Goal: Use online tool/utility: Use online tool/utility

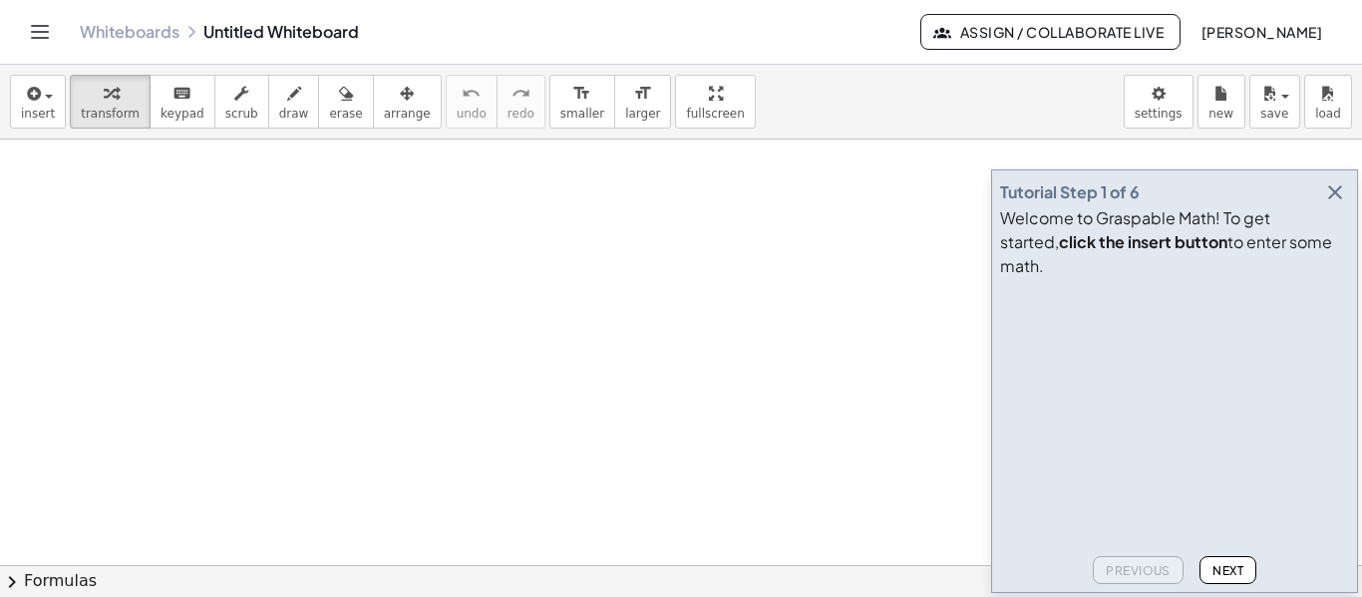
click at [1338, 204] on icon "button" at bounding box center [1336, 193] width 24 height 24
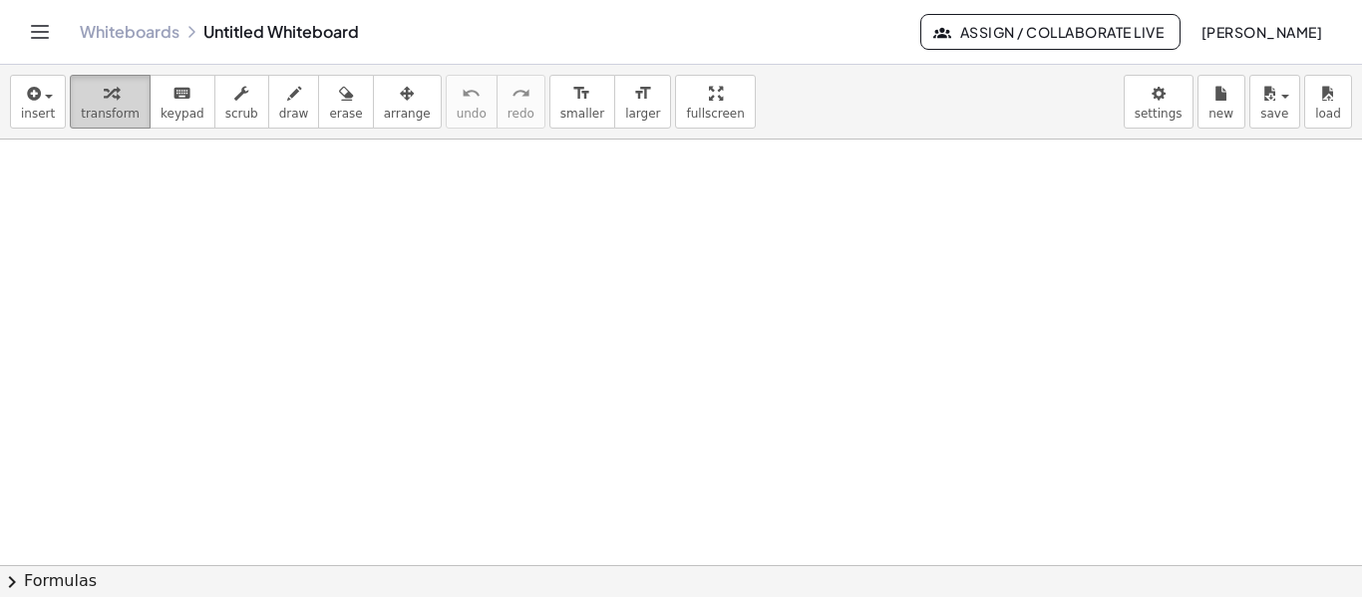
click at [107, 99] on icon "button" at bounding box center [111, 94] width 14 height 24
click at [35, 101] on icon "button" at bounding box center [32, 94] width 18 height 24
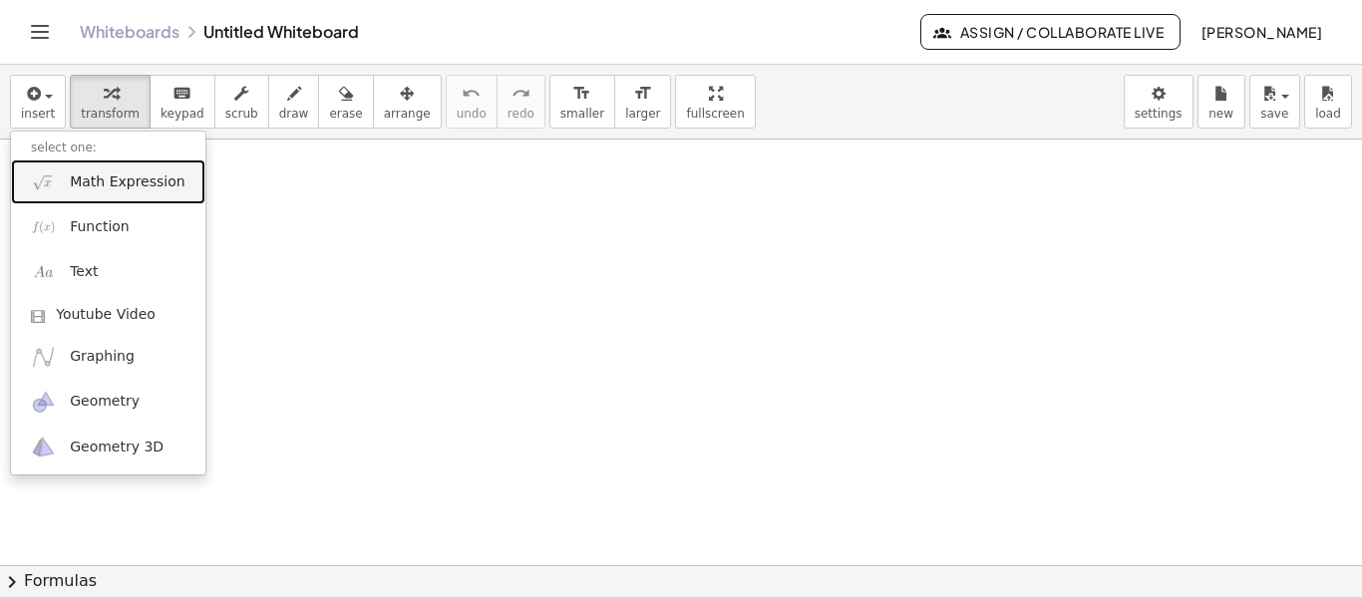
click at [99, 175] on span "Math Expression" at bounding box center [127, 183] width 115 height 20
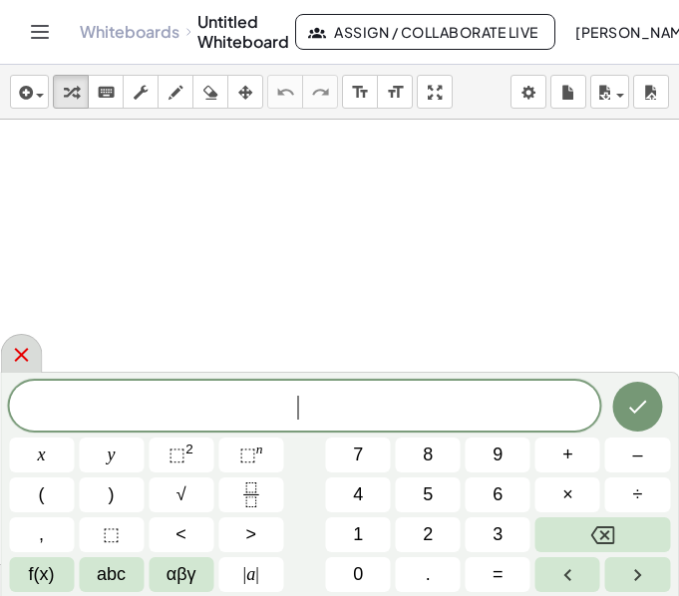
click at [21, 350] on icon at bounding box center [21, 355] width 24 height 24
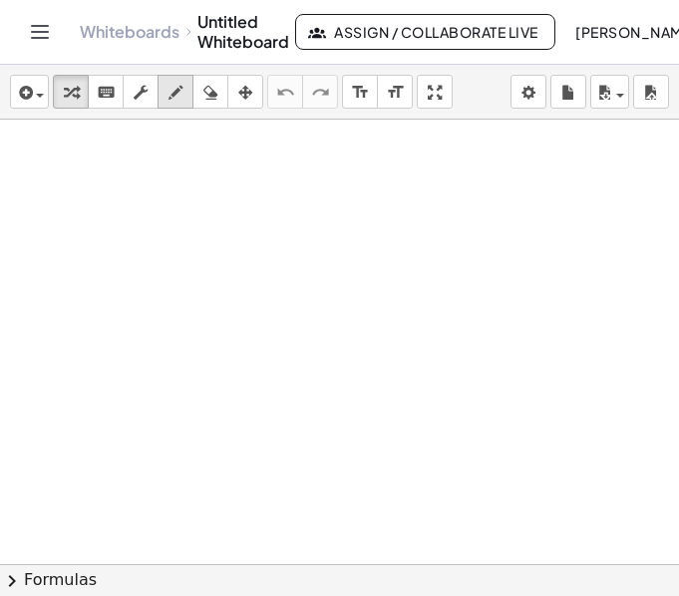
click at [180, 96] on icon "button" at bounding box center [176, 93] width 14 height 24
drag, startPoint x: 38, startPoint y: 168, endPoint x: 51, endPoint y: 178, distance: 16.4
drag, startPoint x: 93, startPoint y: 159, endPoint x: 123, endPoint y: 153, distance: 30.5
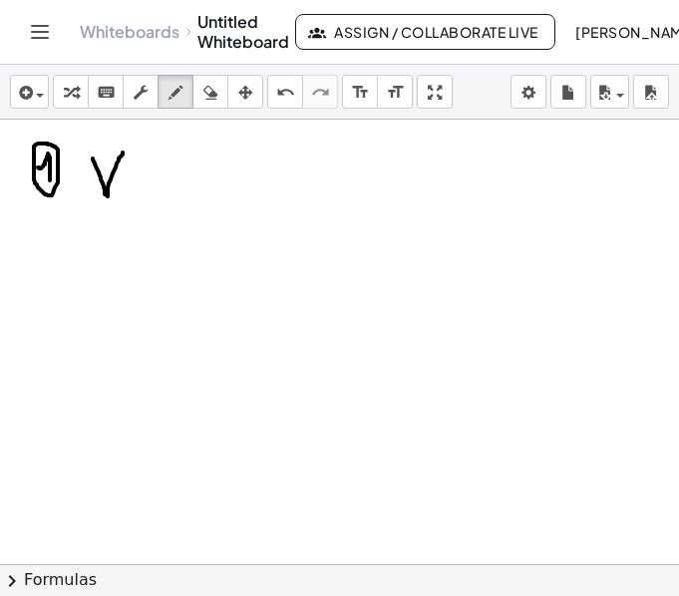
click at [203, 90] on icon "button" at bounding box center [210, 93] width 14 height 24
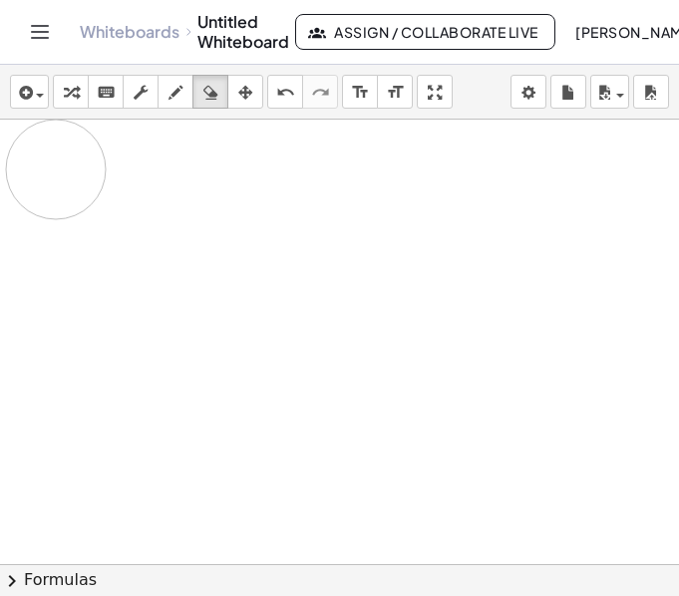
drag, startPoint x: 137, startPoint y: 200, endPoint x: 56, endPoint y: 170, distance: 86.5
click at [172, 86] on icon "button" at bounding box center [176, 93] width 14 height 24
drag, startPoint x: 75, startPoint y: 159, endPoint x: 64, endPoint y: 186, distance: 29.1
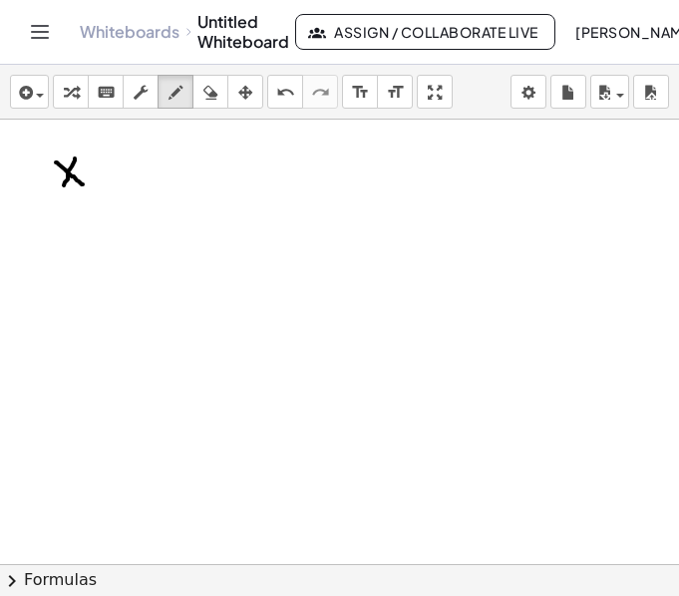
drag, startPoint x: 94, startPoint y: 163, endPoint x: 109, endPoint y: 163, distance: 15.0
drag, startPoint x: 123, startPoint y: 143, endPoint x: 123, endPoint y: 187, distance: 43.9
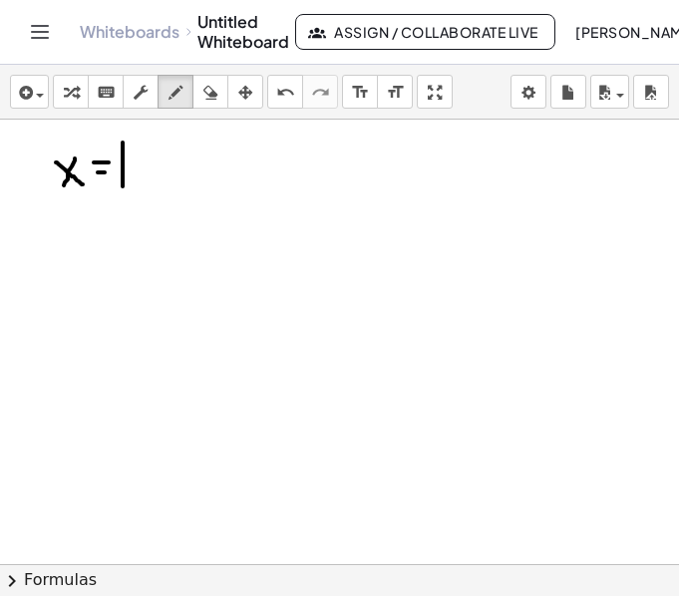
drag, startPoint x: 123, startPoint y: 143, endPoint x: 126, endPoint y: 156, distance: 13.3
drag, startPoint x: 162, startPoint y: 161, endPoint x: 154, endPoint y: 191, distance: 31.0
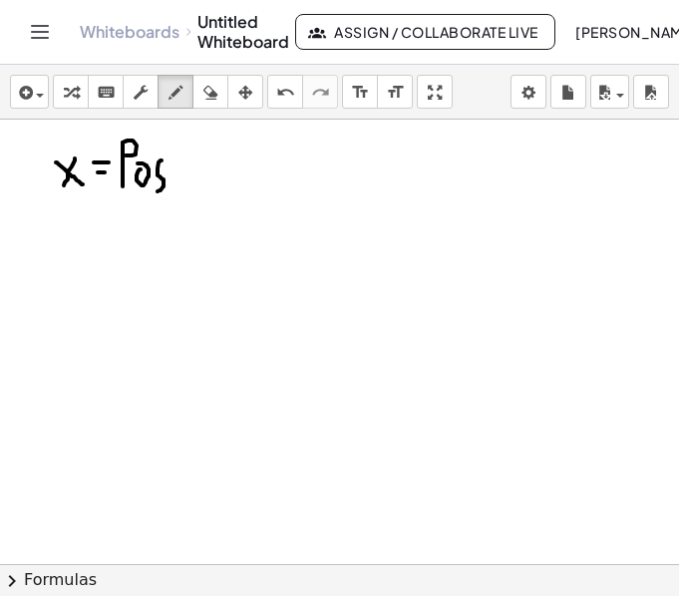
drag, startPoint x: 176, startPoint y: 161, endPoint x: 178, endPoint y: 175, distance: 14.1
drag, startPoint x: 195, startPoint y: 160, endPoint x: 194, endPoint y: 182, distance: 22.0
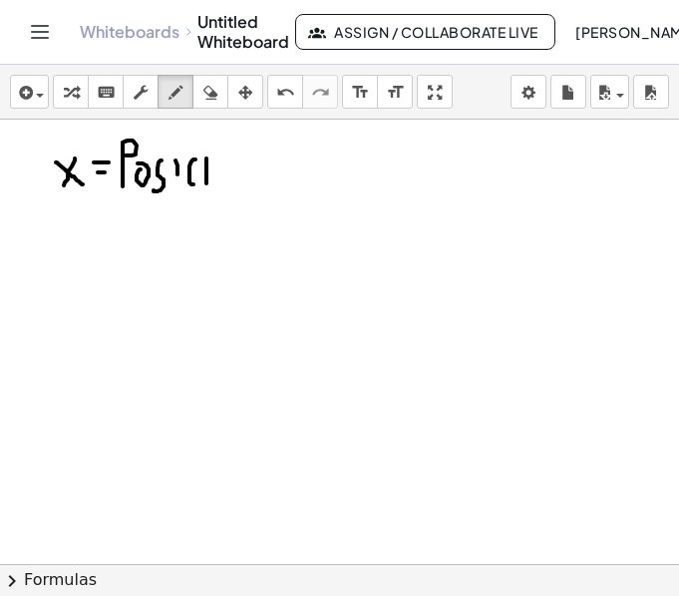
drag, startPoint x: 206, startPoint y: 159, endPoint x: 206, endPoint y: 184, distance: 24.9
drag, startPoint x: 234, startPoint y: 168, endPoint x: 244, endPoint y: 185, distance: 19.7
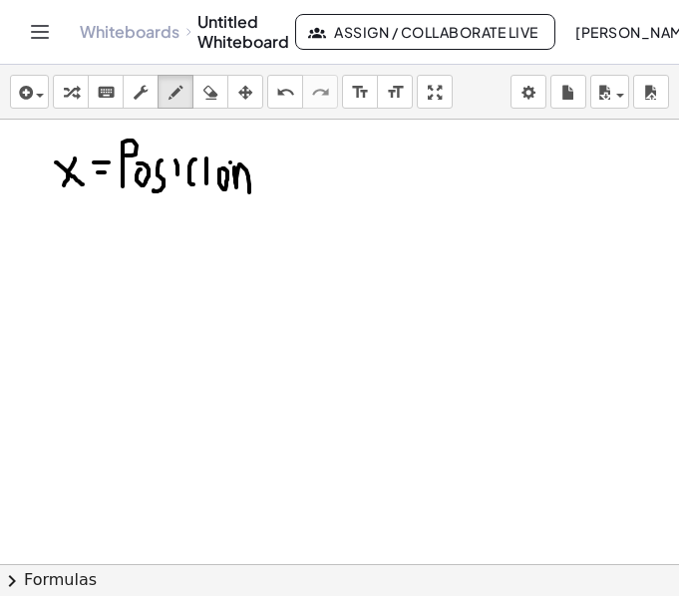
drag, startPoint x: 59, startPoint y: 260, endPoint x: 75, endPoint y: 259, distance: 16.0
drag, startPoint x: 59, startPoint y: 241, endPoint x: 74, endPoint y: 241, distance: 15.0
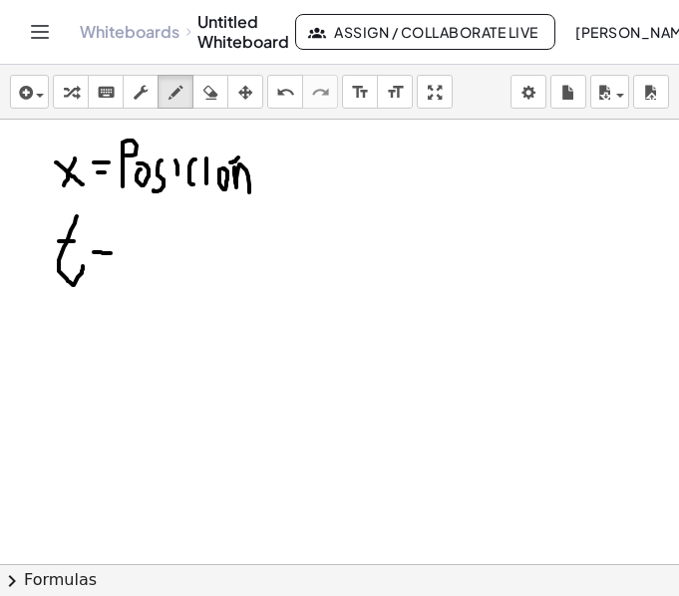
drag, startPoint x: 101, startPoint y: 252, endPoint x: 111, endPoint y: 253, distance: 10.0
drag, startPoint x: 95, startPoint y: 233, endPoint x: 116, endPoint y: 235, distance: 21.0
drag, startPoint x: 137, startPoint y: 231, endPoint x: 143, endPoint y: 241, distance: 11.6
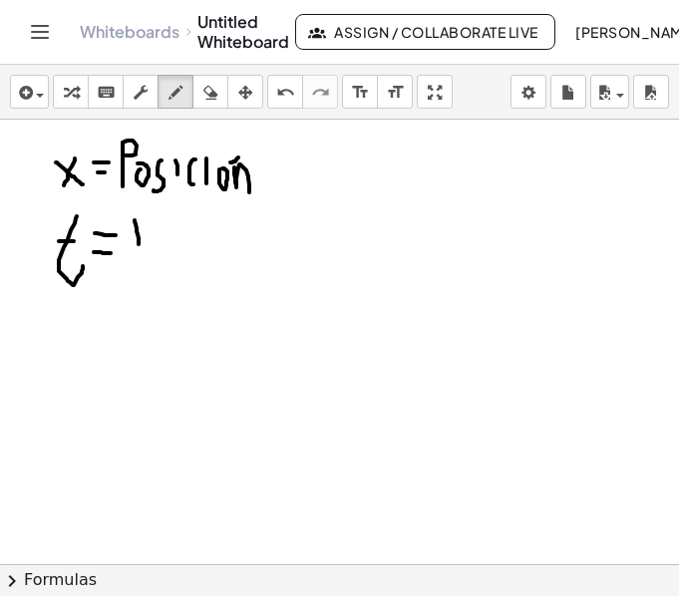
drag, startPoint x: 126, startPoint y: 214, endPoint x: 147, endPoint y: 216, distance: 21.0
drag, startPoint x: 156, startPoint y: 241, endPoint x: 156, endPoint y: 253, distance: 12.0
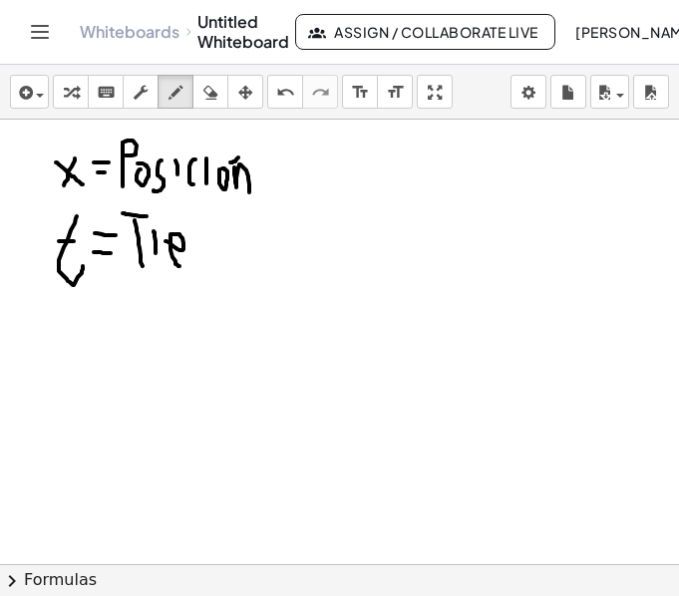
drag, startPoint x: 181, startPoint y: 250, endPoint x: 181, endPoint y: 263, distance: 13.0
drag, startPoint x: 194, startPoint y: 237, endPoint x: 230, endPoint y: 260, distance: 42.6
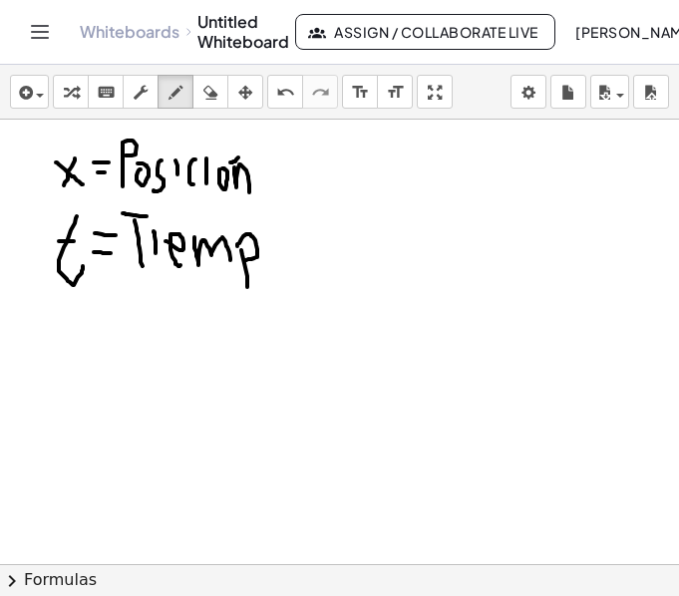
drag, startPoint x: 237, startPoint y: 245, endPoint x: 244, endPoint y: 260, distance: 16.5
drag, startPoint x: 265, startPoint y: 247, endPoint x: 268, endPoint y: 237, distance: 10.4
drag, startPoint x: 326, startPoint y: 223, endPoint x: 306, endPoint y: 254, distance: 36.8
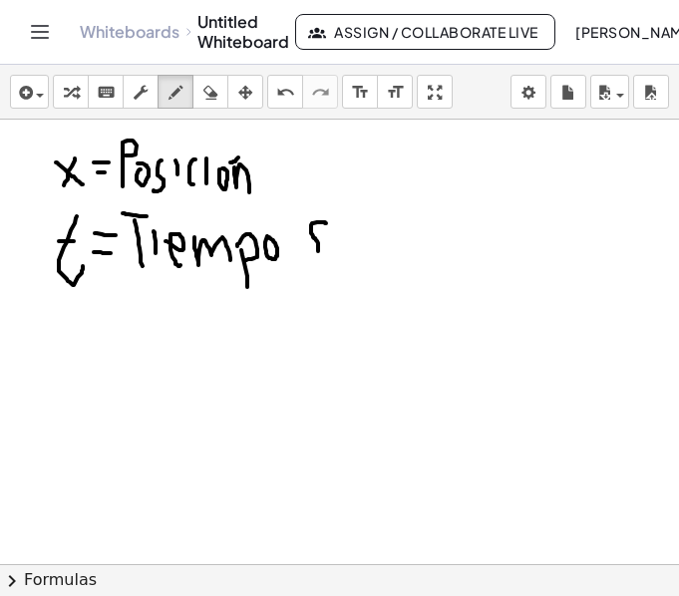
drag, startPoint x: 296, startPoint y: 213, endPoint x: 307, endPoint y: 249, distance: 37.5
drag, startPoint x: 321, startPoint y: 205, endPoint x: 325, endPoint y: 259, distance: 54.0
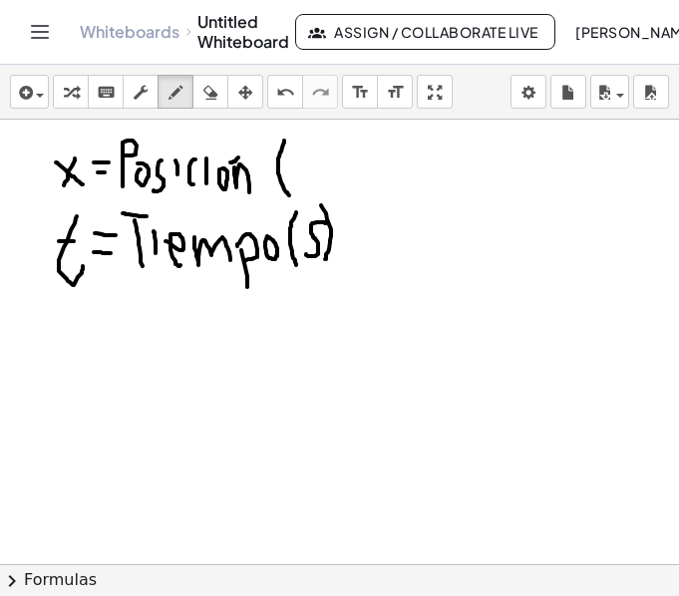
drag, startPoint x: 284, startPoint y: 141, endPoint x: 289, endPoint y: 195, distance: 55.1
drag, startPoint x: 298, startPoint y: 165, endPoint x: 360, endPoint y: 162, distance: 61.9
drag, startPoint x: 361, startPoint y: 143, endPoint x: 359, endPoint y: 191, distance: 47.9
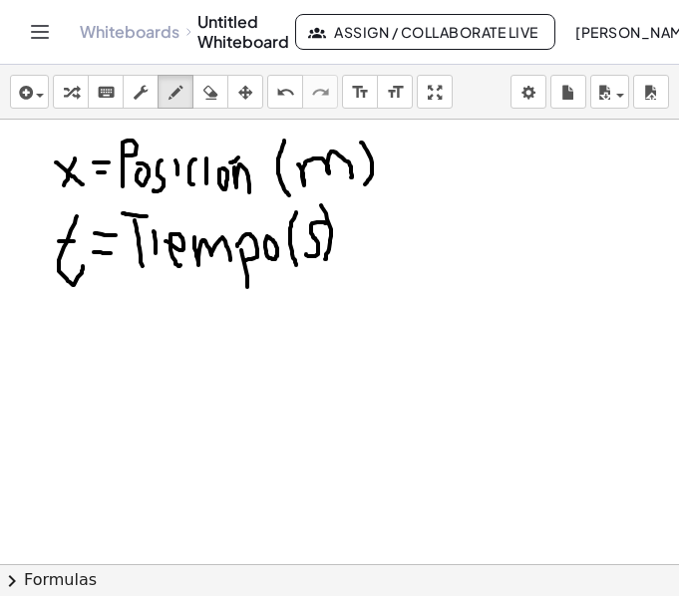
drag, startPoint x: 58, startPoint y: 310, endPoint x: 78, endPoint y: 307, distance: 20.2
drag, startPoint x: 100, startPoint y: 329, endPoint x: 115, endPoint y: 332, distance: 15.3
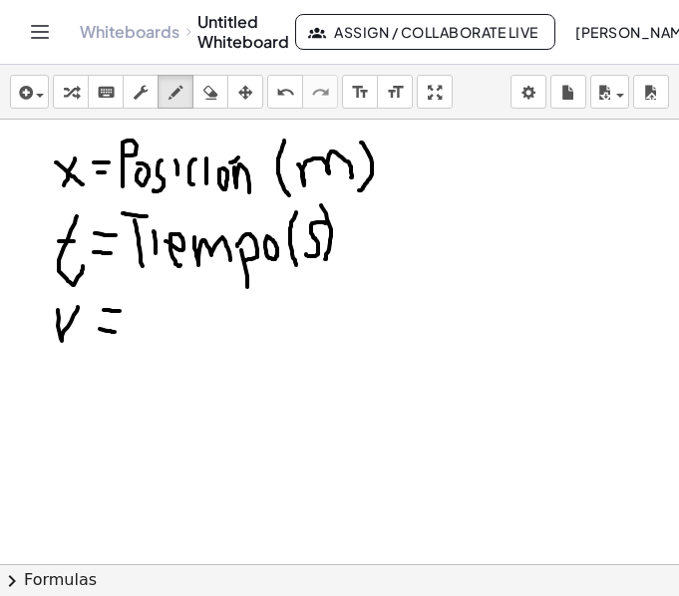
drag, startPoint x: 104, startPoint y: 310, endPoint x: 120, endPoint y: 311, distance: 16.0
drag, startPoint x: 143, startPoint y: 304, endPoint x: 168, endPoint y: 299, distance: 25.4
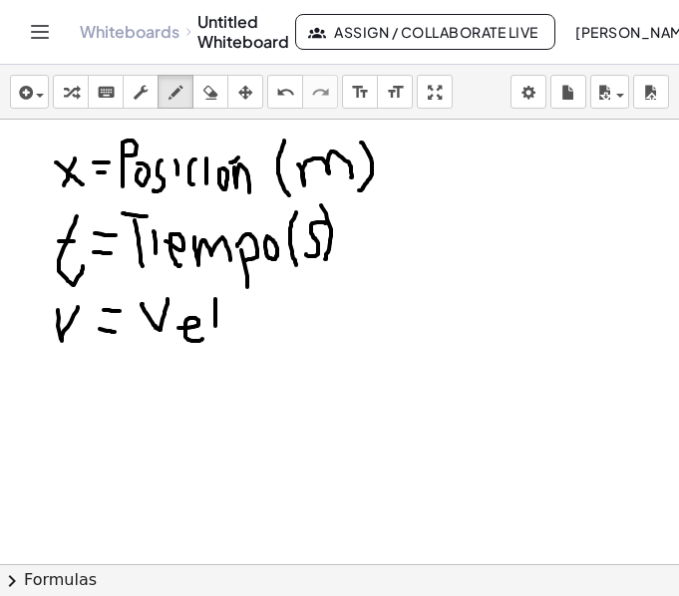
drag, startPoint x: 215, startPoint y: 299, endPoint x: 217, endPoint y: 346, distance: 46.9
drag, startPoint x: 258, startPoint y: 323, endPoint x: 269, endPoint y: 327, distance: 11.7
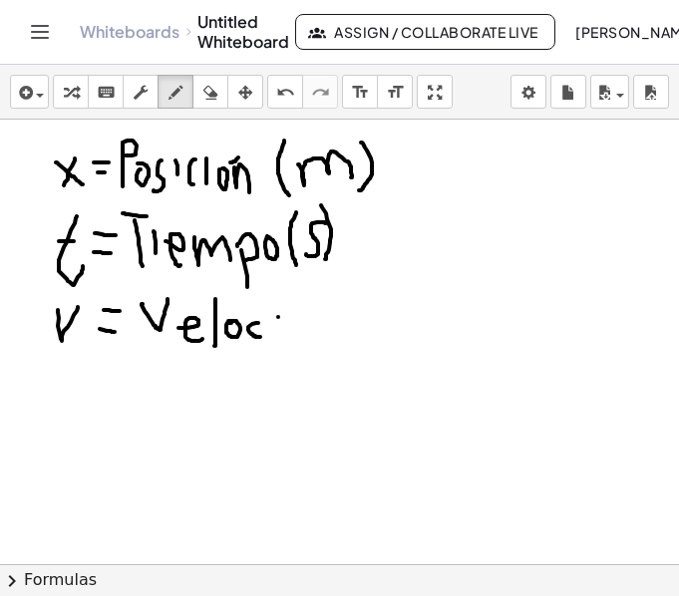
drag, startPoint x: 278, startPoint y: 317, endPoint x: 276, endPoint y: 336, distance: 19.1
drag, startPoint x: 302, startPoint y: 317, endPoint x: 305, endPoint y: 327, distance: 10.4
drag, startPoint x: 339, startPoint y: 314, endPoint x: 344, endPoint y: 323, distance: 10.3
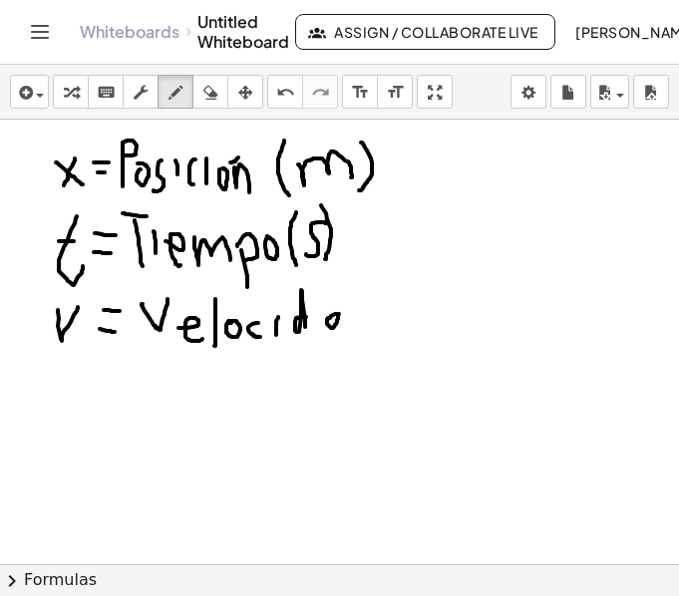
drag, startPoint x: 394, startPoint y: 283, endPoint x: 397, endPoint y: 334, distance: 51.0
drag, startPoint x: 402, startPoint y: 319, endPoint x: 437, endPoint y: 318, distance: 34.9
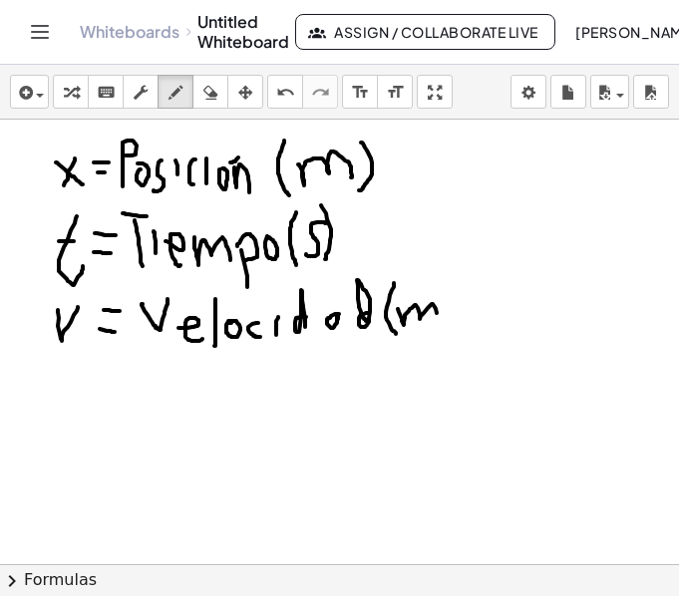
drag, startPoint x: 460, startPoint y: 291, endPoint x: 448, endPoint y: 328, distance: 38.8
drag, startPoint x: 491, startPoint y: 303, endPoint x: 467, endPoint y: 325, distance: 32.5
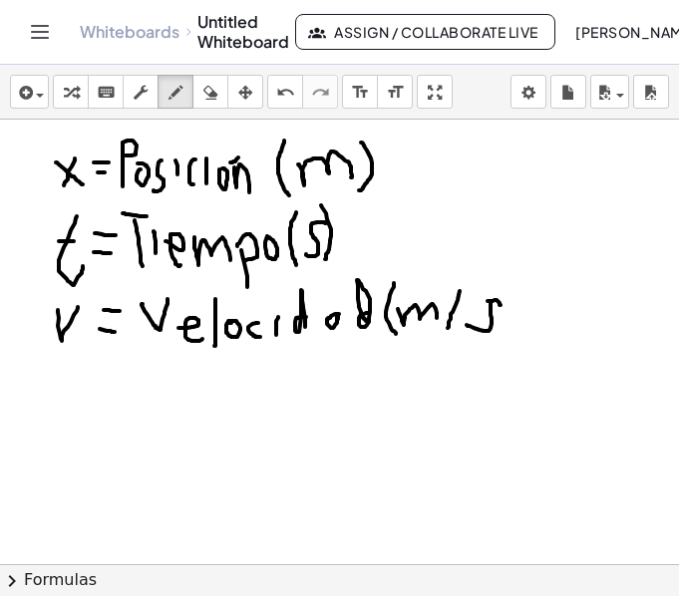
drag, startPoint x: 489, startPoint y: 301, endPoint x: 501, endPoint y: 305, distance: 12.6
drag, startPoint x: 498, startPoint y: 281, endPoint x: 503, endPoint y: 339, distance: 58.1
drag, startPoint x: 56, startPoint y: 402, endPoint x: 91, endPoint y: 383, distance: 39.7
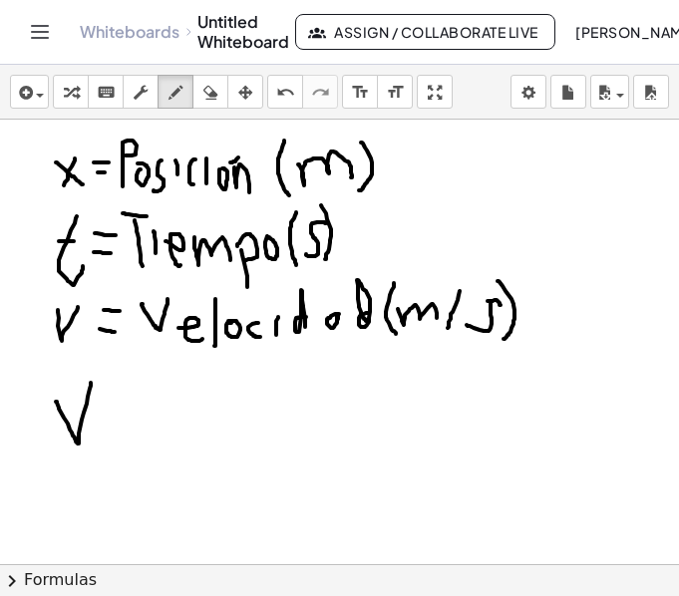
drag, startPoint x: 142, startPoint y: 431, endPoint x: 175, endPoint y: 434, distance: 33.1
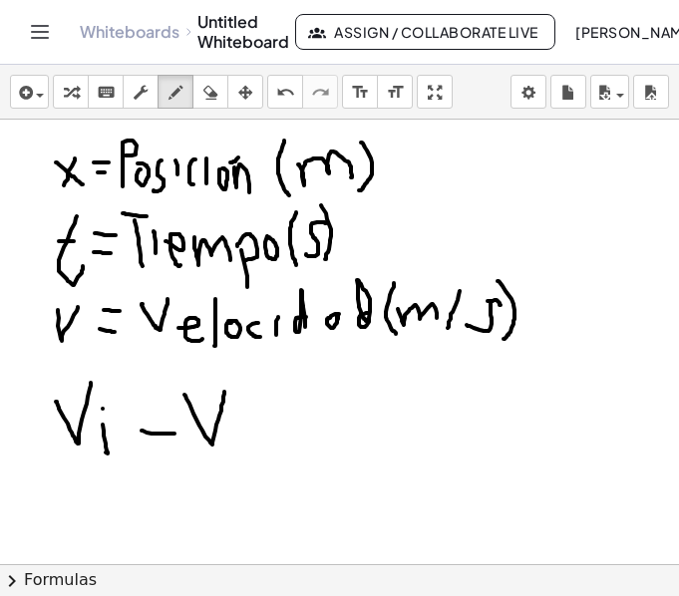
drag, startPoint x: 185, startPoint y: 395, endPoint x: 224, endPoint y: 392, distance: 40.0
drag, startPoint x: 241, startPoint y: 430, endPoint x: 246, endPoint y: 449, distance: 19.6
drag, startPoint x: 241, startPoint y: 425, endPoint x: 258, endPoint y: 425, distance: 17.0
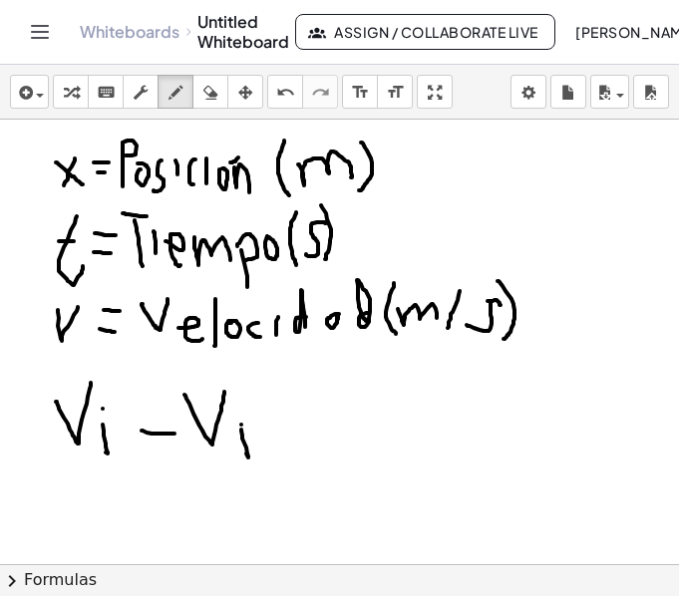
drag, startPoint x: 241, startPoint y: 435, endPoint x: 260, endPoint y: 436, distance: 19.0
drag, startPoint x: 91, startPoint y: 481, endPoint x: 111, endPoint y: 513, distance: 37.6
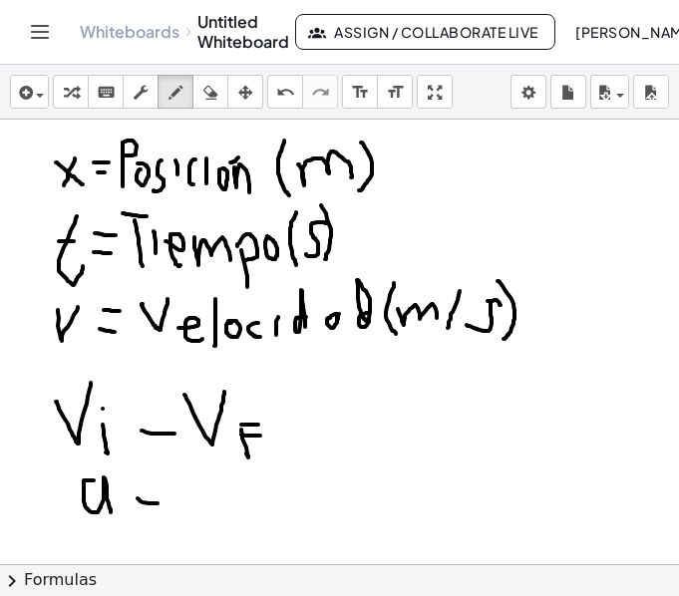
drag, startPoint x: 163, startPoint y: 481, endPoint x: 182, endPoint y: 481, distance: 19.0
drag, startPoint x: 219, startPoint y: 477, endPoint x: 245, endPoint y: 498, distance: 33.3
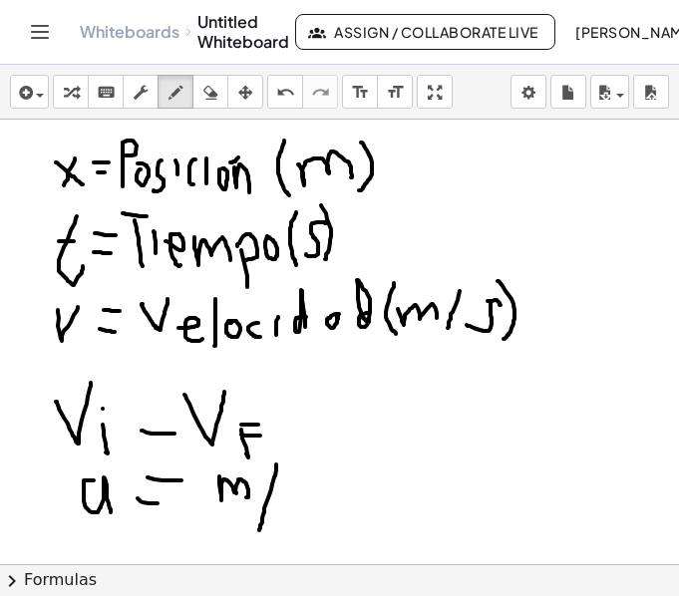
drag, startPoint x: 276, startPoint y: 465, endPoint x: 259, endPoint y: 531, distance: 68.0
drag, startPoint x: 296, startPoint y: 479, endPoint x: 315, endPoint y: 500, distance: 28.2
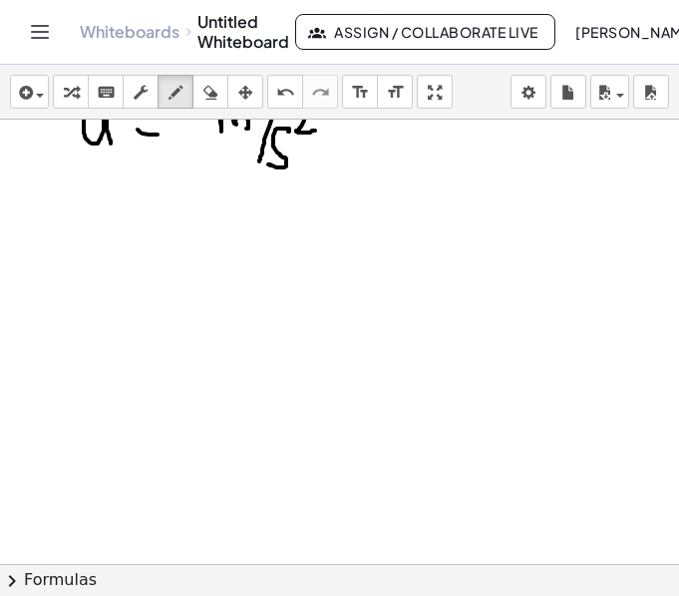
scroll to position [399, 0]
drag, startPoint x: 44, startPoint y: 217, endPoint x: 71, endPoint y: 184, distance: 43.3
click at [61, 230] on div at bounding box center [339, 211] width 679 height 981
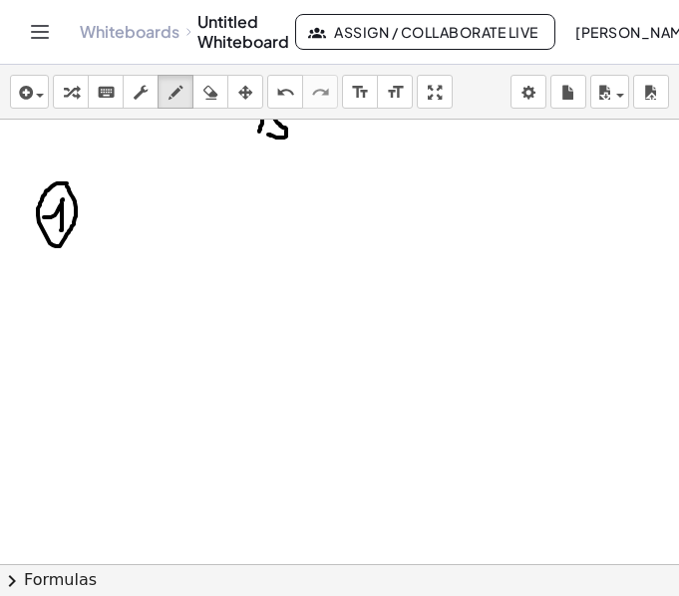
drag, startPoint x: 55, startPoint y: 185, endPoint x: 67, endPoint y: 186, distance: 12.0
click at [67, 186] on div at bounding box center [339, 211] width 679 height 981
drag, startPoint x: 91, startPoint y: 197, endPoint x: 108, endPoint y: 221, distance: 29.3
click at [90, 225] on div at bounding box center [339, 211] width 679 height 981
drag, startPoint x: 124, startPoint y: 211, endPoint x: 134, endPoint y: 222, distance: 14.8
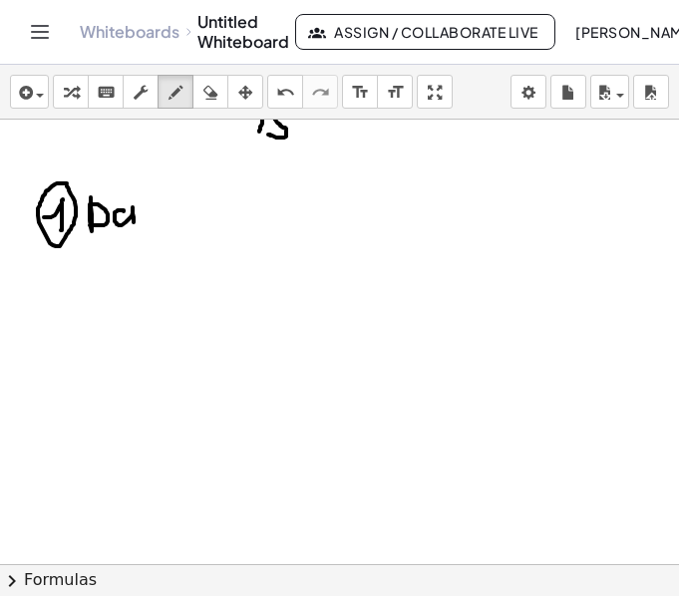
click at [134, 222] on div at bounding box center [339, 211] width 679 height 981
drag, startPoint x: 144, startPoint y: 193, endPoint x: 149, endPoint y: 236, distance: 44.2
click at [149, 236] on div at bounding box center [339, 211] width 679 height 981
drag, startPoint x: 141, startPoint y: 217, endPoint x: 156, endPoint y: 216, distance: 15.0
click at [156, 216] on div at bounding box center [339, 211] width 679 height 981
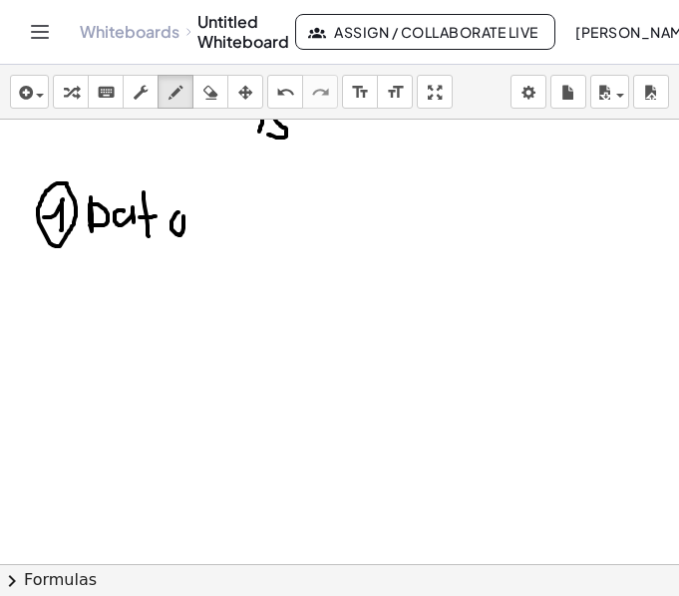
click at [180, 209] on div at bounding box center [339, 211] width 679 height 981
drag, startPoint x: 203, startPoint y: 208, endPoint x: 194, endPoint y: 234, distance: 27.4
click at [194, 234] on div at bounding box center [339, 211] width 679 height 981
click at [224, 215] on div at bounding box center [339, 211] width 679 height 981
click at [224, 224] on div at bounding box center [339, 211] width 679 height 981
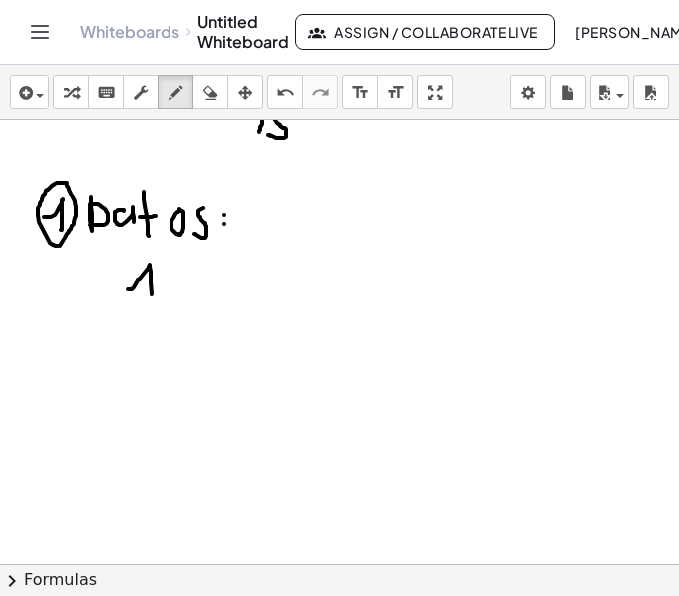
drag, startPoint x: 144, startPoint y: 274, endPoint x: 151, endPoint y: 312, distance: 38.5
click at [152, 315] on div at bounding box center [339, 211] width 679 height 981
click at [175, 274] on div at bounding box center [339, 211] width 679 height 981
click at [234, 268] on div at bounding box center [339, 211] width 679 height 981
drag, startPoint x: 269, startPoint y: 260, endPoint x: 273, endPoint y: 297, distance: 37.1
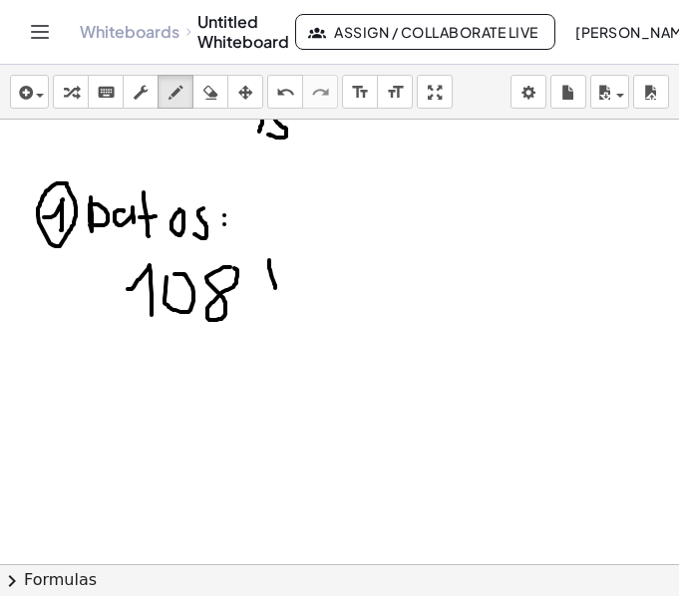
click at [274, 303] on div at bounding box center [339, 211] width 679 height 981
drag, startPoint x: 282, startPoint y: 264, endPoint x: 278, endPoint y: 279, distance: 15.5
click at [278, 279] on div at bounding box center [339, 211] width 679 height 981
drag, startPoint x: 272, startPoint y: 278, endPoint x: 288, endPoint y: 296, distance: 24.0
click at [285, 303] on div at bounding box center [339, 211] width 679 height 981
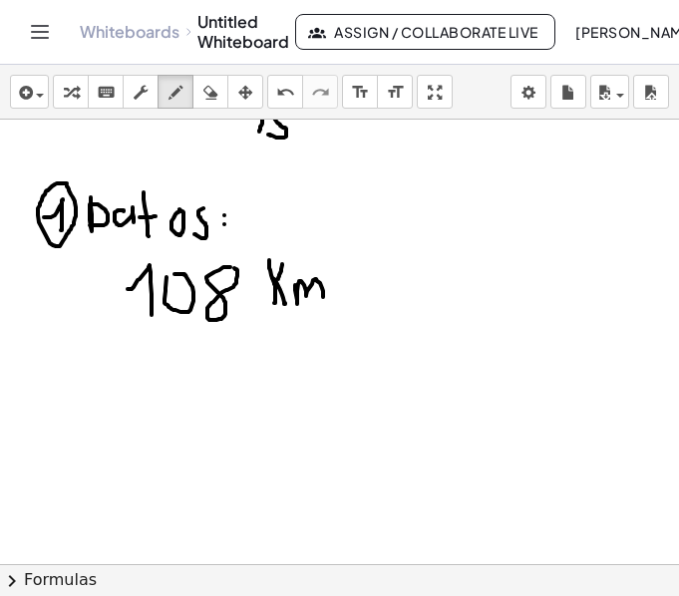
drag, startPoint x: 297, startPoint y: 300, endPoint x: 323, endPoint y: 297, distance: 26.1
click at [323, 297] on div at bounding box center [339, 211] width 679 height 981
drag, startPoint x: 346, startPoint y: 247, endPoint x: 338, endPoint y: 312, distance: 65.3
click at [338, 312] on div at bounding box center [339, 211] width 679 height 981
drag, startPoint x: 356, startPoint y: 261, endPoint x: 371, endPoint y: 298, distance: 39.8
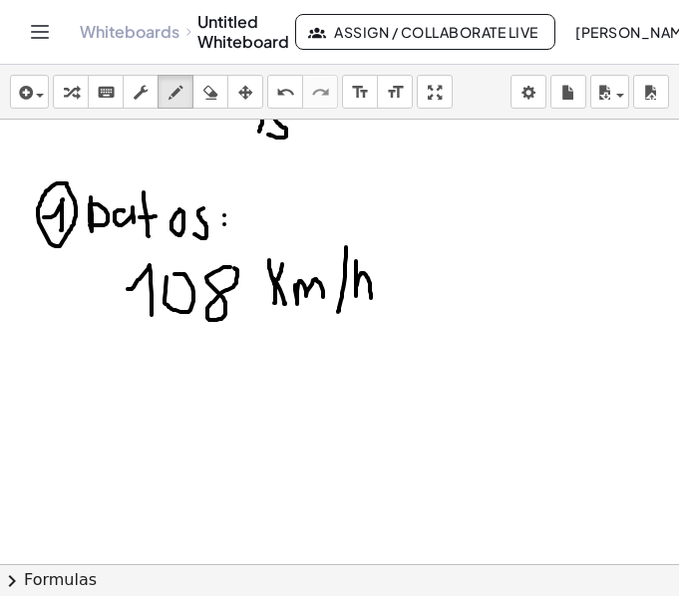
click at [371, 298] on div at bounding box center [339, 211] width 679 height 981
drag, startPoint x: 54, startPoint y: 260, endPoint x: 78, endPoint y: 261, distance: 24.0
click at [78, 261] on div at bounding box center [339, 211] width 679 height 981
drag, startPoint x: 88, startPoint y: 293, endPoint x: 92, endPoint y: 315, distance: 22.3
click at [92, 315] on div at bounding box center [339, 211] width 679 height 981
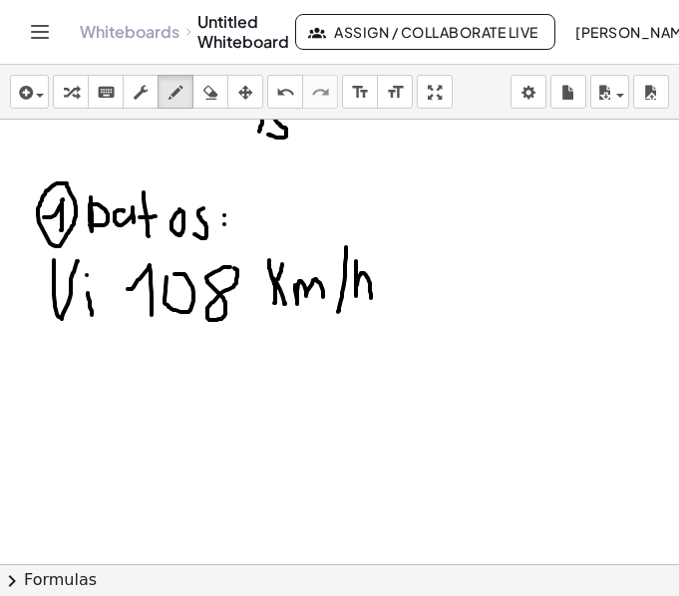
click at [87, 275] on div at bounding box center [339, 211] width 679 height 981
drag, startPoint x: 108, startPoint y: 284, endPoint x: 118, endPoint y: 287, distance: 10.4
click at [118, 287] on div at bounding box center [339, 211] width 679 height 981
click at [120, 300] on div at bounding box center [339, 211] width 679 height 981
drag, startPoint x: 78, startPoint y: 357, endPoint x: 92, endPoint y: 420, distance: 64.4
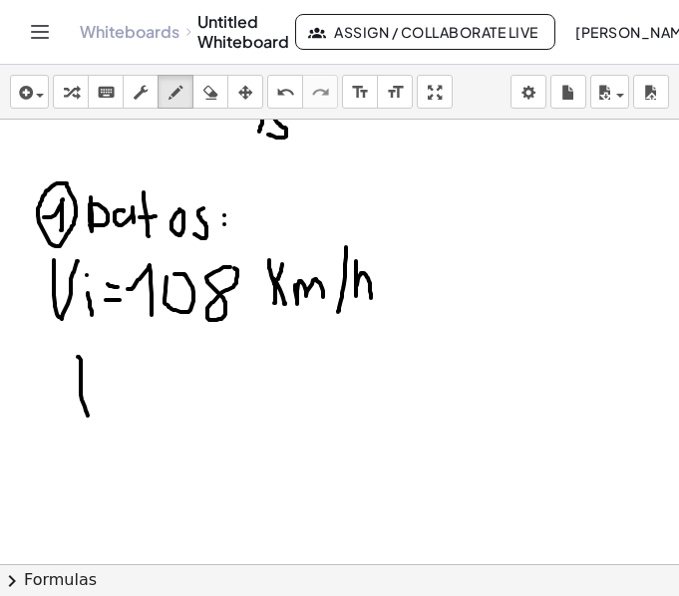
click at [96, 427] on div at bounding box center [339, 211] width 679 height 981
drag, startPoint x: 75, startPoint y: 390, endPoint x: 93, endPoint y: 392, distance: 18.1
click at [91, 391] on div at bounding box center [339, 211] width 679 height 981
drag, startPoint x: 106, startPoint y: 394, endPoint x: 118, endPoint y: 394, distance: 12.0
click at [118, 394] on div at bounding box center [339, 211] width 679 height 981
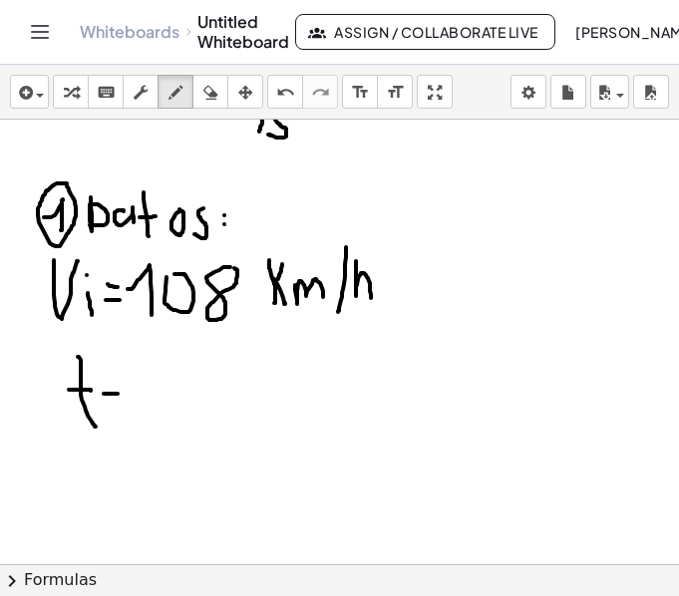
drag, startPoint x: 106, startPoint y: 374, endPoint x: 126, endPoint y: 377, distance: 20.2
click at [126, 377] on div at bounding box center [339, 211] width 679 height 981
drag, startPoint x: 152, startPoint y: 352, endPoint x: 183, endPoint y: 352, distance: 30.9
click at [183, 352] on div at bounding box center [339, 211] width 679 height 981
drag, startPoint x: 150, startPoint y: 356, endPoint x: 160, endPoint y: 413, distance: 57.7
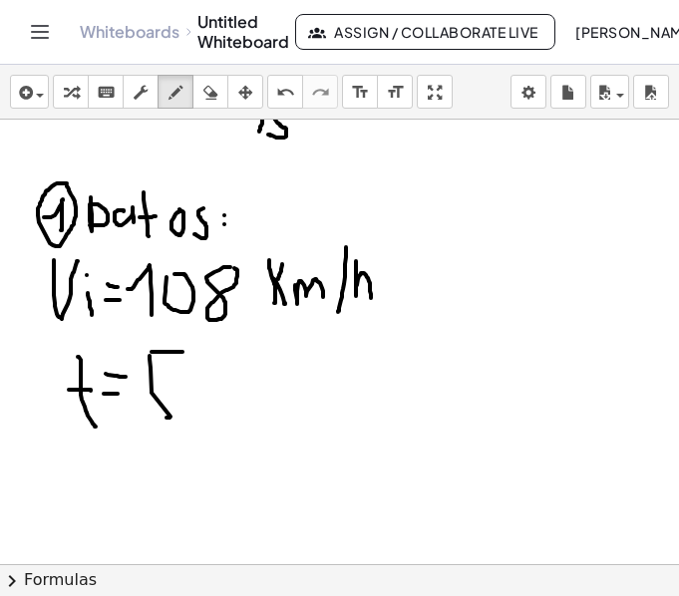
click at [161, 414] on div at bounding box center [339, 211] width 679 height 981
drag, startPoint x: 153, startPoint y: 388, endPoint x: 148, endPoint y: 438, distance: 50.1
click at [148, 438] on div at bounding box center [339, 211] width 679 height 981
drag, startPoint x: 219, startPoint y: 384, endPoint x: 213, endPoint y: 430, distance: 46.3
click at [214, 430] on div at bounding box center [339, 211] width 679 height 981
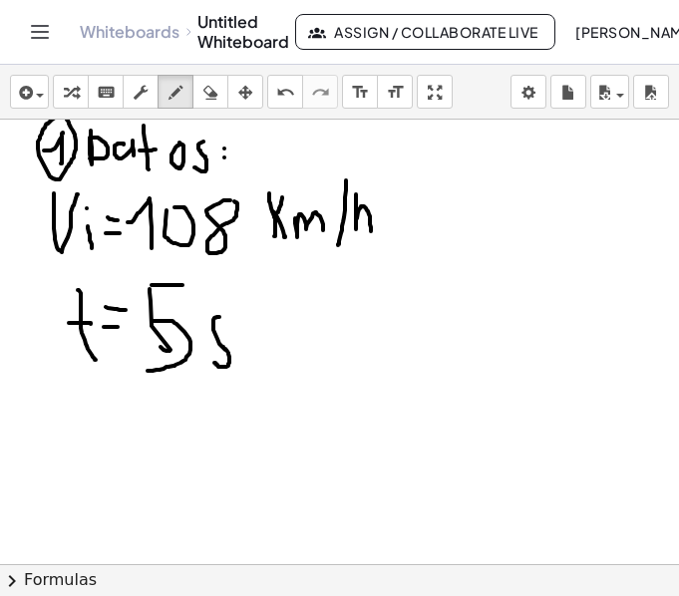
scroll to position [499, 0]
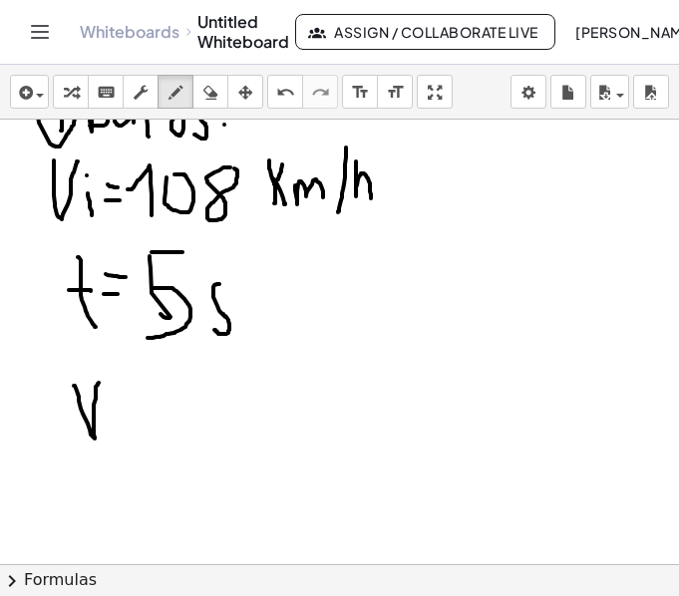
drag, startPoint x: 75, startPoint y: 386, endPoint x: 99, endPoint y: 383, distance: 24.1
click at [99, 383] on div at bounding box center [339, 111] width 679 height 981
drag, startPoint x: 117, startPoint y: 422, endPoint x: 121, endPoint y: 454, distance: 32.2
click at [121, 454] on div at bounding box center [339, 111] width 679 height 981
drag, startPoint x: 122, startPoint y: 429, endPoint x: 149, endPoint y: 418, distance: 29.1
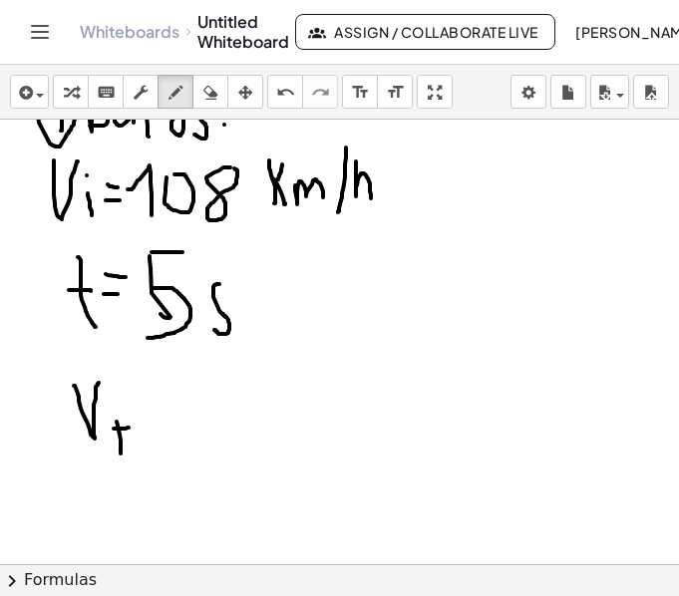
click at [130, 428] on div at bounding box center [339, 111] width 679 height 981
click at [129, 436] on div at bounding box center [339, 111] width 679 height 981
drag, startPoint x: 149, startPoint y: 412, endPoint x: 168, endPoint y: 412, distance: 19.0
click at [168, 412] on div at bounding box center [339, 111] width 679 height 981
drag, startPoint x: 152, startPoint y: 391, endPoint x: 166, endPoint y: 392, distance: 14.0
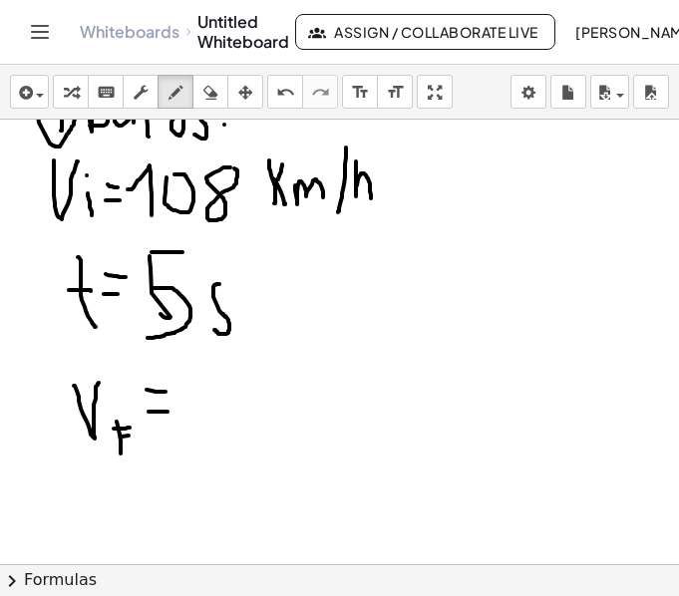
click at [166, 392] on div at bounding box center [339, 111] width 679 height 981
drag, startPoint x: 185, startPoint y: 383, endPoint x: 204, endPoint y: 421, distance: 42.8
click at [210, 432] on div at bounding box center [339, 111] width 679 height 981
drag, startPoint x: 199, startPoint y: 398, endPoint x: 218, endPoint y: 399, distance: 19.0
click at [218, 399] on div at bounding box center [339, 111] width 679 height 981
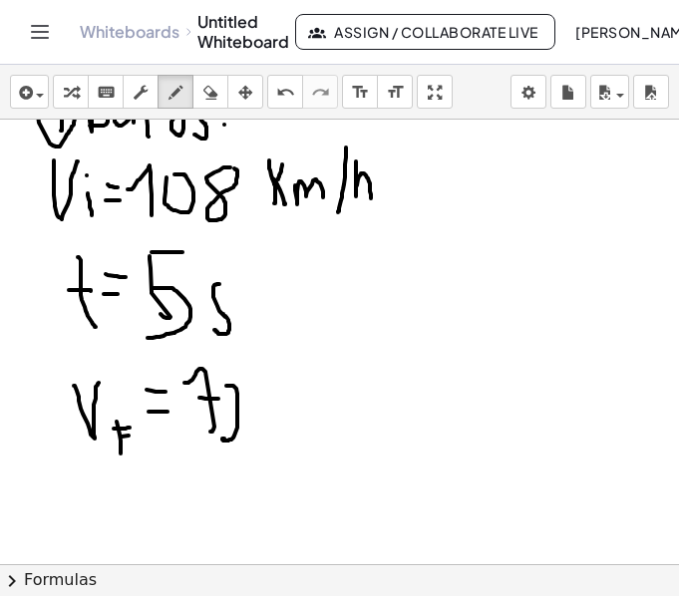
drag, startPoint x: 227, startPoint y: 386, endPoint x: 248, endPoint y: 429, distance: 47.7
click at [250, 434] on div at bounding box center [339, 111] width 679 height 981
drag, startPoint x: 259, startPoint y: 382, endPoint x: 271, endPoint y: 414, distance: 34.1
click at [272, 420] on div at bounding box center [339, 111] width 679 height 981
drag, startPoint x: 279, startPoint y: 383, endPoint x: 263, endPoint y: 398, distance: 21.9
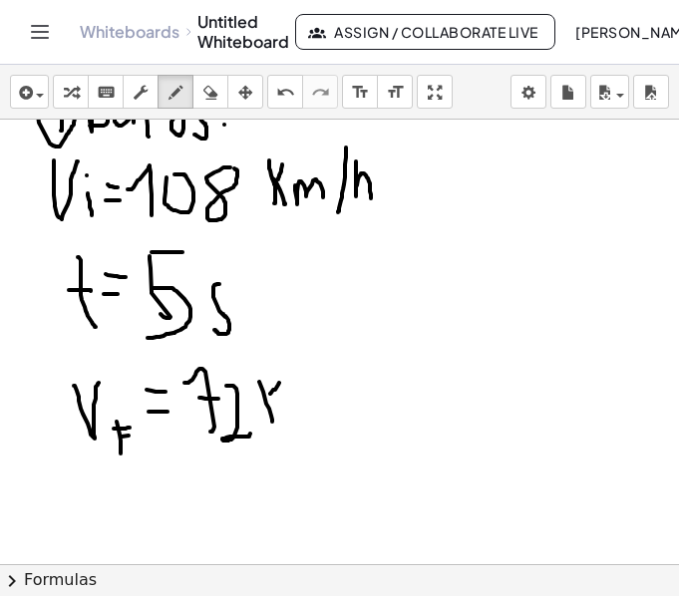
click at [263, 398] on div at bounding box center [339, 111] width 679 height 981
drag, startPoint x: 268, startPoint y: 401, endPoint x: 290, endPoint y: 422, distance: 30.3
click at [290, 422] on div at bounding box center [339, 111] width 679 height 981
drag, startPoint x: 295, startPoint y: 403, endPoint x: 355, endPoint y: 382, distance: 63.4
click at [328, 424] on div at bounding box center [339, 111] width 679 height 981
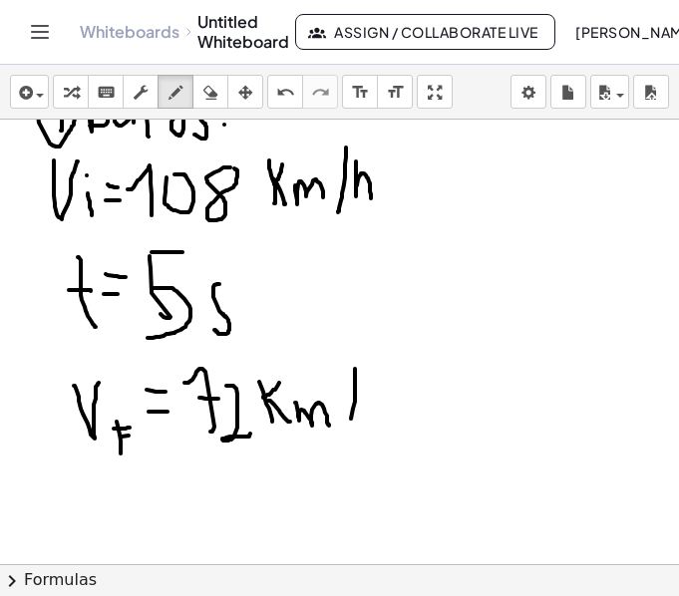
drag
click at [348, 438] on div at bounding box center [339, 111] width 679 height 981
click at [402, 436] on div at bounding box center [339, 111] width 679 height 981
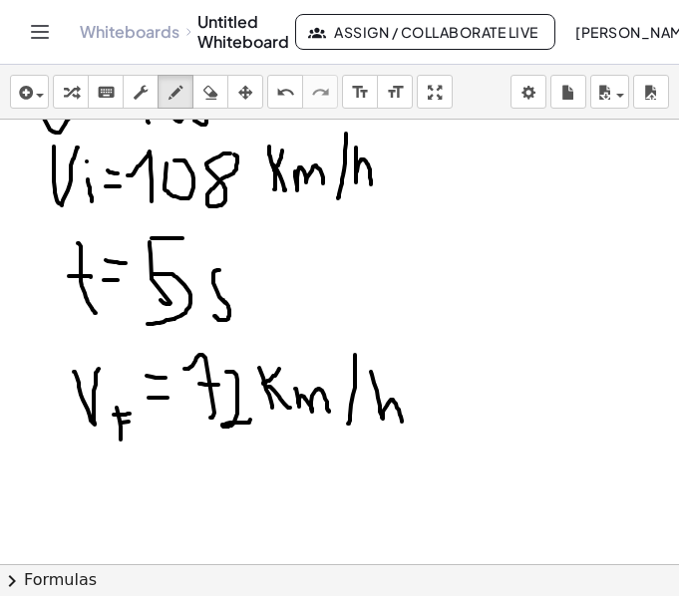
scroll to position [537, 0]
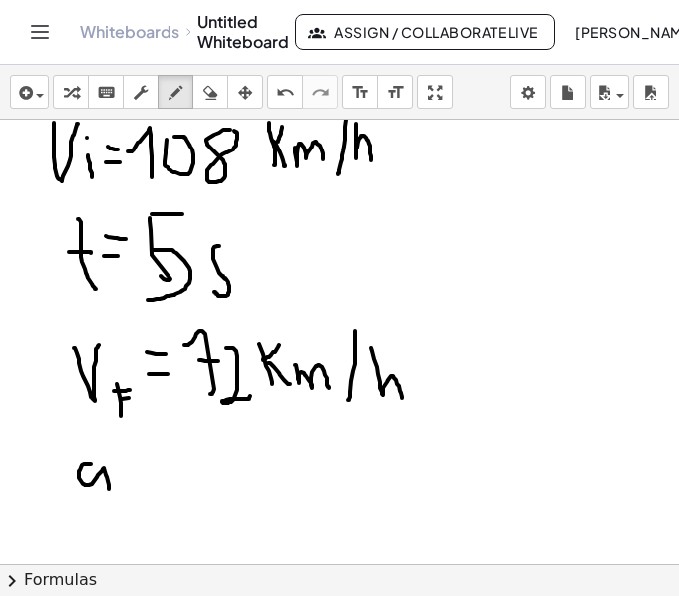
drag, startPoint x: 90, startPoint y: 465, endPoint x: 103, endPoint y: 463, distance: 13.1
click at [108, 488] on div at bounding box center [339, 250] width 679 height 1335
click at [100, 440] on div at bounding box center [339, 250] width 679 height 1335
drag, startPoint x: 181, startPoint y: 454, endPoint x: 203, endPoint y: 484, distance: 37.7
click at [203, 484] on div at bounding box center [339, 250] width 679 height 1335
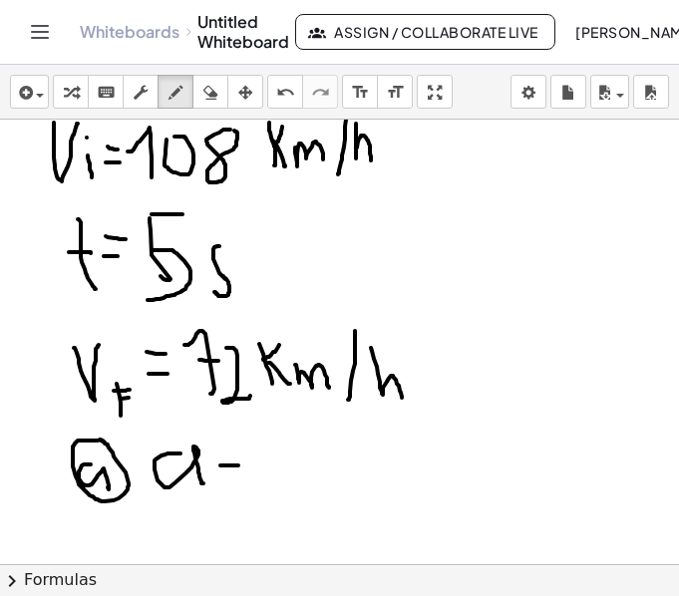
drag, startPoint x: 220, startPoint y: 466, endPoint x: 239, endPoint y: 466, distance: 19.0
click at [239, 466] on div at bounding box center [339, 250] width 679 height 1335
drag, startPoint x: 220, startPoint y: 455, endPoint x: 235, endPoint y: 454, distance: 15.0
click at [235, 454] on div at bounding box center [339, 250] width 679 height 1335
drag, startPoint x: 250, startPoint y: 436, endPoint x: 260, endPoint y: 485, distance: 49.9
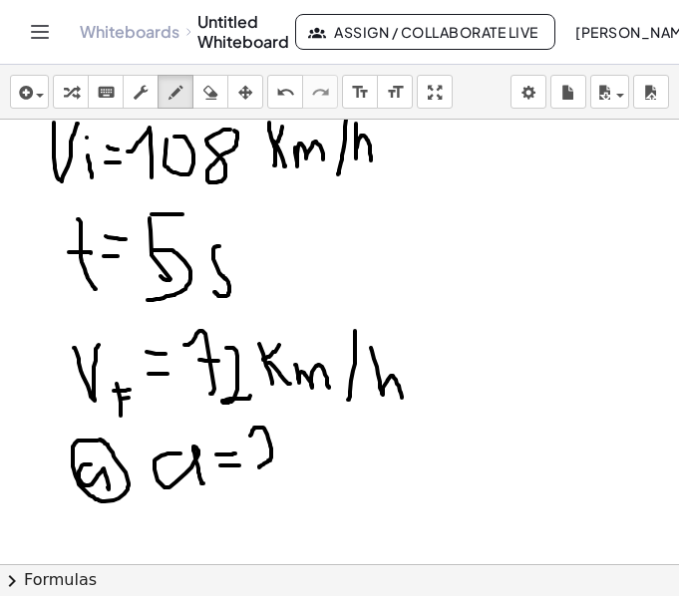
click at [259, 469] on div at bounding box center [339, 250] width 679 height 1335
click at [259, 479] on div at bounding box center [339, 250] width 679 height 1335
click at [260, 485] on div at bounding box center [339, 250] width 679 height 1335
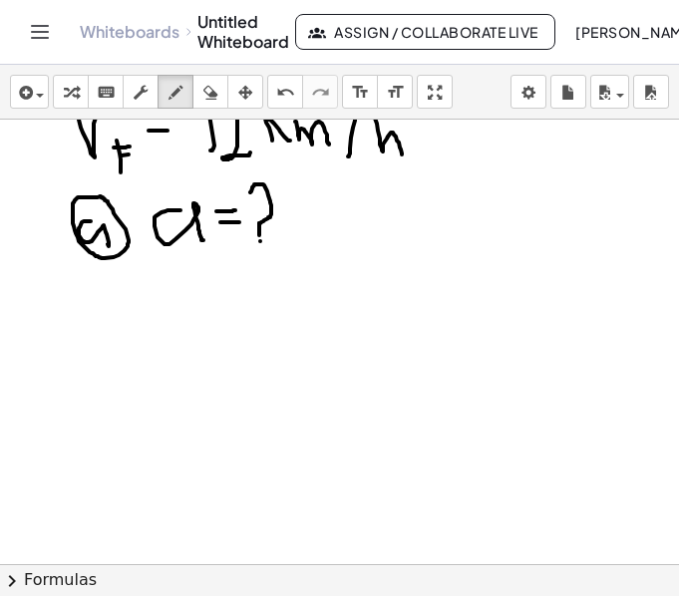
scroll to position [836, 0]
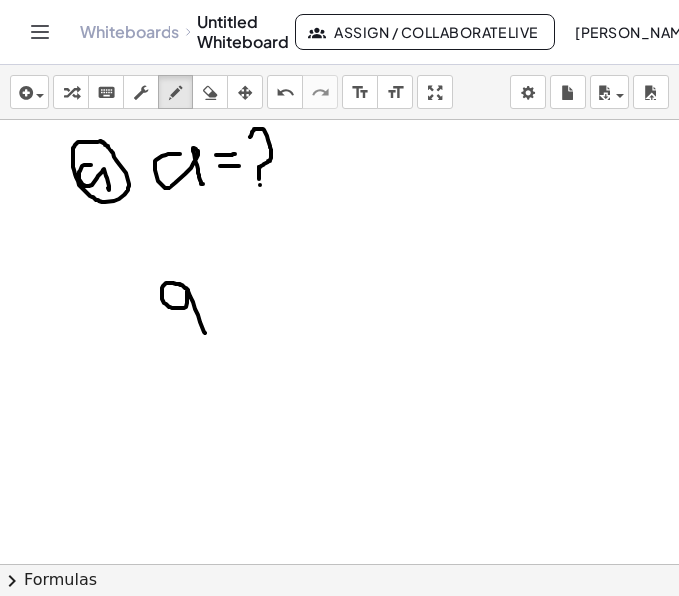
drag, startPoint x: 177, startPoint y: 284, endPoint x: 205, endPoint y: 333, distance: 56.8
drag, startPoint x: 215, startPoint y: 295, endPoint x: 212, endPoint y: 285, distance: 10.4
drag, startPoint x: 206, startPoint y: 276, endPoint x: 233, endPoint y: 278, distance: 27.0
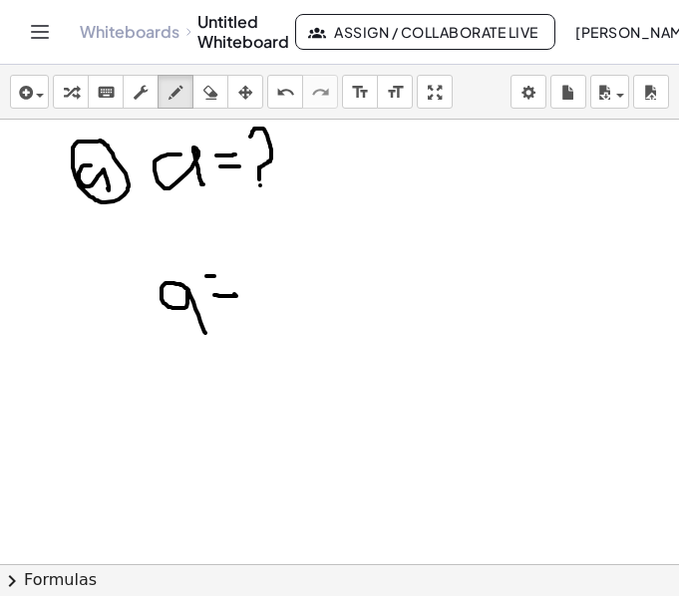
drag, startPoint x: 267, startPoint y: 242, endPoint x: 294, endPoint y: 231, distance: 29.1
drag, startPoint x: 319, startPoint y: 269, endPoint x: 328, endPoint y: 257, distance: 15.0
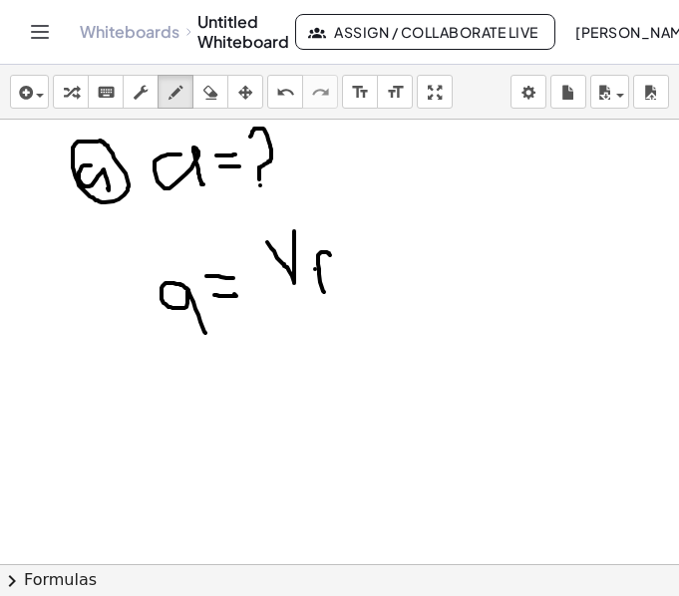
drag, startPoint x: 315, startPoint y: 269, endPoint x: 330, endPoint y: 269, distance: 15.0
drag, startPoint x: 346, startPoint y: 234, endPoint x: 377, endPoint y: 279, distance: 54.5
drag, startPoint x: 377, startPoint y: 279, endPoint x: 387, endPoint y: 223, distance: 56.7
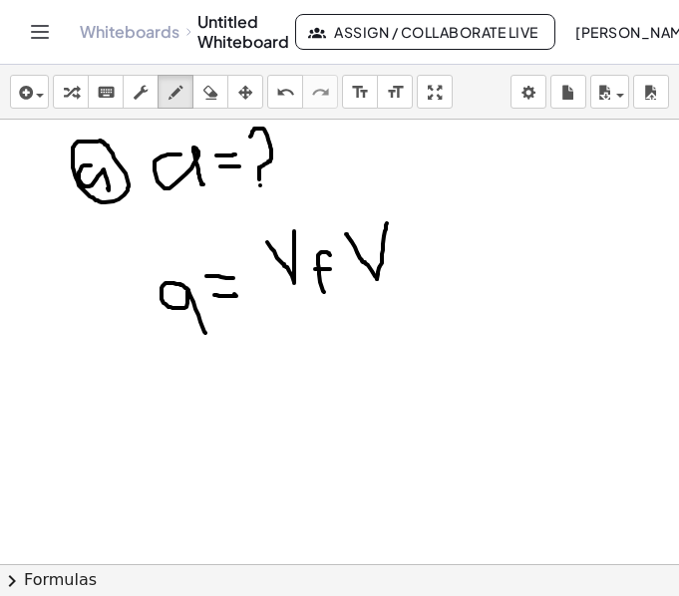
drag, startPoint x: 390, startPoint y: 258, endPoint x: 396, endPoint y: 283, distance: 25.6
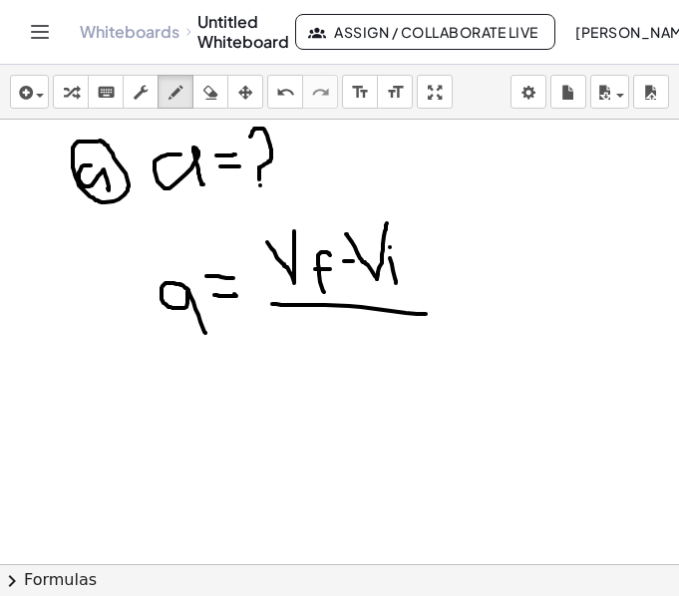
drag, startPoint x: 272, startPoint y: 304, endPoint x: 445, endPoint y: 314, distance: 172.8
drag, startPoint x: 357, startPoint y: 327, endPoint x: 379, endPoint y: 366, distance: 44.7
drag, startPoint x: 339, startPoint y: 343, endPoint x: 372, endPoint y: 343, distance: 32.9
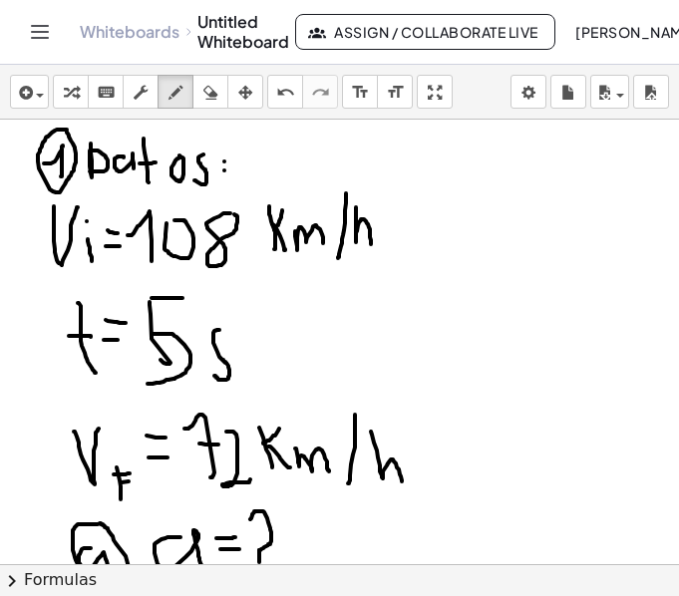
scroll to position [437, 0]
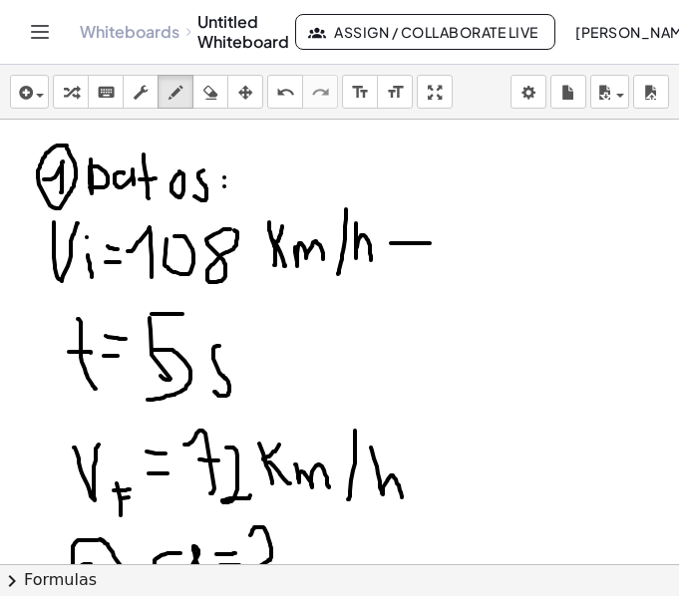
drag, startPoint x: 416, startPoint y: 243, endPoint x: 430, endPoint y: 243, distance: 14.0
click at [430, 243] on div at bounding box center [339, 350] width 679 height 1335
drag, startPoint x: 430, startPoint y: 225, endPoint x: 429, endPoint y: 260, distance: 34.9
click at [429, 260] on div at bounding box center [339, 350] width 679 height 1335
drag, startPoint x: 469, startPoint y: 234, endPoint x: 483, endPoint y: 254, distance: 24.4
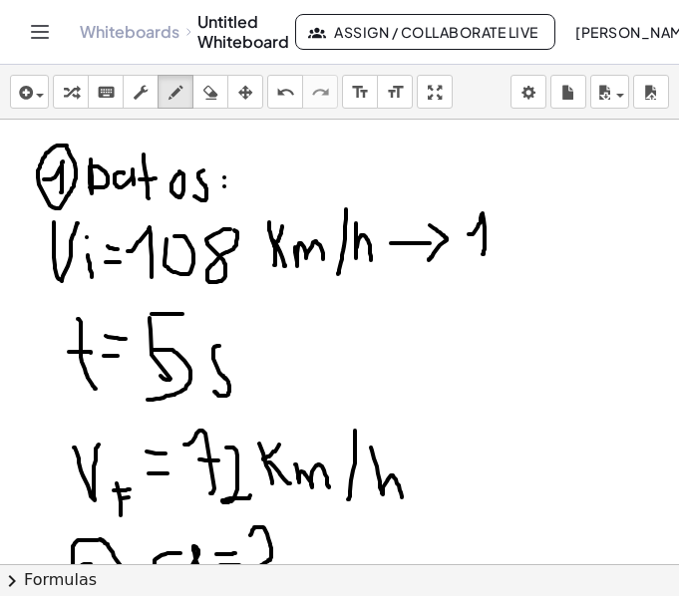
click at [483, 254] on div at bounding box center [339, 350] width 679 height 1335
click at [504, 214] on div at bounding box center [339, 350] width 679 height 1335
click at [217, 90] on icon "button" at bounding box center [210, 93] width 14 height 24
drag, startPoint x: 520, startPoint y: 218, endPoint x: 435, endPoint y: 247, distance: 89.6
click at [435, 247] on div at bounding box center [339, 350] width 679 height 1335
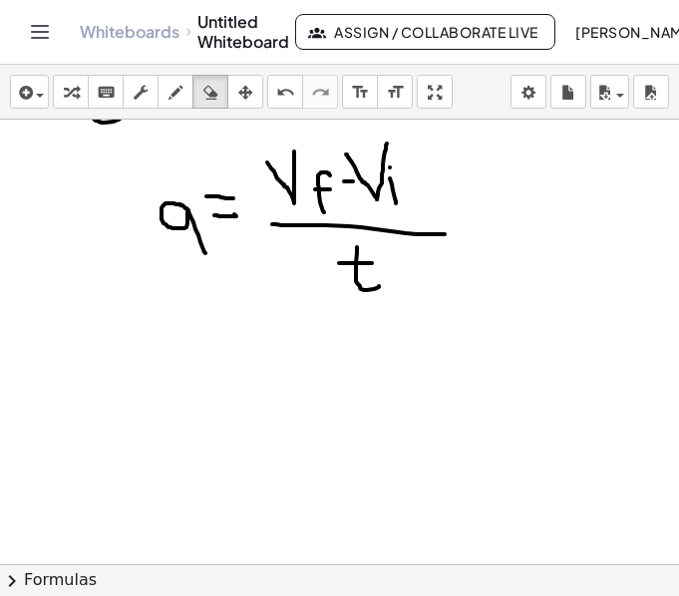
scroll to position [972, 0]
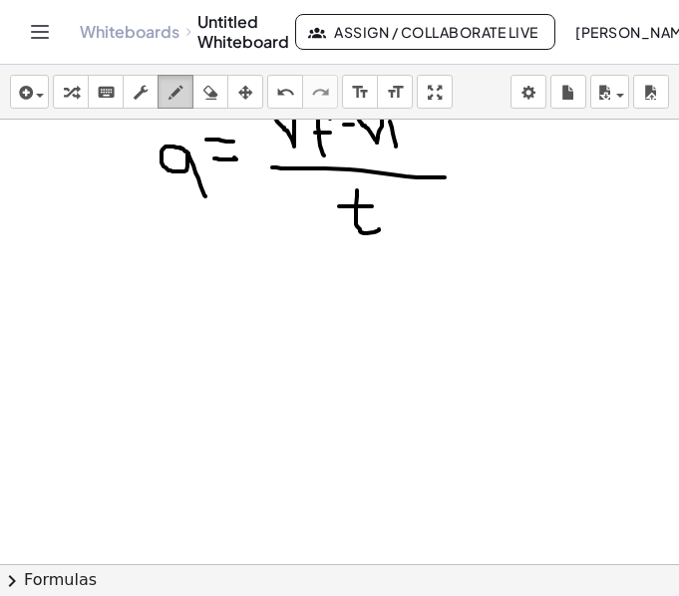
click at [173, 82] on icon "button" at bounding box center [176, 93] width 14 height 24
drag, startPoint x: 72, startPoint y: 308, endPoint x: 87, endPoint y: 325, distance: 22.6
click at [87, 325] on div at bounding box center [339, 36] width 679 height 1779
click at [109, 295] on div at bounding box center [339, 36] width 679 height 1779
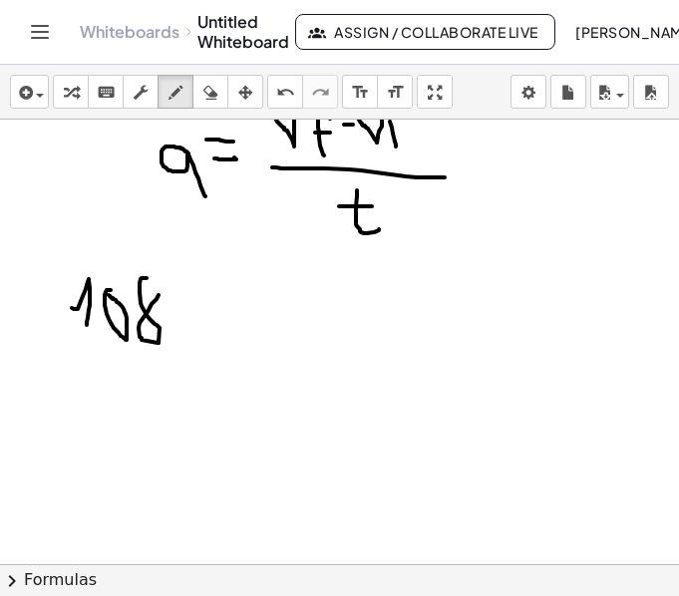
drag, startPoint x: 141, startPoint y: 279, endPoint x: 154, endPoint y: 279, distance: 13.0
click at [156, 271] on div at bounding box center [339, 36] width 679 height 1779
drag, startPoint x: 188, startPoint y: 278, endPoint x: 194, endPoint y: 340, distance: 62.2
click at [194, 340] on div at bounding box center [339, 36] width 679 height 1779
drag, startPoint x: 207, startPoint y: 281, endPoint x: 193, endPoint y: 297, distance: 21.9
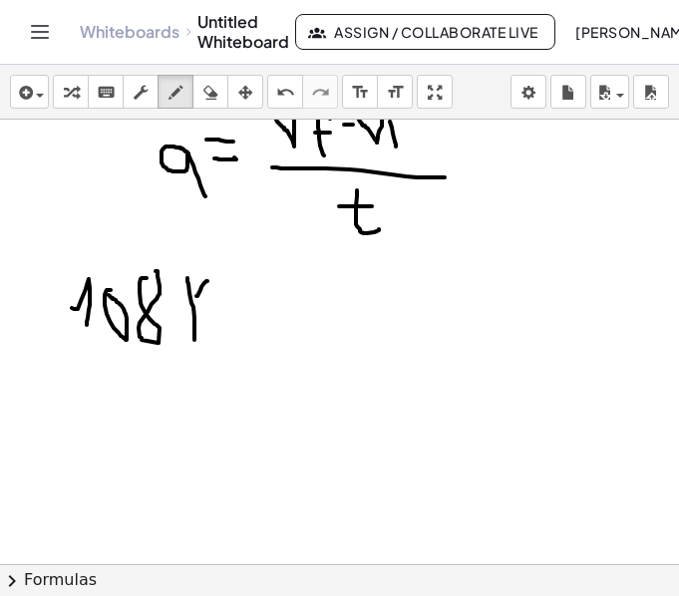
click at [193, 297] on div at bounding box center [339, 36] width 679 height 1779
drag, startPoint x: 206, startPoint y: 326, endPoint x: 211, endPoint y: 342, distance: 16.7
click at [211, 342] on div at bounding box center [339, 36] width 679 height 1779
drag, startPoint x: 217, startPoint y: 317, endPoint x: 255, endPoint y: 337, distance: 42.8
click at [259, 330] on div at bounding box center [339, 36] width 679 height 1779
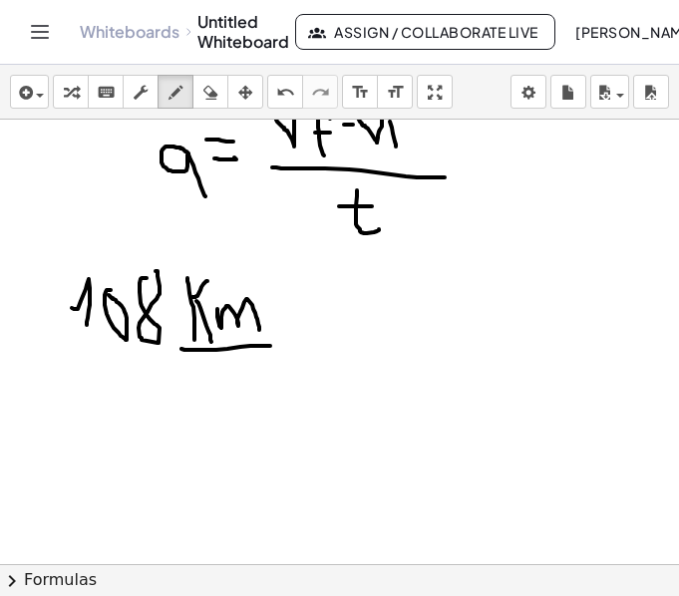
drag, startPoint x: 182, startPoint y: 349, endPoint x: 271, endPoint y: 346, distance: 89.8
click at [271, 346] on div at bounding box center [339, 36] width 679 height 1779
drag, startPoint x: 213, startPoint y: 368, endPoint x: 255, endPoint y: 419, distance: 65.9
click at [255, 419] on div at bounding box center [339, 36] width 679 height 1779
drag, startPoint x: 281, startPoint y: 328, endPoint x: 298, endPoint y: 340, distance: 20.8
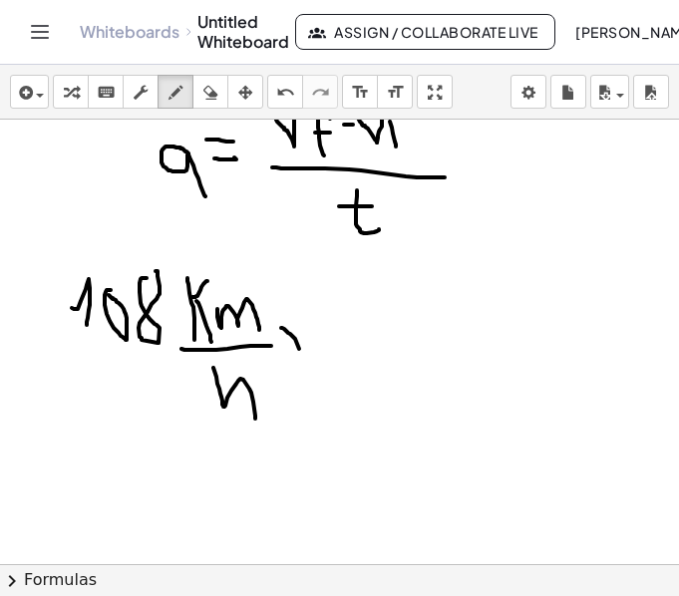
click at [301, 351] on div at bounding box center [339, 36] width 679 height 1779
drag, startPoint x: 299, startPoint y: 319, endPoint x: 286, endPoint y: 361, distance: 43.9
click at [286, 361] on div at bounding box center [339, 36] width 679 height 1779
drag, startPoint x: 412, startPoint y: 294, endPoint x: 448, endPoint y: 314, distance: 41.1
click at [448, 314] on div at bounding box center [339, 36] width 679 height 1779
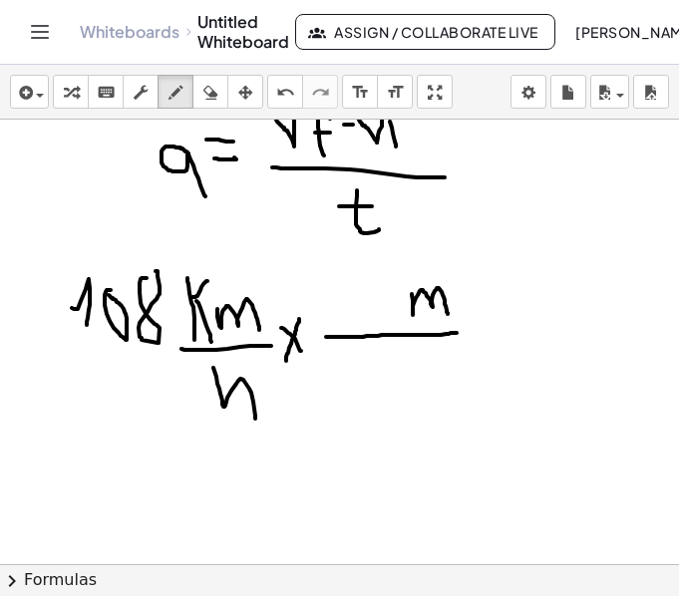
drag, startPoint x: 326, startPoint y: 337, endPoint x: 457, endPoint y: 333, distance: 130.7
click at [457, 333] on div at bounding box center [339, 36] width 679 height 1779
drag, startPoint x: 413, startPoint y: 351, endPoint x: 414, endPoint y: 389, distance: 37.9
click at [414, 389] on div at bounding box center [339, 36] width 679 height 1779
drag, startPoint x: 434, startPoint y: 350, endPoint x: 416, endPoint y: 366, distance: 24.0
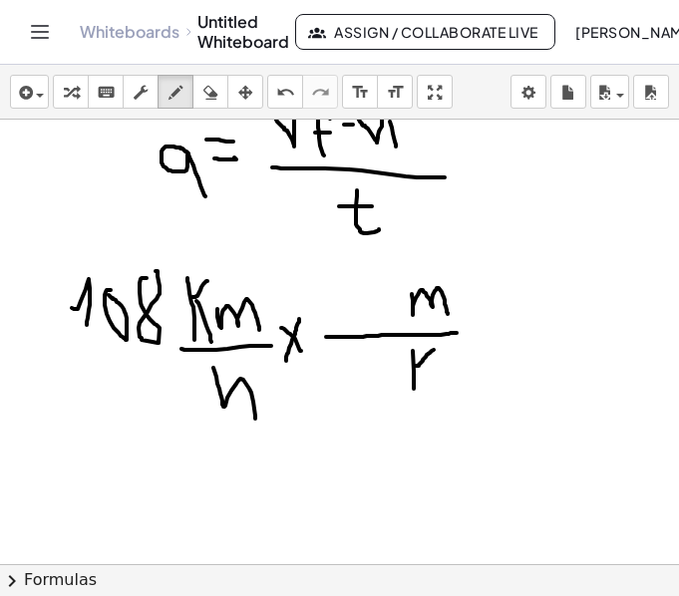
click at [416, 366] on div at bounding box center [339, 36] width 679 height 1779
drag, startPoint x: 416, startPoint y: 366, endPoint x: 436, endPoint y: 387, distance: 28.9
click at [437, 387] on div at bounding box center [339, 36] width 679 height 1779
drag, startPoint x: 440, startPoint y: 371, endPoint x: 467, endPoint y: 378, distance: 27.8
click at [467, 378] on div at bounding box center [339, 36] width 679 height 1779
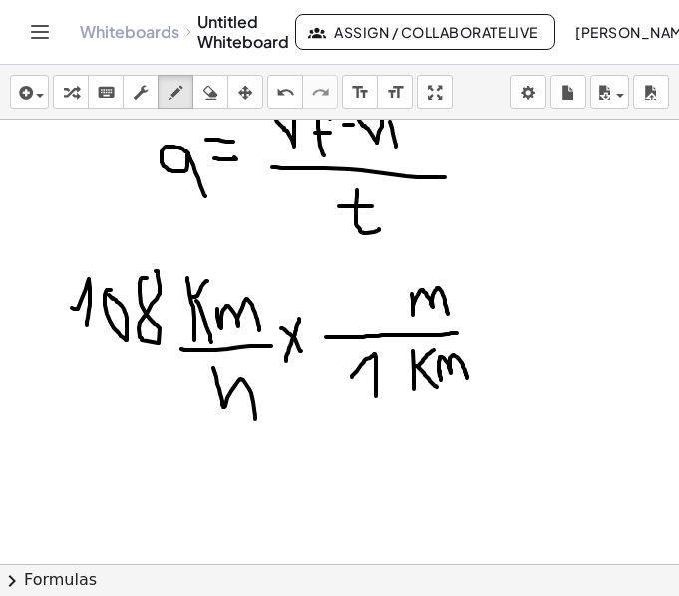
drag, startPoint x: 352, startPoint y: 377, endPoint x: 376, endPoint y: 396, distance: 30.5
click at [376, 396] on div at bounding box center [339, 36] width 679 height 1779
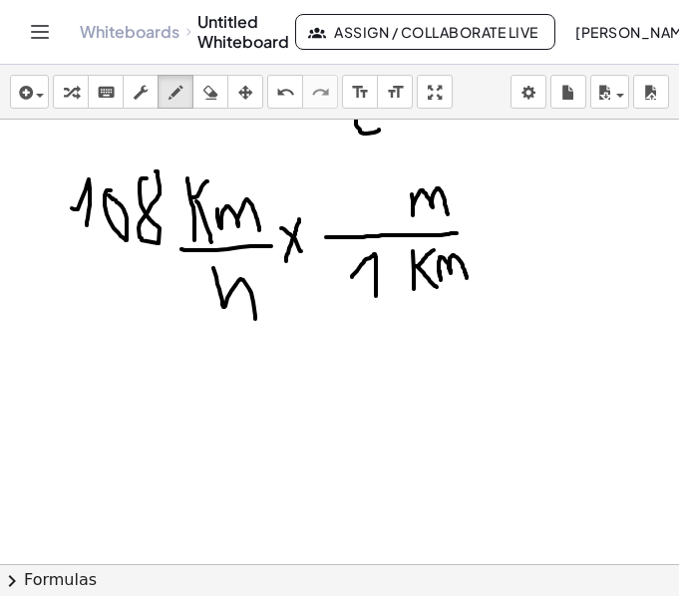
scroll to position [1172, 0]
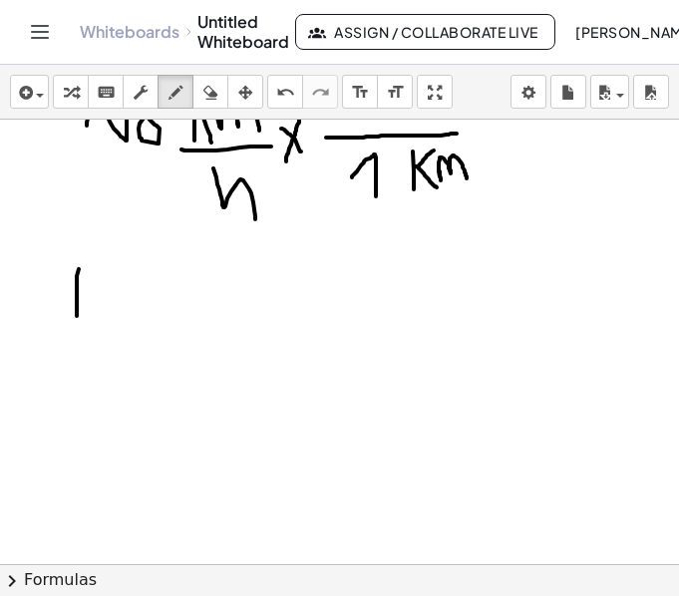
drag, startPoint x: 79, startPoint y: 269, endPoint x: 77, endPoint y: 305, distance: 36.0
drag, startPoint x: 76, startPoint y: 286, endPoint x: 99, endPoint y: 305, distance: 29.8
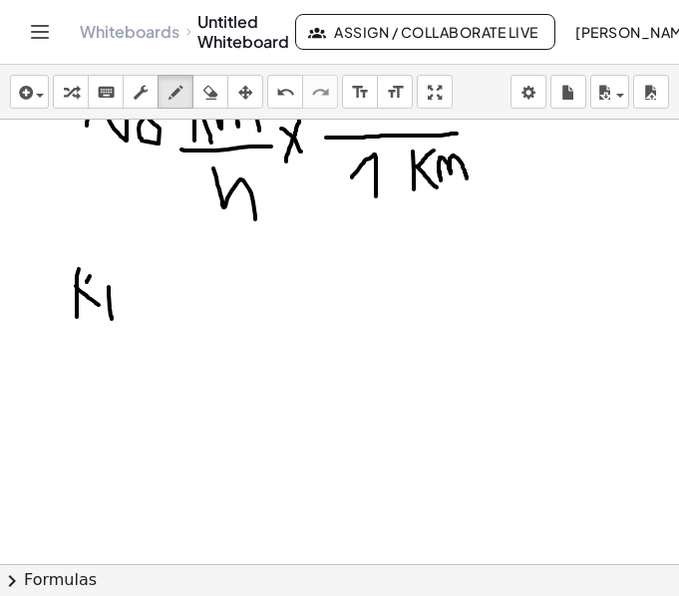
drag, startPoint x: 109, startPoint y: 287, endPoint x: 112, endPoint y: 319, distance: 32.1
drag, startPoint x: 124, startPoint y: 277, endPoint x: 124, endPoint y: 319, distance: 41.9
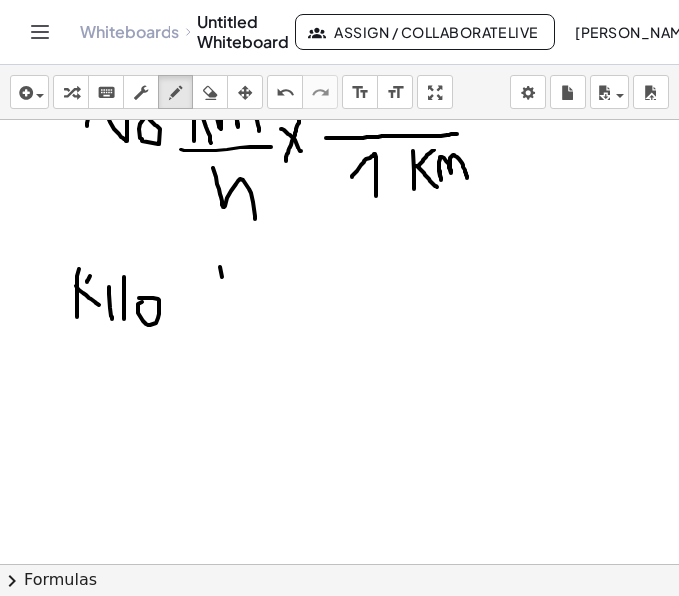
drag, startPoint x: 220, startPoint y: 267, endPoint x: 228, endPoint y: 317, distance: 50.5
drag, startPoint x: 221, startPoint y: 266, endPoint x: 229, endPoint y: 311, distance: 45.6
click at [216, 89] on icon "button" at bounding box center [210, 93] width 14 height 24
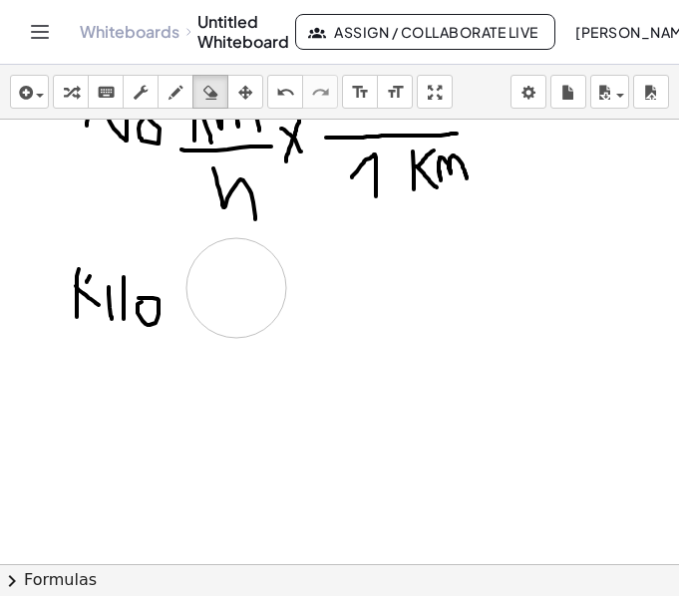
drag, startPoint x: 284, startPoint y: 322, endPoint x: 236, endPoint y: 288, distance: 58.7
click at [177, 95] on icon "button" at bounding box center [176, 93] width 14 height 24
drag, startPoint x: 207, startPoint y: 277, endPoint x: 224, endPoint y: 284, distance: 18.3
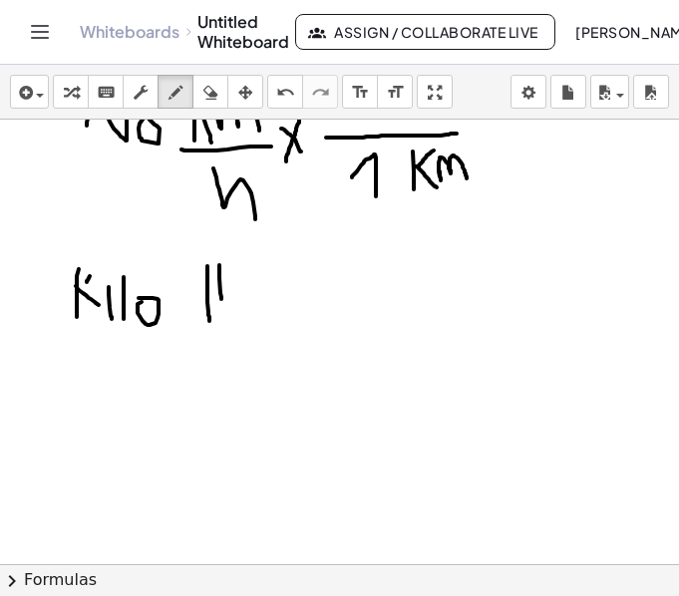
drag, startPoint x: 219, startPoint y: 265, endPoint x: 221, endPoint y: 301, distance: 36.0
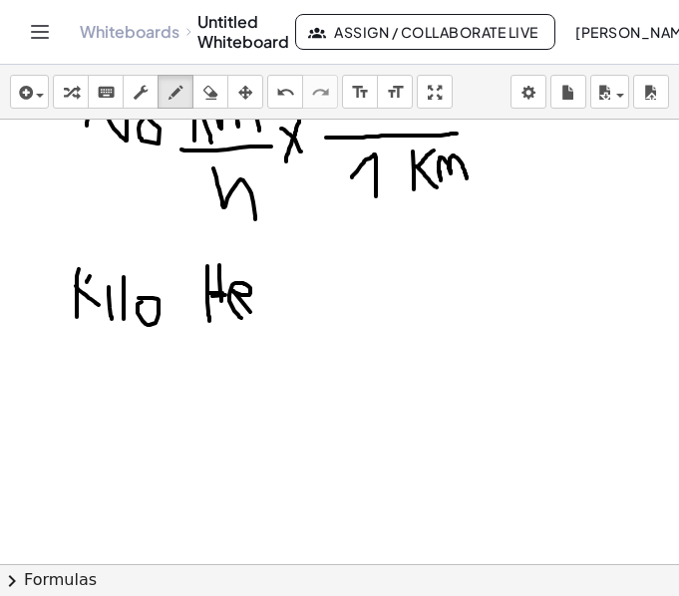
drag, startPoint x: 232, startPoint y: 291, endPoint x: 272, endPoint y: 288, distance: 40.0
drag, startPoint x: 266, startPoint y: 286, endPoint x: 267, endPoint y: 267, distance: 19.0
drag, startPoint x: 290, startPoint y: 283, endPoint x: 278, endPoint y: 294, distance: 16.2
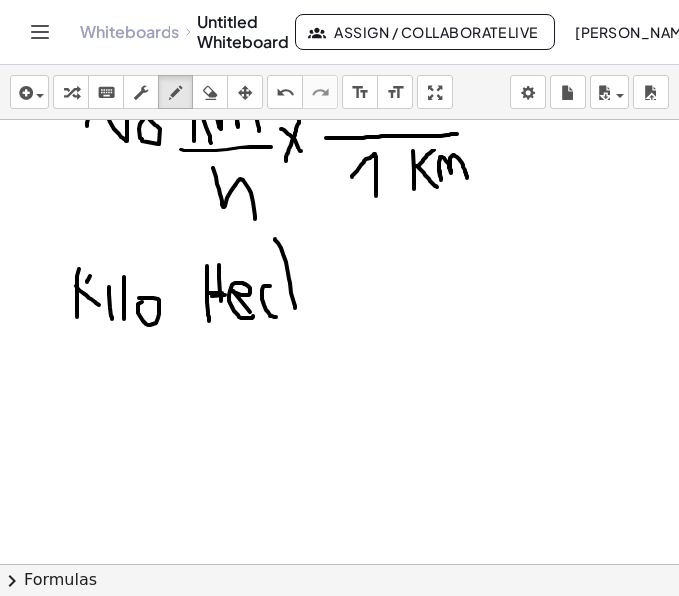
drag, startPoint x: 278, startPoint y: 294, endPoint x: 322, endPoint y: 296, distance: 43.9
drag, startPoint x: 360, startPoint y: 258, endPoint x: 370, endPoint y: 301, distance: 44.0
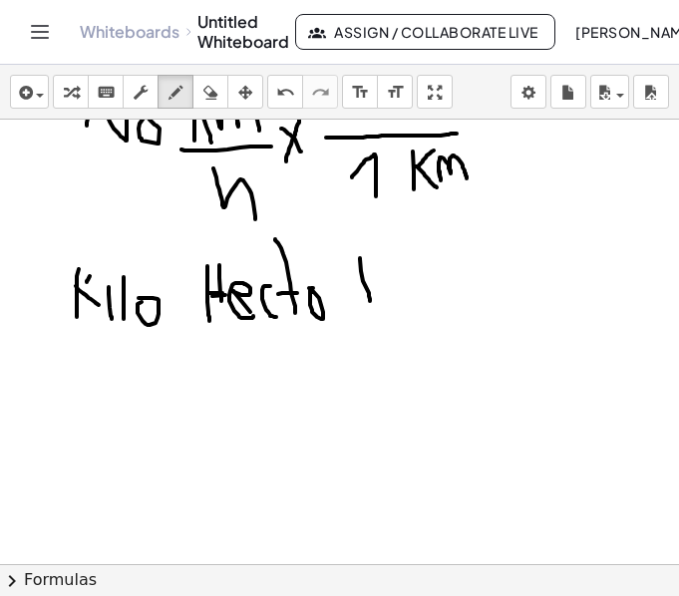
drag, startPoint x: 371, startPoint y: 262, endPoint x: 405, endPoint y: 304, distance: 53.9
drag, startPoint x: 400, startPoint y: 296, endPoint x: 414, endPoint y: 311, distance: 20.5
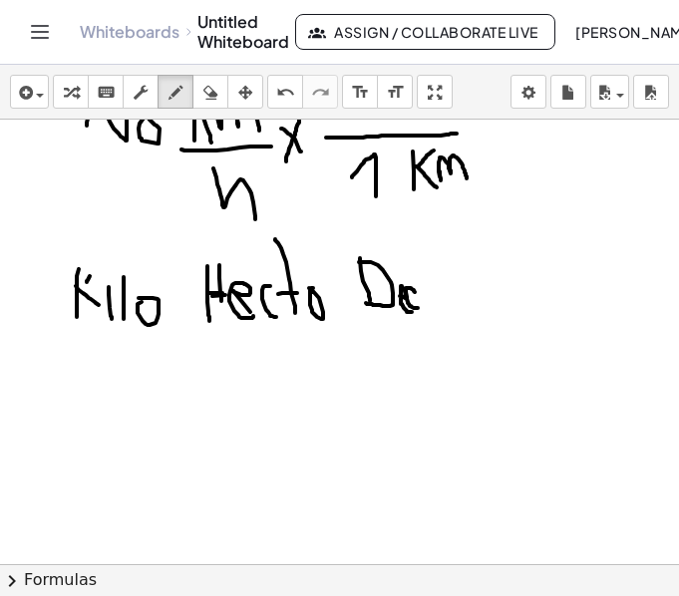
drag, startPoint x: 414, startPoint y: 290, endPoint x: 418, endPoint y: 308, distance: 18.4
drag, startPoint x: 426, startPoint y: 287, endPoint x: 472, endPoint y: 304, distance: 48.9
drag, startPoint x: 472, startPoint y: 302, endPoint x: 525, endPoint y: 303, distance: 52.9
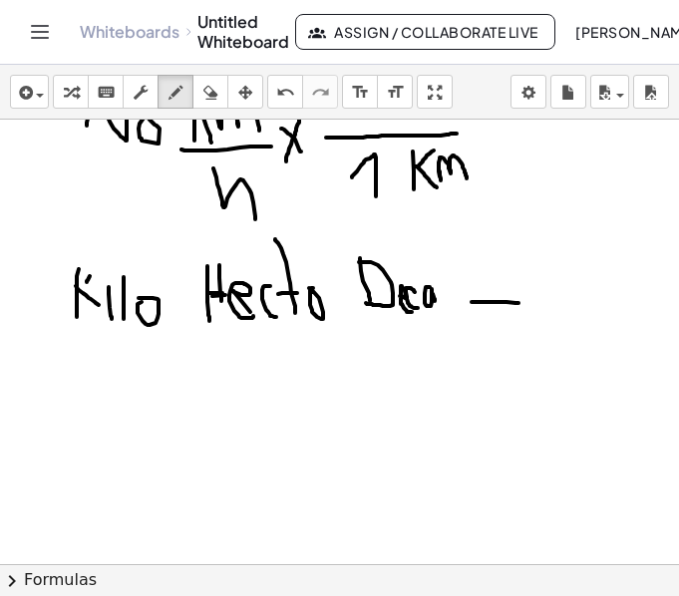
drag, startPoint x: 568, startPoint y: 277, endPoint x: 577, endPoint y: 294, distance: 19.2
drag, startPoint x: 590, startPoint y: 278, endPoint x: 595, endPoint y: 289, distance: 12.1
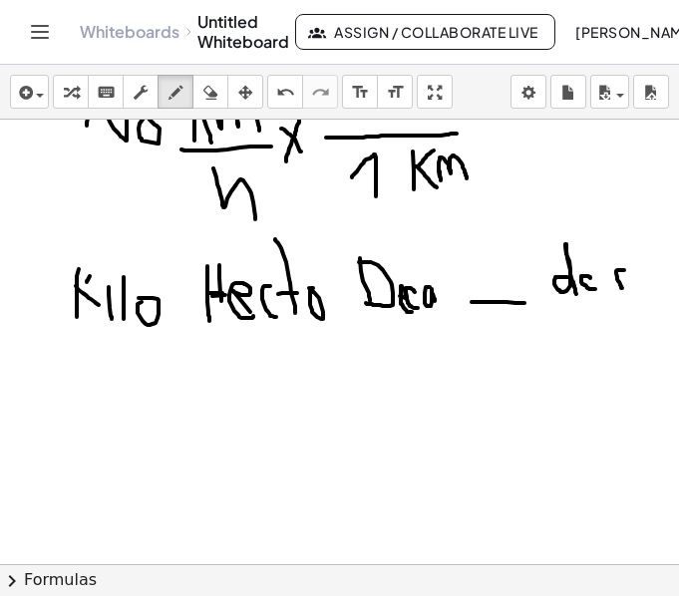
drag, startPoint x: 624, startPoint y: 270, endPoint x: 632, endPoint y: 289, distance: 20.6
drag, startPoint x: 636, startPoint y: 272, endPoint x: 636, endPoint y: 288, distance: 16.0
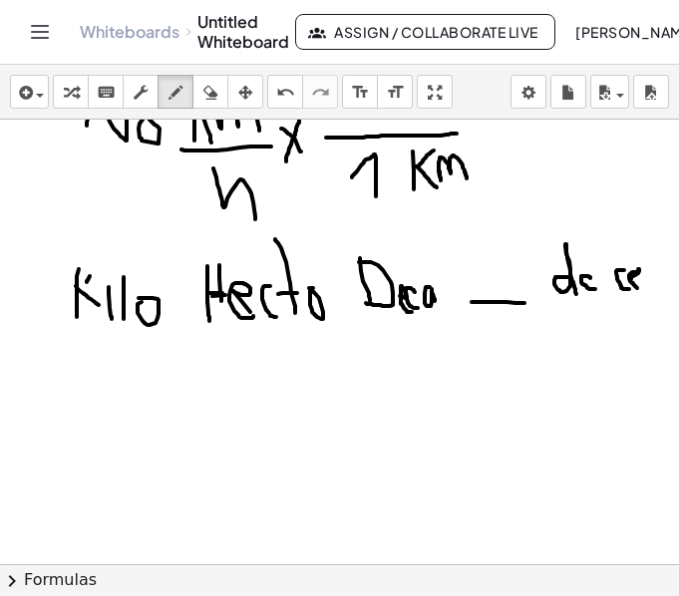
drag, startPoint x: 639, startPoint y: 269, endPoint x: 629, endPoint y: 279, distance: 14.1
drag, startPoint x: 642, startPoint y: 276, endPoint x: 653, endPoint y: 278, distance: 11.2
drag, startPoint x: 626, startPoint y: 319, endPoint x: 648, endPoint y: 323, distance: 22.3
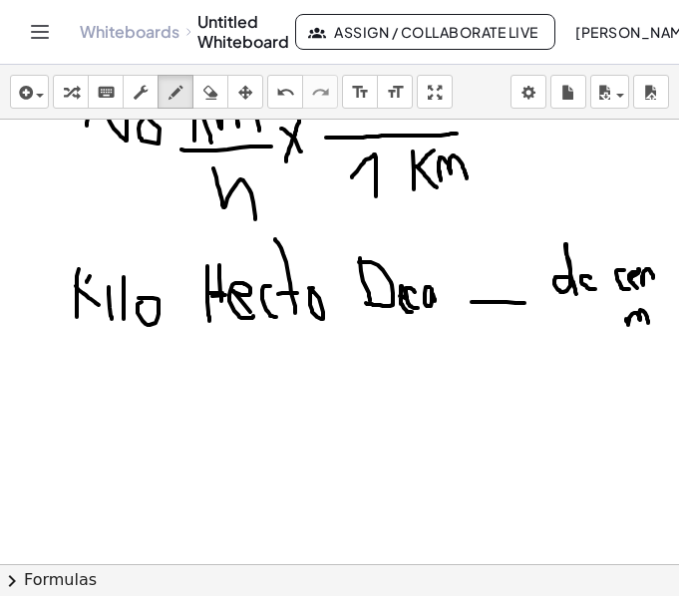
drag, startPoint x: 654, startPoint y: 310, endPoint x: 656, endPoint y: 323, distance: 13.1
drag, startPoint x: 657, startPoint y: 296, endPoint x: 663, endPoint y: 325, distance: 29.5
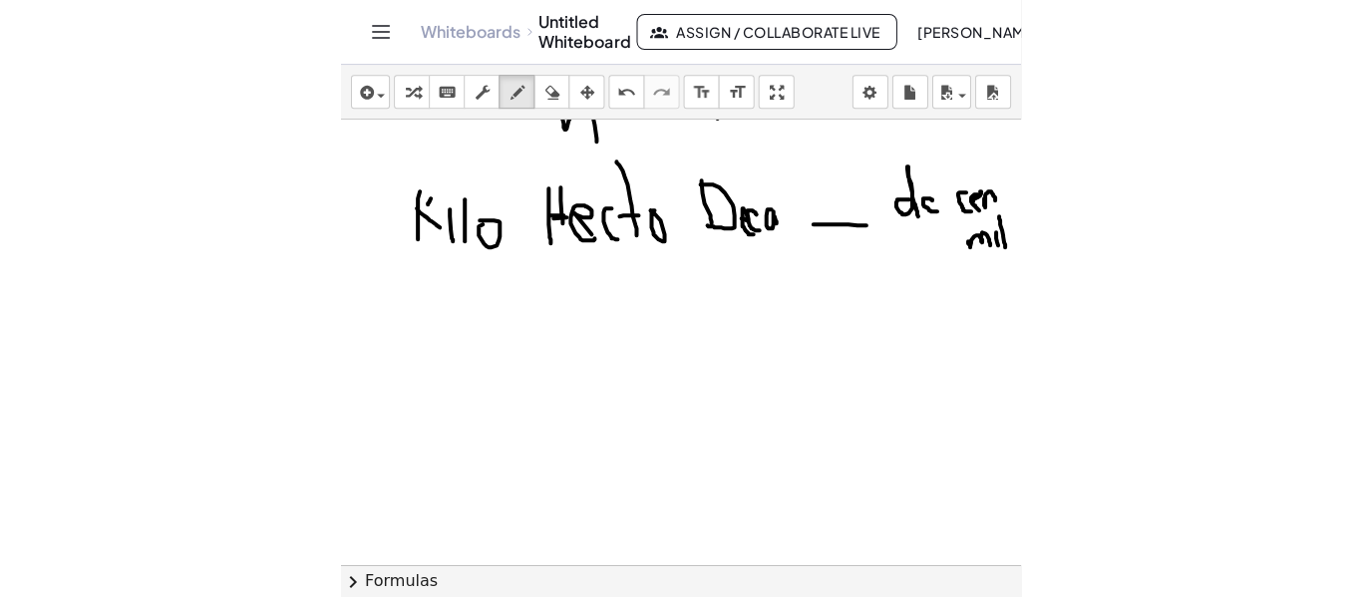
scroll to position [1250, 6]
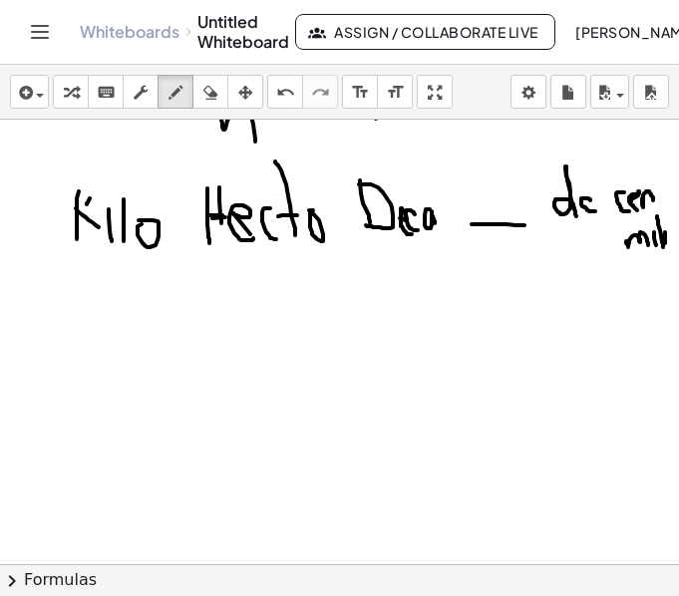
drag, startPoint x: 659, startPoint y: 232, endPoint x: 659, endPoint y: 243, distance: 11.0
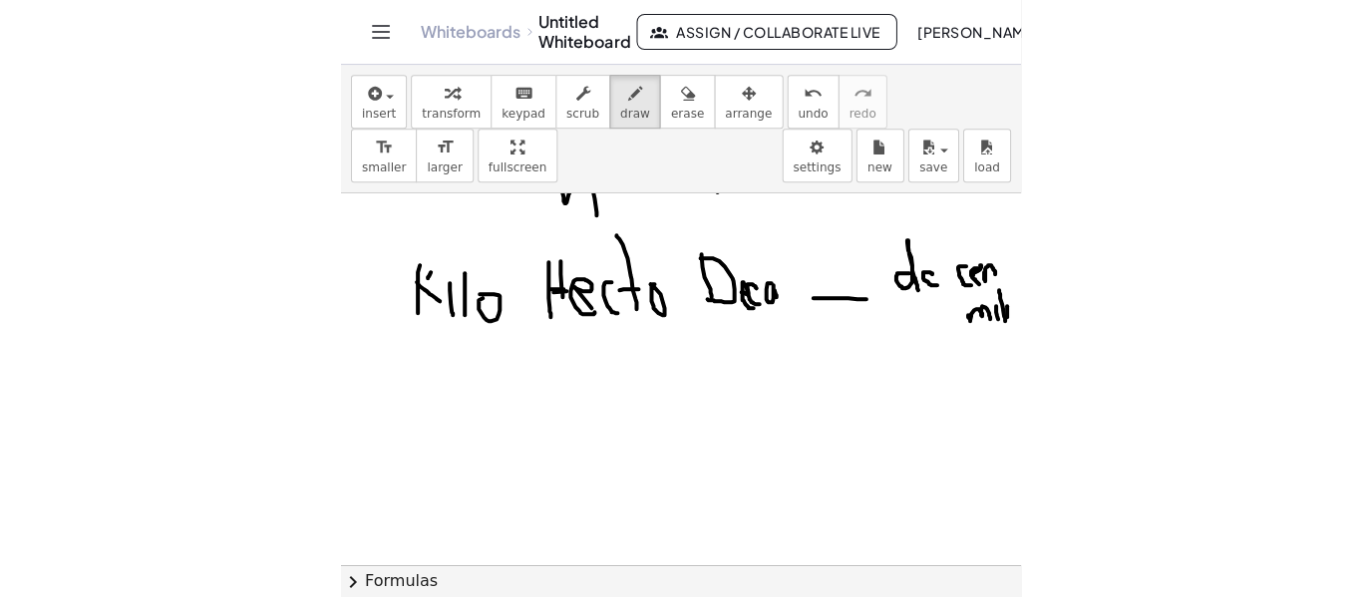
scroll to position [1250, 0]
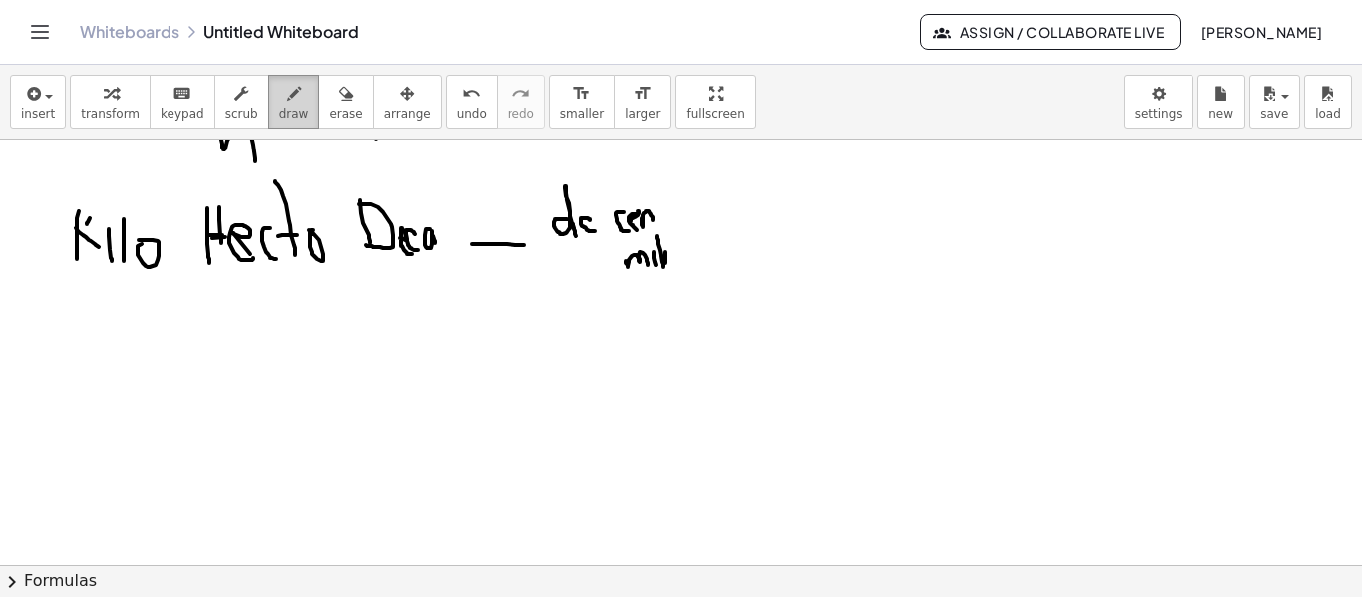
click at [291, 100] on button "draw" at bounding box center [294, 102] width 52 height 54
click at [329, 110] on span "erase" at bounding box center [345, 114] width 33 height 14
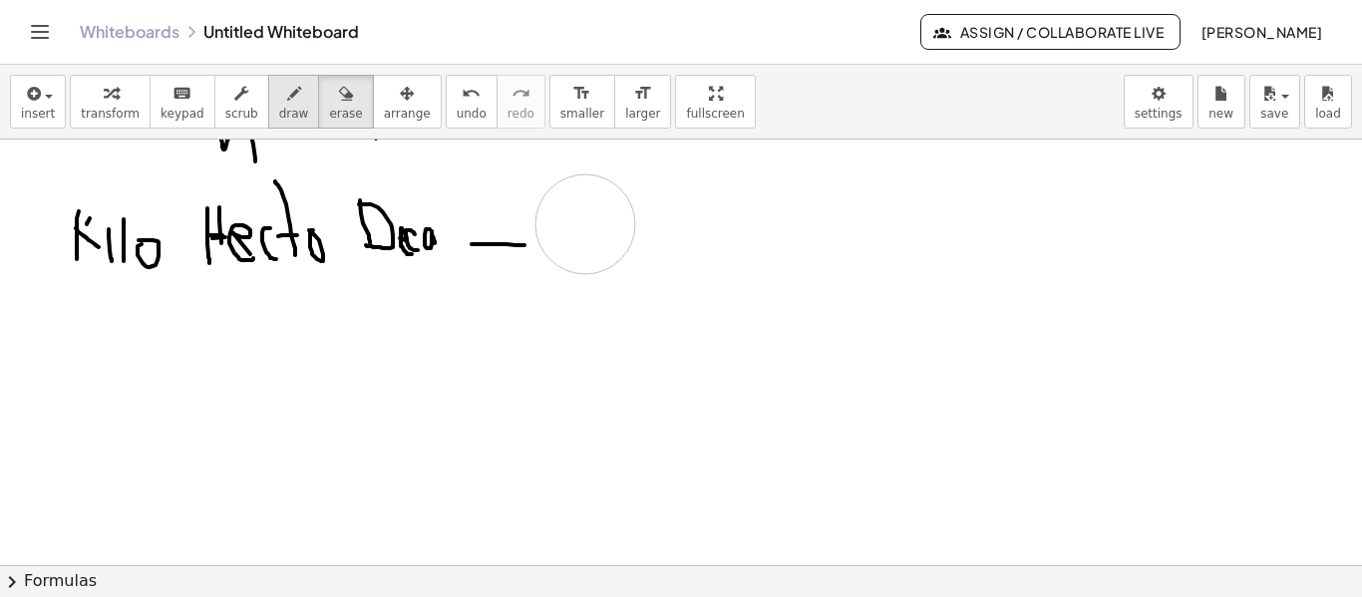
drag, startPoint x: 777, startPoint y: 294, endPoint x: 279, endPoint y: 104, distance: 532.9
click at [593, 243] on div at bounding box center [681, 2] width 1362 height 2224
click at [287, 99] on icon "button" at bounding box center [294, 94] width 14 height 24
click at [592, 242] on div at bounding box center [681, 2] width 1362 height 2224
click at [589, 244] on div at bounding box center [681, 2] width 1362 height 2224
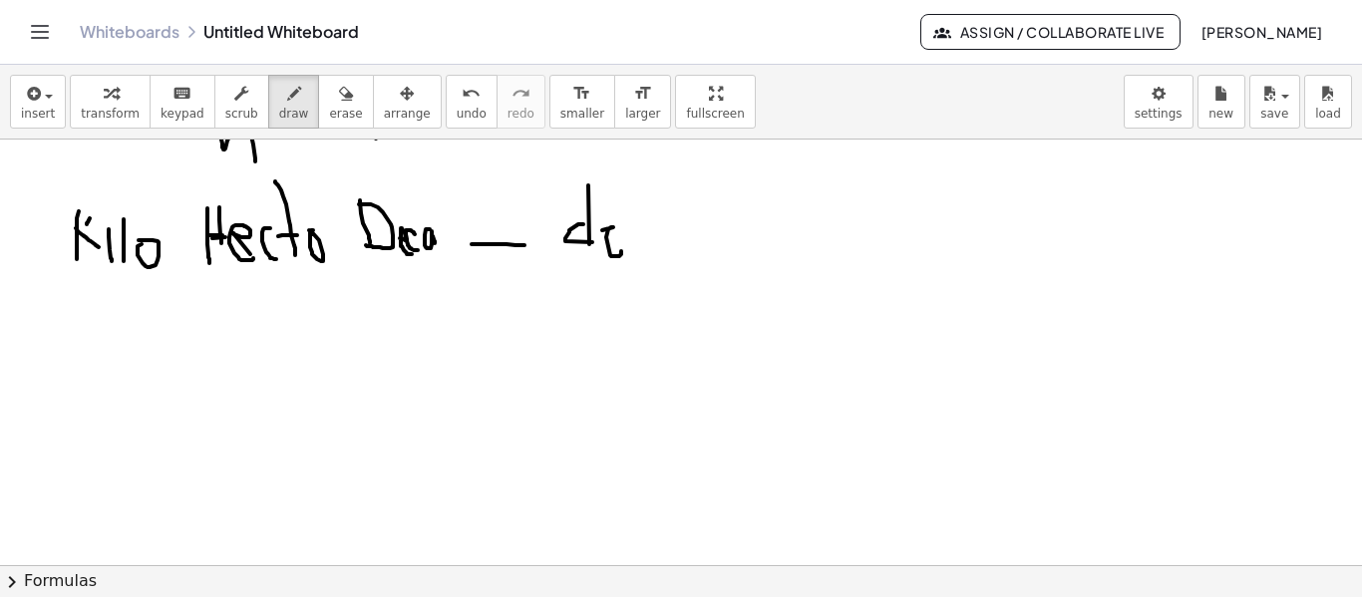
drag, startPoint x: 613, startPoint y: 227, endPoint x: 621, endPoint y: 251, distance: 25.2
click at [621, 251] on div at bounding box center [681, 2] width 1362 height 2224
drag, startPoint x: 610, startPoint y: 220, endPoint x: 635, endPoint y: 232, distance: 27.7
click at [606, 255] on div at bounding box center [681, 2] width 1362 height 2224
drag, startPoint x: 650, startPoint y: 226, endPoint x: 678, endPoint y: 224, distance: 28.0
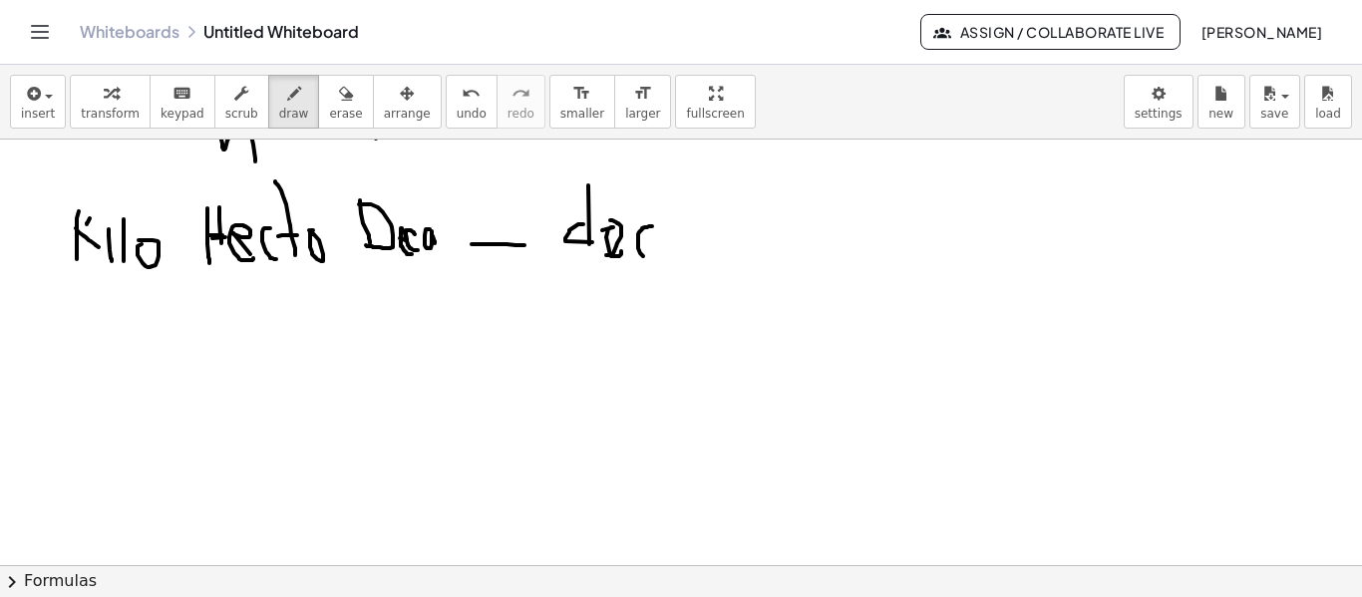
click at [650, 256] on div at bounding box center [681, 2] width 1362 height 2224
drag, startPoint x: 678, startPoint y: 224, endPoint x: 677, endPoint y: 251, distance: 26.9
click at [677, 251] on div at bounding box center [681, 2] width 1362 height 2224
click at [748, 249] on div at bounding box center [681, 2] width 1362 height 2224
click at [776, 246] on div at bounding box center [681, 2] width 1362 height 2224
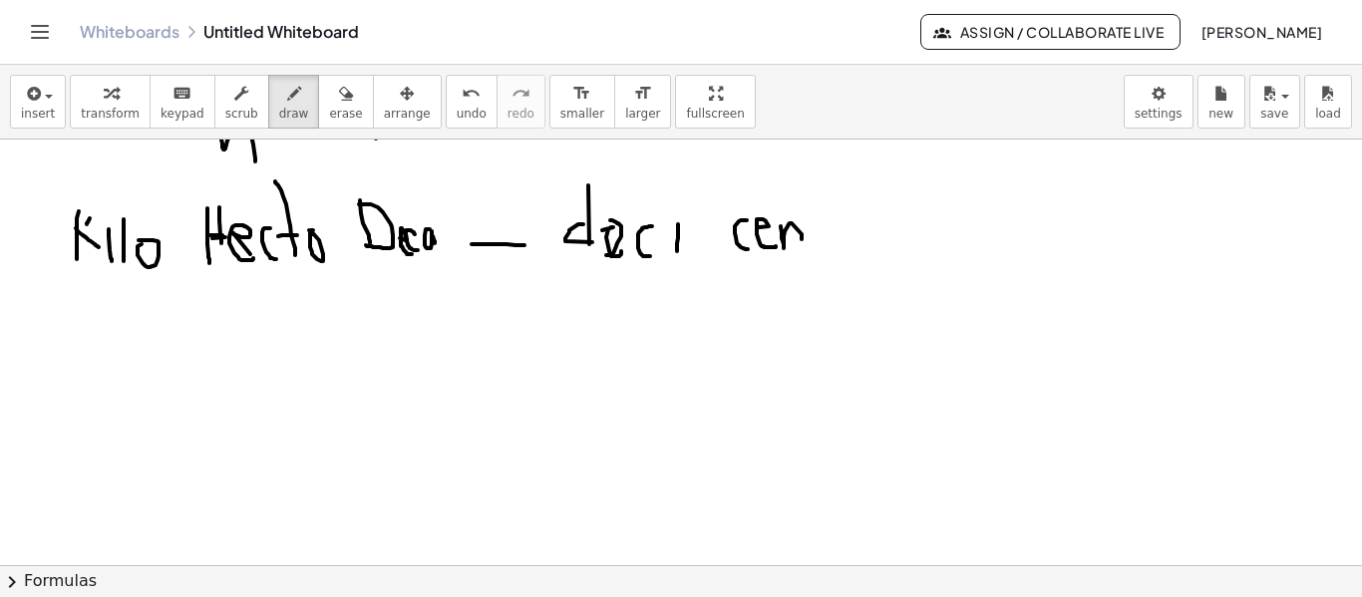
click at [802, 240] on div at bounding box center [681, 2] width 1362 height 2224
click at [830, 246] on div at bounding box center [681, 2] width 1362 height 2224
click at [835, 229] on div at bounding box center [681, 2] width 1362 height 2224
click at [855, 244] on div at bounding box center [681, 2] width 1362 height 2224
click at [960, 240] on div at bounding box center [681, 2] width 1362 height 2224
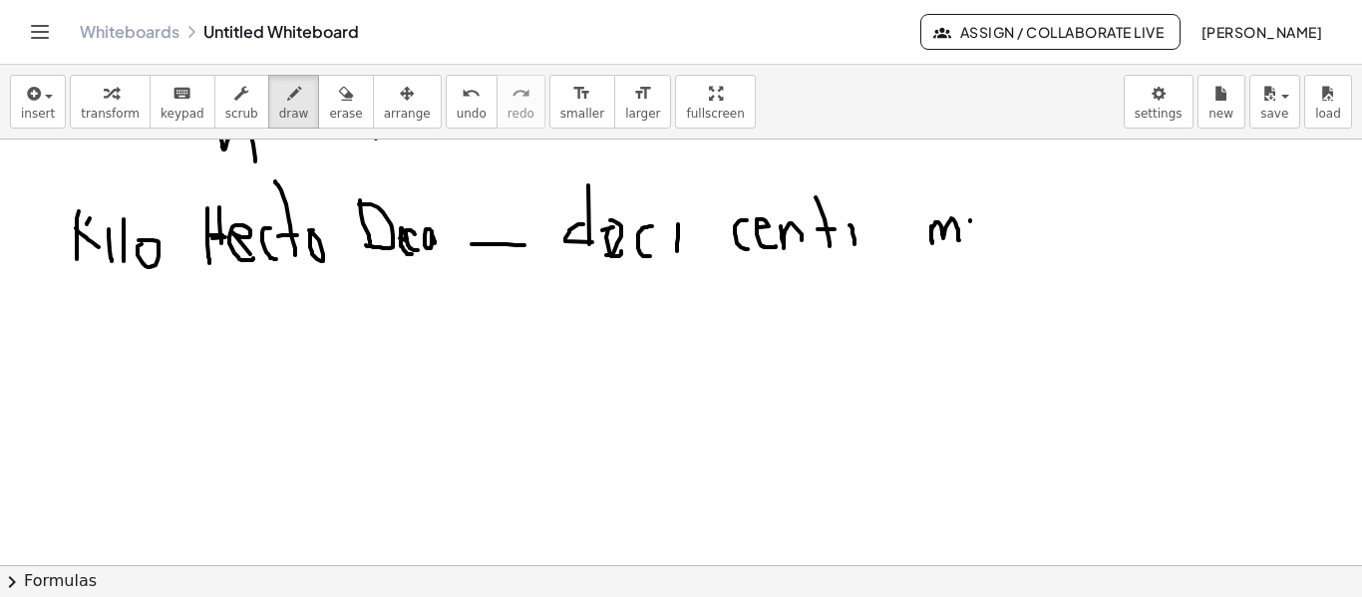
click at [970, 234] on div at bounding box center [681, 2] width 1362 height 2224
click at [992, 240] on div at bounding box center [681, 2] width 1362 height 2224
click at [1011, 249] on div at bounding box center [681, 2] width 1362 height 2224
drag, startPoint x: 159, startPoint y: 262, endPoint x: 239, endPoint y: 282, distance: 83.2
click at [181, 289] on div at bounding box center [681, 2] width 1362 height 2224
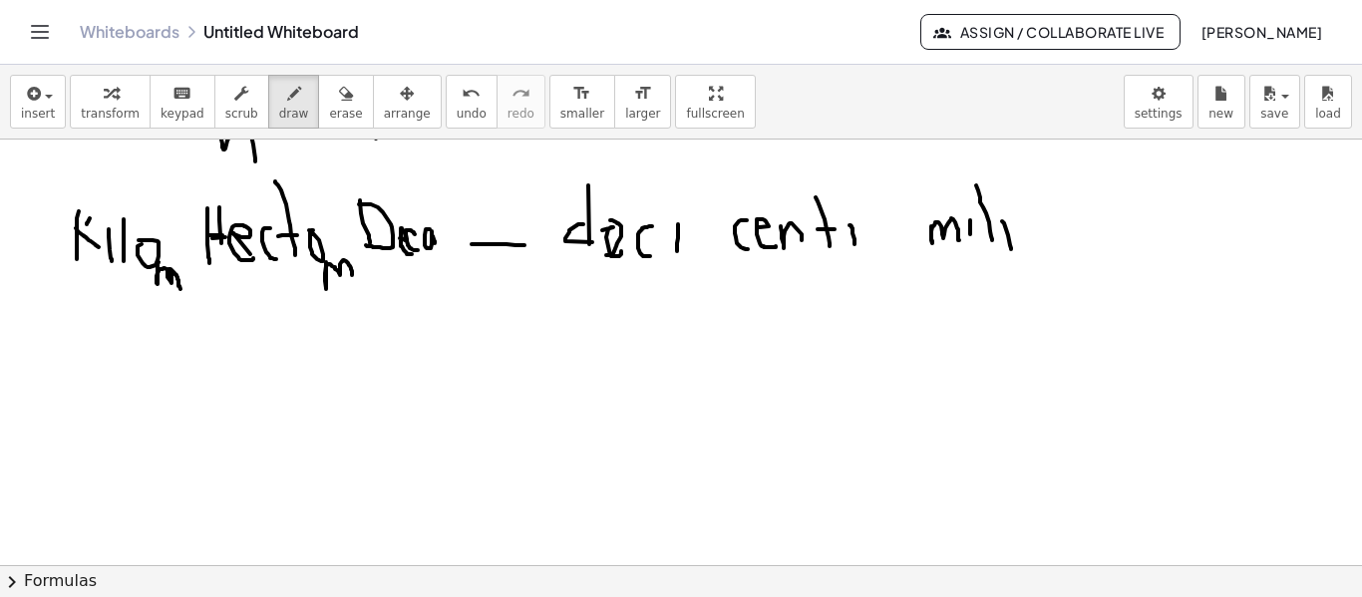
drag, startPoint x: 326, startPoint y: 262, endPoint x: 352, endPoint y: 276, distance: 29.5
click at [352, 276] on div at bounding box center [681, 2] width 1362 height 2224
drag, startPoint x: 435, startPoint y: 260, endPoint x: 447, endPoint y: 273, distance: 17.6
click at [447, 273] on div at bounding box center [681, 2] width 1362 height 2224
drag, startPoint x: 491, startPoint y: 267, endPoint x: 525, endPoint y: 271, distance: 34.1
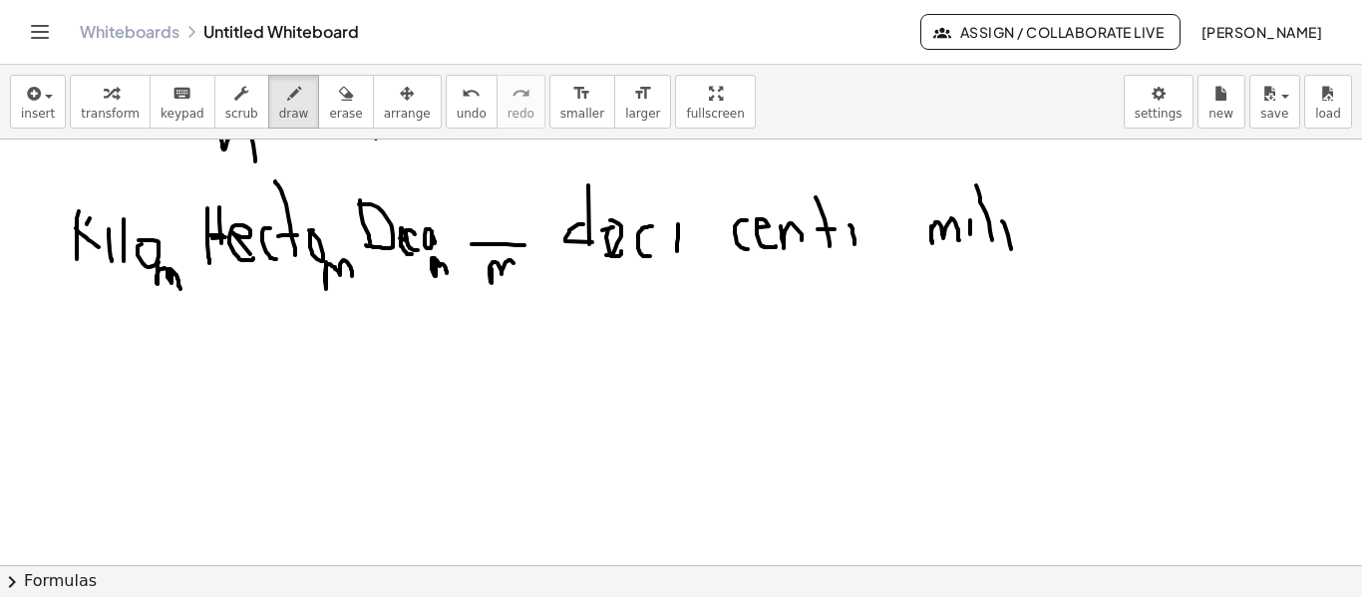
click at [516, 275] on div at bounding box center [681, 2] width 1362 height 2224
drag, startPoint x: 686, startPoint y: 256, endPoint x: 736, endPoint y: 254, distance: 49.9
click at [712, 267] on div at bounding box center [681, 2] width 1362 height 2224
drag, startPoint x: 875, startPoint y: 252, endPoint x: 962, endPoint y: 228, distance: 90.0
click at [915, 262] on div at bounding box center [681, 2] width 1362 height 2224
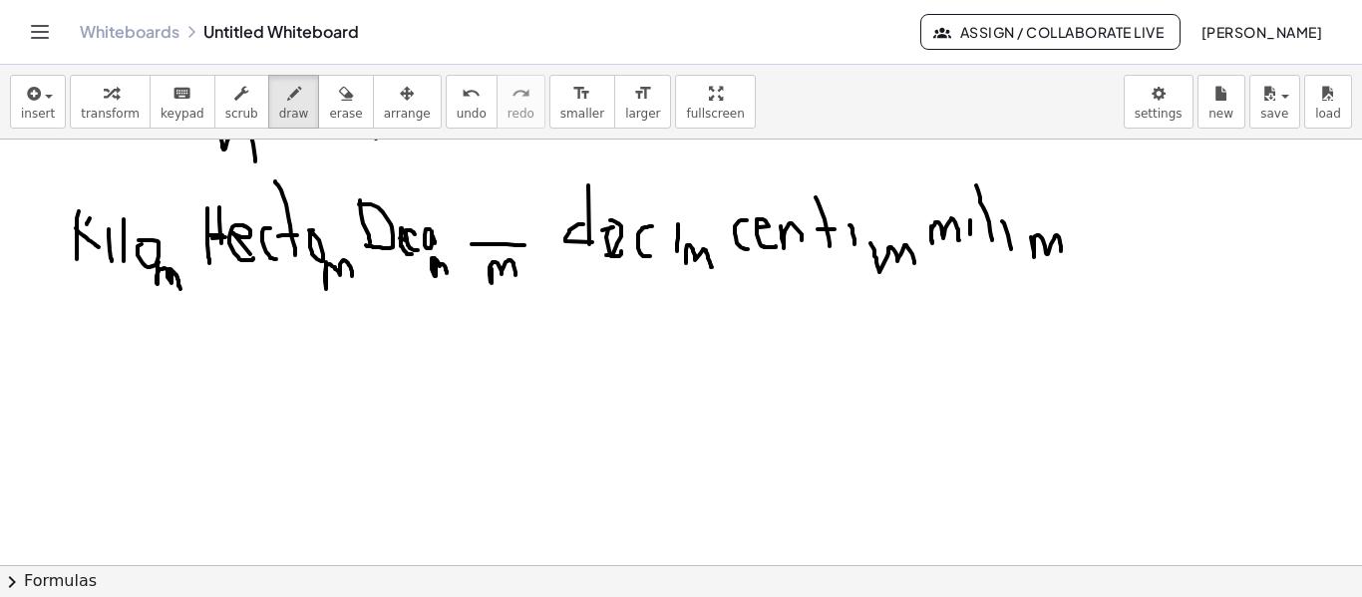
drag, startPoint x: 1034, startPoint y: 252, endPoint x: 1062, endPoint y: 253, distance: 27.9
click at [1062, 253] on div at bounding box center [681, 2] width 1362 height 2224
drag, startPoint x: 100, startPoint y: 289, endPoint x: 239, endPoint y: 306, distance: 140.7
click at [239, 306] on div at bounding box center [681, 2] width 1362 height 2224
drag, startPoint x: 237, startPoint y: 288, endPoint x: 264, endPoint y: 313, distance: 36.7
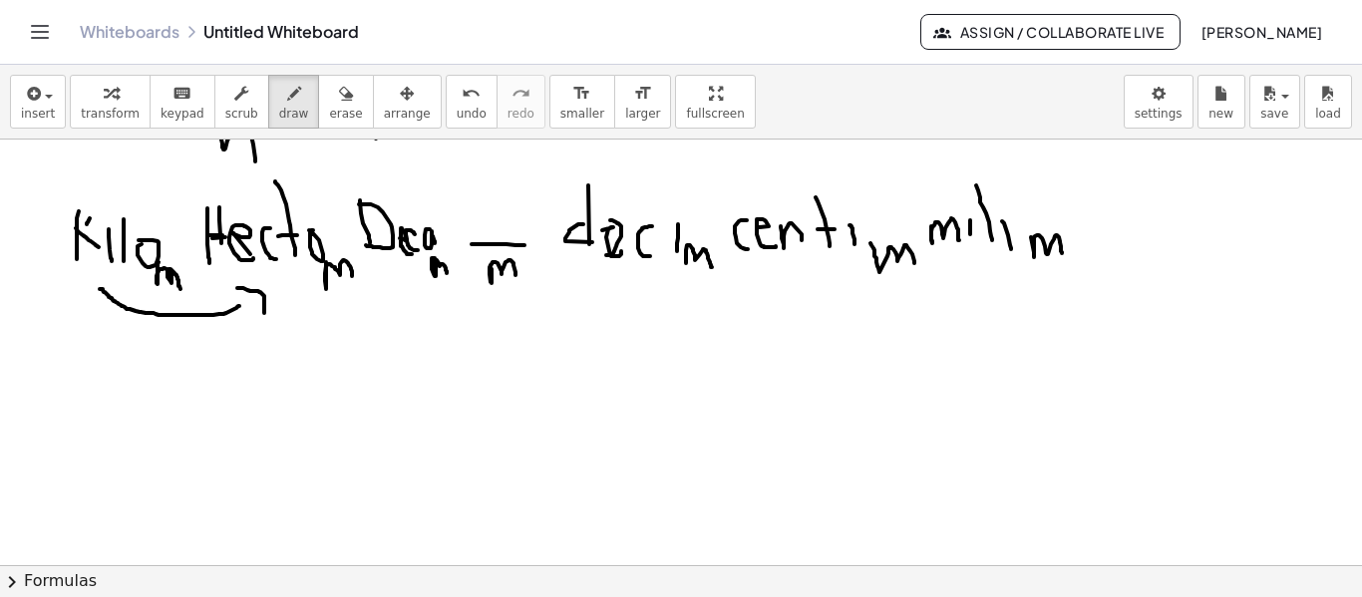
click at [264, 313] on div at bounding box center [681, 2] width 1362 height 2224
drag, startPoint x: 150, startPoint y: 359, endPoint x: 170, endPoint y: 355, distance: 20.3
click at [170, 380] on div at bounding box center [681, 2] width 1362 height 2224
drag, startPoint x: 168, startPoint y: 353, endPoint x: 150, endPoint y: 384, distance: 35.8
click at [144, 381] on div at bounding box center [681, 2] width 1362 height 2224
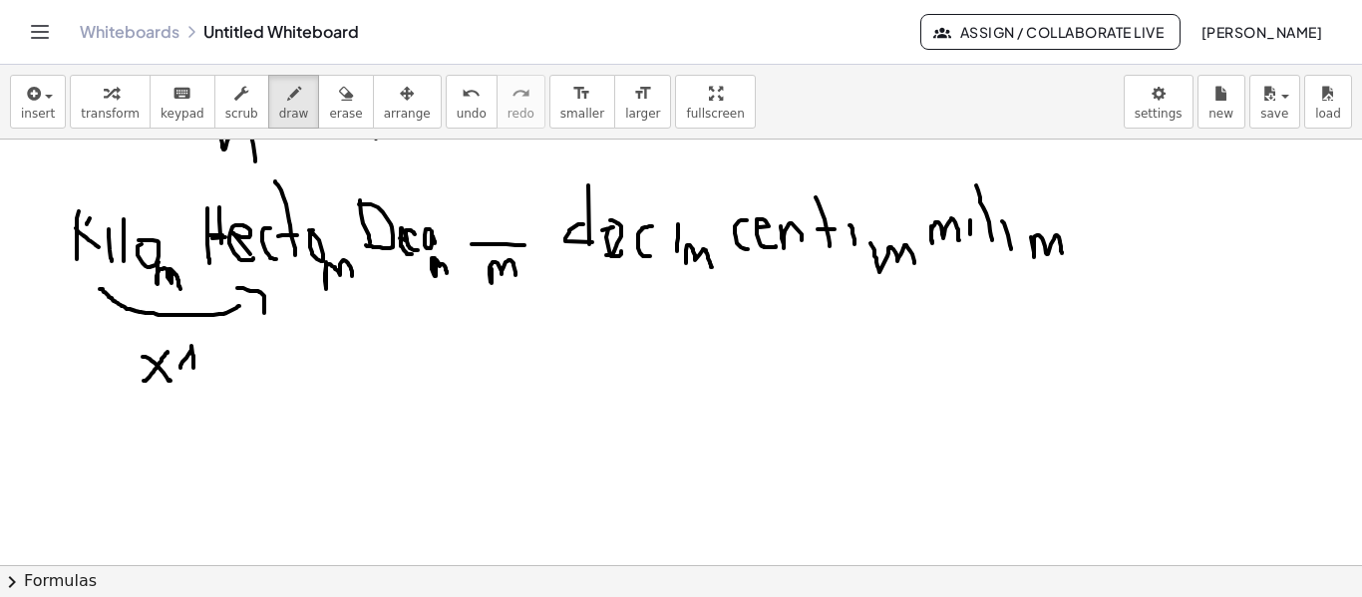
drag, startPoint x: 181, startPoint y: 368, endPoint x: 194, endPoint y: 377, distance: 15.8
click at [194, 377] on div at bounding box center [681, 2] width 1362 height 2224
click at [211, 343] on div at bounding box center [681, 2] width 1362 height 2224
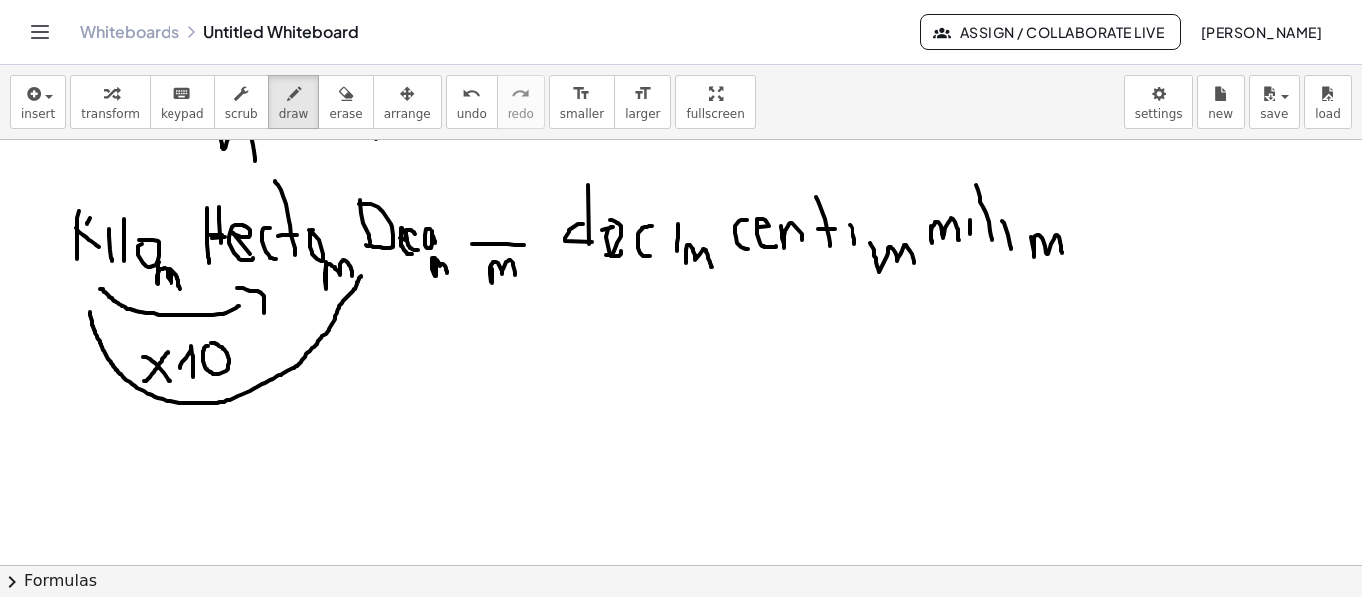
drag, startPoint x: 90, startPoint y: 312, endPoint x: 361, endPoint y: 276, distance: 273.7
click at [361, 276] on div at bounding box center [681, 2] width 1362 height 2224
drag, startPoint x: 358, startPoint y: 265, endPoint x: 375, endPoint y: 287, distance: 27.7
click at [375, 287] on div at bounding box center [681, 2] width 1362 height 2224
drag, startPoint x: 271, startPoint y: 402, endPoint x: 297, endPoint y: 408, distance: 26.6
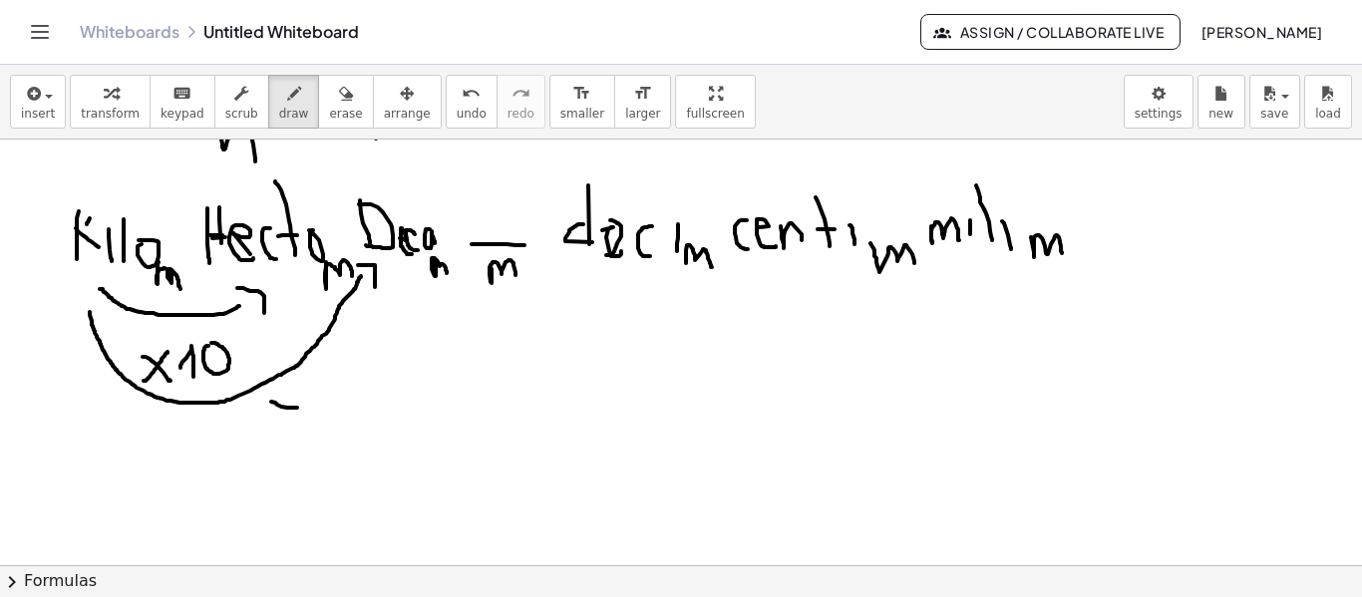
click at [297, 408] on div at bounding box center [681, 2] width 1362 height 2224
drag, startPoint x: 291, startPoint y: 389, endPoint x: 275, endPoint y: 425, distance: 39.3
click at [275, 425] on div at bounding box center [681, 2] width 1362 height 2224
drag, startPoint x: 308, startPoint y: 393, endPoint x: 325, endPoint y: 393, distance: 17.0
click at [325, 393] on div at bounding box center [681, 2] width 1362 height 2224
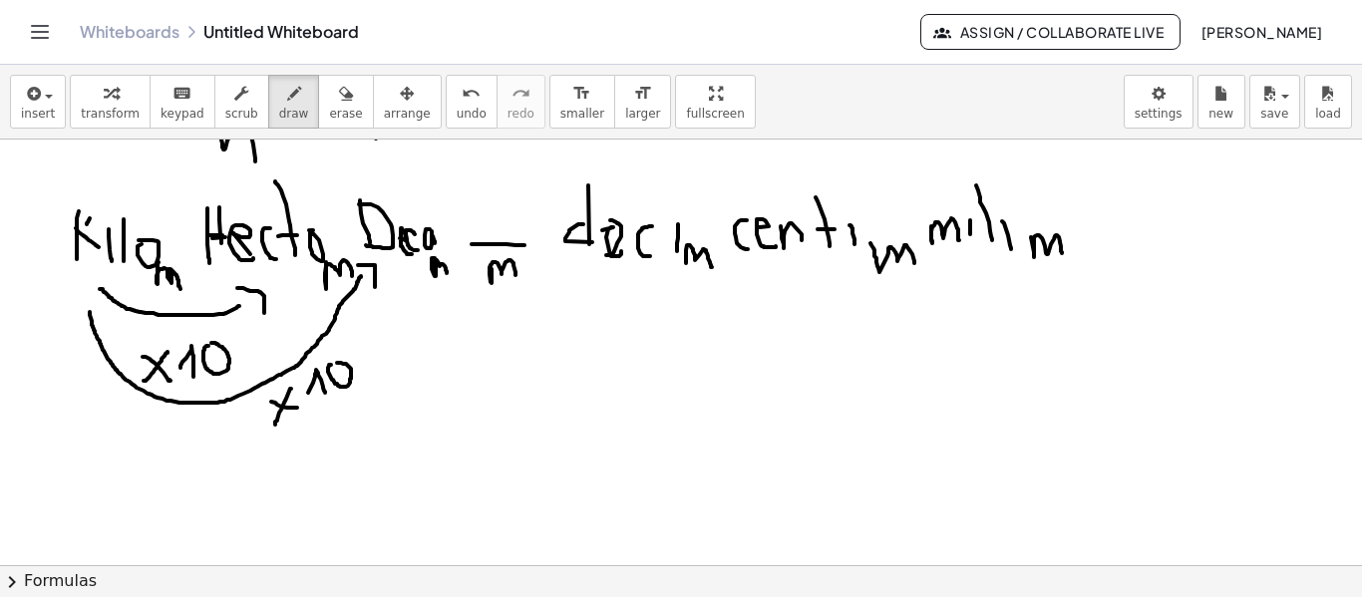
click at [333, 363] on div at bounding box center [681, 2] width 1362 height 2224
click at [347, 340] on div at bounding box center [681, 2] width 1362 height 2224
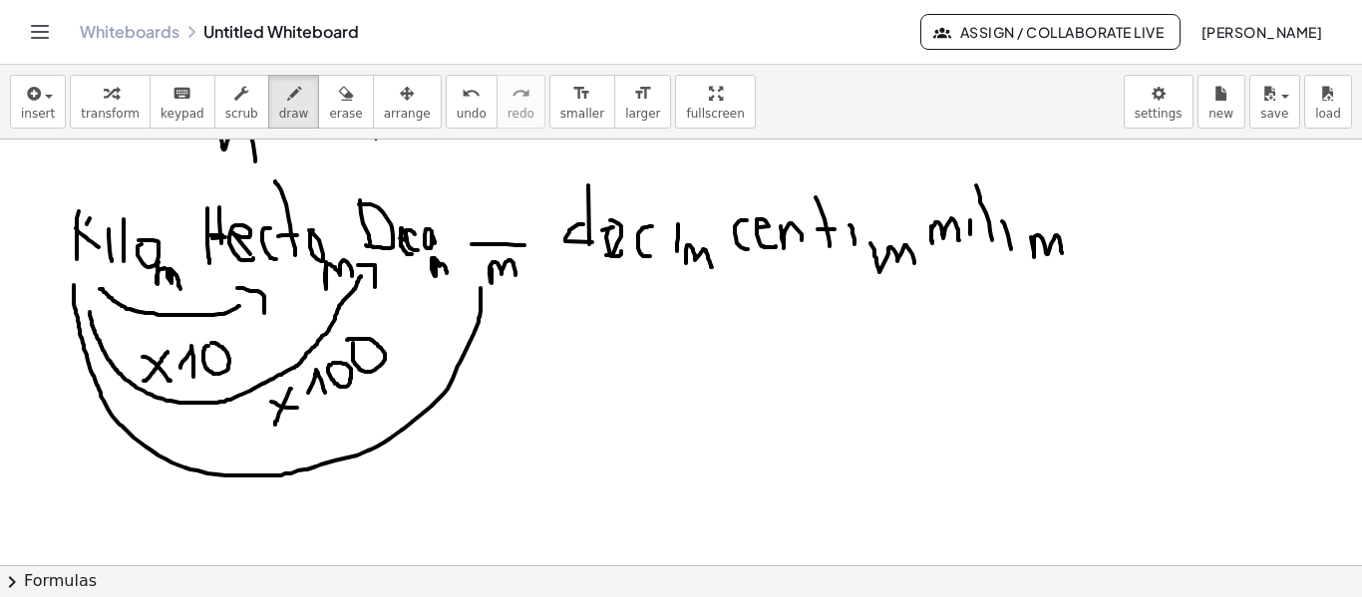
drag, startPoint x: 74, startPoint y: 285, endPoint x: 481, endPoint y: 288, distance: 407.0
click at [481, 288] on div at bounding box center [681, 2] width 1362 height 2224
drag, startPoint x: 468, startPoint y: 294, endPoint x: 499, endPoint y: 305, distance: 32.8
click at [499, 305] on div at bounding box center [681, 2] width 1362 height 2224
drag, startPoint x: 423, startPoint y: 438, endPoint x: 448, endPoint y: 455, distance: 30.2
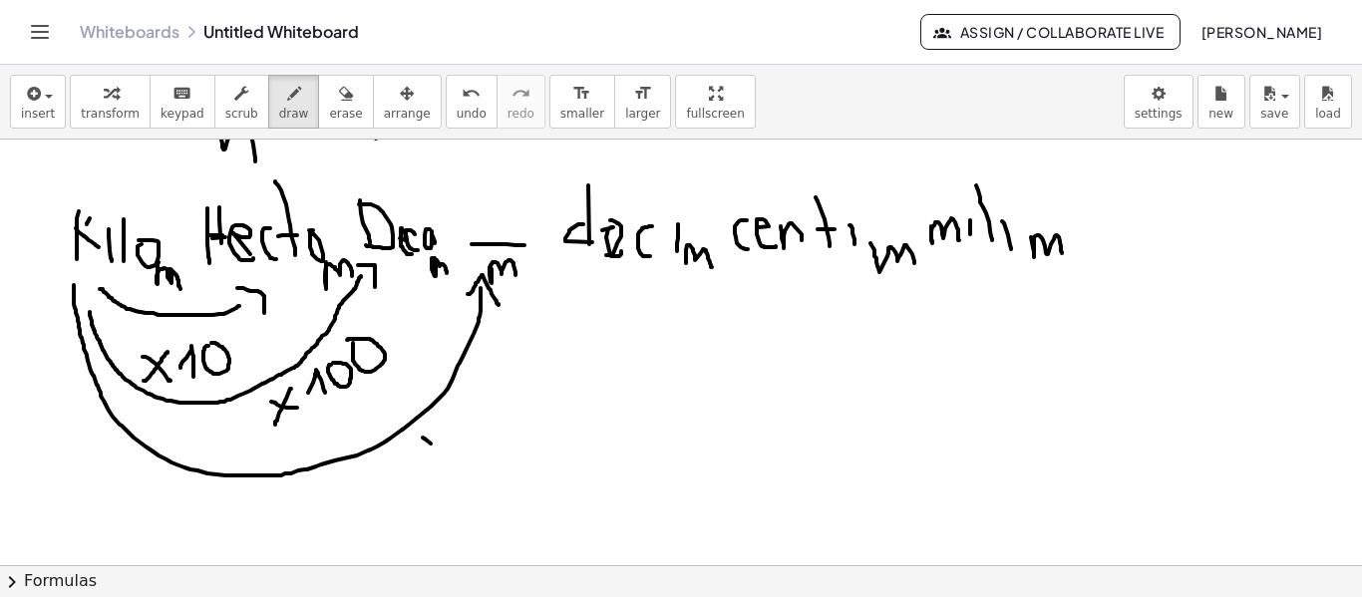
click at [448, 455] on div at bounding box center [681, 2] width 1362 height 2224
drag, startPoint x: 431, startPoint y: 442, endPoint x: 423, endPoint y: 470, distance: 29.0
click at [423, 470] on div at bounding box center [681, 2] width 1362 height 2224
drag, startPoint x: 452, startPoint y: 429, endPoint x: 473, endPoint y: 425, distance: 21.3
click at [473, 425] on div at bounding box center [681, 2] width 1362 height 2224
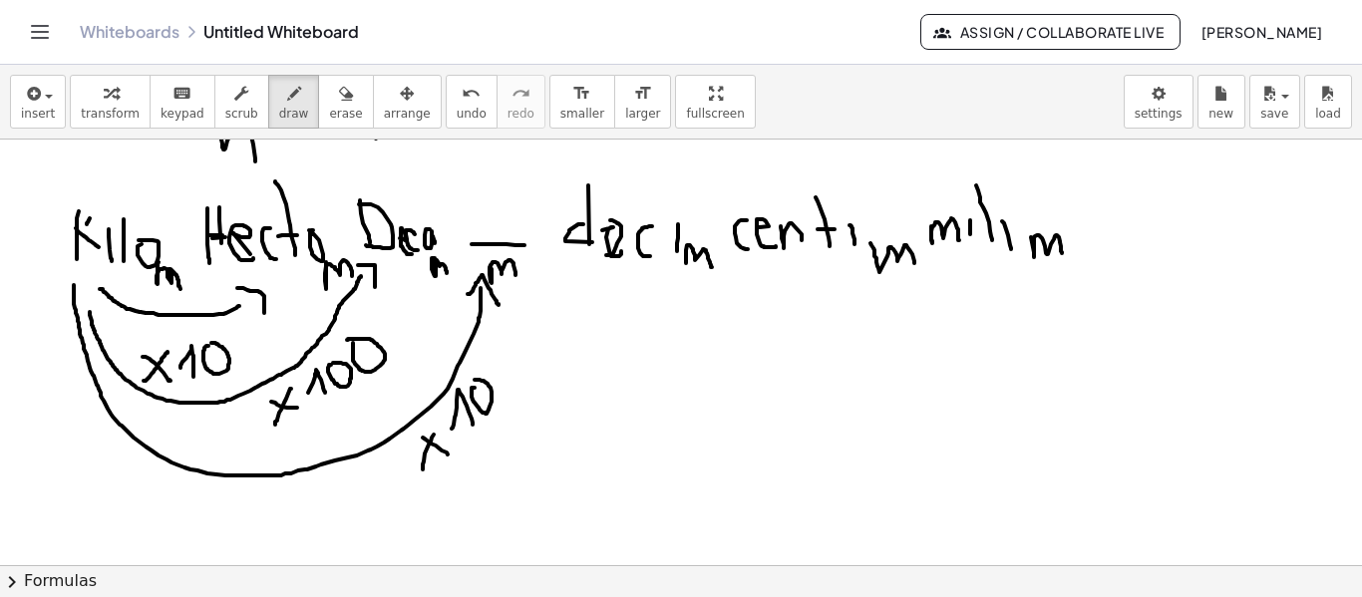
drag, startPoint x: 472, startPoint y: 391, endPoint x: 475, endPoint y: 380, distance: 11.4
click at [475, 380] on div at bounding box center [681, 2] width 1362 height 2224
drag, startPoint x: 493, startPoint y: 370, endPoint x: 497, endPoint y: 356, distance: 14.5
click at [497, 356] on div at bounding box center [681, 2] width 1362 height 2224
click at [514, 332] on div at bounding box center [681, 2] width 1362 height 2224
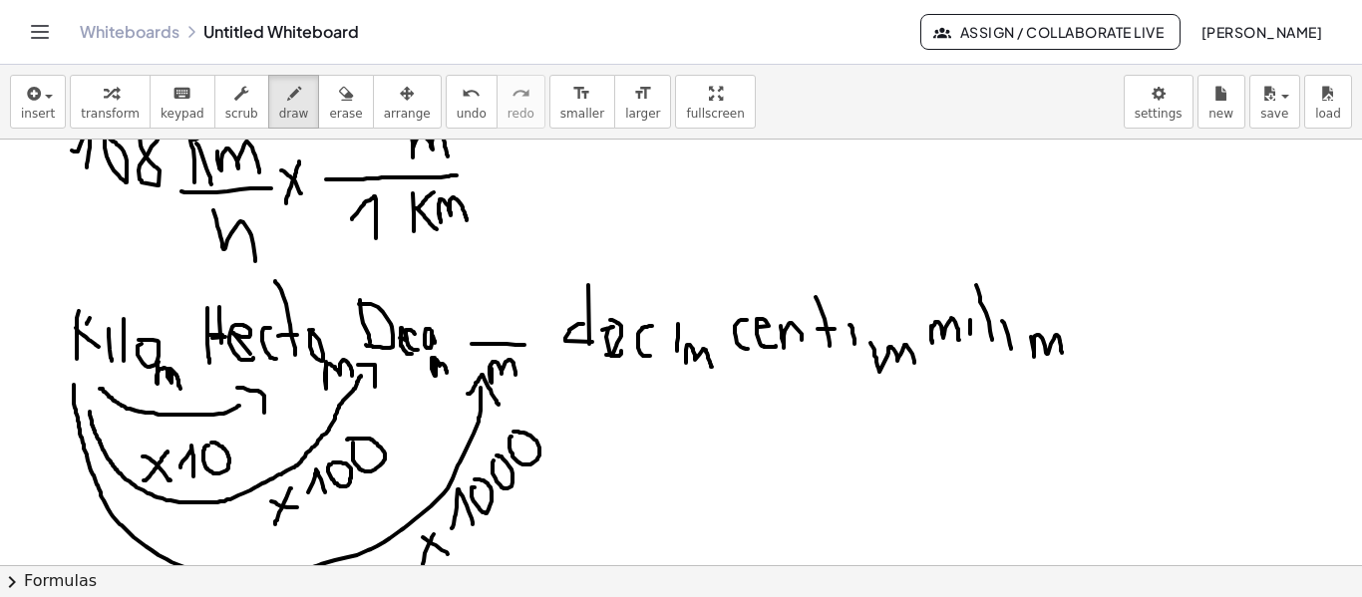
scroll to position [1050, 0]
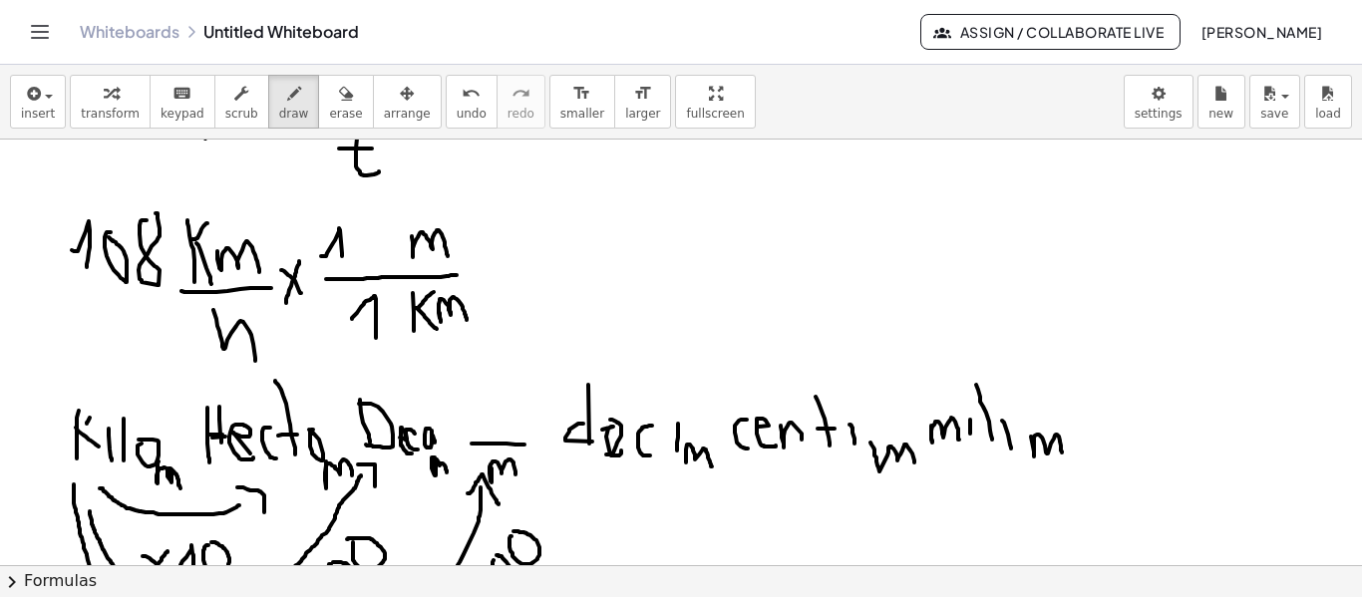
drag, startPoint x: 321, startPoint y: 256, endPoint x: 352, endPoint y: 237, distance: 36.3
click at [342, 265] on div at bounding box center [681, 201] width 1362 height 2224
click at [359, 221] on div at bounding box center [681, 201] width 1362 height 2224
drag, startPoint x: 370, startPoint y: 239, endPoint x: 380, endPoint y: 238, distance: 10.0
click at [374, 238] on div at bounding box center [681, 201] width 1362 height 2224
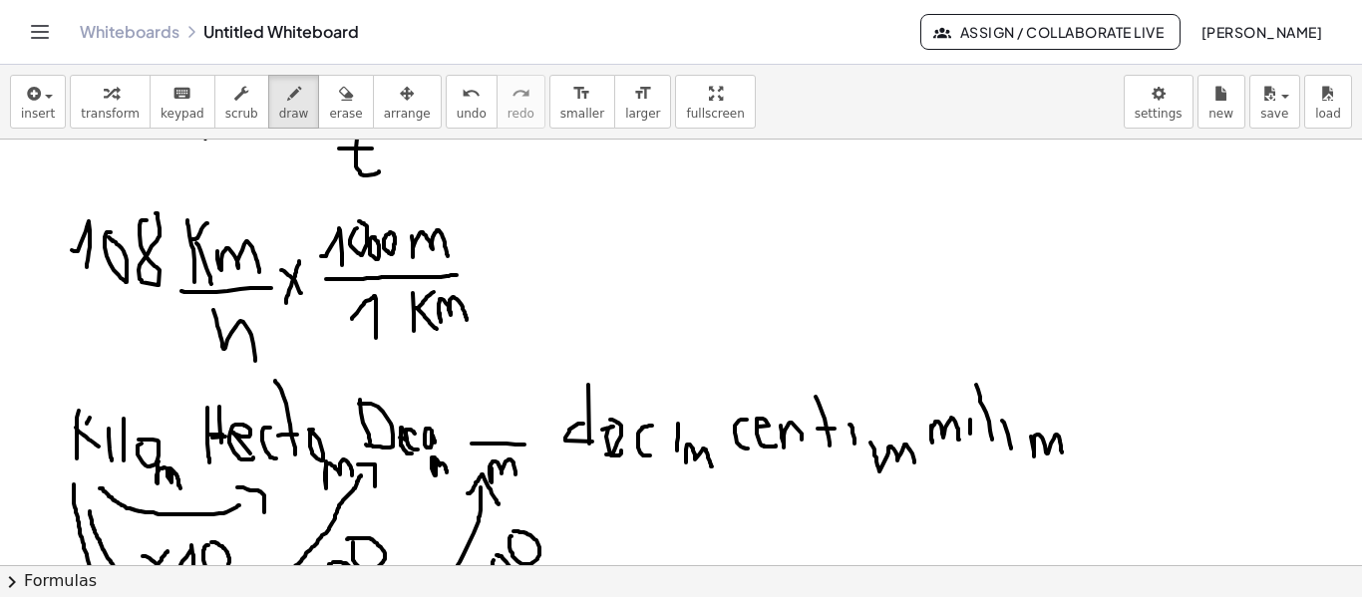
click at [390, 231] on div at bounding box center [681, 201] width 1362 height 2224
drag, startPoint x: 471, startPoint y: 260, endPoint x: 491, endPoint y: 276, distance: 25.5
click at [493, 277] on div at bounding box center [681, 201] width 1362 height 2224
drag, startPoint x: 477, startPoint y: 267, endPoint x: 468, endPoint y: 288, distance: 22.8
click at [467, 288] on div at bounding box center [681, 201] width 1362 height 2224
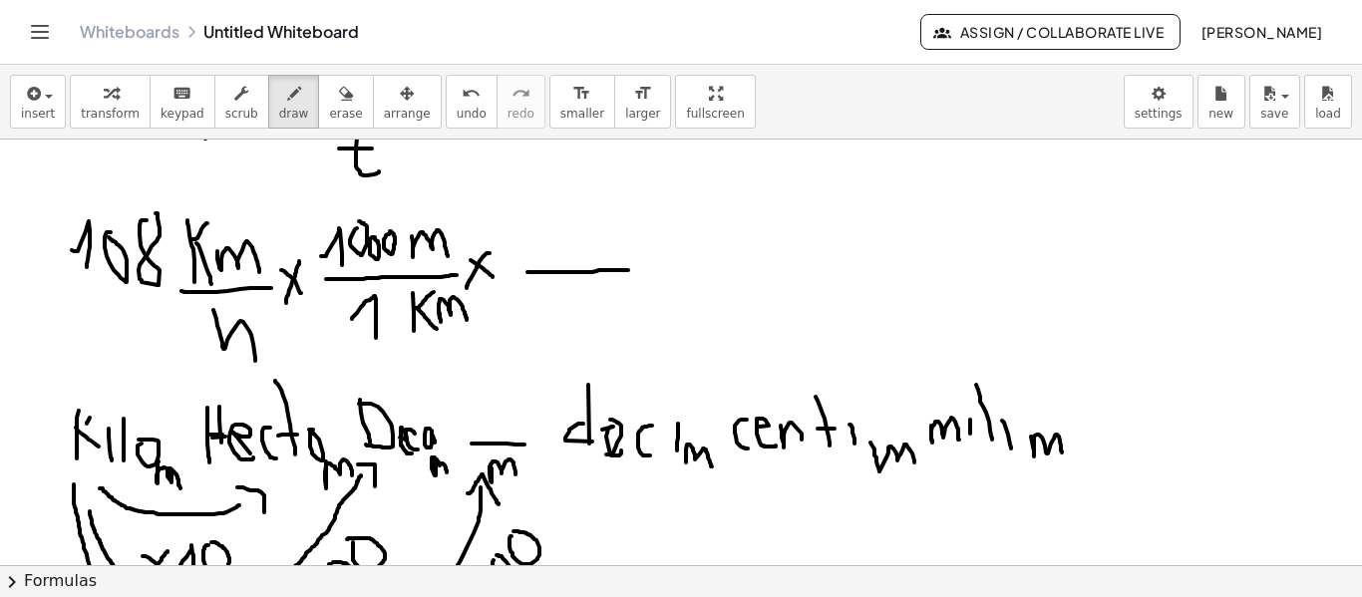
drag, startPoint x: 528, startPoint y: 272, endPoint x: 633, endPoint y: 270, distance: 105.7
click at [633, 270] on div at bounding box center [681, 201] width 1362 height 2224
drag, startPoint x: 628, startPoint y: 293, endPoint x: 609, endPoint y: 331, distance: 42.4
click at [609, 331] on div at bounding box center [681, 201] width 1362 height 2224
drag, startPoint x: 595, startPoint y: 205, endPoint x: 617, endPoint y: 252, distance: 51.8
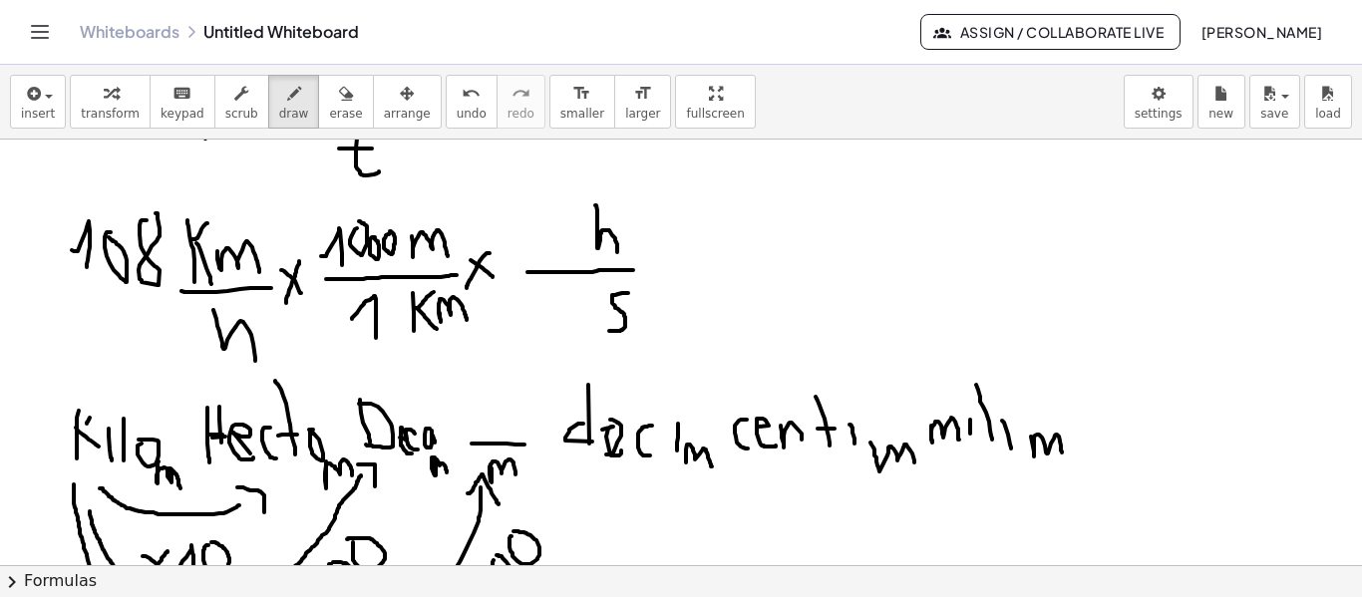
click at [617, 252] on div at bounding box center [681, 201] width 1362 height 2224
drag, startPoint x: 536, startPoint y: 238, endPoint x: 563, endPoint y: 249, distance: 29.1
click at [563, 249] on div at bounding box center [681, 201] width 1362 height 2224
drag, startPoint x: 522, startPoint y: 299, endPoint x: 517, endPoint y: 329, distance: 30.3
click at [518, 329] on div at bounding box center [681, 201] width 1362 height 2224
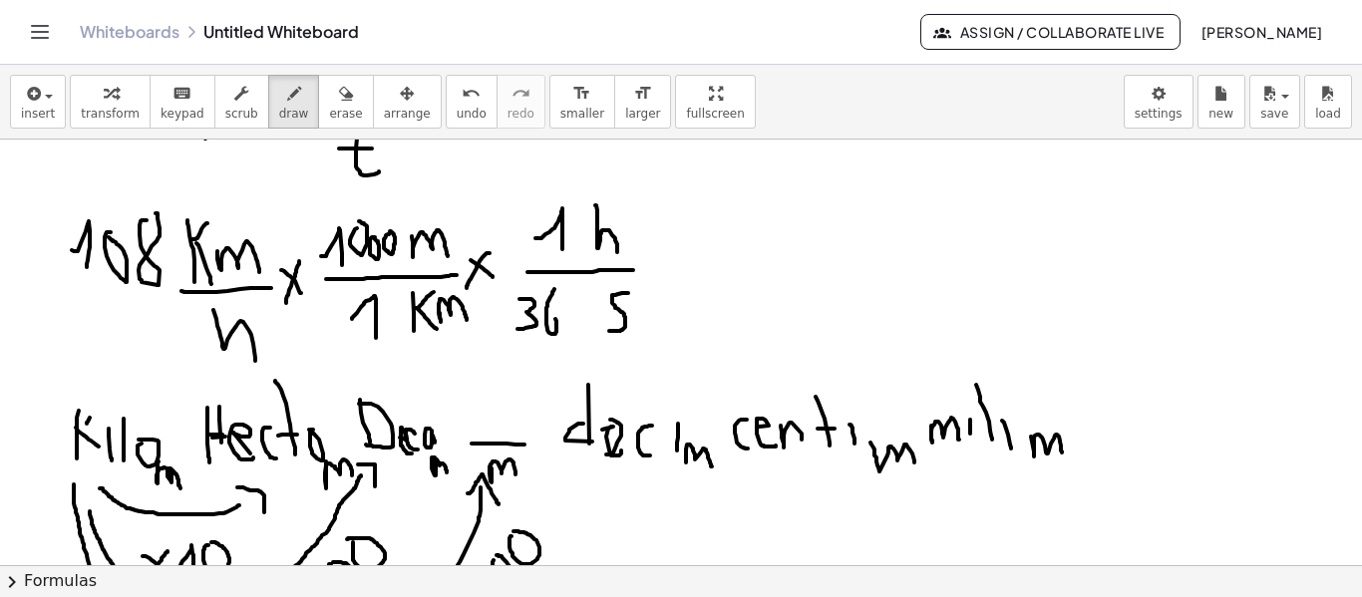
drag, startPoint x: 555, startPoint y: 289, endPoint x: 548, endPoint y: 314, distance: 25.9
click at [549, 314] on div at bounding box center [681, 201] width 1362 height 2224
click at [565, 298] on div at bounding box center [681, 201] width 1362 height 2224
click at [584, 296] on div at bounding box center [681, 201] width 1362 height 2224
drag, startPoint x: 964, startPoint y: 223, endPoint x: 994, endPoint y: 242, distance: 36.3
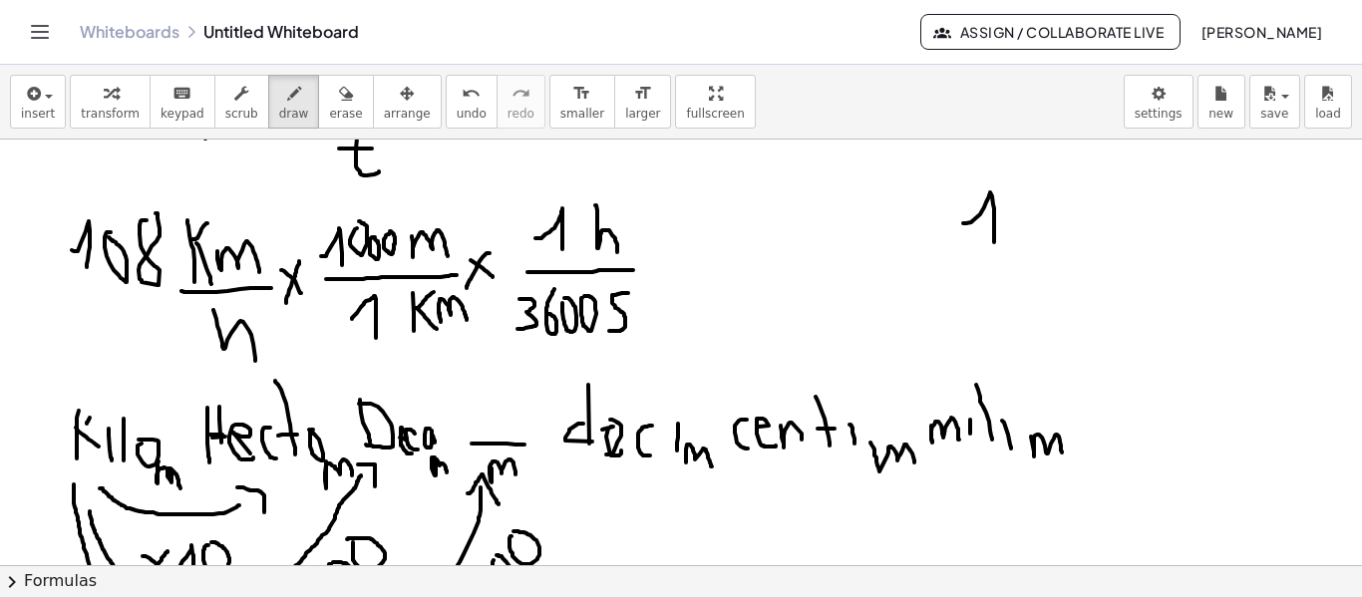
click at [994, 242] on div at bounding box center [681, 201] width 1362 height 2224
drag, startPoint x: 1011, startPoint y: 214, endPoint x: 1037, endPoint y: 215, distance: 26.0
click at [1037, 215] on div at bounding box center [681, 201] width 1362 height 2224
drag, startPoint x: 1004, startPoint y: 196, endPoint x: 1044, endPoint y: 252, distance: 68.6
click at [1044, 252] on div at bounding box center [681, 201] width 1362 height 2224
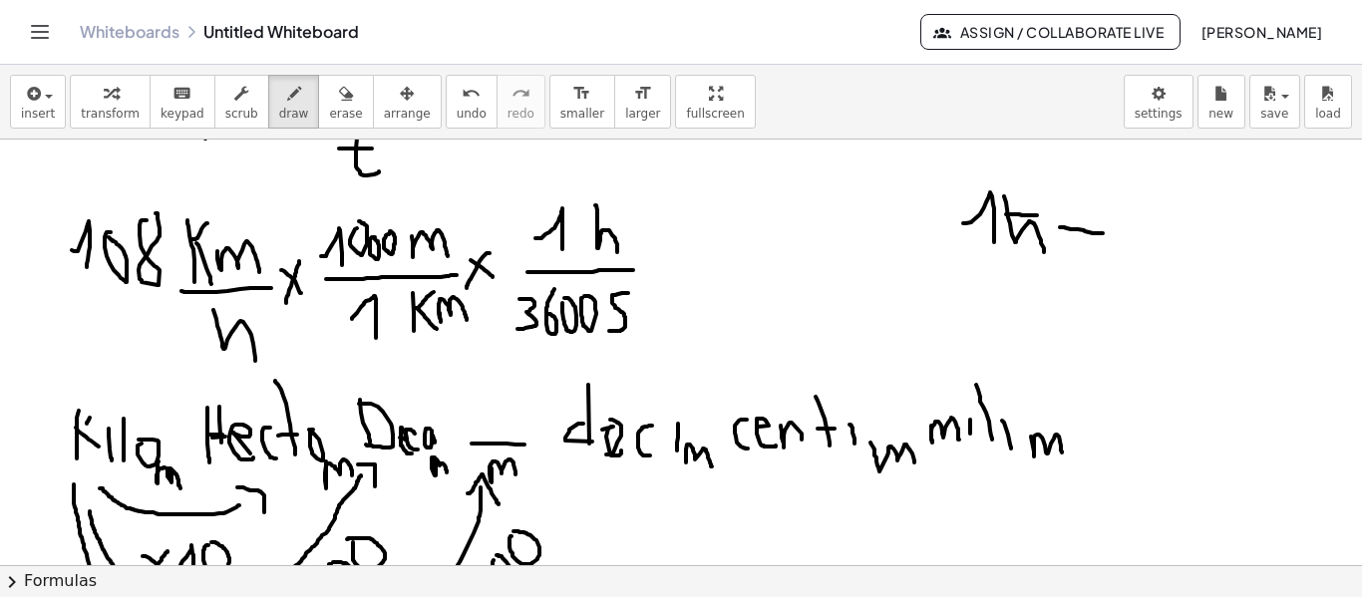
drag, startPoint x: 1060, startPoint y: 227, endPoint x: 1107, endPoint y: 226, distance: 46.9
click at [1105, 233] on div at bounding box center [681, 201] width 1362 height 2224
drag, startPoint x: 1100, startPoint y: 214, endPoint x: 1116, endPoint y: 250, distance: 39.3
click at [1116, 250] on div at bounding box center [681, 201] width 1362 height 2224
drag, startPoint x: 1154, startPoint y: 196, endPoint x: 1154, endPoint y: 223, distance: 26.9
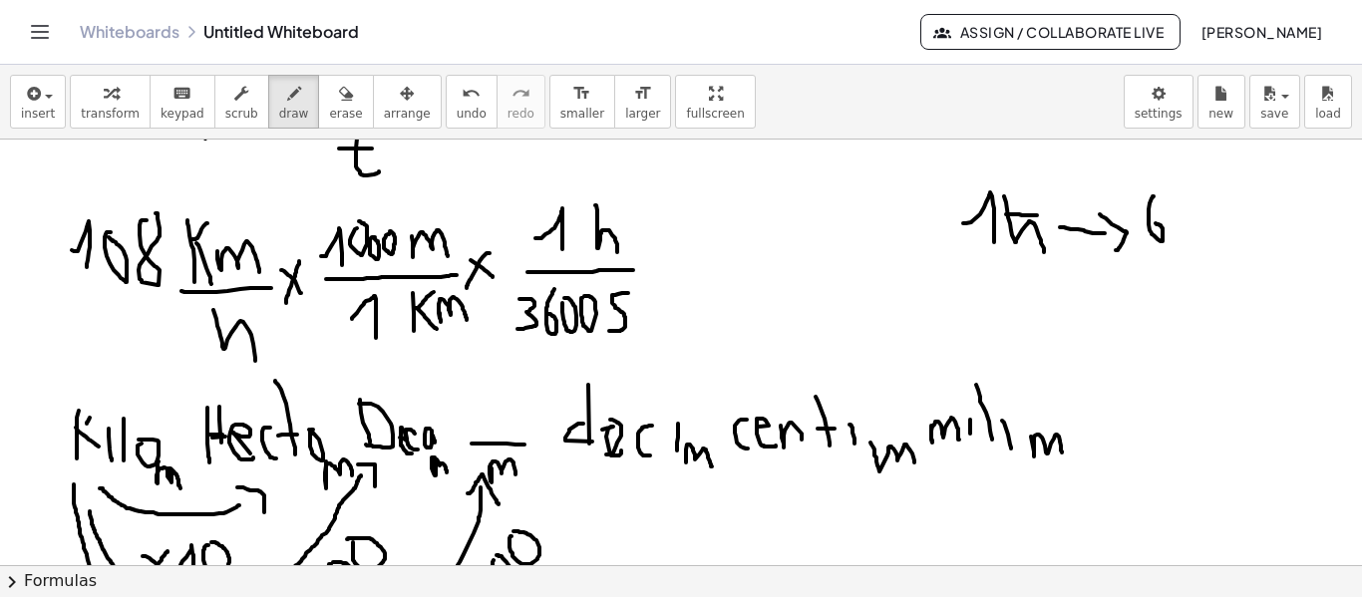
click at [1154, 223] on div at bounding box center [681, 201] width 1362 height 2224
click at [1180, 194] on div at bounding box center [681, 201] width 1362 height 2224
drag, startPoint x: 1232, startPoint y: 218, endPoint x: 1268, endPoint y: 228, distance: 37.3
click at [1265, 226] on div at bounding box center [681, 201] width 1362 height 2224
drag, startPoint x: 1042, startPoint y: 325, endPoint x: 1061, endPoint y: 343, distance: 26.1
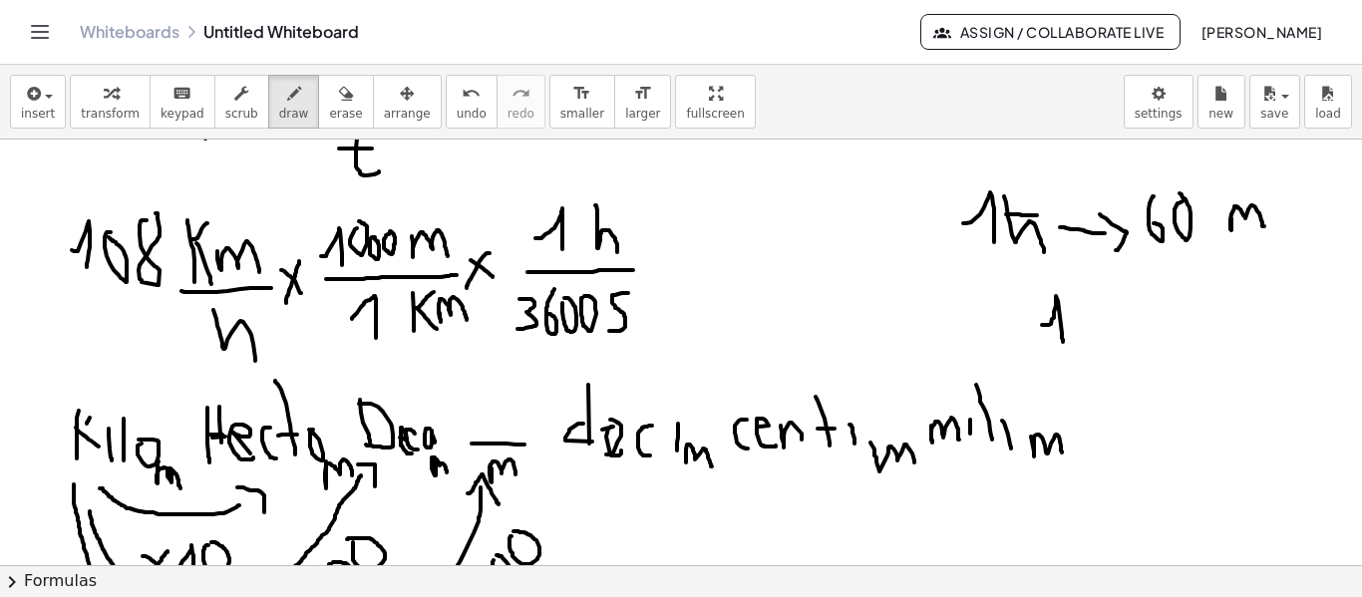
click at [1062, 345] on div at bounding box center [681, 201] width 1362 height 2224
drag, startPoint x: 1092, startPoint y: 326, endPoint x: 1124, endPoint y: 334, distance: 32.9
click at [1124, 334] on div at bounding box center [681, 201] width 1362 height 2224
drag, startPoint x: 1137, startPoint y: 316, endPoint x: 1141, endPoint y: 330, distance: 14.5
click at [1141, 330] on div at bounding box center [681, 201] width 1362 height 2224
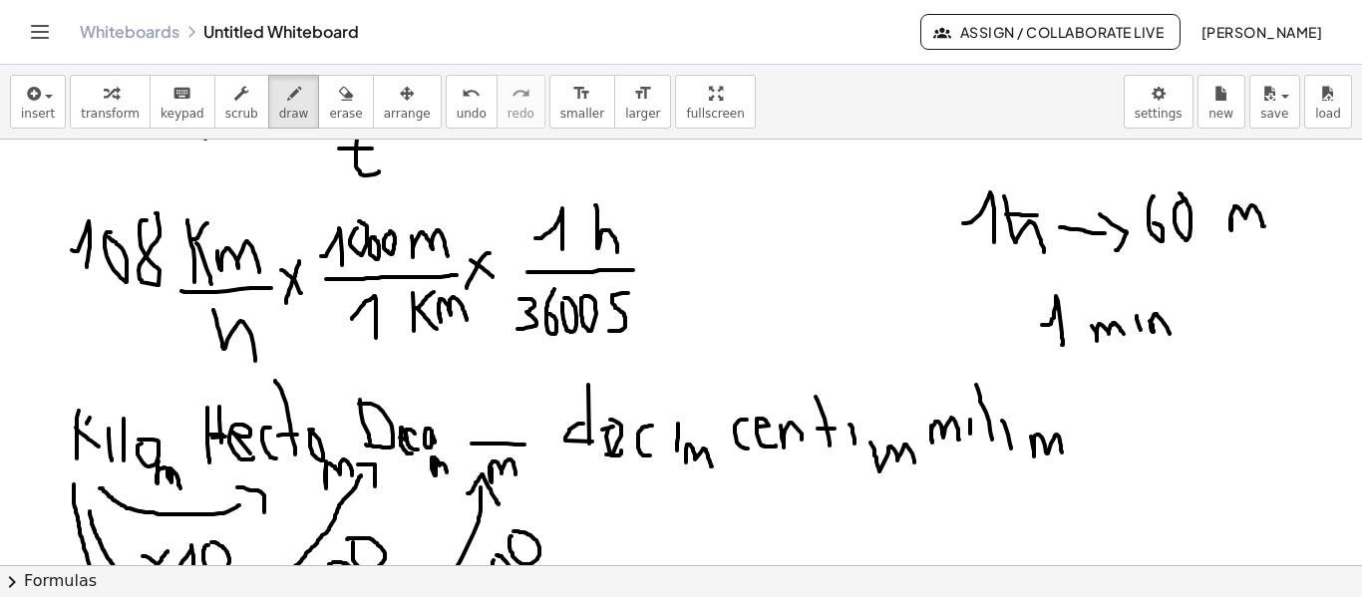
drag, startPoint x: 1150, startPoint y: 321, endPoint x: 1170, endPoint y: 334, distance: 23.8
click at [1170, 334] on div at bounding box center [681, 201] width 1362 height 2224
drag, startPoint x: 1181, startPoint y: 319, endPoint x: 1212, endPoint y: 318, distance: 30.9
click at [1212, 318] on div at bounding box center [681, 201] width 1362 height 2224
drag, startPoint x: 1213, startPoint y: 301, endPoint x: 1217, endPoint y: 329, distance: 28.2
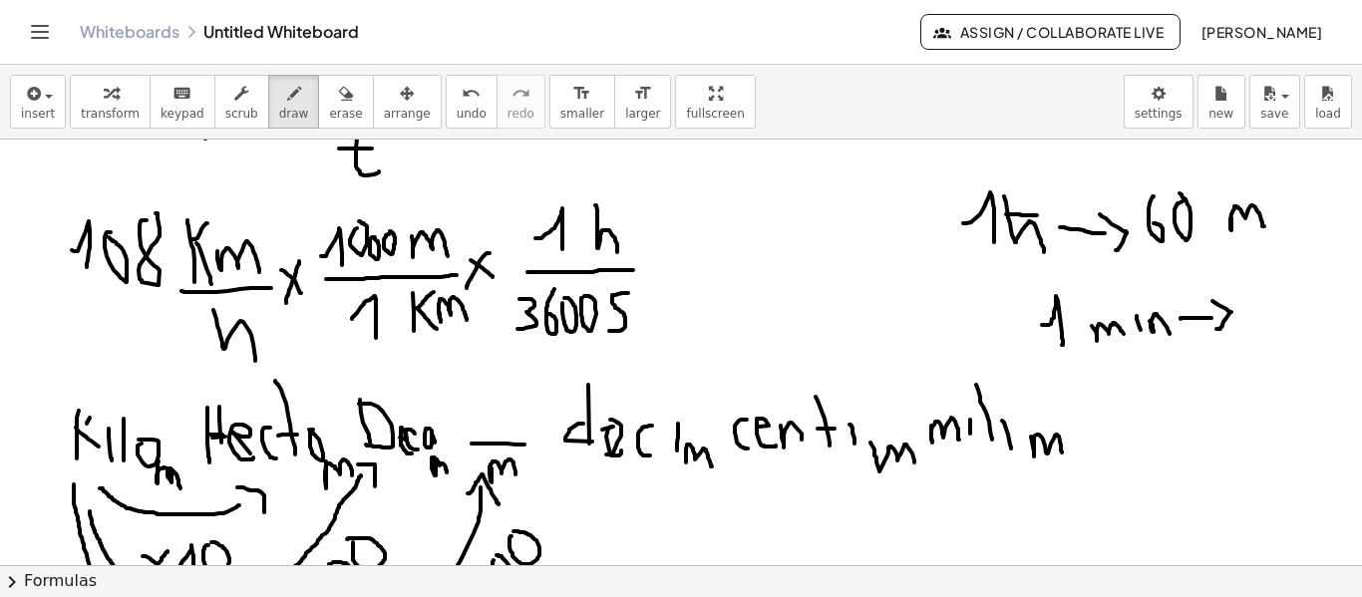
click at [1217, 329] on div at bounding box center [681, 201] width 1362 height 2224
drag, startPoint x: 1258, startPoint y: 285, endPoint x: 1255, endPoint y: 313, distance: 28.1
click at [1255, 313] on div at bounding box center [681, 201] width 1362 height 2224
click at [1260, 291] on div at bounding box center [681, 201] width 1362 height 2224
drag, startPoint x: 1307, startPoint y: 294, endPoint x: 1302, endPoint y: 325, distance: 31.3
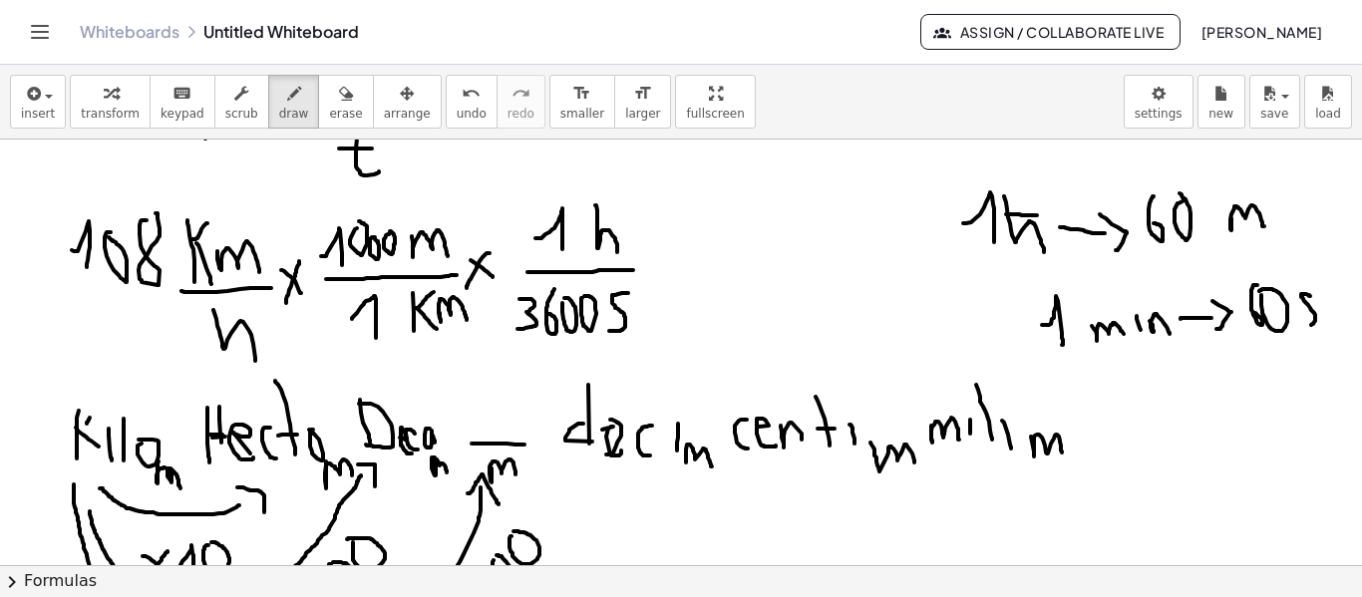
click at [1302, 325] on div at bounding box center [681, 201] width 1362 height 2224
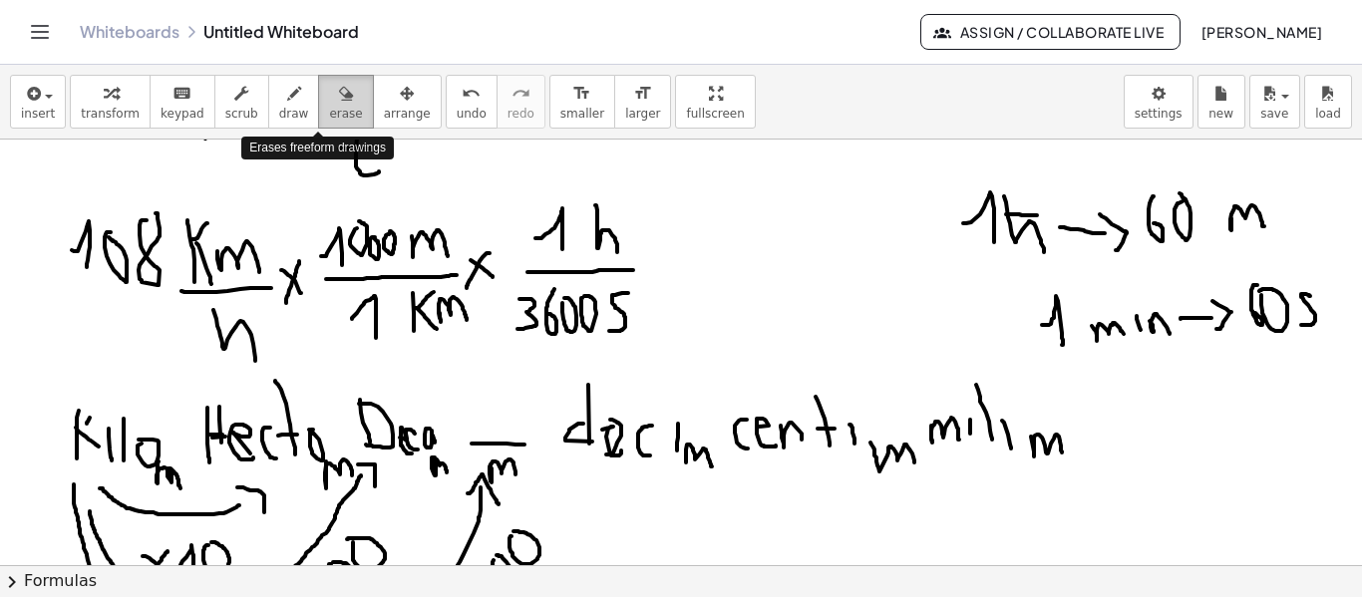
click at [339, 90] on icon "button" at bounding box center [346, 94] width 14 height 24
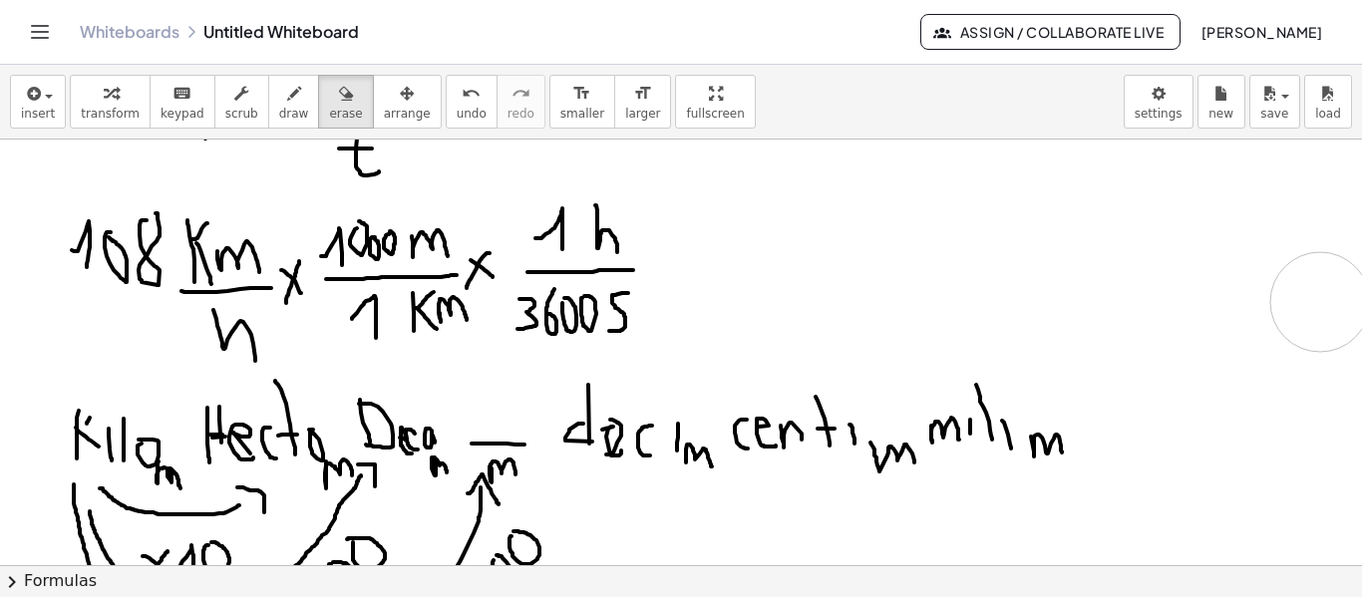
drag, startPoint x: 1138, startPoint y: 229, endPoint x: 1321, endPoint y: 302, distance: 196.5
click at [1321, 302] on div at bounding box center [681, 201] width 1362 height 2224
click at [268, 101] on button "draw" at bounding box center [294, 102] width 52 height 54
drag, startPoint x: 647, startPoint y: 285, endPoint x: 669, endPoint y: 282, distance: 22.1
click at [669, 282] on div at bounding box center [681, 201] width 1362 height 2224
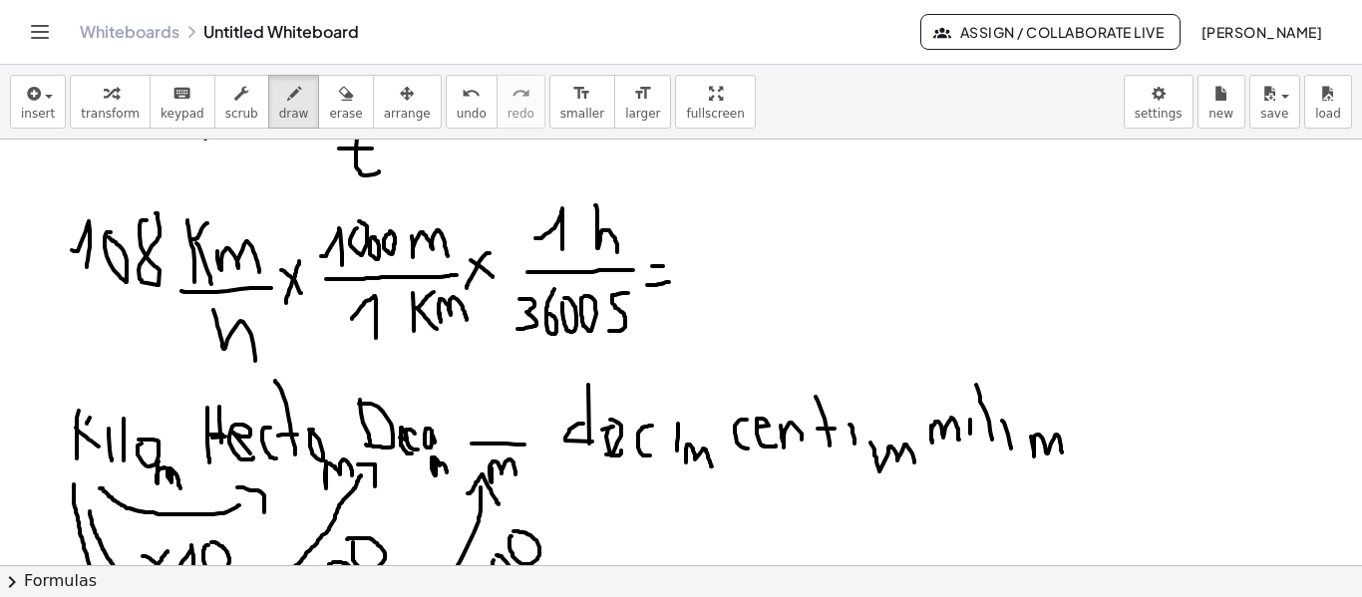
drag, startPoint x: 652, startPoint y: 266, endPoint x: 669, endPoint y: 266, distance: 17.0
click at [669, 266] on div at bounding box center [681, 201] width 1362 height 2224
drag, startPoint x: 262, startPoint y: 309, endPoint x: 224, endPoint y: 360, distance: 63.4
click at [224, 360] on div at bounding box center [681, 201] width 1362 height 2224
drag, startPoint x: 621, startPoint y: 216, endPoint x: 615, endPoint y: 262, distance: 46.3
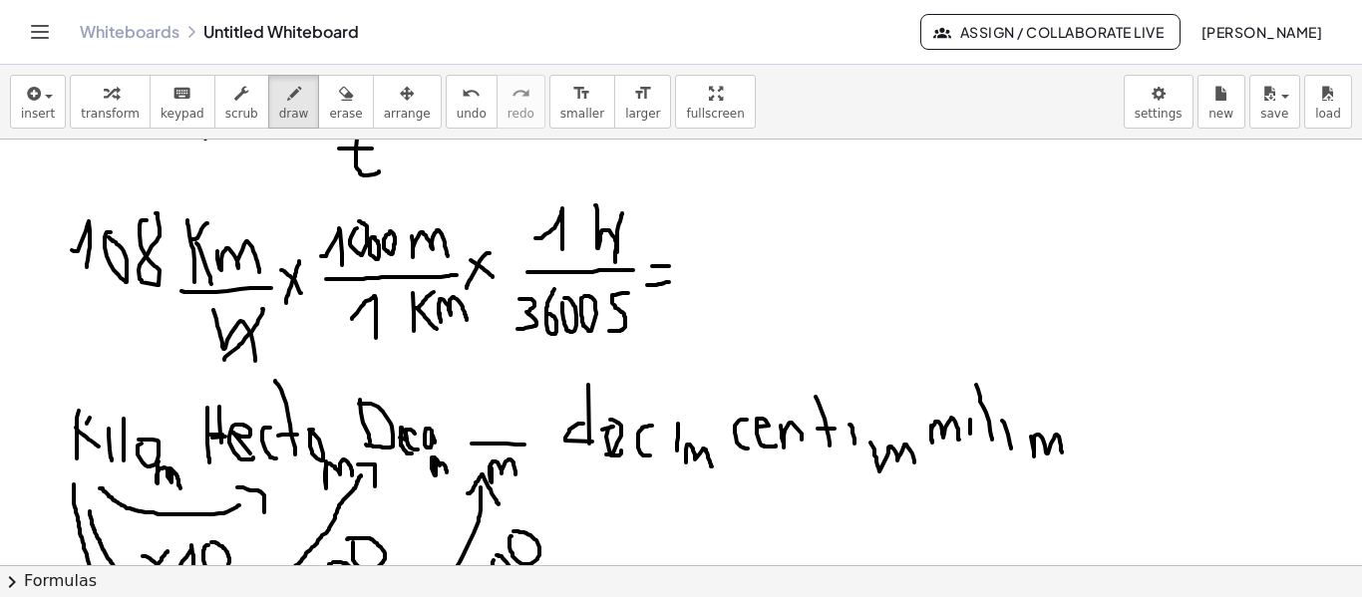
click at [615, 262] on div at bounding box center [681, 201] width 1362 height 2224
drag, startPoint x: 459, startPoint y: 284, endPoint x: 411, endPoint y: 331, distance: 67.0
click at [411, 331] on div at bounding box center [681, 201] width 1362 height 2224
drag, startPoint x: 243, startPoint y: 233, endPoint x: 171, endPoint y: 285, distance: 89.4
click at [171, 285] on div at bounding box center [681, 201] width 1362 height 2224
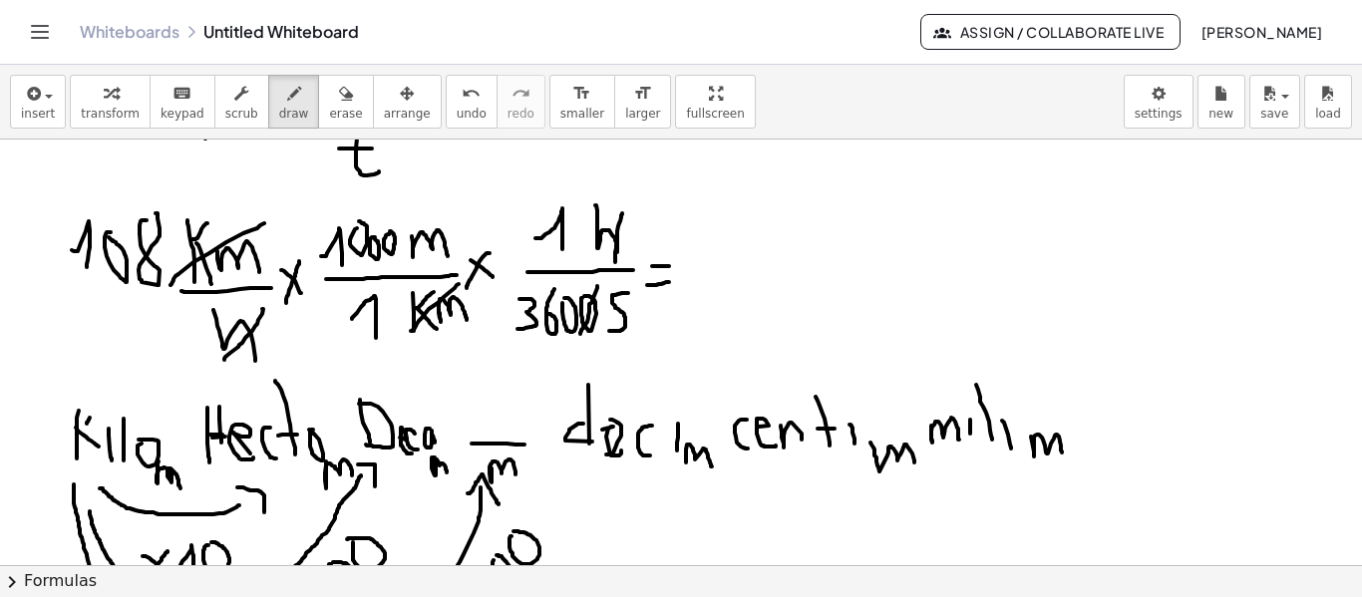
drag, startPoint x: 597, startPoint y: 286, endPoint x: 580, endPoint y: 334, distance: 51.1
click at [580, 334] on div at bounding box center [681, 201] width 1362 height 2224
drag, startPoint x: 397, startPoint y: 228, endPoint x: 389, endPoint y: 264, distance: 36.8
click at [389, 264] on div at bounding box center [681, 201] width 1362 height 2224
drag, startPoint x: 382, startPoint y: 227, endPoint x: 369, endPoint y: 272, distance: 46.7
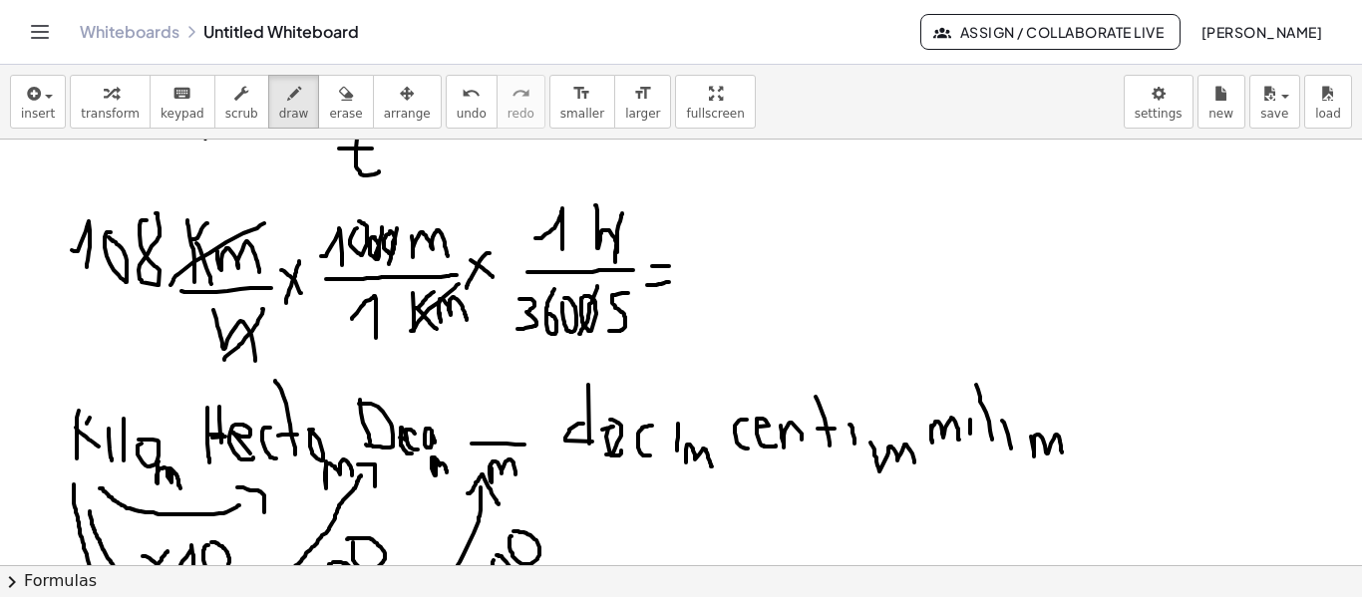
click at [369, 272] on div at bounding box center [681, 201] width 1362 height 2224
drag, startPoint x: 573, startPoint y: 290, endPoint x: 568, endPoint y: 339, distance: 49.1
click at [568, 339] on div at bounding box center [681, 201] width 1362 height 2224
drag, startPoint x: 708, startPoint y: 240, endPoint x: 730, endPoint y: 252, distance: 25.0
click at [730, 252] on div at bounding box center [681, 201] width 1362 height 2224
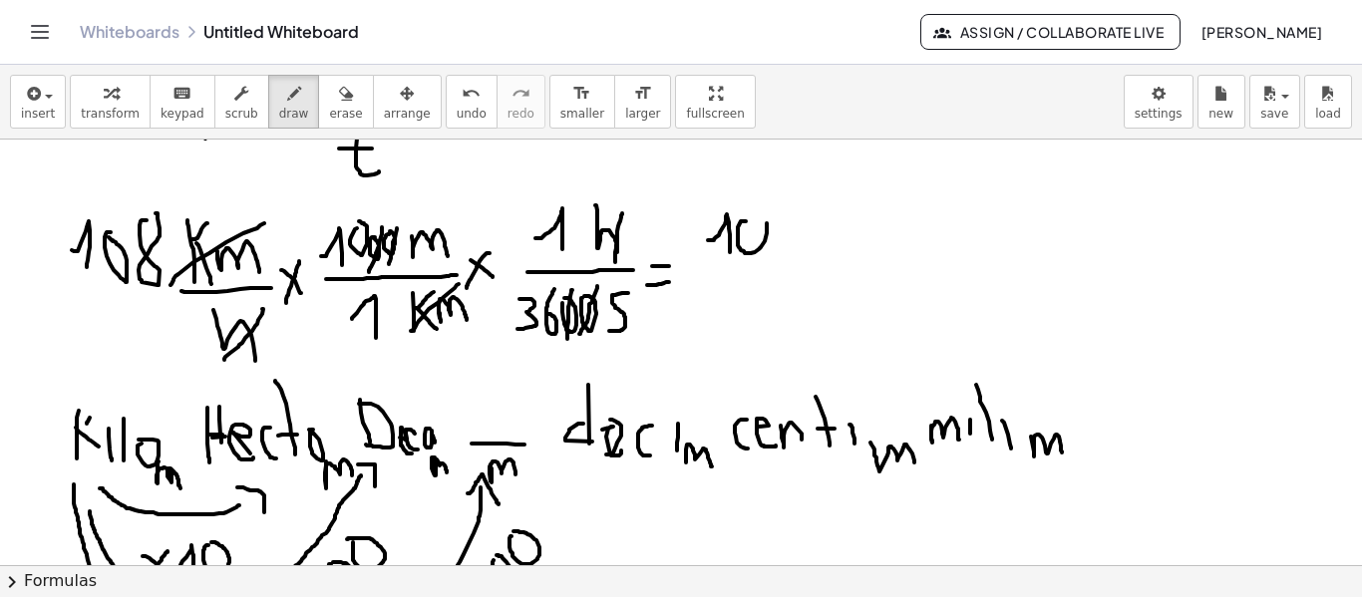
drag, startPoint x: 746, startPoint y: 221, endPoint x: 758, endPoint y: 216, distance: 13.0
click at [758, 216] on div at bounding box center [681, 201] width 1362 height 2224
click at [794, 218] on div at bounding box center [681, 201] width 1362 height 2224
drag, startPoint x: 837, startPoint y: 240, endPoint x: 851, endPoint y: 244, distance: 14.5
click at [851, 249] on div at bounding box center [681, 201] width 1362 height 2224
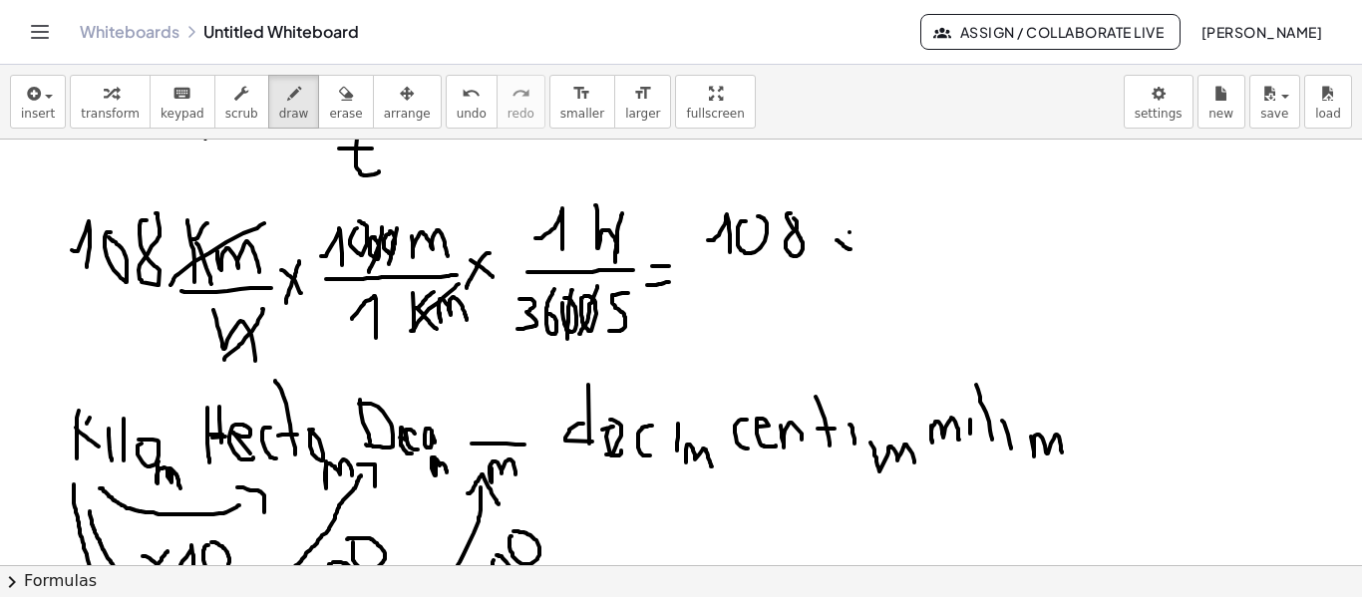
drag, startPoint x: 850, startPoint y: 232, endPoint x: 838, endPoint y: 251, distance: 22.4
click at [838, 251] on div at bounding box center [681, 201] width 1362 height 2224
drag, startPoint x: 862, startPoint y: 232, endPoint x: 876, endPoint y: 250, distance: 22.7
click at [876, 250] on div at bounding box center [681, 201] width 1362 height 2224
click at [894, 213] on div at bounding box center [681, 201] width 1362 height 2224
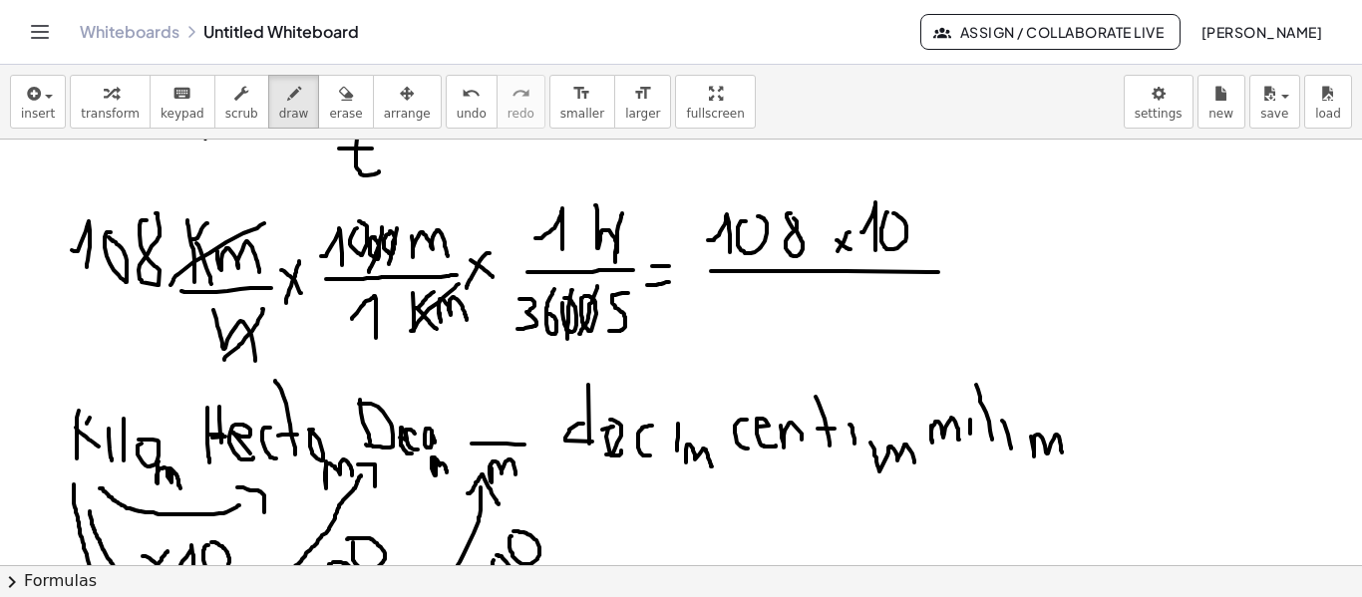
drag, startPoint x: 711, startPoint y: 271, endPoint x: 976, endPoint y: 273, distance: 265.3
click at [976, 273] on div at bounding box center [681, 201] width 1362 height 2224
drag, startPoint x: 801, startPoint y: 286, endPoint x: 817, endPoint y: 311, distance: 29.6
click at [817, 311] on div at bounding box center [681, 201] width 1362 height 2224
drag, startPoint x: 858, startPoint y: 284, endPoint x: 843, endPoint y: 306, distance: 26.6
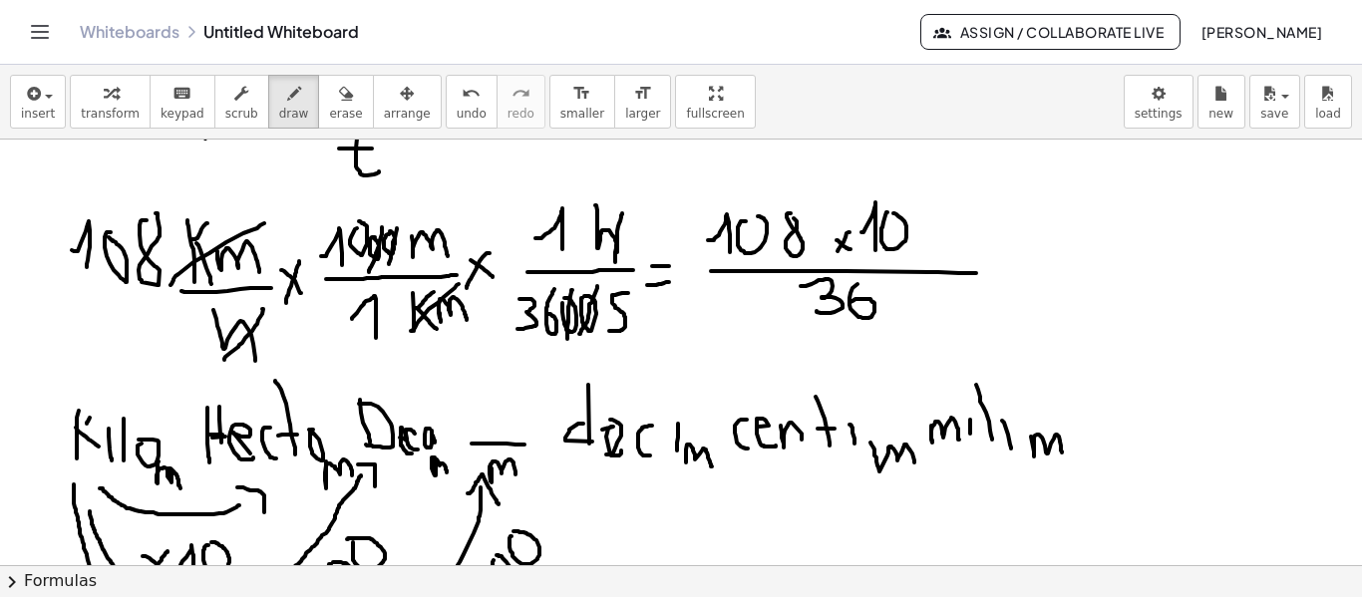
click at [843, 306] on div at bounding box center [681, 201] width 1362 height 2224
drag, startPoint x: 999, startPoint y: 234, endPoint x: 1034, endPoint y: 252, distance: 39.3
click at [1034, 252] on div at bounding box center [681, 201] width 1362 height 2224
drag, startPoint x: 1052, startPoint y: 255, endPoint x: 1030, endPoint y: 276, distance: 30.3
click at [1030, 276] on div at bounding box center [681, 201] width 1362 height 2224
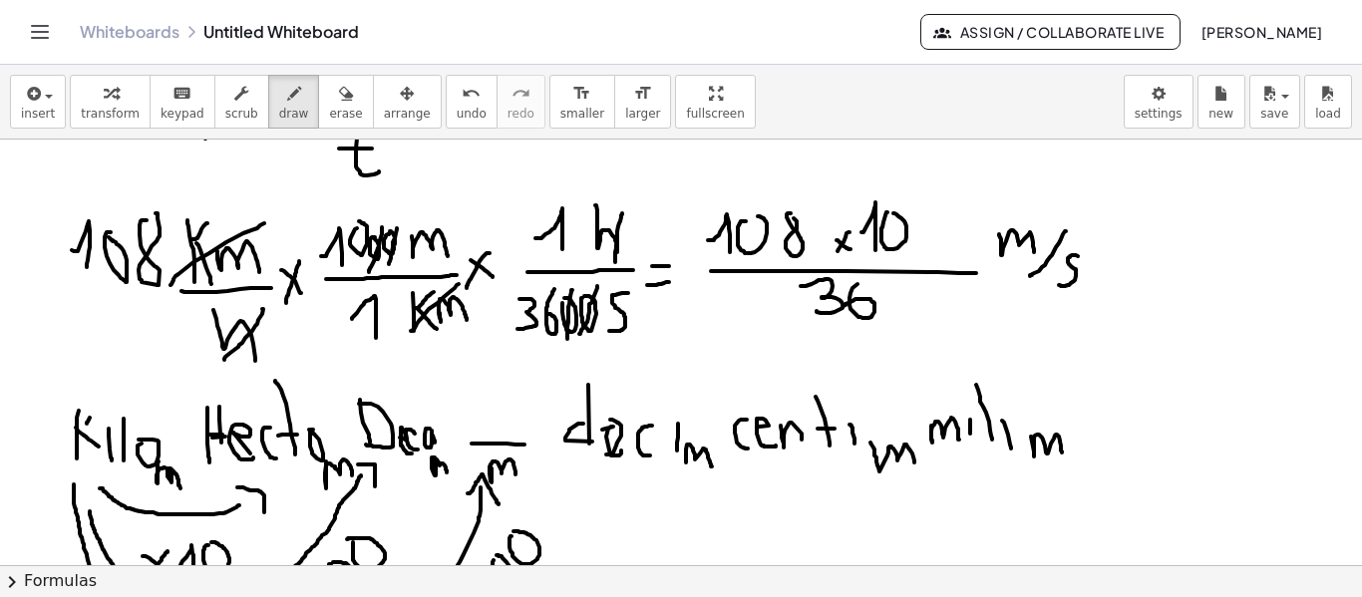
drag, startPoint x: 1072, startPoint y: 255, endPoint x: 1059, endPoint y: 285, distance: 32.6
click at [1059, 285] on div at bounding box center [681, 201] width 1362 height 2224
drag, startPoint x: 857, startPoint y: 287, endPoint x: 796, endPoint y: 308, distance: 64.3
click at [796, 308] on div at bounding box center [681, 201] width 1362 height 2224
drag, startPoint x: 894, startPoint y: 331, endPoint x: 906, endPoint y: 332, distance: 12.0
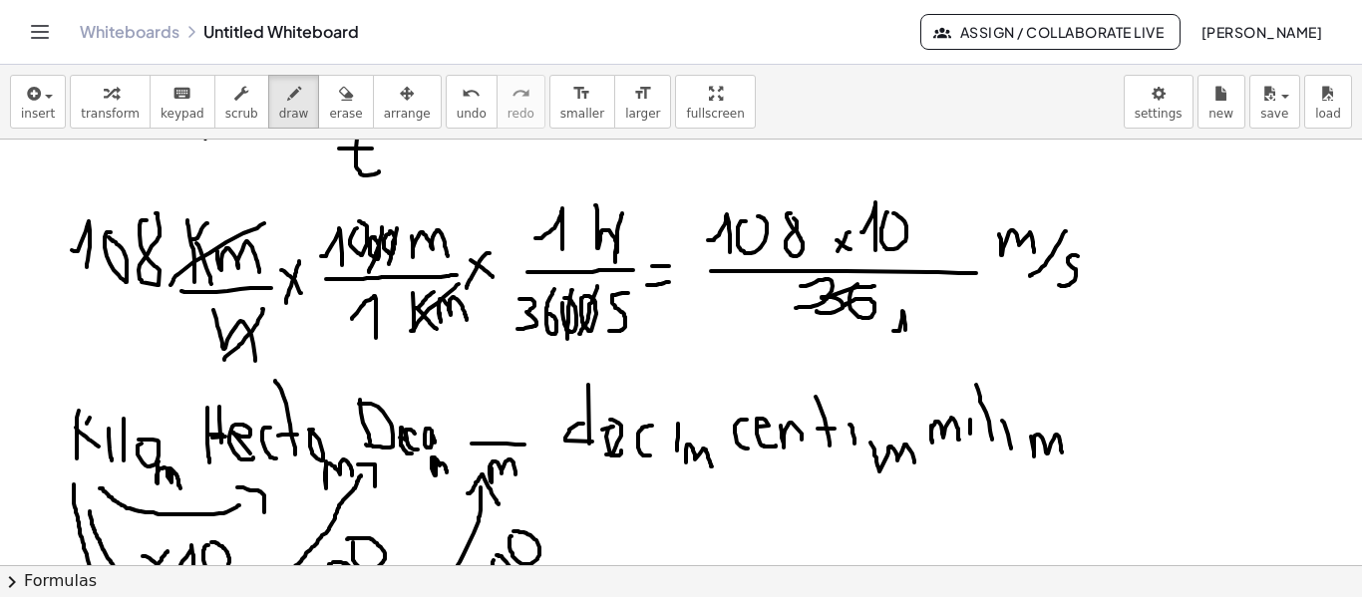
click at [906, 332] on div at bounding box center [681, 201] width 1362 height 2224
click at [928, 311] on div at bounding box center [681, 201] width 1362 height 2224
drag, startPoint x: 905, startPoint y: 202, endPoint x: 865, endPoint y: 254, distance: 65.4
click at [862, 259] on div at bounding box center [681, 201] width 1362 height 2224
click at [919, 165] on div at bounding box center [681, 201] width 1362 height 2224
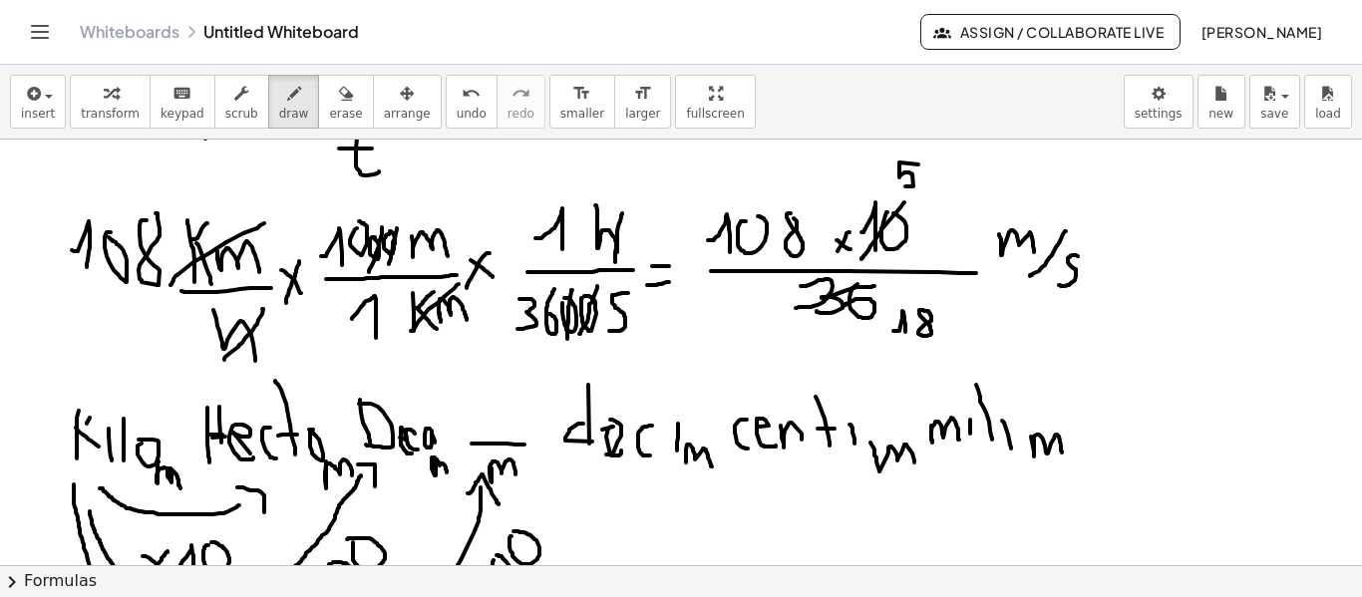
drag, startPoint x: 900, startPoint y: 173, endPoint x: 904, endPoint y: 187, distance: 14.5
click at [904, 187] on div at bounding box center [681, 201] width 1362 height 2224
drag, startPoint x: 940, startPoint y: 303, endPoint x: 879, endPoint y: 347, distance: 75.0
click at [879, 346] on div at bounding box center [681, 201] width 1362 height 2224
drag, startPoint x: 971, startPoint y: 321, endPoint x: 979, endPoint y: 344, distance: 24.3
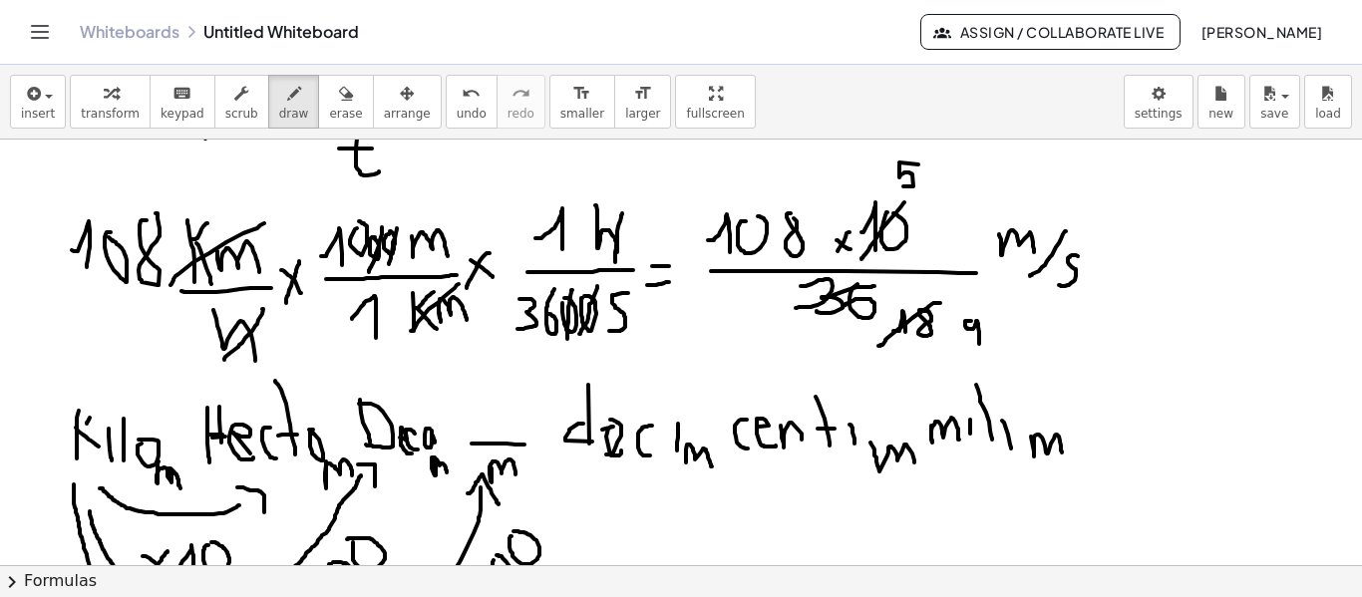
click at [979, 344] on div at bounding box center [681, 201] width 1362 height 2224
drag, startPoint x: 795, startPoint y: 205, endPoint x: 721, endPoint y: 257, distance: 90.2
click at [721, 257] on div at bounding box center [681, 201] width 1362 height 2224
drag, startPoint x: 749, startPoint y: 165, endPoint x: 768, endPoint y: 163, distance: 19.1
click at [768, 163] on div at bounding box center [681, 201] width 1362 height 2224
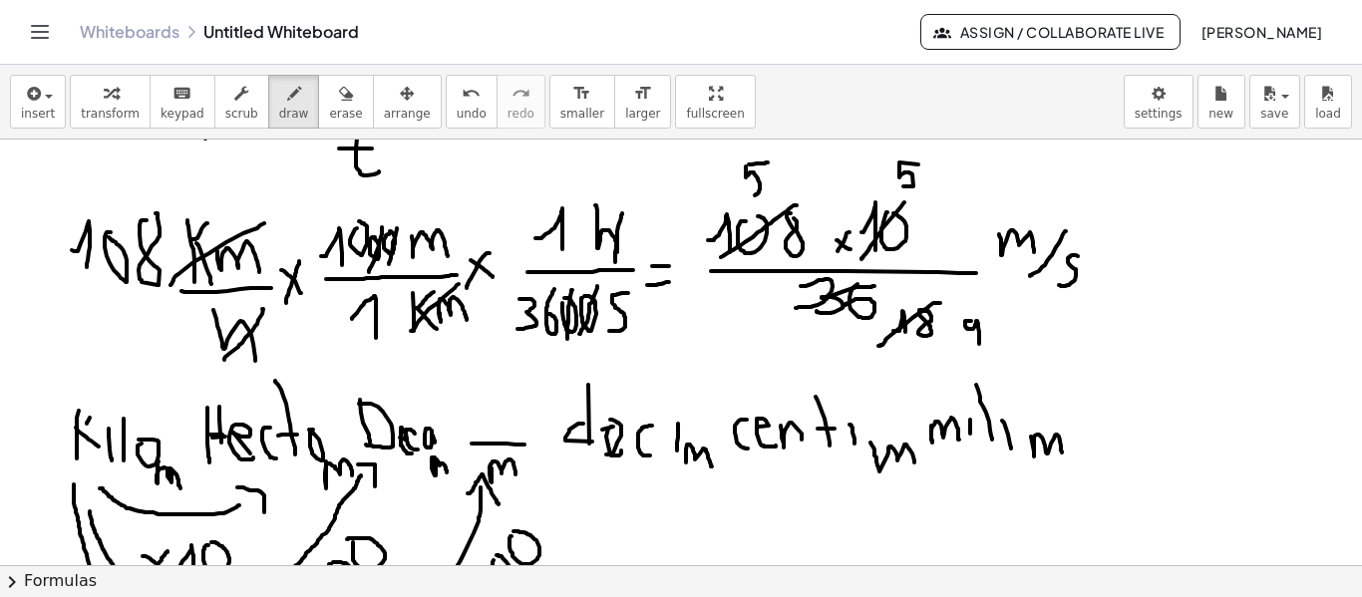
drag, startPoint x: 746, startPoint y: 167, endPoint x: 749, endPoint y: 194, distance: 27.1
click at [745, 194] on div at bounding box center [681, 201] width 1362 height 2224
click at [790, 172] on div at bounding box center [681, 201] width 1362 height 2224
click at [787, 181] on div at bounding box center [681, 201] width 1362 height 2224
click at [962, 348] on div at bounding box center [681, 201] width 1362 height 2224
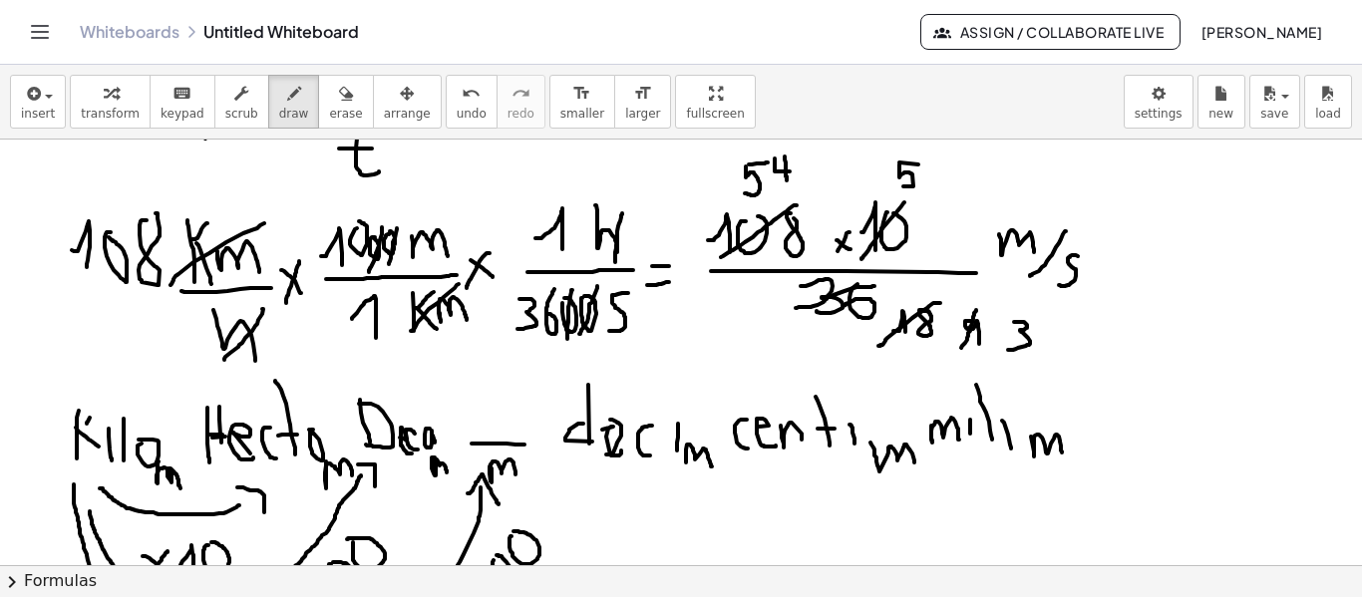
click at [1008, 350] on div at bounding box center [681, 201] width 1362 height 2224
click at [752, 190] on div at bounding box center [681, 201] width 1362 height 2224
click at [318, 107] on button "erase" at bounding box center [345, 102] width 55 height 54
click at [1050, 347] on div at bounding box center [681, 201] width 1362 height 2224
click at [339, 94] on icon "button" at bounding box center [346, 94] width 14 height 24
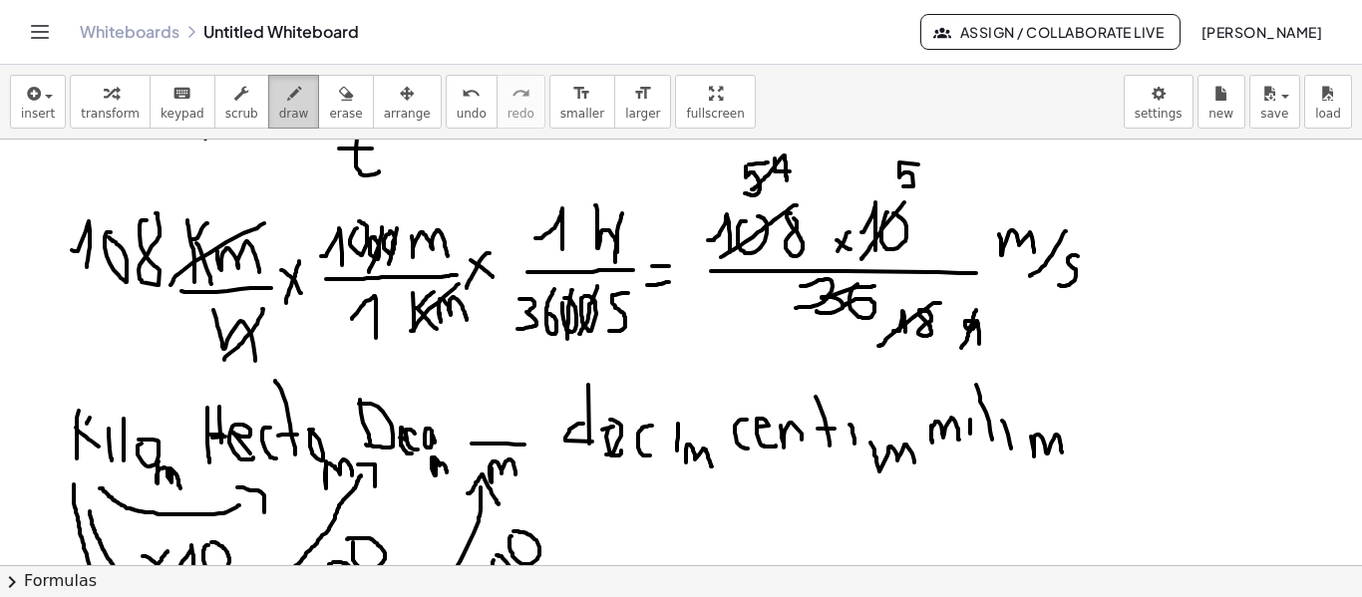
click at [279, 94] on div "button" at bounding box center [294, 93] width 30 height 24
drag, startPoint x: 1011, startPoint y: 338, endPoint x: 1025, endPoint y: 348, distance: 17.2
click at [1025, 348] on div at bounding box center [681, 201] width 1362 height 2224
drag, startPoint x: 716, startPoint y: 150, endPoint x: 711, endPoint y: 166, distance: 16.7
click at [711, 166] on div at bounding box center [681, 201] width 1362 height 2224
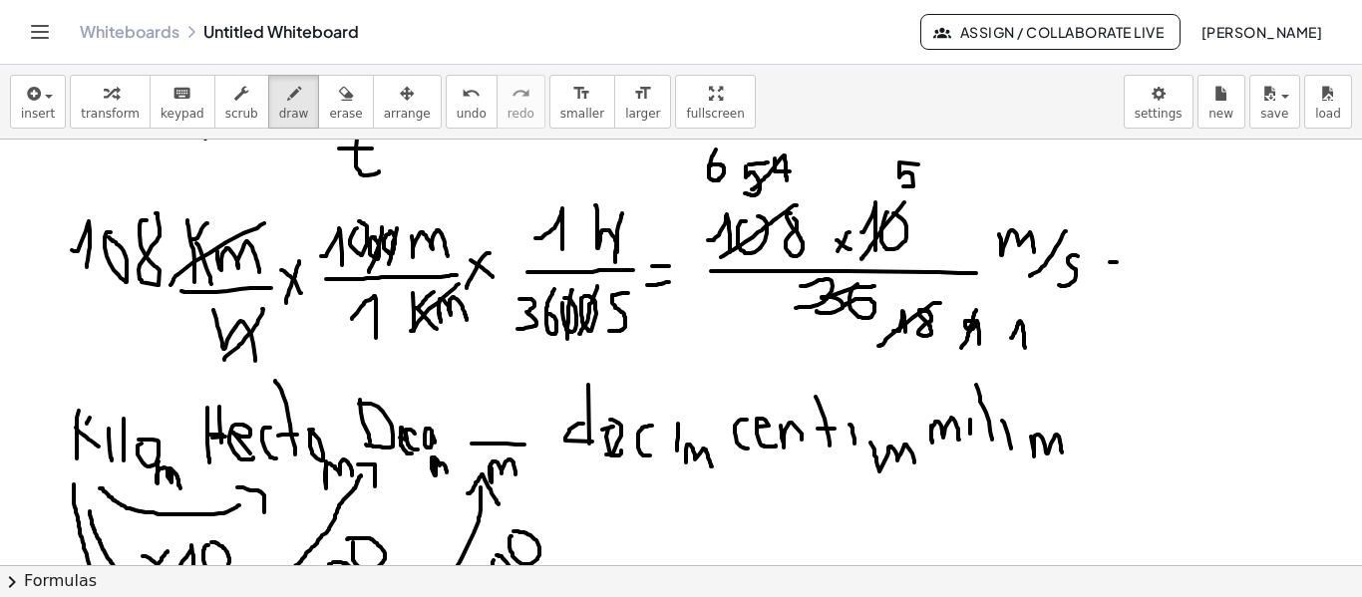
drag, startPoint x: 1110, startPoint y: 262, endPoint x: 1126, endPoint y: 262, distance: 16.0
click at [1126, 262] on div at bounding box center [681, 201] width 1362 height 2224
drag, startPoint x: 1110, startPoint y: 245, endPoint x: 1092, endPoint y: 237, distance: 19.6
click at [1126, 245] on div at bounding box center [681, 201] width 1362 height 2224
drag, startPoint x: 1150, startPoint y: 227, endPoint x: 1148, endPoint y: 263, distance: 36.0
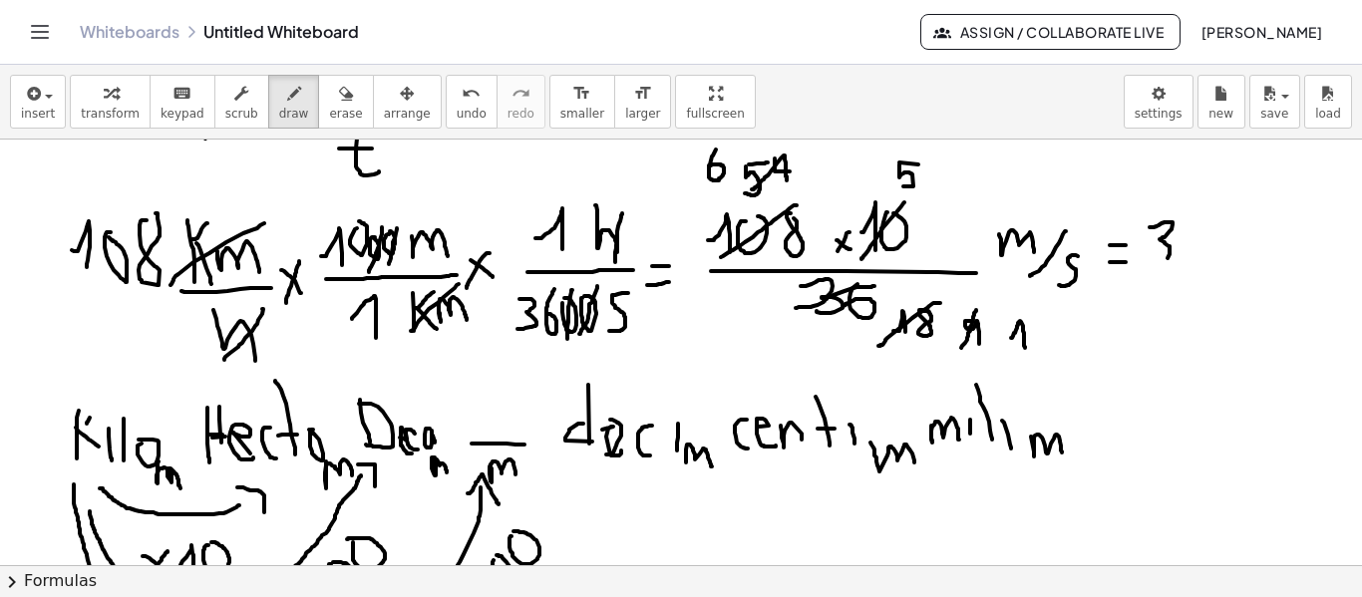
click at [1148, 263] on div at bounding box center [681, 201] width 1362 height 2224
click at [1173, 232] on div at bounding box center [681, 201] width 1362 height 2224
drag, startPoint x: 1227, startPoint y: 237, endPoint x: 1263, endPoint y: 254, distance: 39.7
click at [1260, 259] on div at bounding box center [681, 201] width 1362 height 2224
drag, startPoint x: 1289, startPoint y: 229, endPoint x: 1243, endPoint y: 303, distance: 86.9
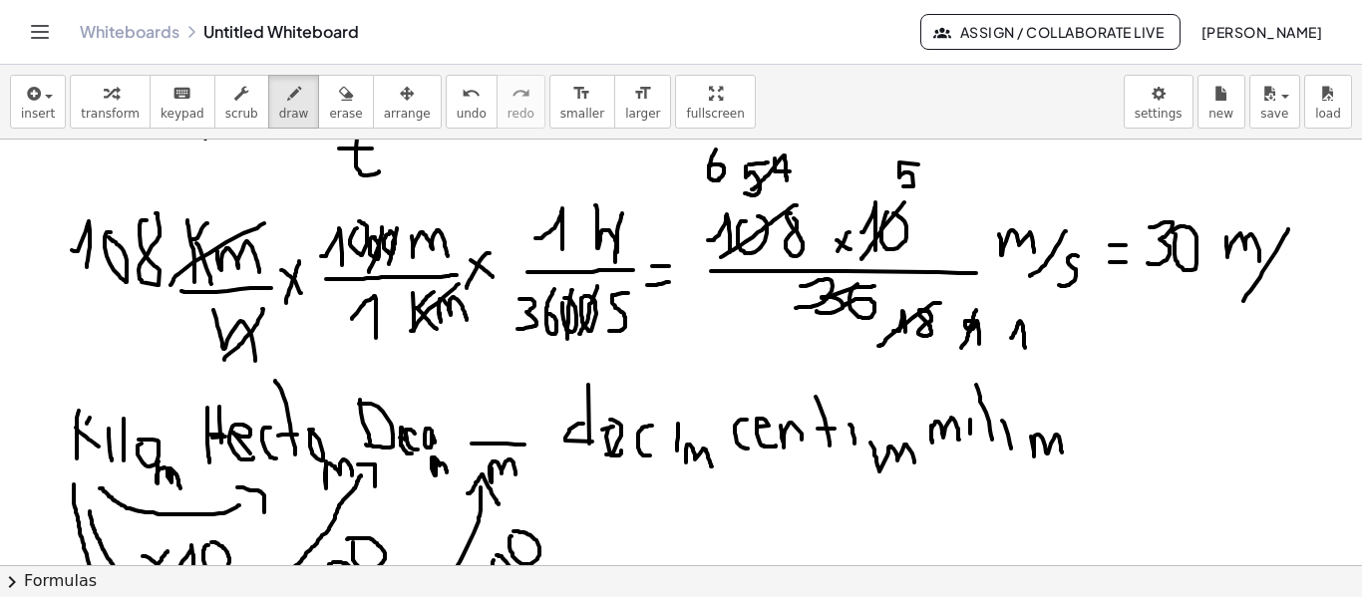
click at [1242, 303] on div at bounding box center [681, 201] width 1362 height 2224
drag, startPoint x: 1284, startPoint y: 275, endPoint x: 1271, endPoint y: 306, distance: 33.5
click at [1271, 306] on div at bounding box center [681, 201] width 1362 height 2224
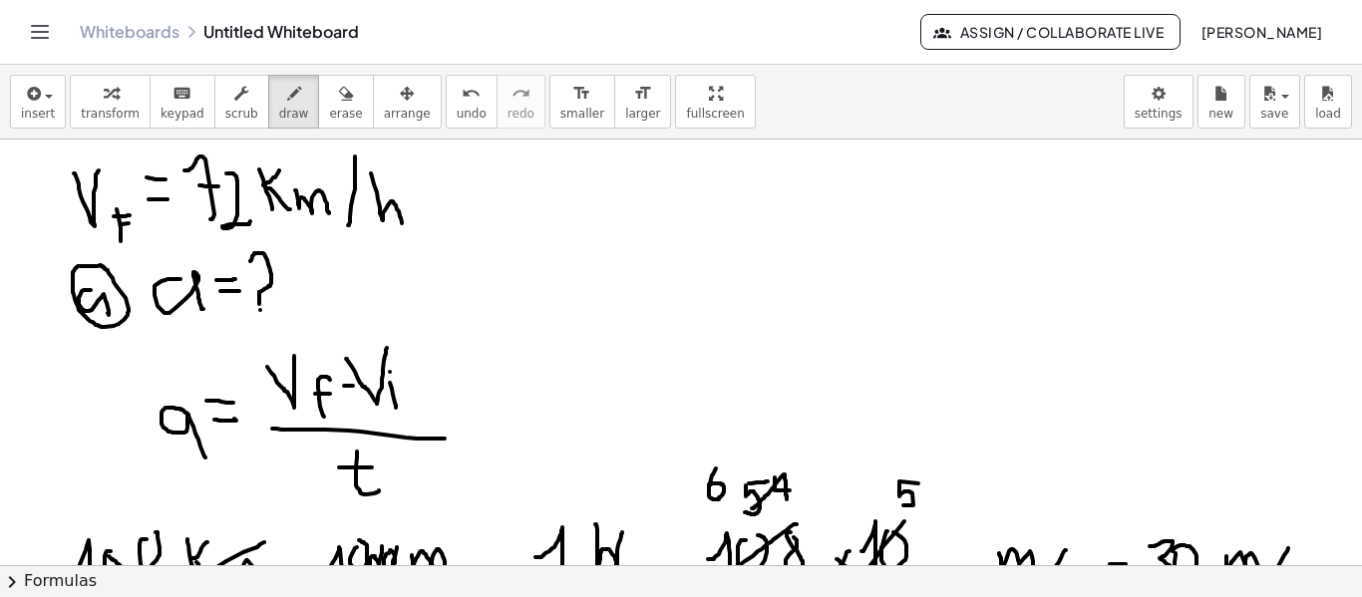
scroll to position [851, 0]
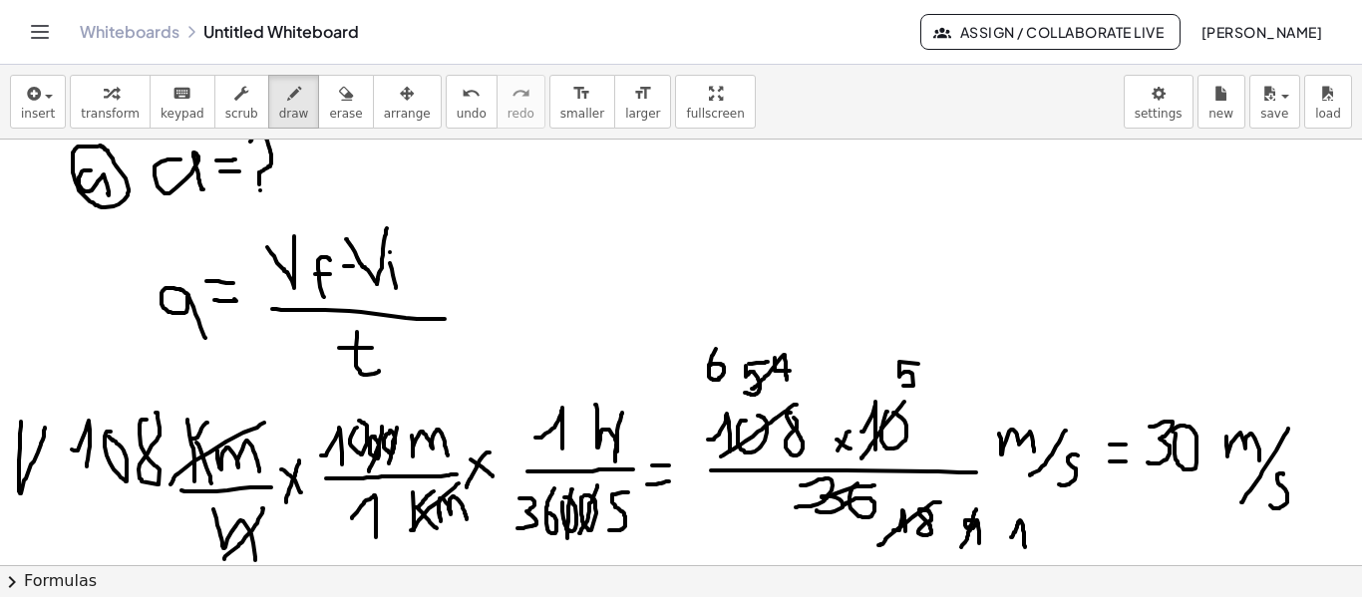
drag, startPoint x: 21, startPoint y: 422, endPoint x: 45, endPoint y: 427, distance: 24.5
click at [45, 427] on div at bounding box center [681, 401] width 1362 height 2224
drag, startPoint x: 40, startPoint y: 479, endPoint x: 40, endPoint y: 504, distance: 24.9
click at [40, 504] on div at bounding box center [681, 401] width 1362 height 2224
click at [37, 461] on div at bounding box center [681, 401] width 1362 height 2224
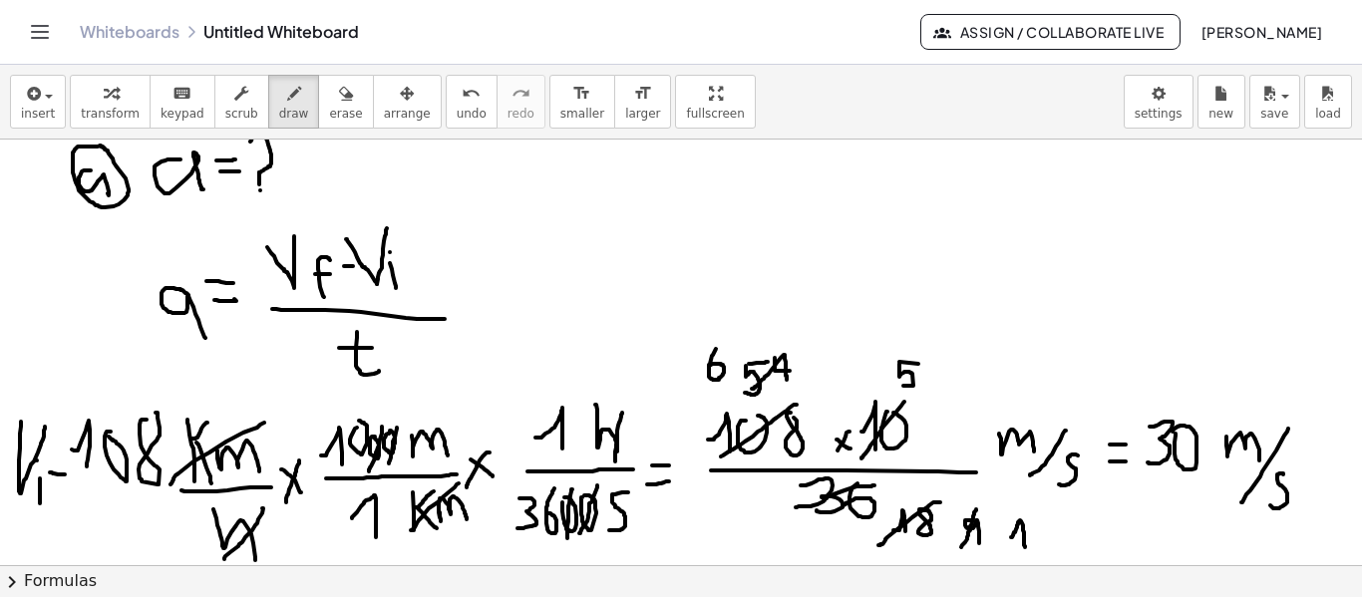
drag, startPoint x: 53, startPoint y: 474, endPoint x: 65, endPoint y: 475, distance: 12.0
click at [65, 475] on div at bounding box center [681, 401] width 1362 height 2224
drag, startPoint x: 48, startPoint y: 458, endPoint x: 63, endPoint y: 456, distance: 15.1
click at [63, 456] on div at bounding box center [681, 401] width 1362 height 2224
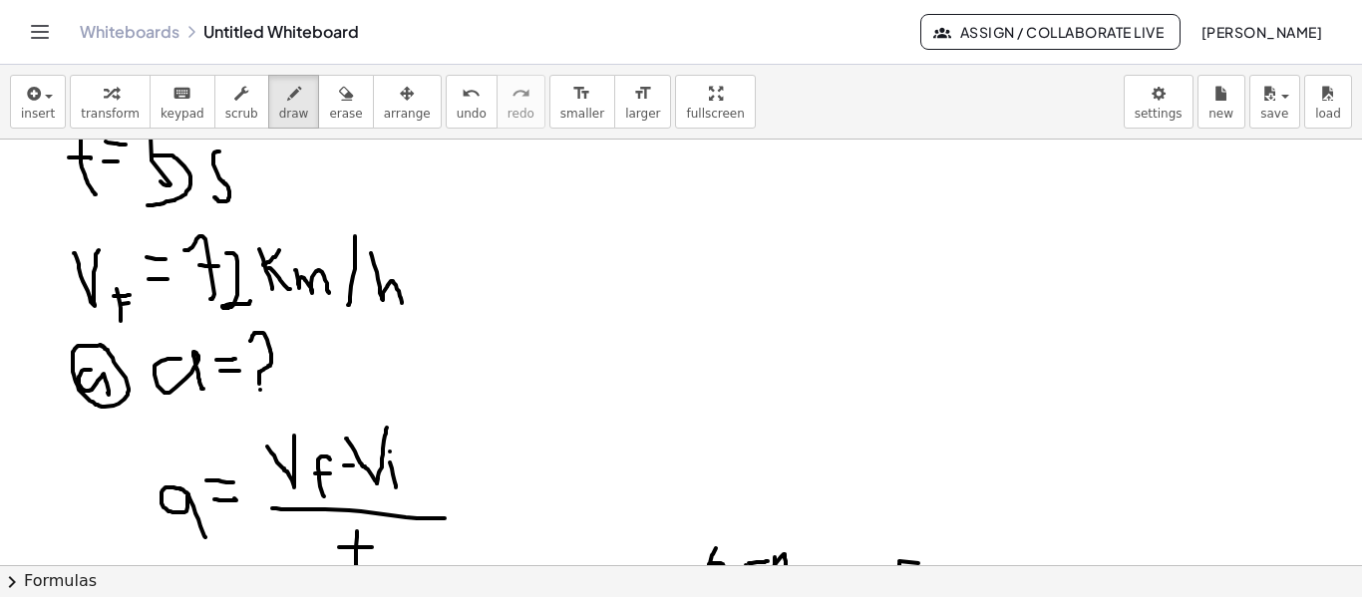
scroll to position [552, 0]
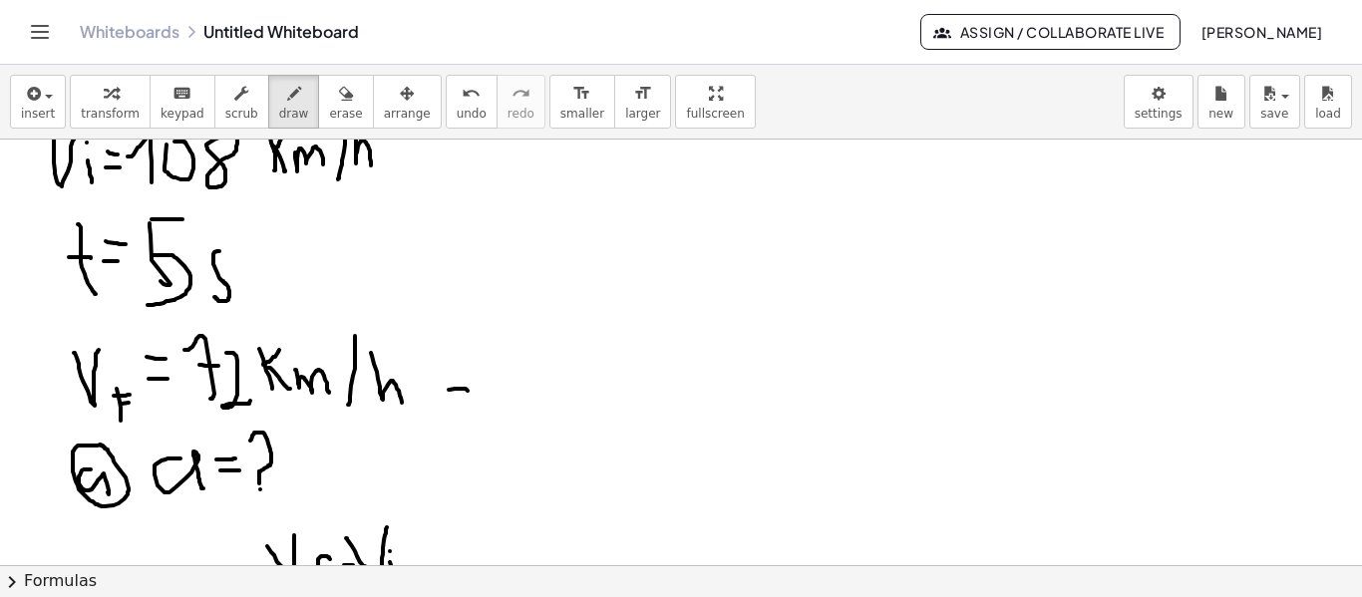
drag, startPoint x: 468, startPoint y: 391, endPoint x: 464, endPoint y: 376, distance: 15.5
drag, startPoint x: 455, startPoint y: 366, endPoint x: 474, endPoint y: 370, distance: 19.4
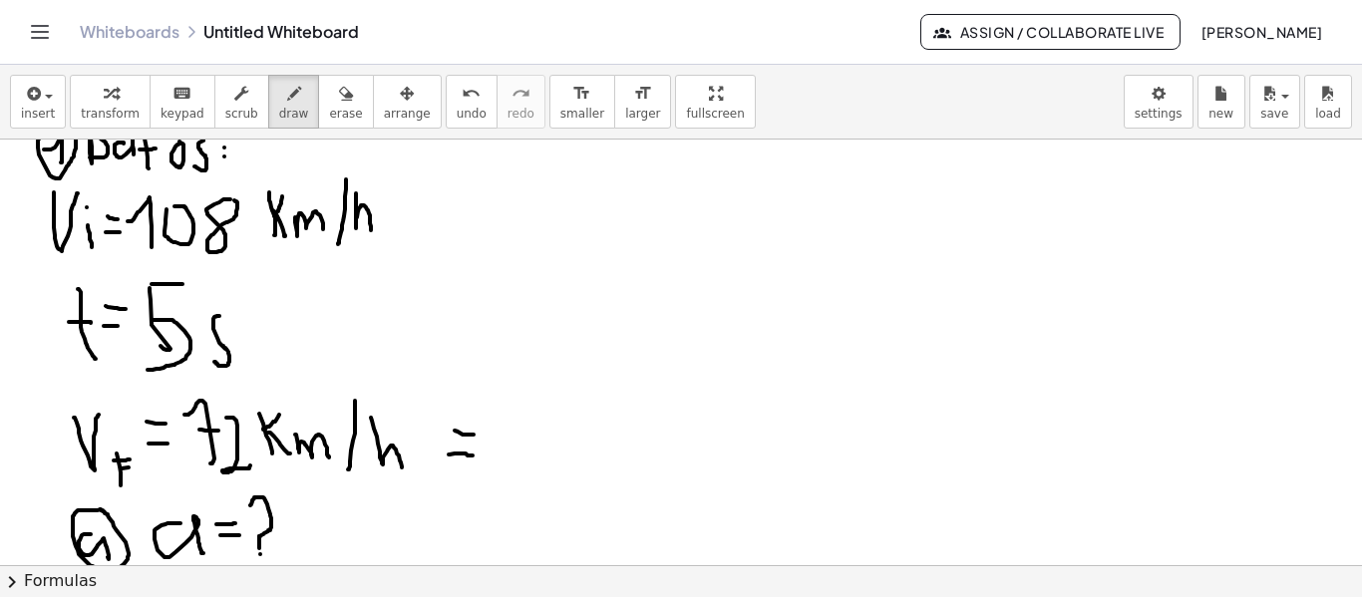
scroll to position [452, 0]
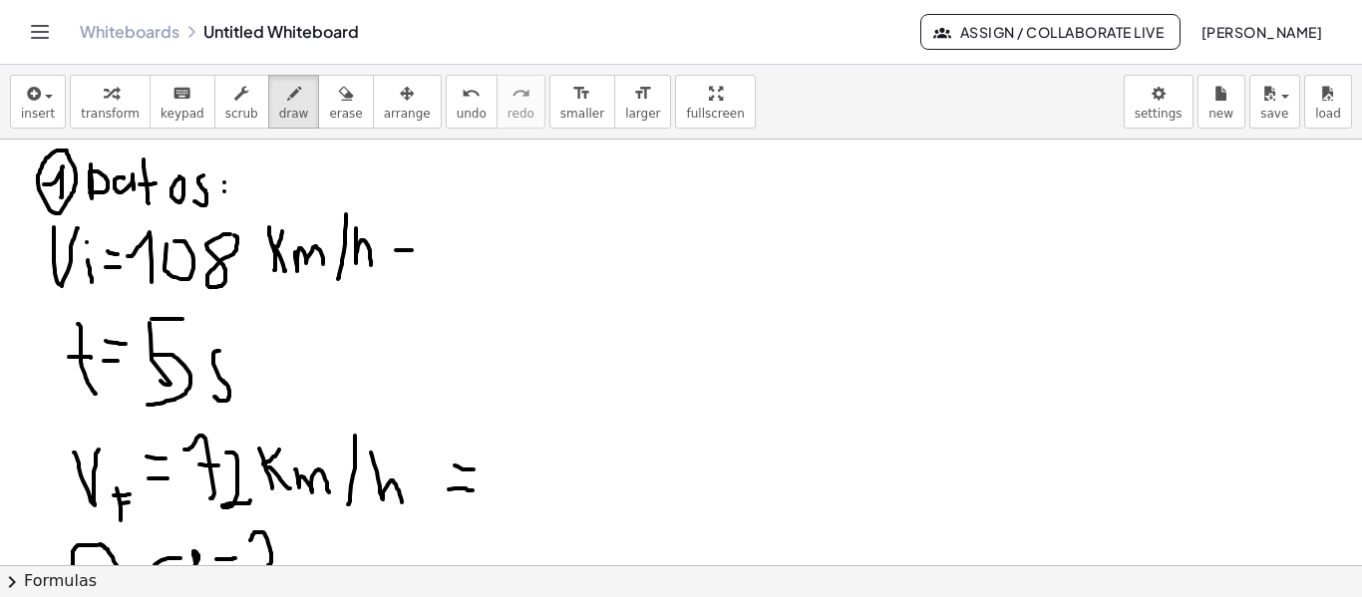
drag, startPoint x: 396, startPoint y: 250, endPoint x: 417, endPoint y: 249, distance: 21.0
drag, startPoint x: 390, startPoint y: 233, endPoint x: 434, endPoint y: 234, distance: 43.9
drag, startPoint x: 462, startPoint y: 223, endPoint x: 457, endPoint y: 251, distance: 28.4
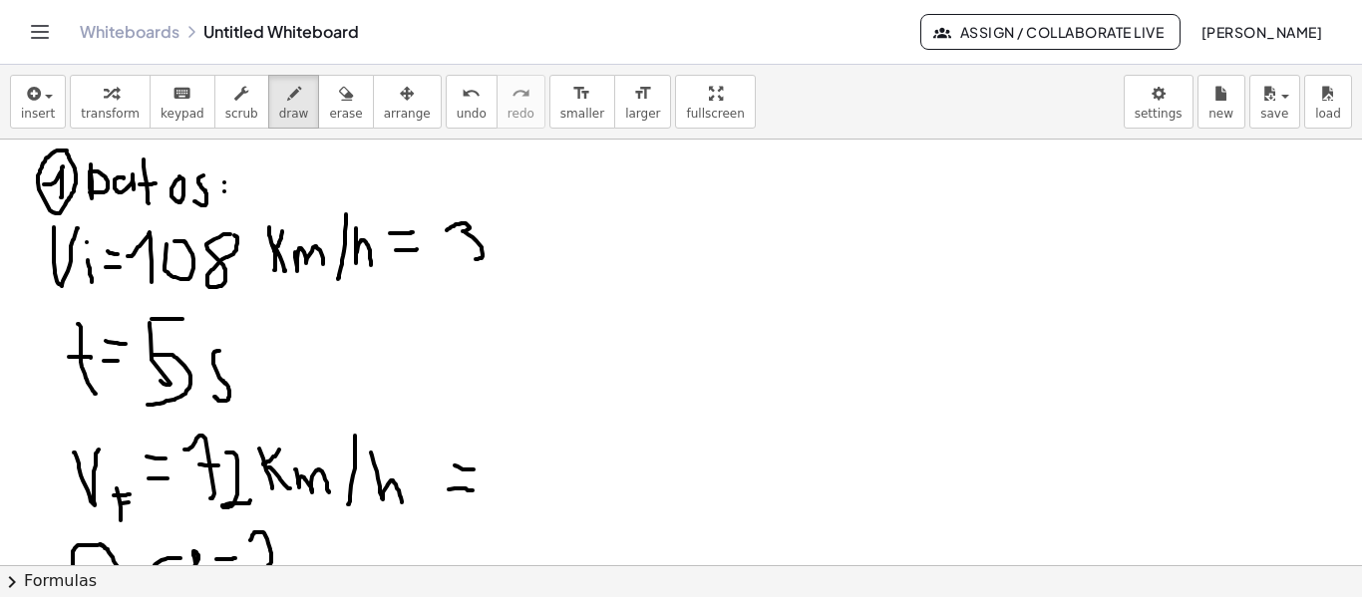
drag, startPoint x: 494, startPoint y: 248, endPoint x: 503, endPoint y: 227, distance: 22.8
drag, startPoint x: 553, startPoint y: 250, endPoint x: 584, endPoint y: 255, distance: 32.3
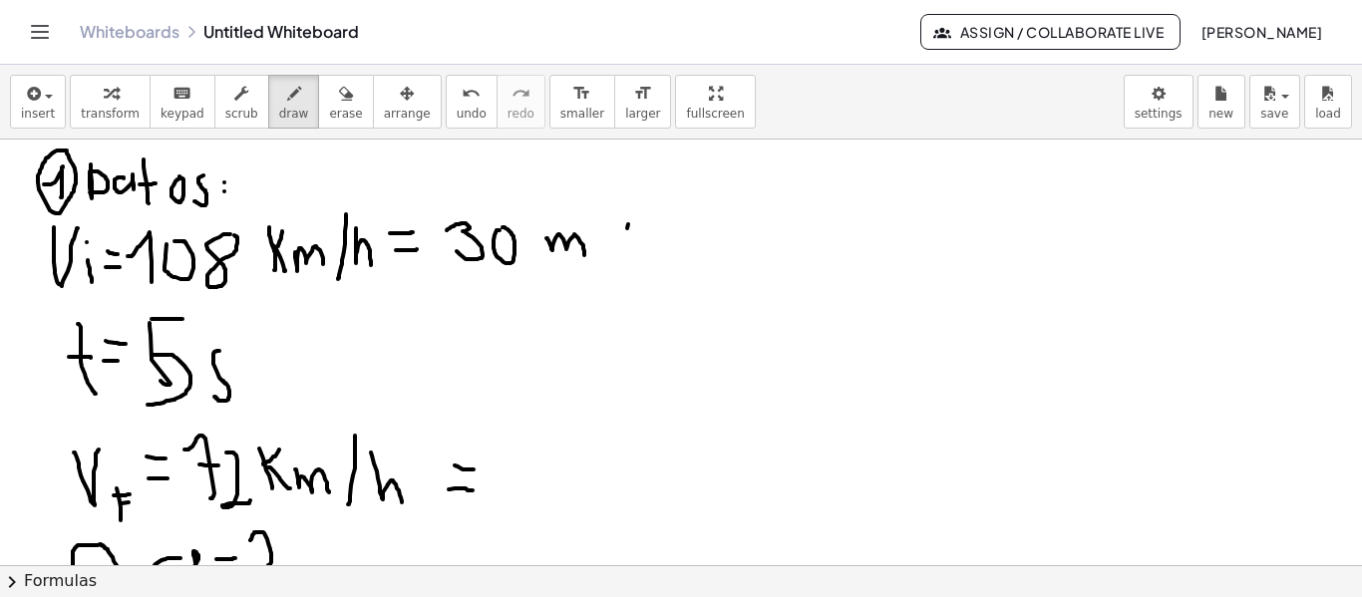
drag, startPoint x: 628, startPoint y: 224, endPoint x: 591, endPoint y: 292, distance: 77.2
drag, startPoint x: 628, startPoint y: 266, endPoint x: 616, endPoint y: 292, distance: 28.6
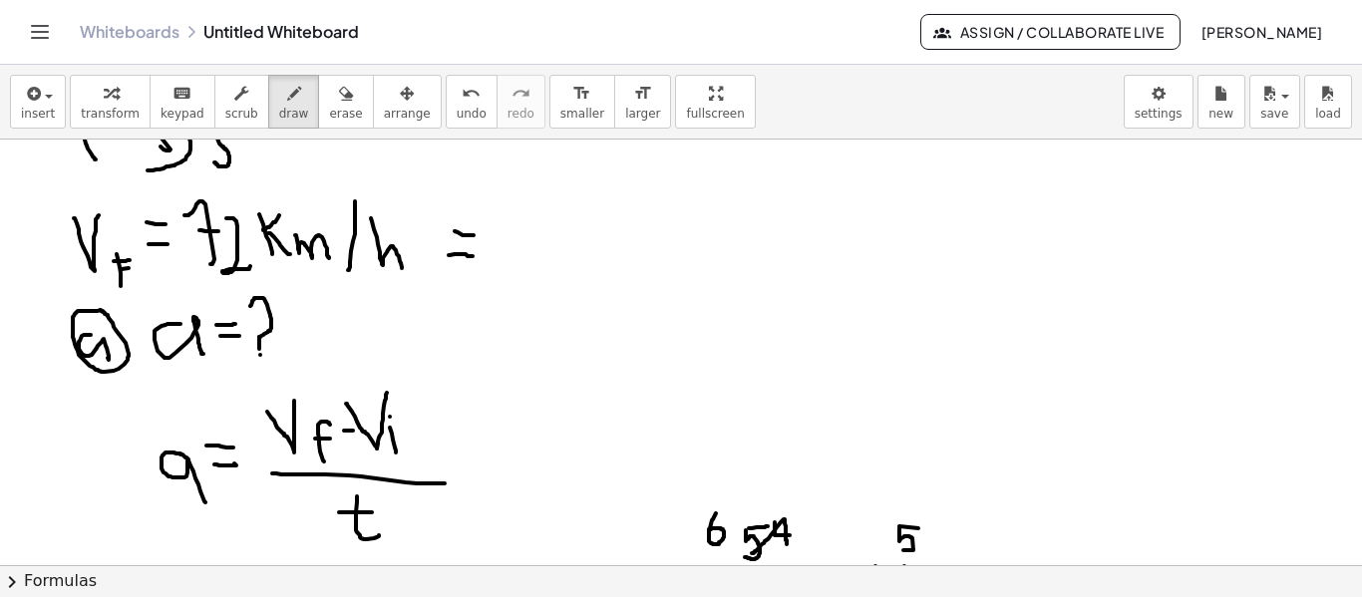
scroll to position [651, 0]
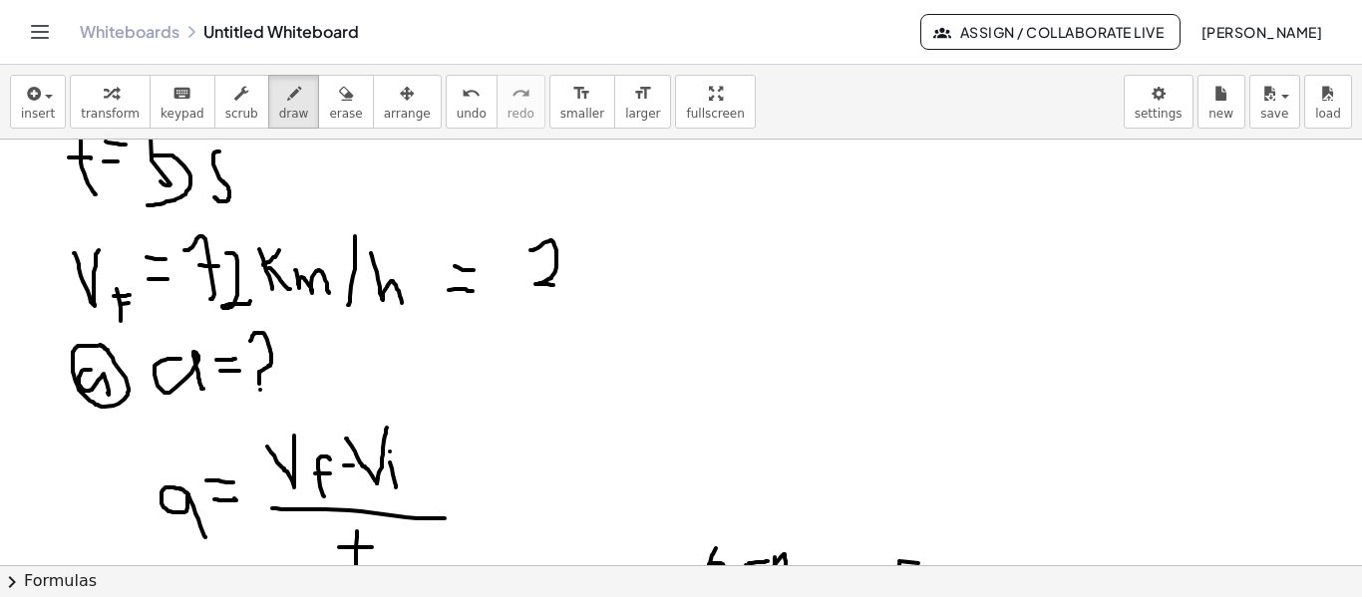
drag, startPoint x: 531, startPoint y: 250, endPoint x: 557, endPoint y: 286, distance: 44.3
click at [557, 286] on div at bounding box center [681, 600] width 1362 height 2224
click at [569, 253] on div at bounding box center [681, 600] width 1362 height 2224
drag, startPoint x: 649, startPoint y: 250, endPoint x: 710, endPoint y: 243, distance: 61.2
click at [691, 264] on div at bounding box center [681, 600] width 1362 height 2224
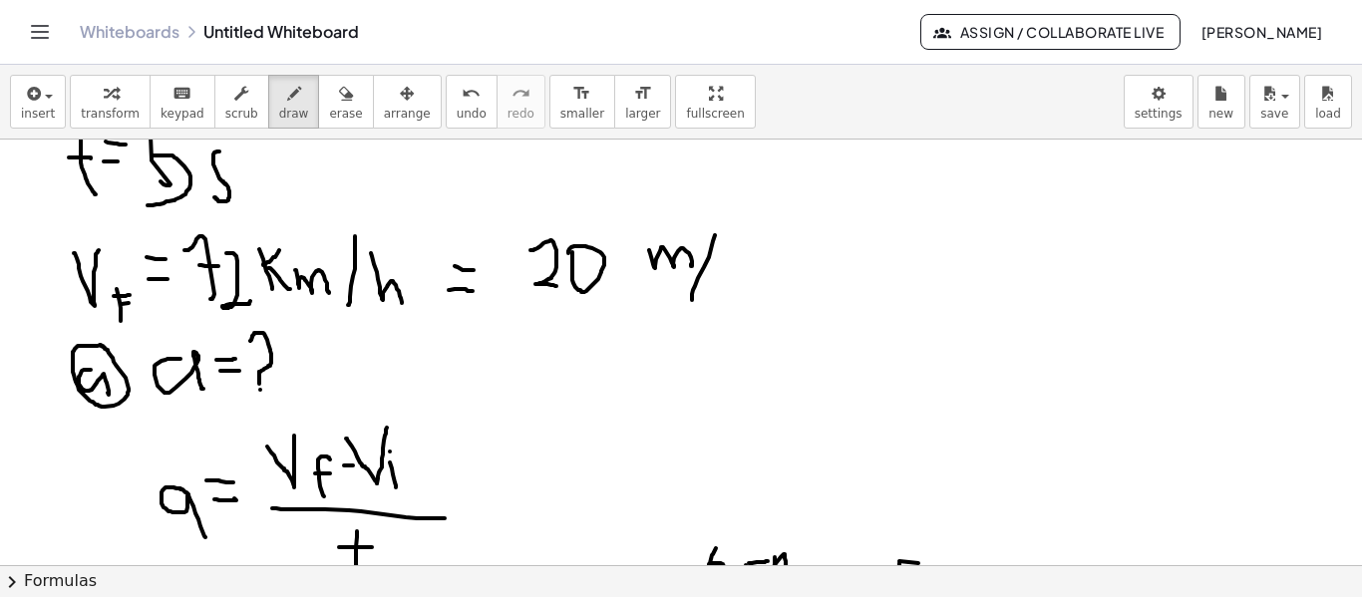
drag, startPoint x: 715, startPoint y: 235, endPoint x: 717, endPoint y: 286, distance: 50.9
click at [691, 300] on div at bounding box center [681, 600] width 1362 height 2224
drag, startPoint x: 726, startPoint y: 269, endPoint x: 704, endPoint y: 302, distance: 39.6
click at [704, 302] on div at bounding box center [681, 600] width 1362 height 2224
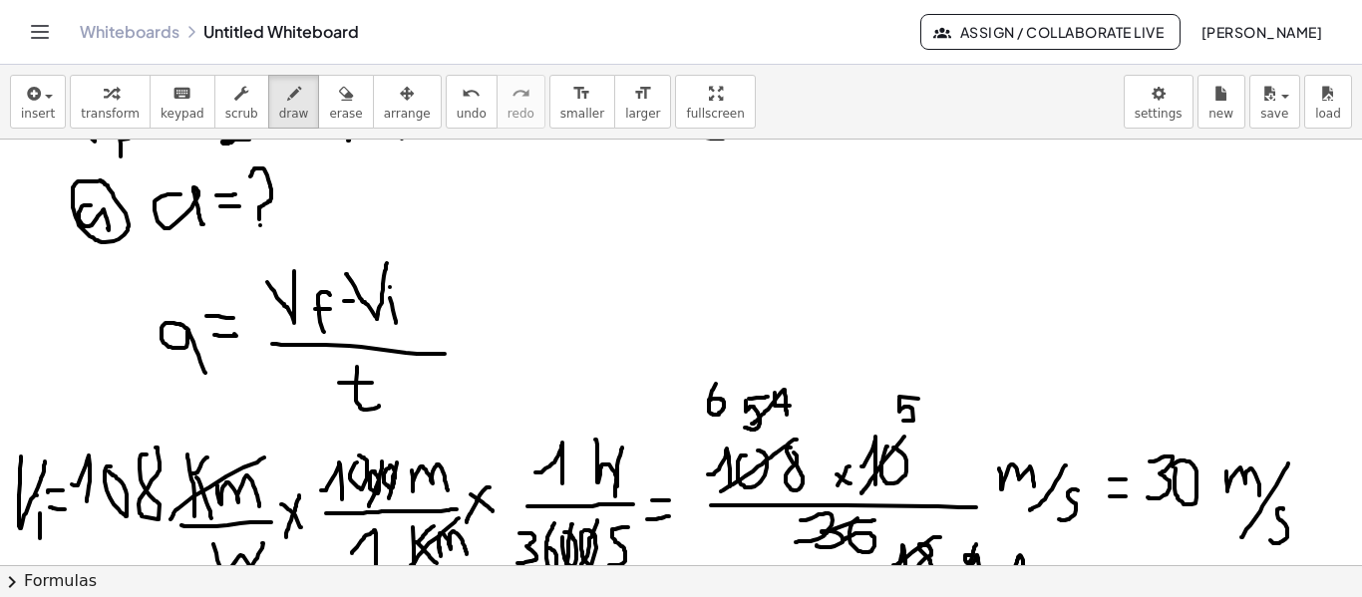
scroll to position [851, 0]
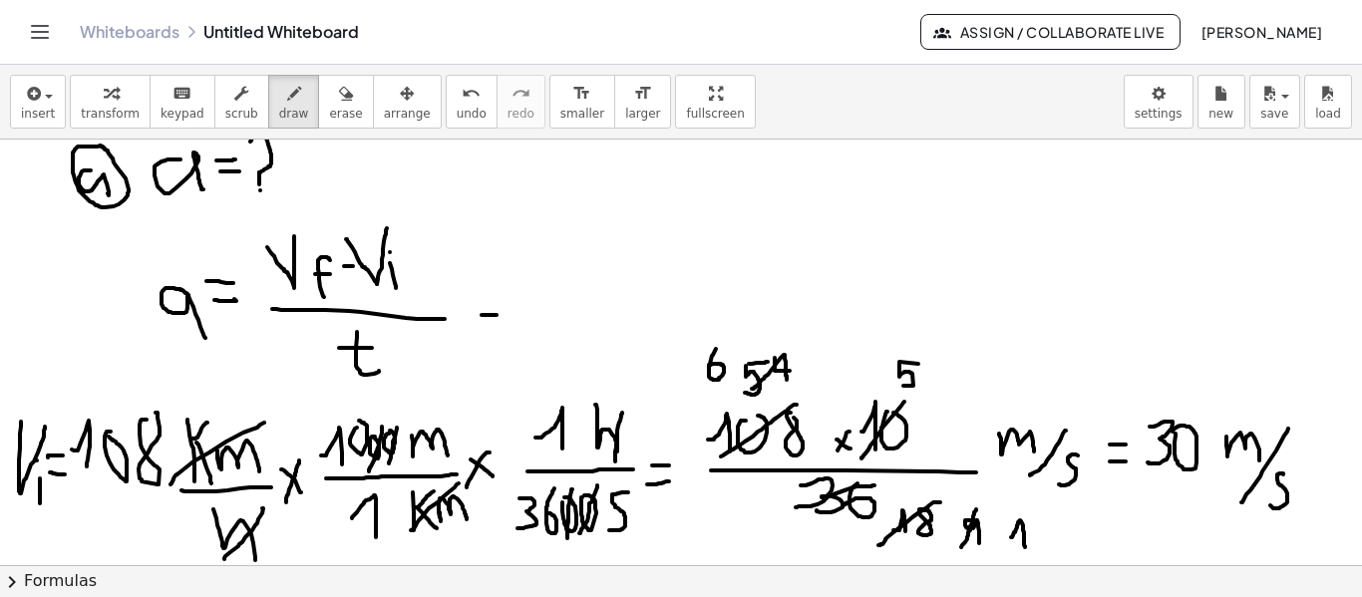
drag, startPoint x: 484, startPoint y: 315, endPoint x: 505, endPoint y: 315, distance: 20.9
click at [505, 315] on div at bounding box center [681, 401] width 1362 height 2224
drag, startPoint x: 483, startPoint y: 291, endPoint x: 499, endPoint y: 291, distance: 16.0
click at [499, 291] on div at bounding box center [681, 401] width 1362 height 2224
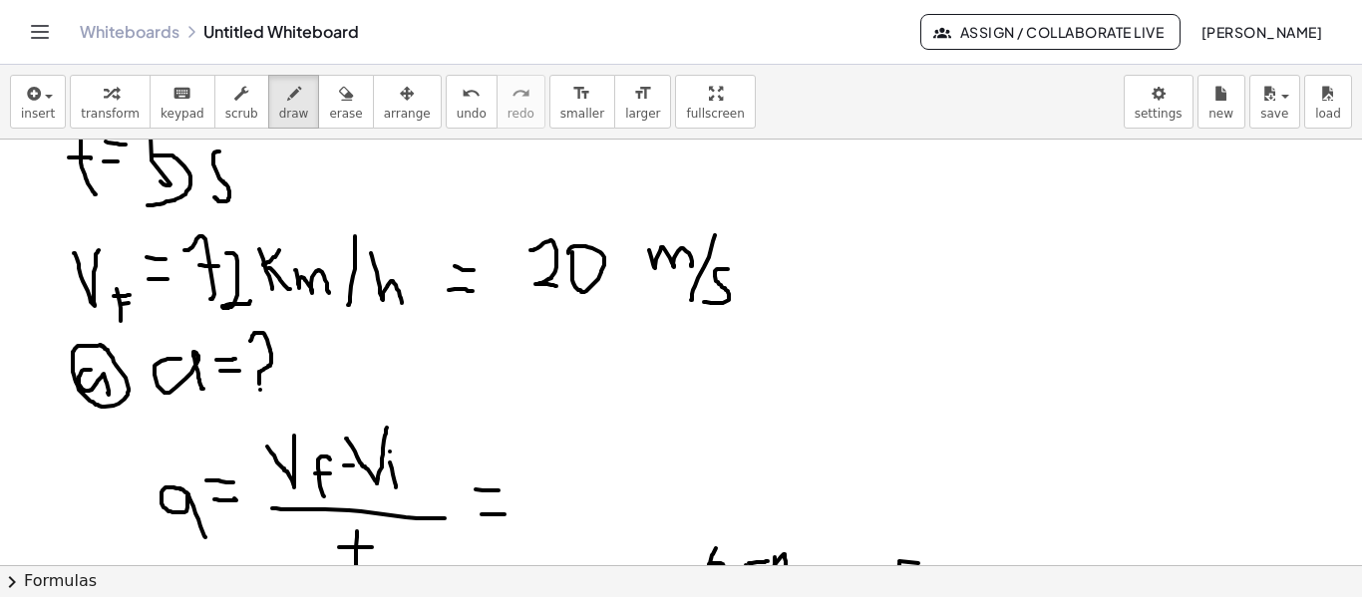
scroll to position [751, 0]
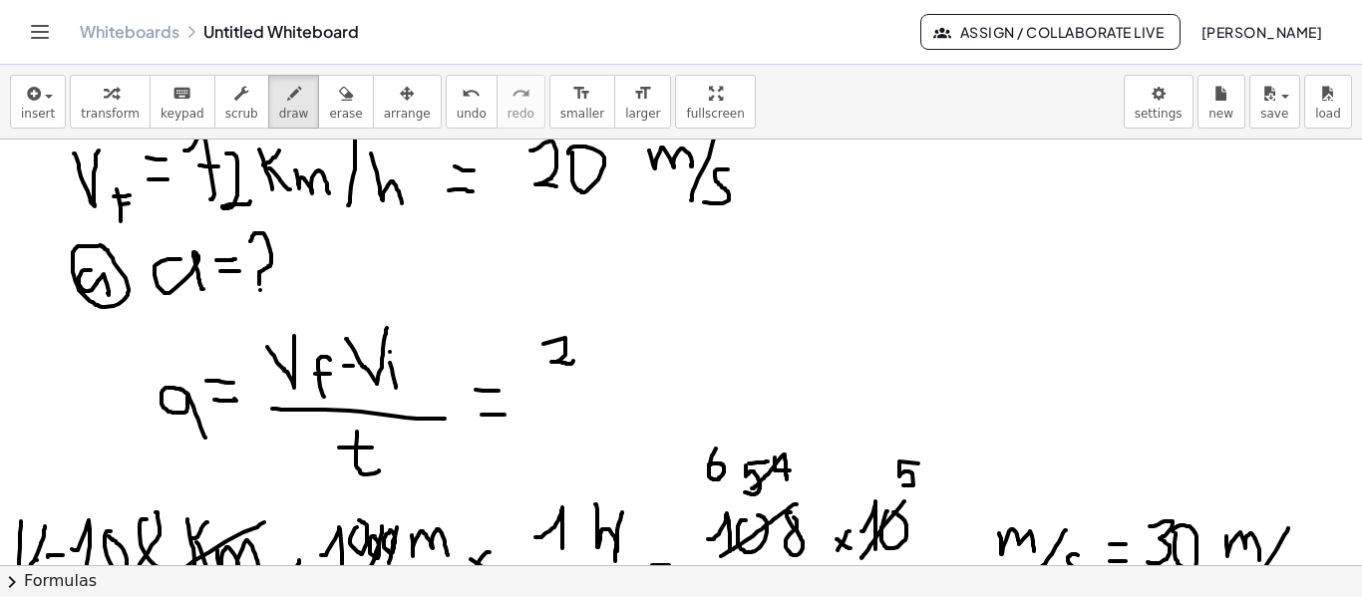
drag, startPoint x: 566, startPoint y: 338, endPoint x: 575, endPoint y: 361, distance: 24.6
click at [575, 361] on div at bounding box center [681, 501] width 1362 height 2224
drag, startPoint x: 580, startPoint y: 344, endPoint x: 591, endPoint y: 335, distance: 15.0
click at [592, 335] on div at bounding box center [681, 501] width 1362 height 2224
click at [642, 354] on div at bounding box center [681, 501] width 1362 height 2224
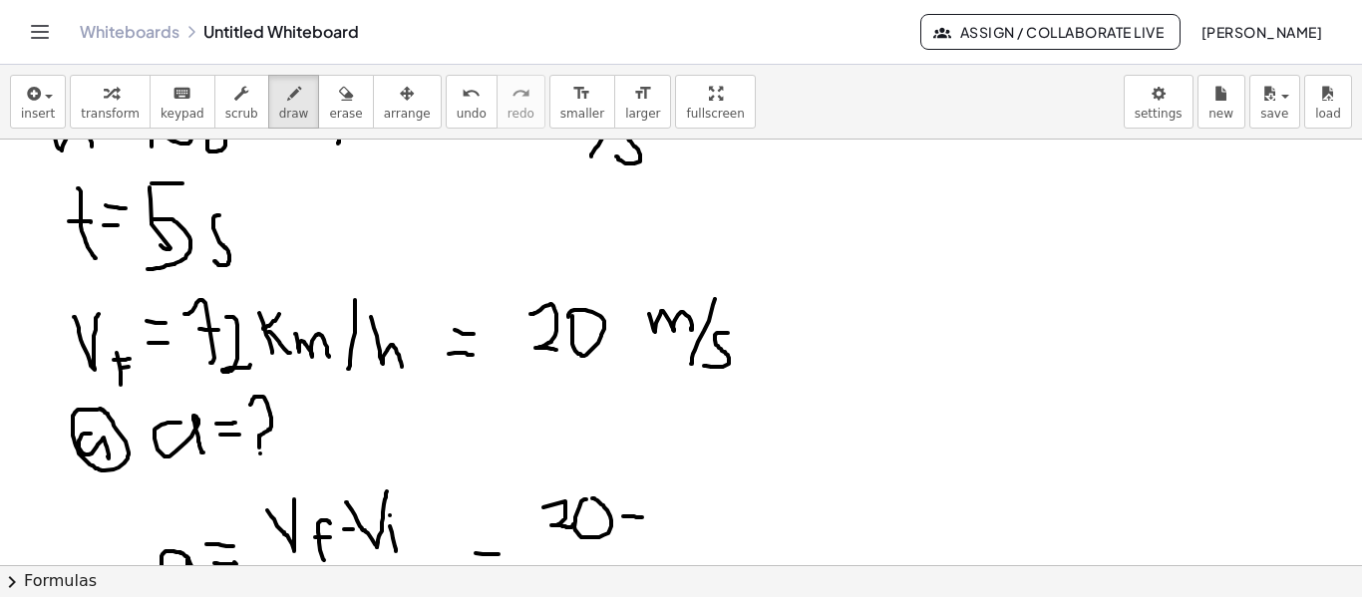
scroll to position [552, 0]
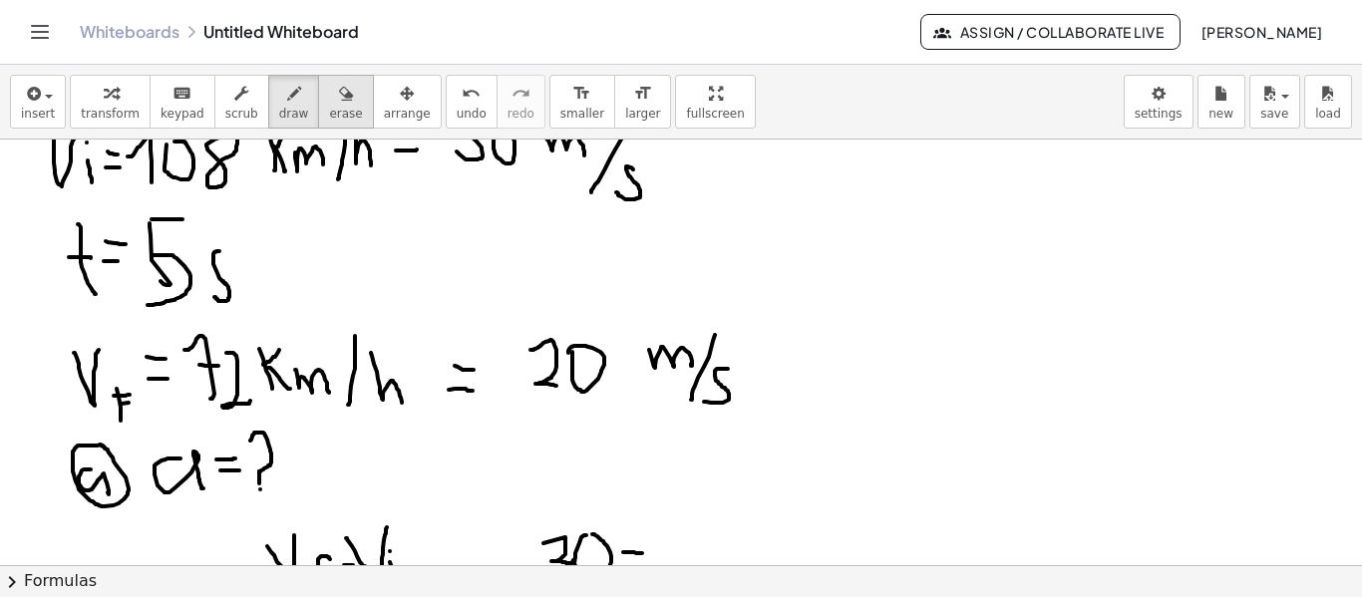
click at [329, 100] on div "button" at bounding box center [345, 93] width 33 height 24
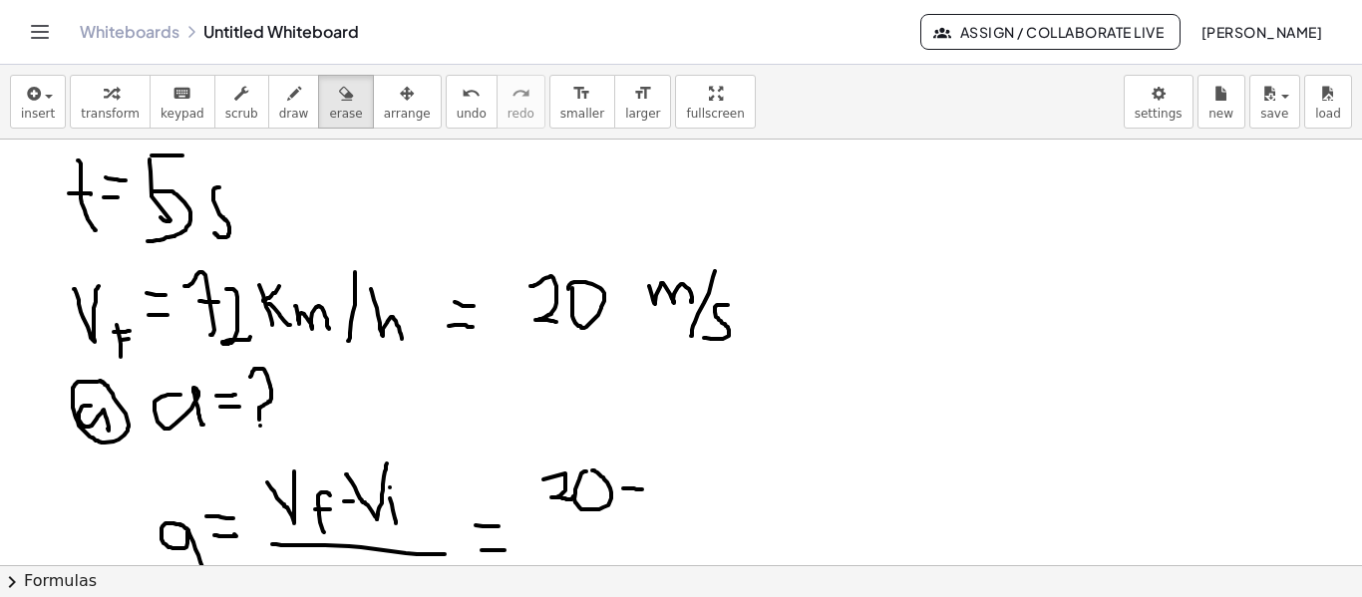
scroll to position [751, 0]
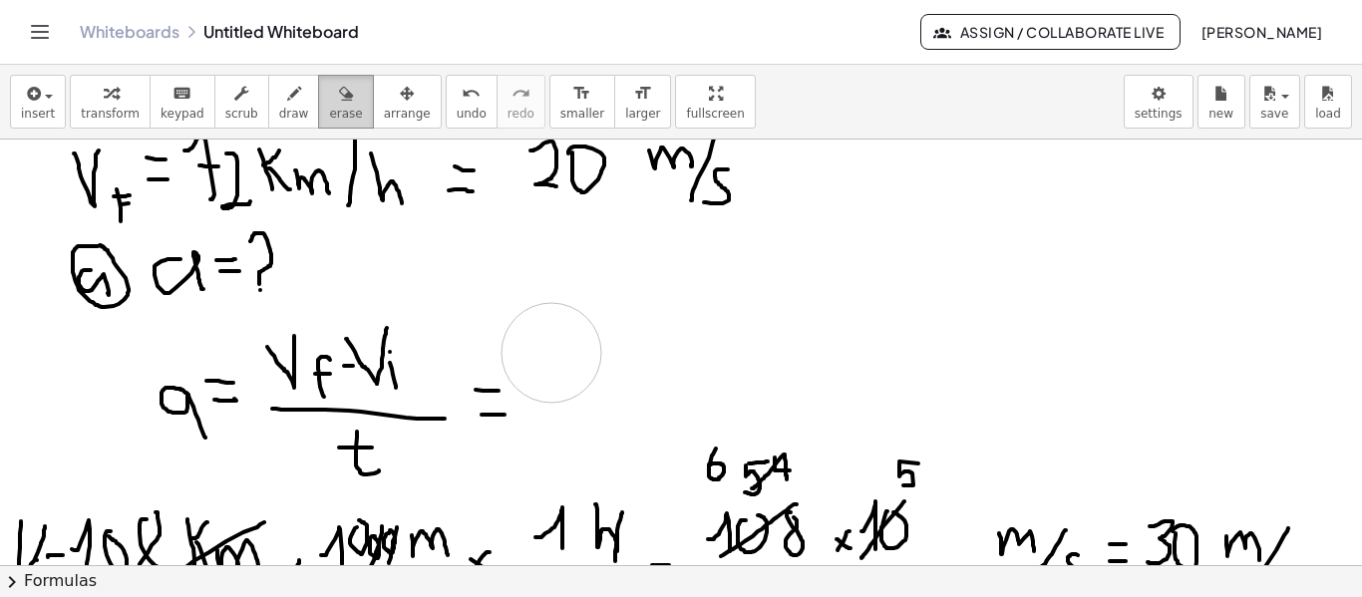
drag, startPoint x: 655, startPoint y: 370, endPoint x: 308, endPoint y: 111, distance: 433.3
click at [562, 353] on div at bounding box center [681, 501] width 1362 height 2224
click at [279, 113] on span "draw" at bounding box center [294, 114] width 30 height 14
drag, startPoint x: 545, startPoint y: 336, endPoint x: 576, endPoint y: 351, distance: 34.3
click at [579, 367] on div at bounding box center [681, 501] width 1362 height 2224
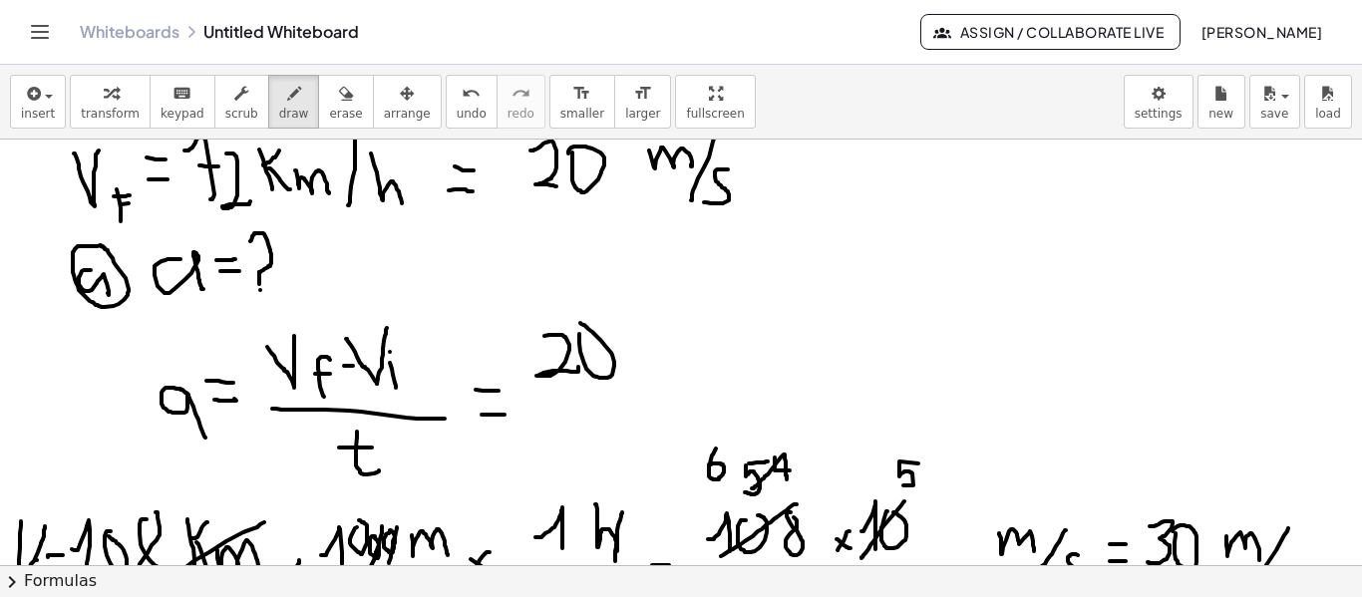
drag, startPoint x: 580, startPoint y: 334, endPoint x: 589, endPoint y: 323, distance: 14.8
click at [579, 323] on div at bounding box center [681, 501] width 1362 height 2224
drag, startPoint x: 645, startPoint y: 334, endPoint x: 677, endPoint y: 354, distance: 37.6
click at [677, 354] on div at bounding box center [681, 501] width 1362 height 2224
drag, startPoint x: 697, startPoint y: 332, endPoint x: 669, endPoint y: 369, distance: 46.3
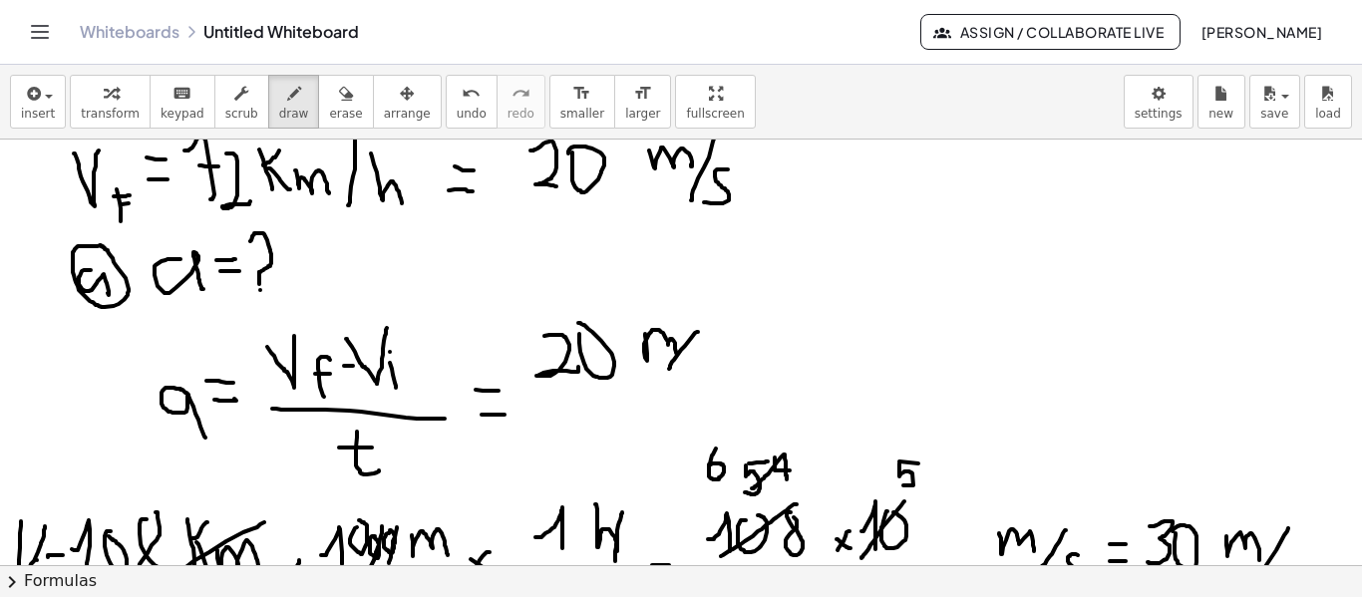
click at [669, 369] on div at bounding box center [681, 501] width 1362 height 2224
drag, startPoint x: 697, startPoint y: 352, endPoint x: 668, endPoint y: 376, distance: 37.5
click at [668, 376] on div at bounding box center [681, 501] width 1362 height 2224
click at [765, 360] on div at bounding box center [681, 501] width 1362 height 2224
drag, startPoint x: 796, startPoint y: 329, endPoint x: 785, endPoint y: 365, distance: 37.5
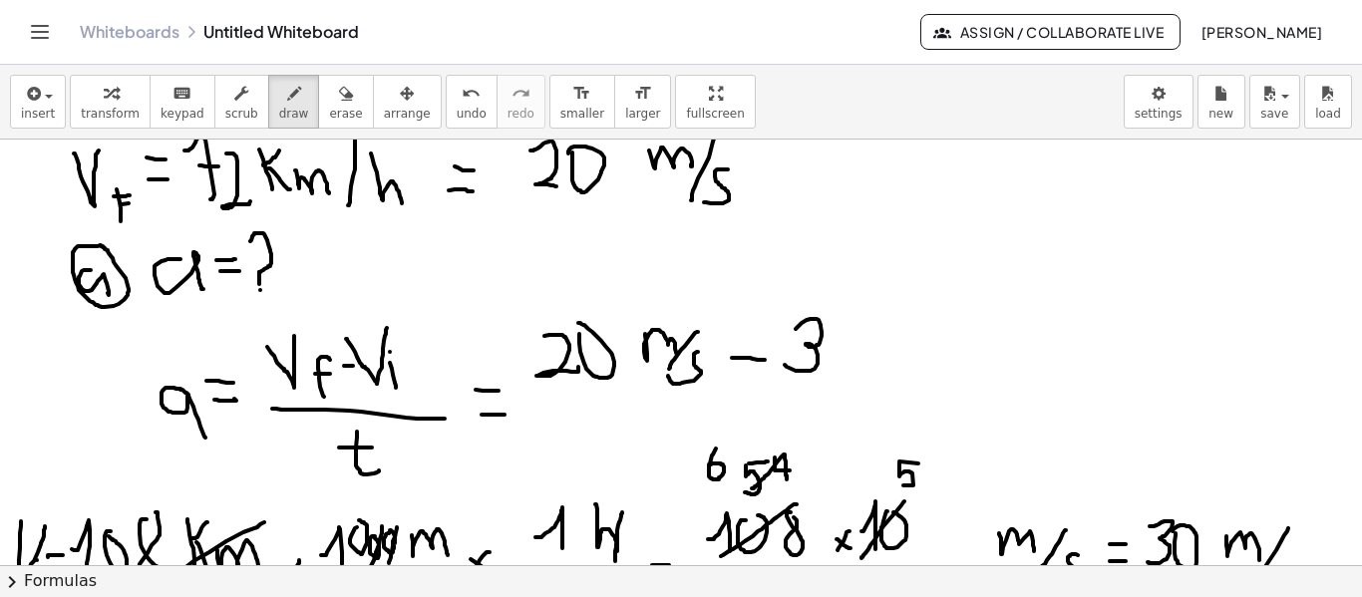
click at [785, 365] on div at bounding box center [681, 501] width 1362 height 2224
click at [830, 319] on div at bounding box center [681, 501] width 1362 height 2224
drag, startPoint x: 884, startPoint y: 332, endPoint x: 921, endPoint y: 345, distance: 39.1
click at [921, 345] on div at bounding box center [681, 501] width 1362 height 2224
drag, startPoint x: 948, startPoint y: 311, endPoint x: 944, endPoint y: 350, distance: 39.1
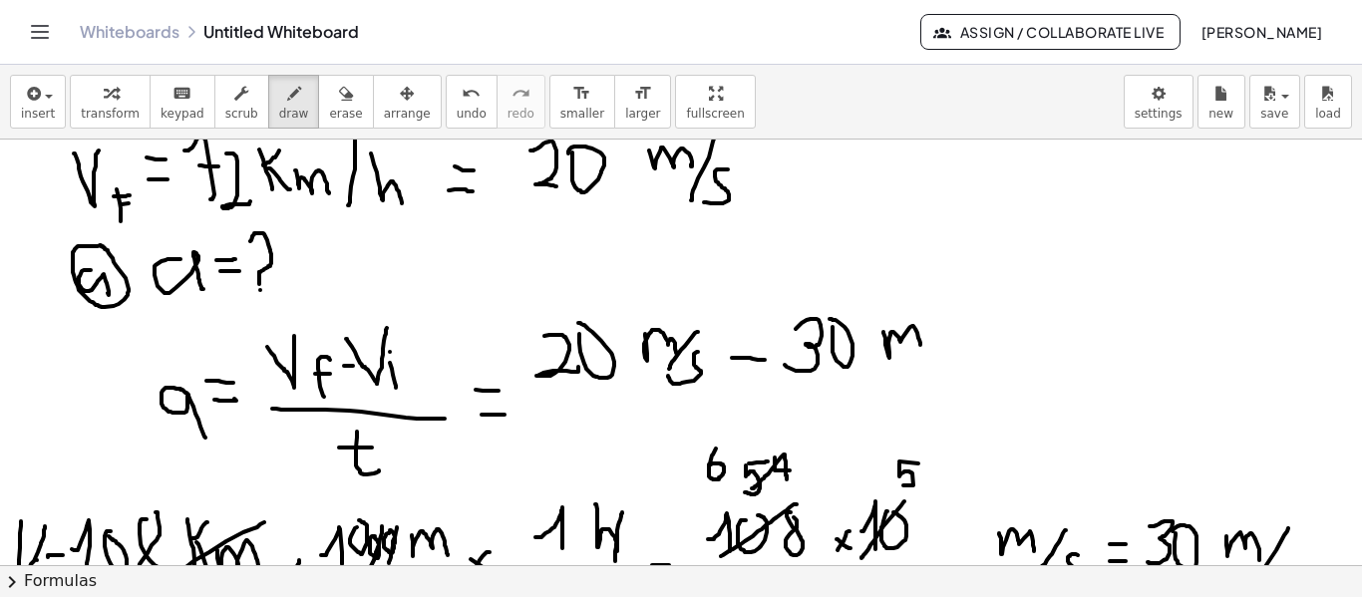
click at [944, 350] on div at bounding box center [681, 501] width 1362 height 2224
drag, startPoint x: 962, startPoint y: 329, endPoint x: 950, endPoint y: 364, distance: 36.9
click at [950, 364] on div at bounding box center [681, 501] width 1362 height 2224
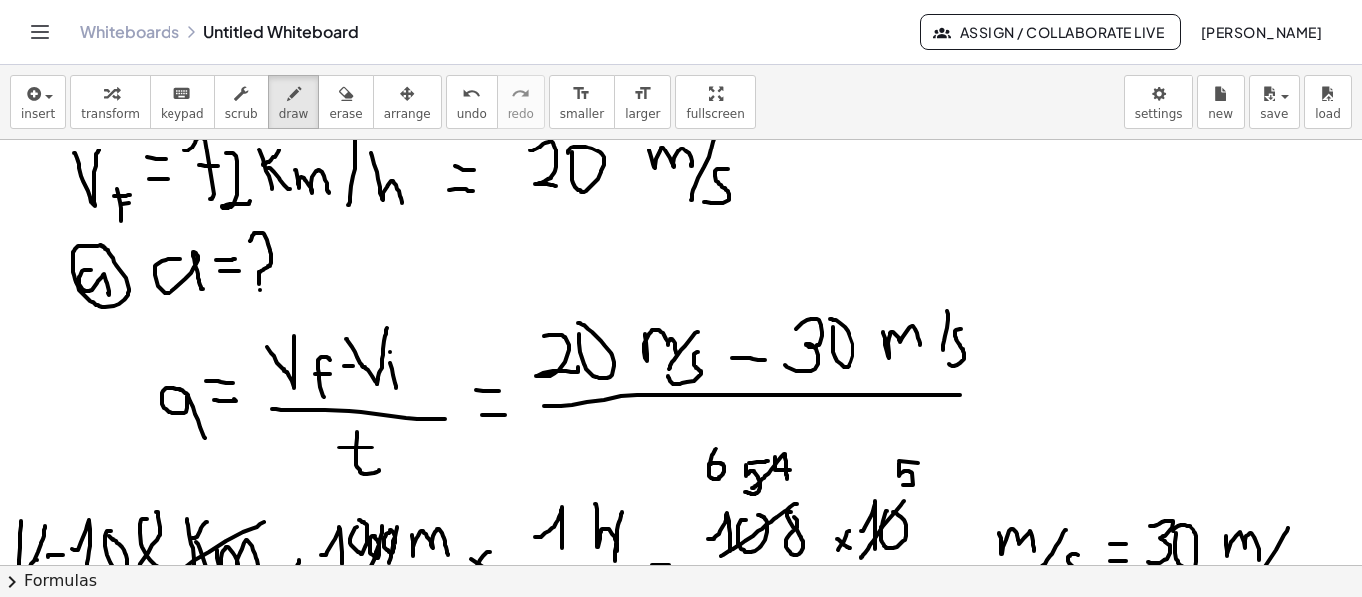
drag, startPoint x: 637, startPoint y: 395, endPoint x: 973, endPoint y: 389, distance: 336.2
click at [981, 392] on div at bounding box center [681, 501] width 1362 height 2224
click at [750, 396] on div at bounding box center [681, 501] width 1362 height 2224
drag, startPoint x: 741, startPoint y: 394, endPoint x: 739, endPoint y: 433, distance: 39.0
click at [739, 433] on div at bounding box center [681, 501] width 1362 height 2224
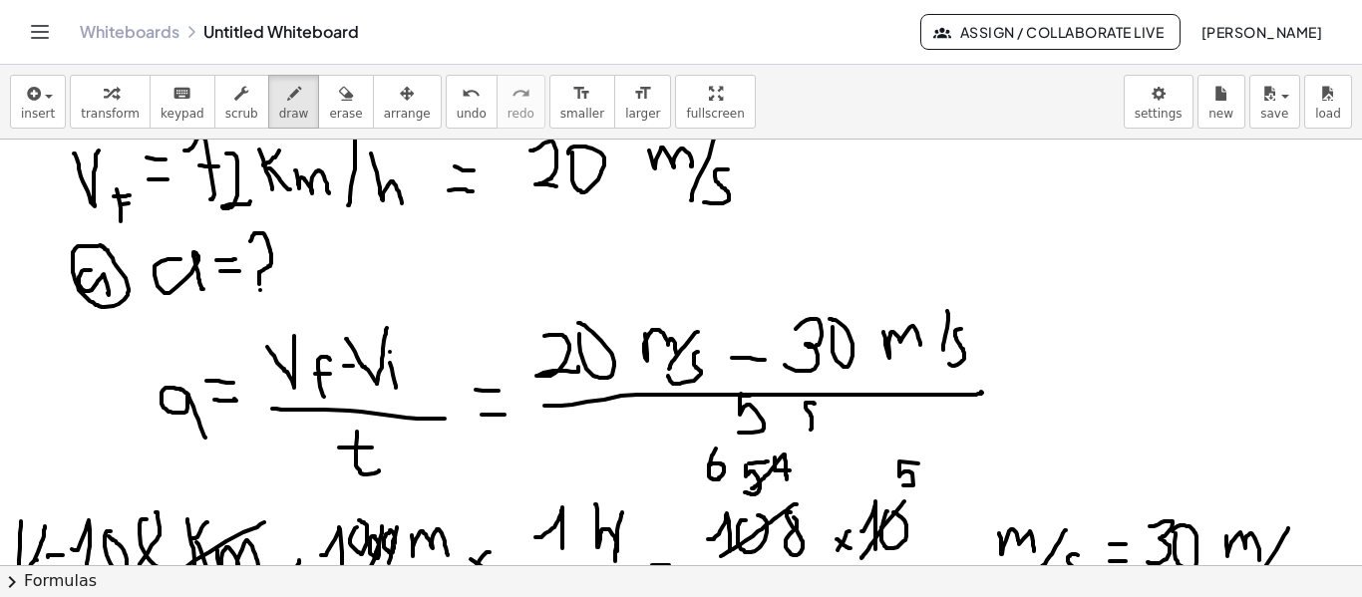
drag, startPoint x: 815, startPoint y: 404, endPoint x: 792, endPoint y: 425, distance: 31.1
click at [792, 425] on div at bounding box center [681, 501] width 1362 height 2224
drag, startPoint x: 995, startPoint y: 390, endPoint x: 1012, endPoint y: 390, distance: 17.0
click at [1012, 390] on div at bounding box center [681, 501] width 1362 height 2224
drag, startPoint x: 993, startPoint y: 376, endPoint x: 1015, endPoint y: 382, distance: 22.7
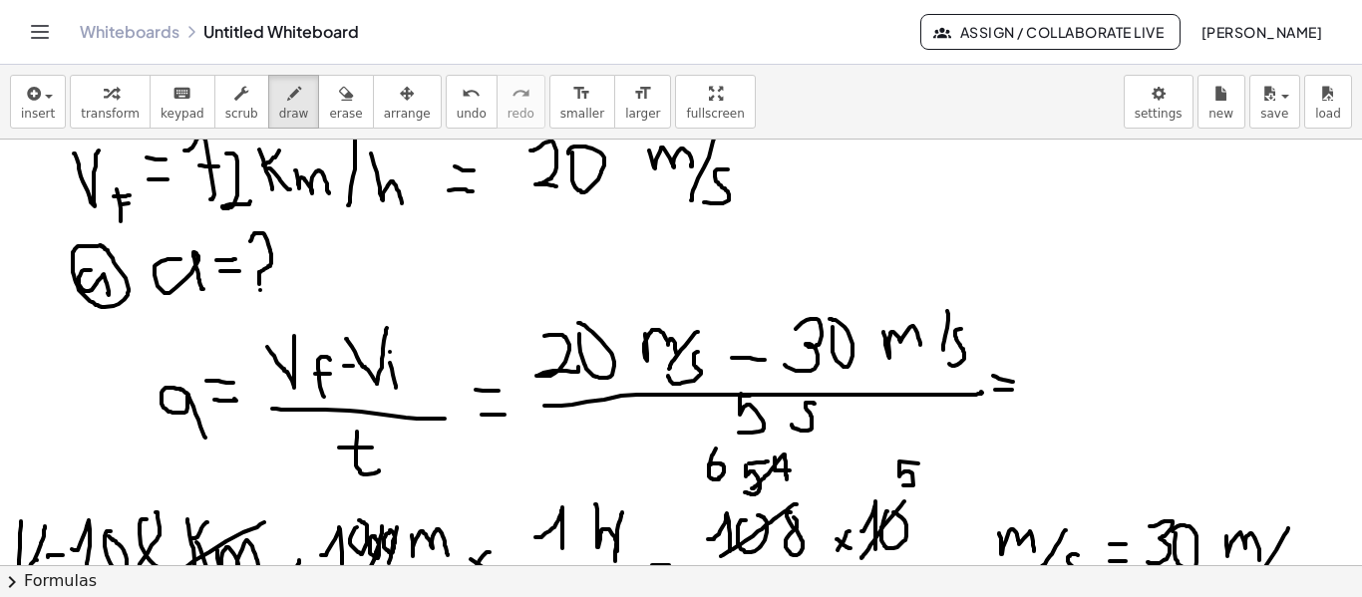
click at [1015, 382] on div at bounding box center [681, 501] width 1362 height 2224
drag, startPoint x: 1032, startPoint y: 348, endPoint x: 1058, endPoint y: 349, distance: 26.0
click at [1058, 349] on div at bounding box center [681, 501] width 1362 height 2224
drag, startPoint x: 1080, startPoint y: 339, endPoint x: 1112, endPoint y: 351, distance: 34.1
click at [1112, 351] on div at bounding box center [681, 501] width 1362 height 2224
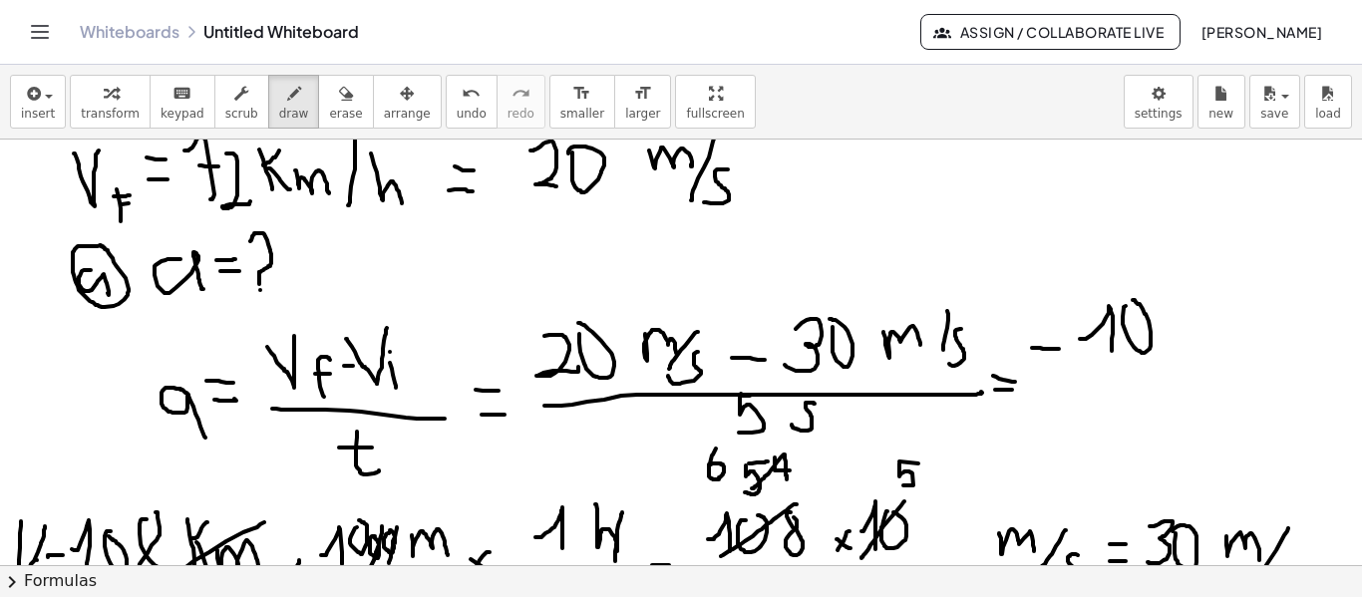
drag, startPoint x: 1123, startPoint y: 317, endPoint x: 1128, endPoint y: 300, distance: 17.7
click at [1128, 300] on div at bounding box center [681, 501] width 1362 height 2224
drag, startPoint x: 1180, startPoint y: 316, endPoint x: 1228, endPoint y: 327, distance: 49.1
click at [1228, 327] on div at bounding box center [681, 501] width 1362 height 2224
drag, startPoint x: 1253, startPoint y: 295, endPoint x: 1236, endPoint y: 355, distance: 62.2
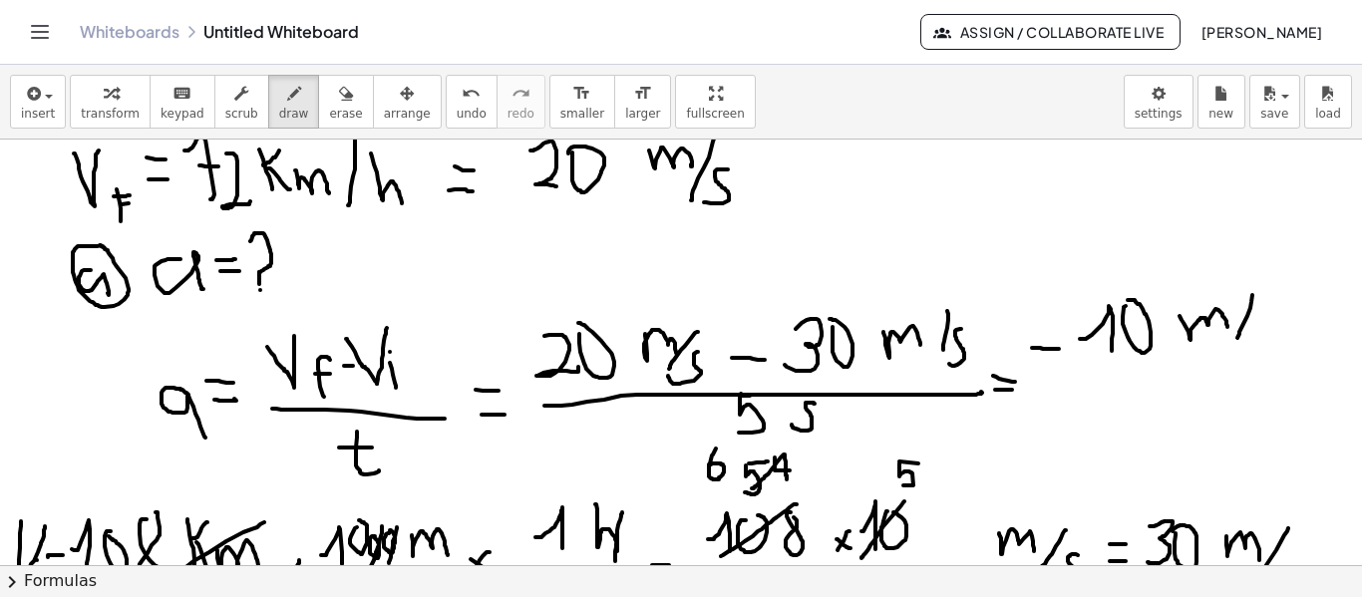
click at [1236, 355] on div at bounding box center [681, 501] width 1362 height 2224
drag, startPoint x: 1261, startPoint y: 323, endPoint x: 1239, endPoint y: 359, distance: 42.1
click at [1243, 362] on div at bounding box center [681, 501] width 1362 height 2224
drag, startPoint x: 1122, startPoint y: 382, endPoint x: 1290, endPoint y: 380, distance: 167.6
click at [1290, 380] on div at bounding box center [681, 501] width 1362 height 2224
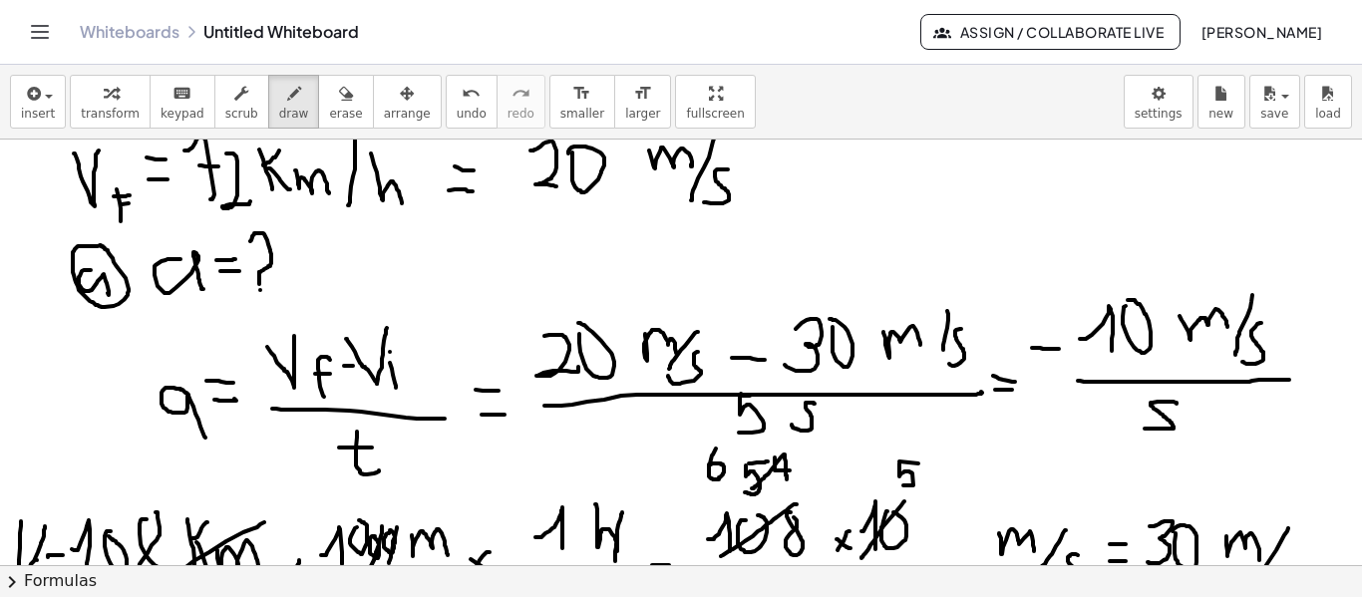
drag, startPoint x: 1177, startPoint y: 404, endPoint x: 1145, endPoint y: 429, distance: 40.5
click at [1145, 429] on div at bounding box center [681, 501] width 1362 height 2224
click at [1126, 400] on div at bounding box center [681, 501] width 1362 height 2224
drag, startPoint x: 1113, startPoint y: 406, endPoint x: 1106, endPoint y: 442, distance: 36.6
click at [1106, 442] on div at bounding box center [681, 501] width 1362 height 2224
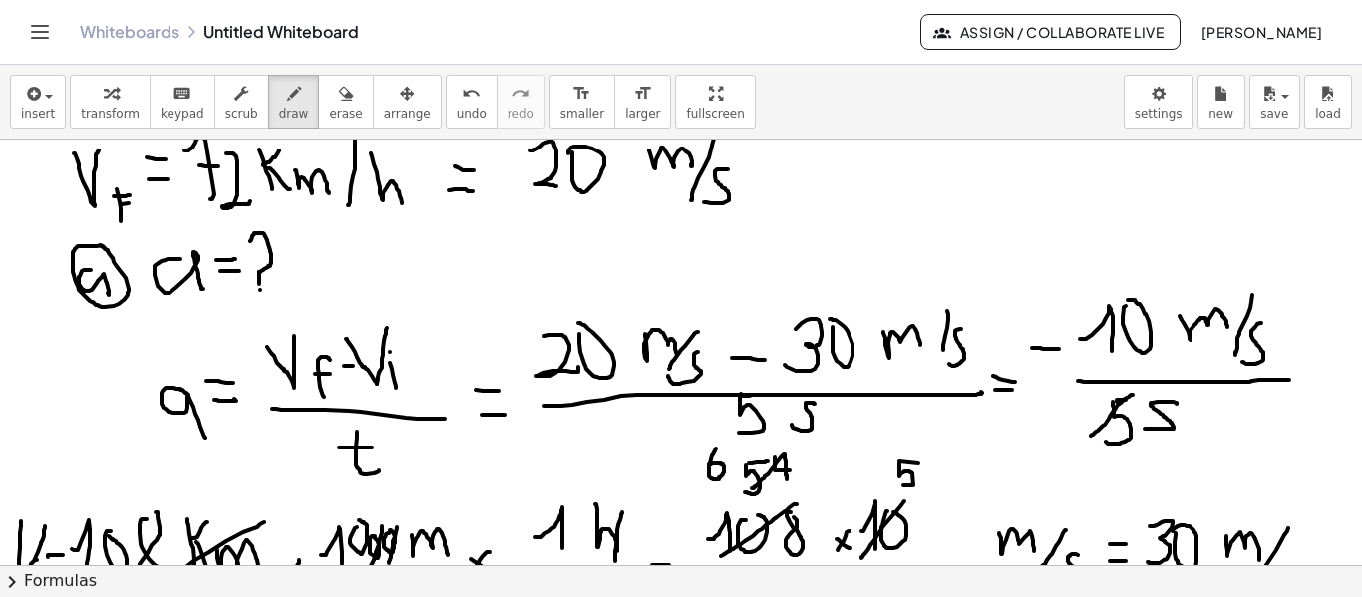
drag, startPoint x: 1133, startPoint y: 395, endPoint x: 1091, endPoint y: 436, distance: 58.5
click at [1091, 436] on div at bounding box center [681, 501] width 1362 height 2224
drag, startPoint x: 1059, startPoint y: 428, endPoint x: 1074, endPoint y: 369, distance: 60.7
click at [1060, 460] on div at bounding box center [681, 501] width 1362 height 2224
click at [1117, 358] on div at bounding box center [681, 501] width 1362 height 2224
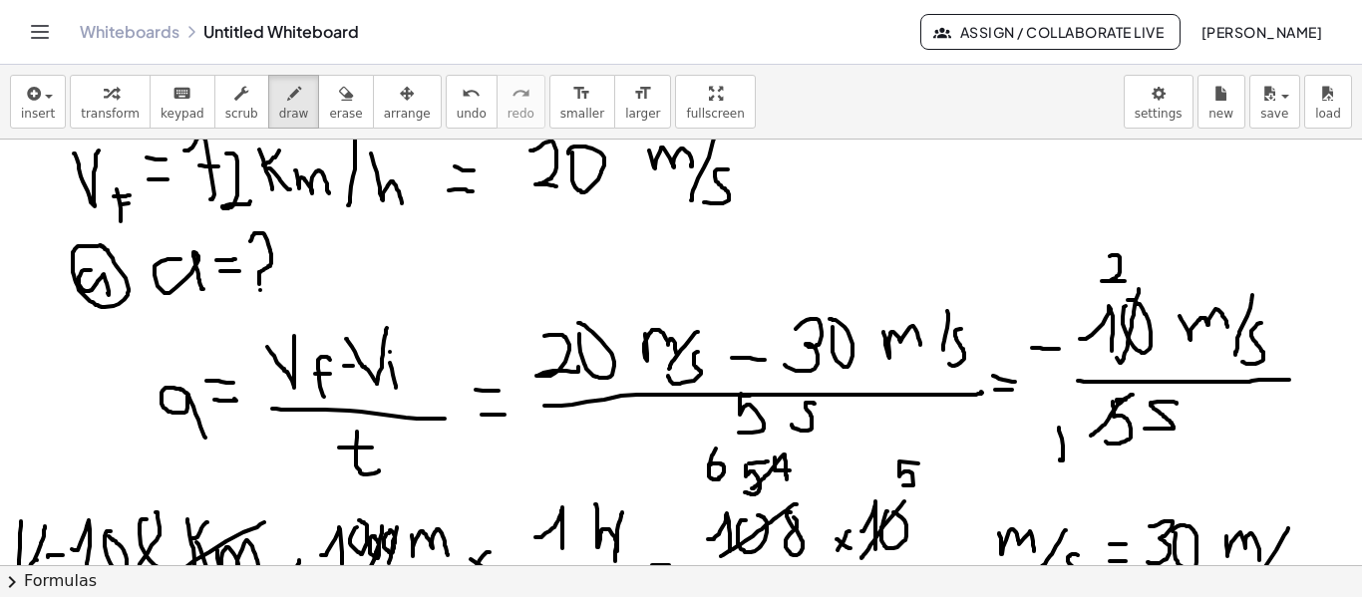
click at [1125, 281] on div at bounding box center [681, 501] width 1362 height 2224
click at [1293, 372] on div at bounding box center [681, 501] width 1362 height 2224
click at [1294, 391] on div at bounding box center [681, 501] width 1362 height 2224
drag, startPoint x: 1294, startPoint y: 350, endPoint x: 1305, endPoint y: 369, distance: 21.9
click at [1305, 369] on div at bounding box center [681, 501] width 1362 height 2224
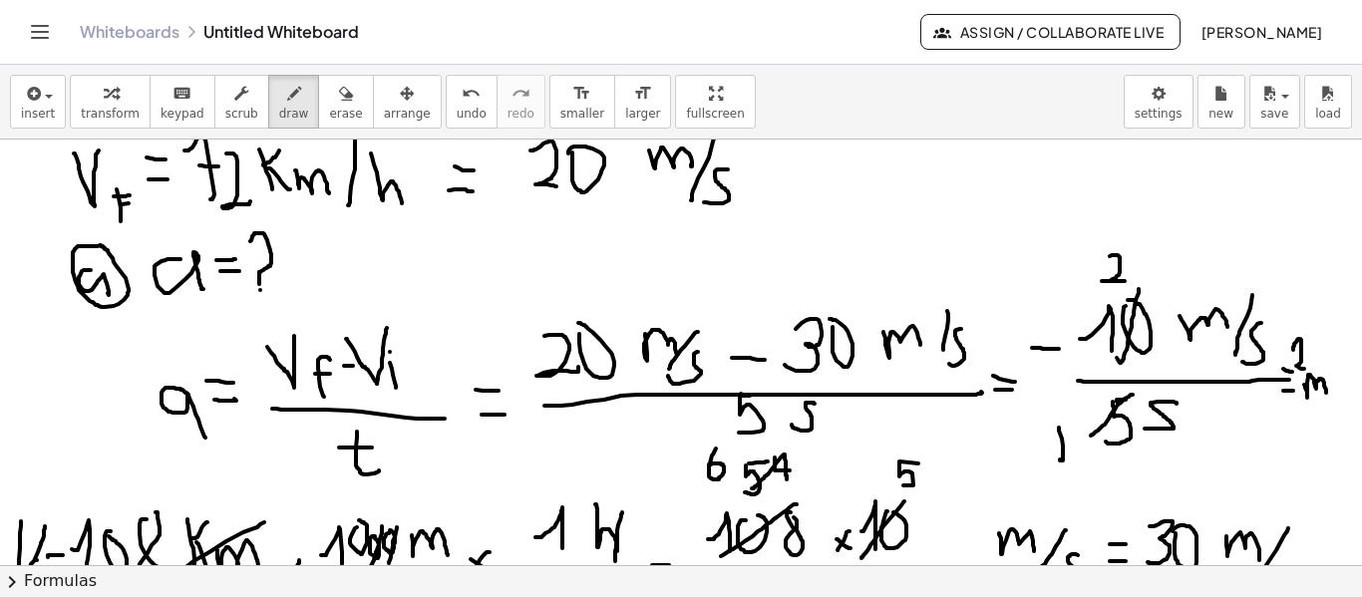
drag, startPoint x: 1305, startPoint y: 385, endPoint x: 1327, endPoint y: 394, distance: 23.7
click at [1327, 394] on div at bounding box center [681, 501] width 1362 height 2224
click at [1196, 421] on div at bounding box center [681, 501] width 1362 height 2224
click at [1202, 431] on div at bounding box center [681, 501] width 1362 height 2224
drag, startPoint x: 1339, startPoint y: 375, endPoint x: 1325, endPoint y: 429, distance: 55.6
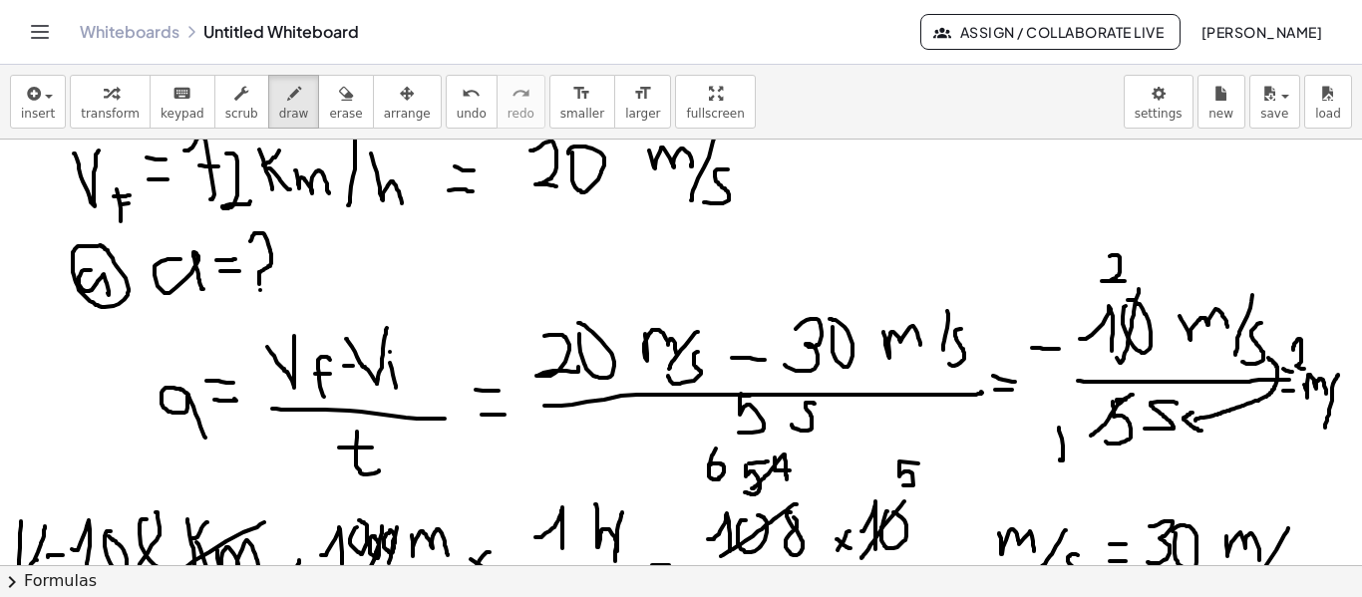
click at [1325, 429] on div at bounding box center [681, 501] width 1362 height 2224
drag, startPoint x: 1338, startPoint y: 417, endPoint x: 1325, endPoint y: 443, distance: 29.0
click at [1326, 444] on div at bounding box center [681, 501] width 1362 height 2224
drag, startPoint x: 1339, startPoint y: 401, endPoint x: 1351, endPoint y: 417, distance: 19.9
click at [1351, 417] on div "×" at bounding box center [681, 353] width 1362 height 426
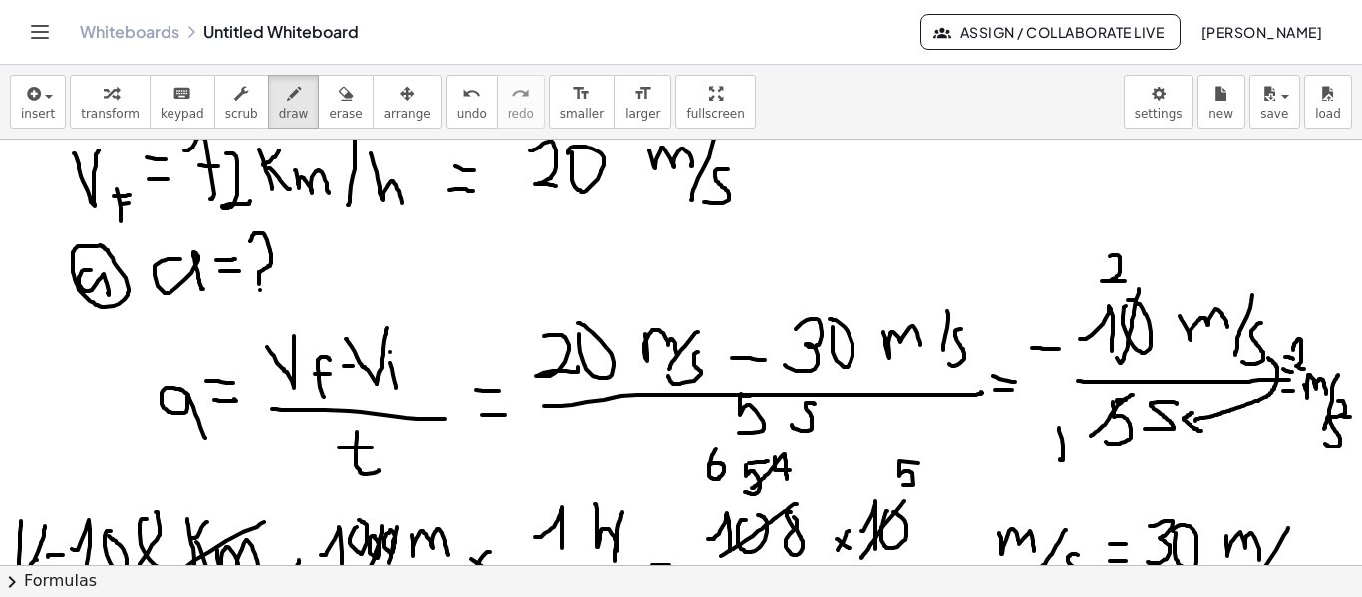
click at [1295, 359] on div at bounding box center [681, 501] width 1362 height 2224
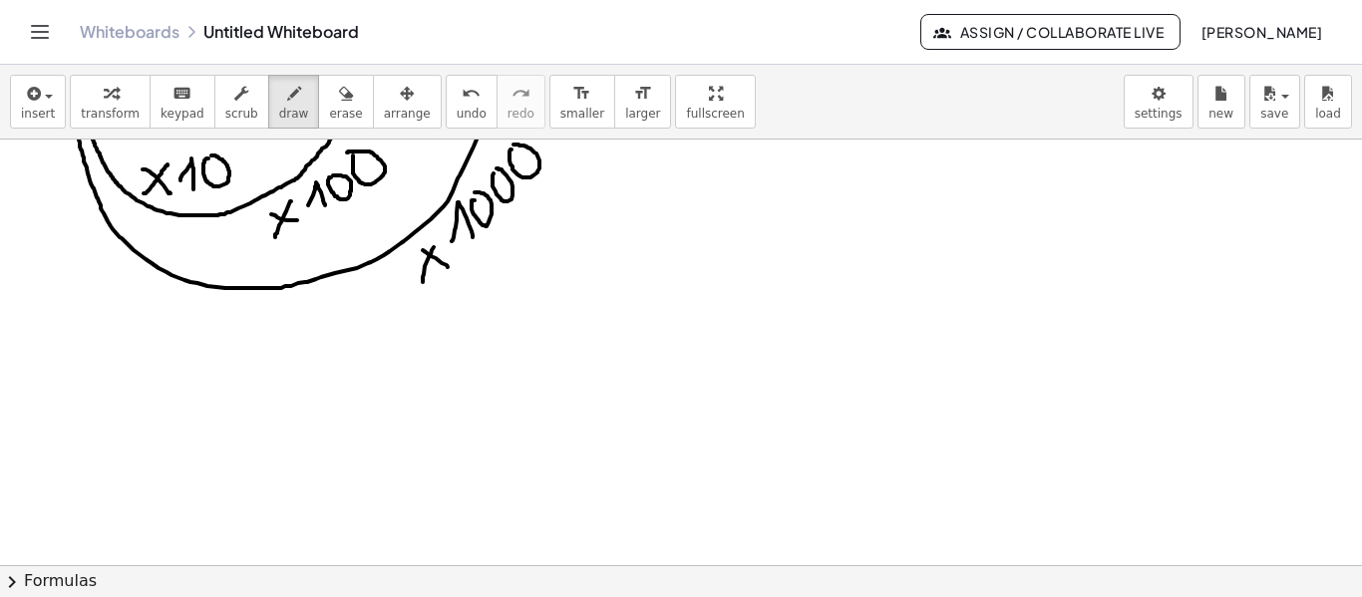
scroll to position [1449, 0]
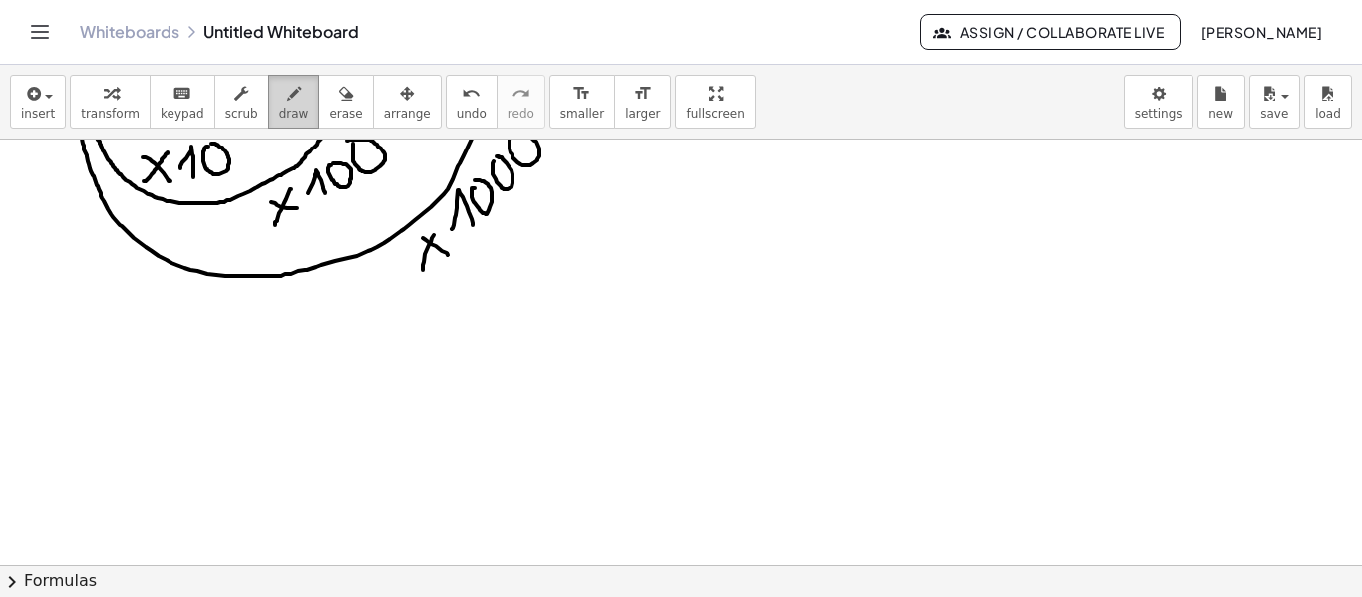
click at [279, 86] on div "button" at bounding box center [294, 93] width 30 height 24
drag, startPoint x: 97, startPoint y: 317, endPoint x: 93, endPoint y: 361, distance: 44.1
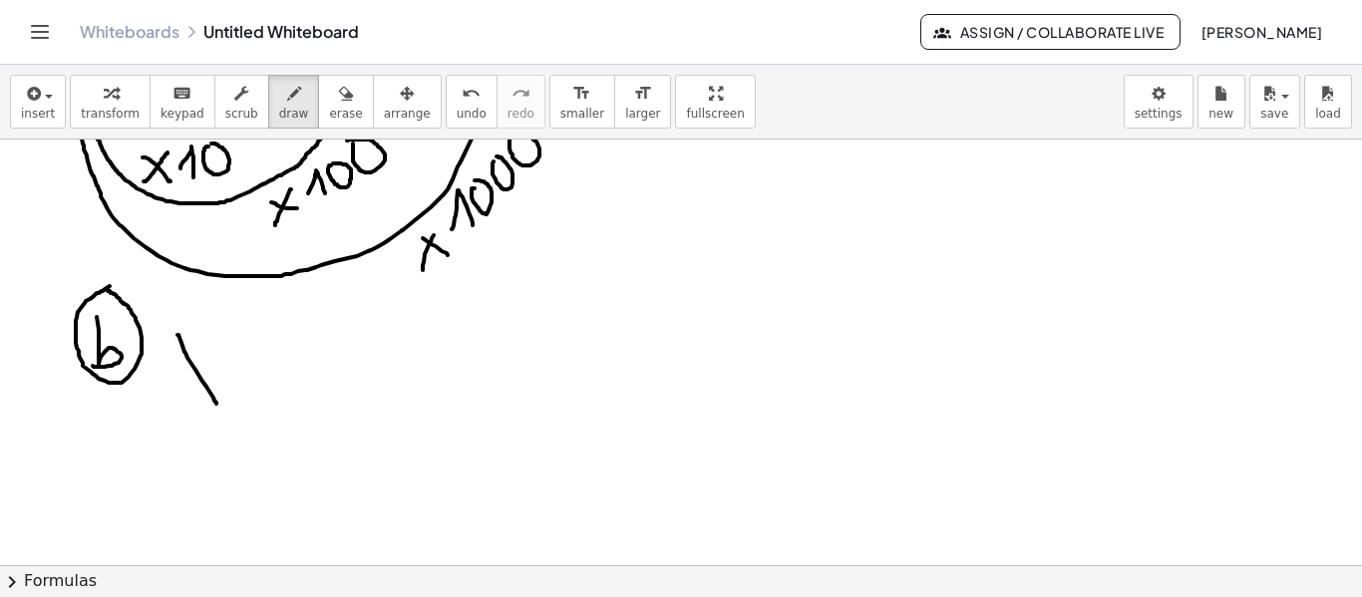
drag, startPoint x: 178, startPoint y: 335, endPoint x: 207, endPoint y: 352, distance: 34.4
drag, startPoint x: 206, startPoint y: 343, endPoint x: 177, endPoint y: 404, distance: 67.8
drag, startPoint x: 227, startPoint y: 373, endPoint x: 248, endPoint y: 373, distance: 20.9
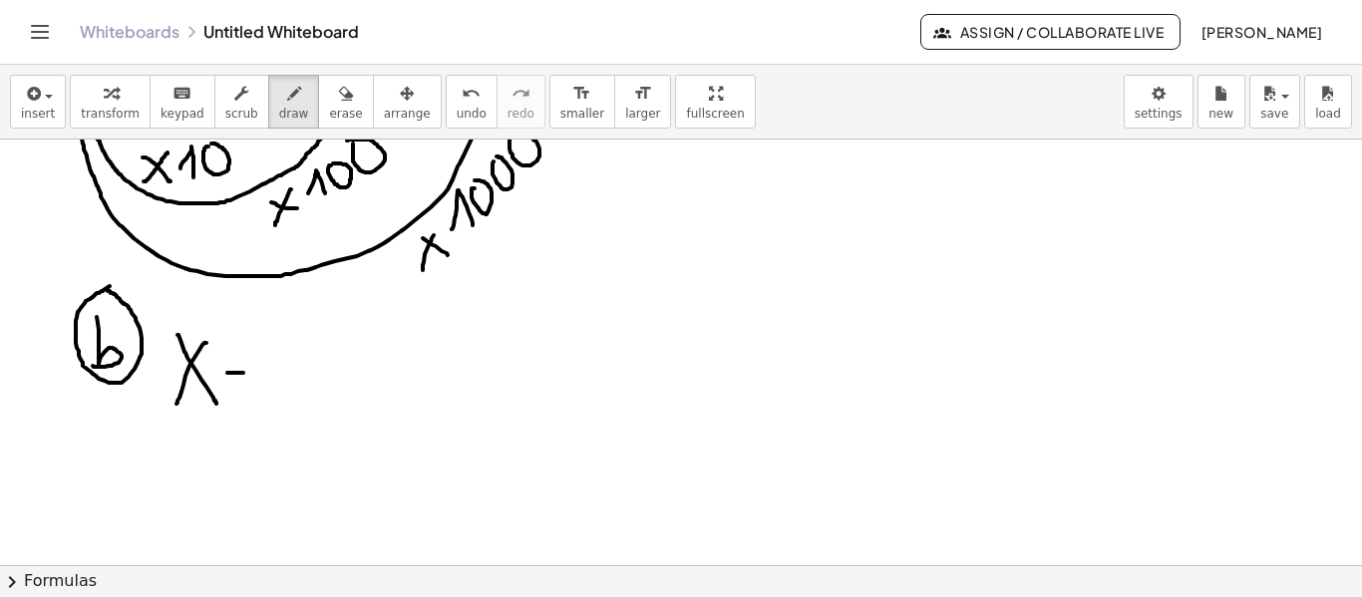
drag, startPoint x: 227, startPoint y: 352, endPoint x: 247, endPoint y: 352, distance: 19.9
drag, startPoint x: 276, startPoint y: 327, endPoint x: 282, endPoint y: 376, distance: 49.2
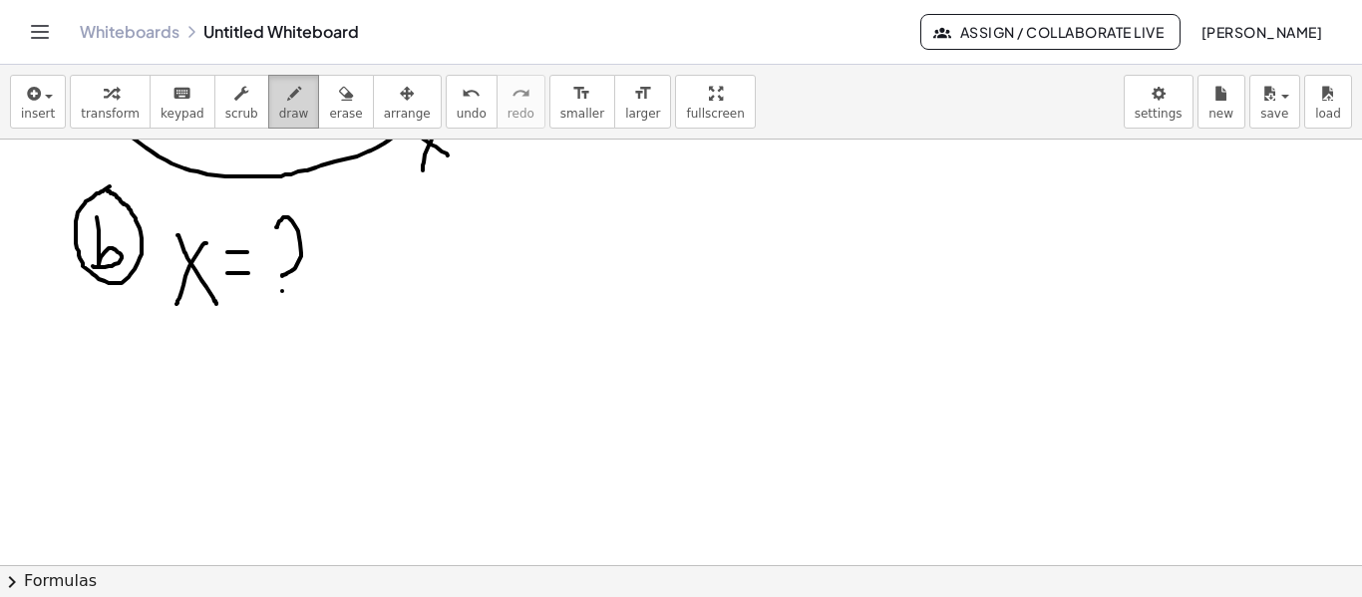
click at [279, 109] on span "draw" at bounding box center [294, 114] width 30 height 14
drag, startPoint x: 198, startPoint y: 427, endPoint x: 206, endPoint y: 416, distance: 13.6
drag, startPoint x: 288, startPoint y: 375, endPoint x: 272, endPoint y: 422, distance: 49.5
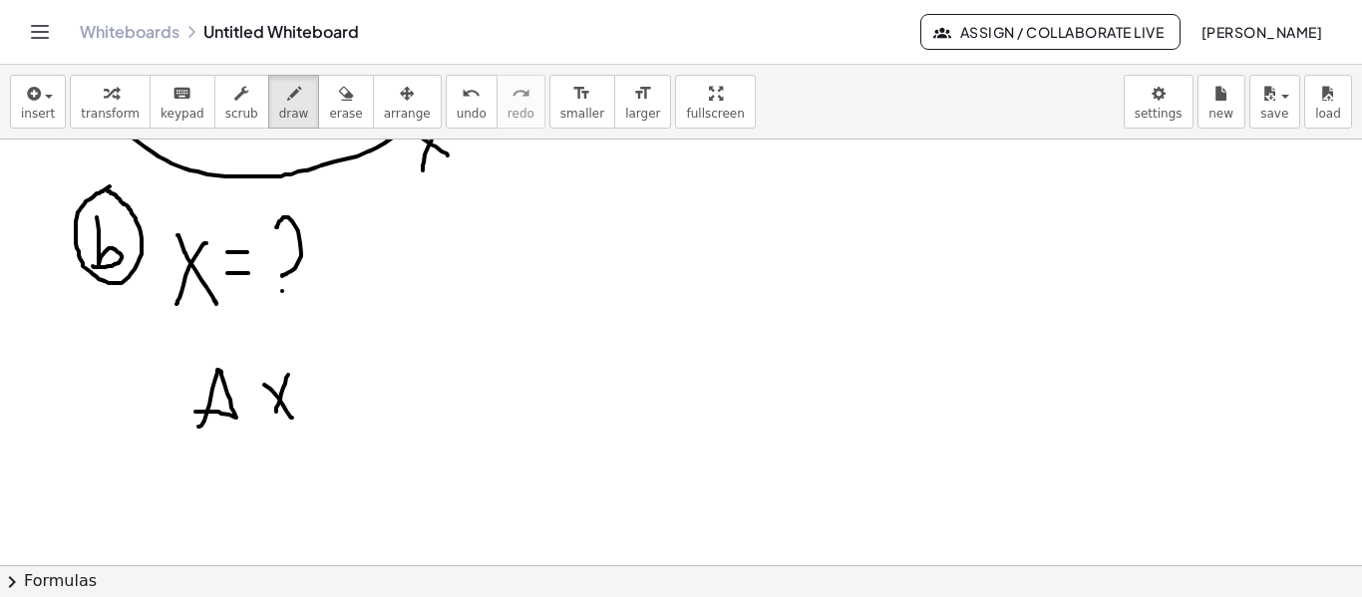
drag, startPoint x: 304, startPoint y: 397, endPoint x: 319, endPoint y: 393, distance: 15.5
drag, startPoint x: 308, startPoint y: 379, endPoint x: 327, endPoint y: 381, distance: 19.1
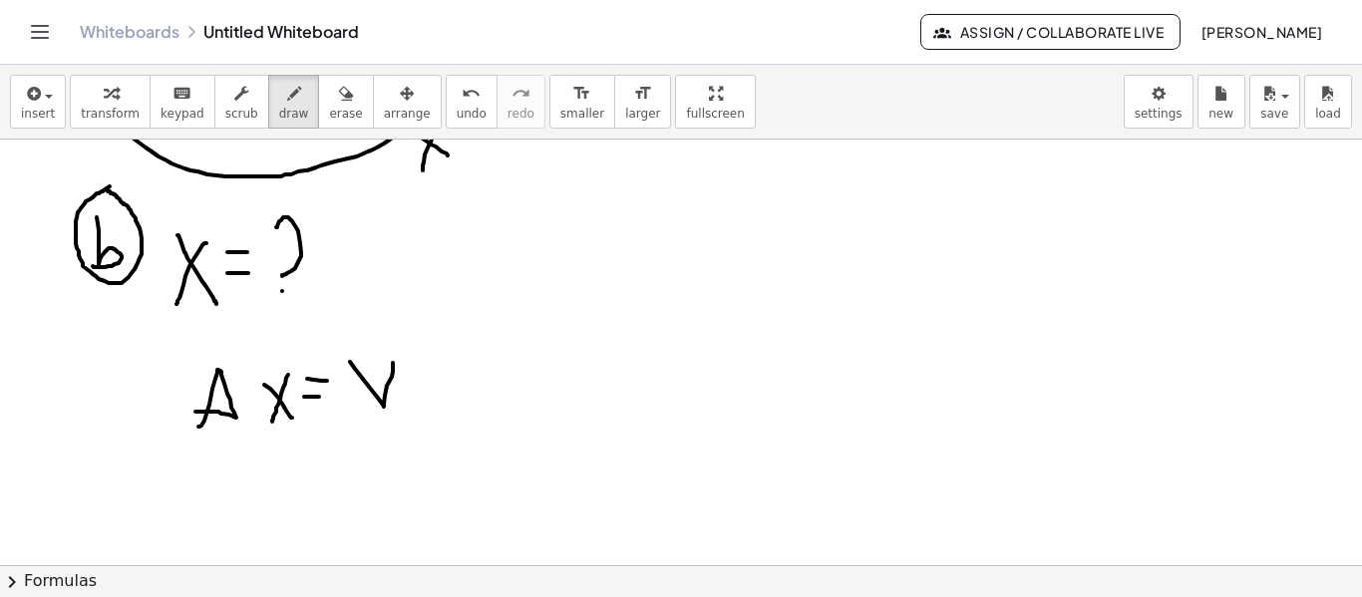
drag, startPoint x: 350, startPoint y: 362, endPoint x: 394, endPoint y: 360, distance: 43.9
drag, startPoint x: 405, startPoint y: 389, endPoint x: 414, endPoint y: 420, distance: 32.2
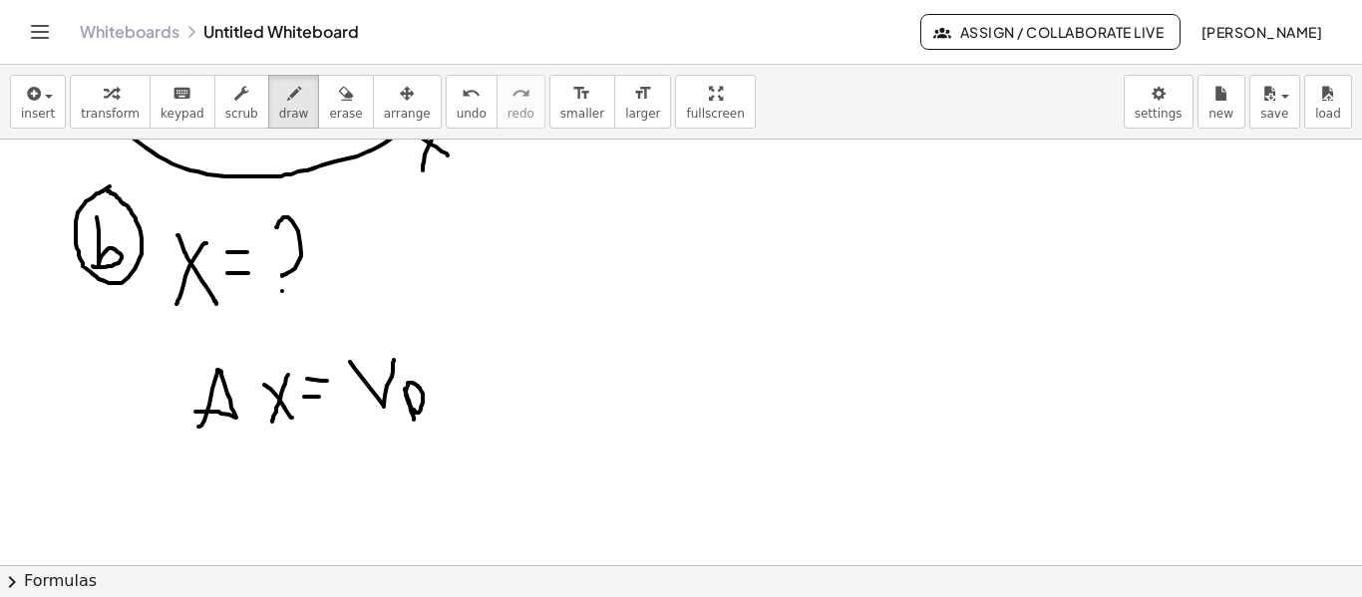
drag, startPoint x: 464, startPoint y: 343, endPoint x: 488, endPoint y: 400, distance: 61.7
drag, startPoint x: 472, startPoint y: 368, endPoint x: 486, endPoint y: 373, distance: 14.8
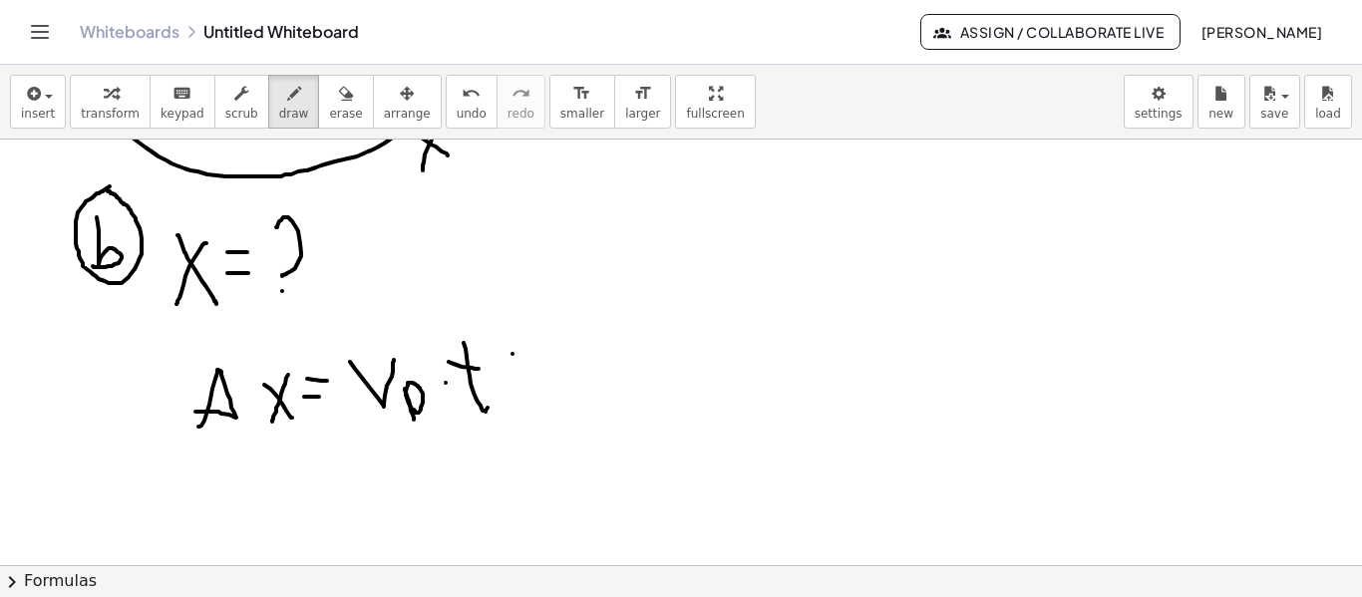
drag, startPoint x: 513, startPoint y: 354, endPoint x: 517, endPoint y: 387, distance: 33.2
drag, startPoint x: 568, startPoint y: 355, endPoint x: 594, endPoint y: 393, distance: 46.5
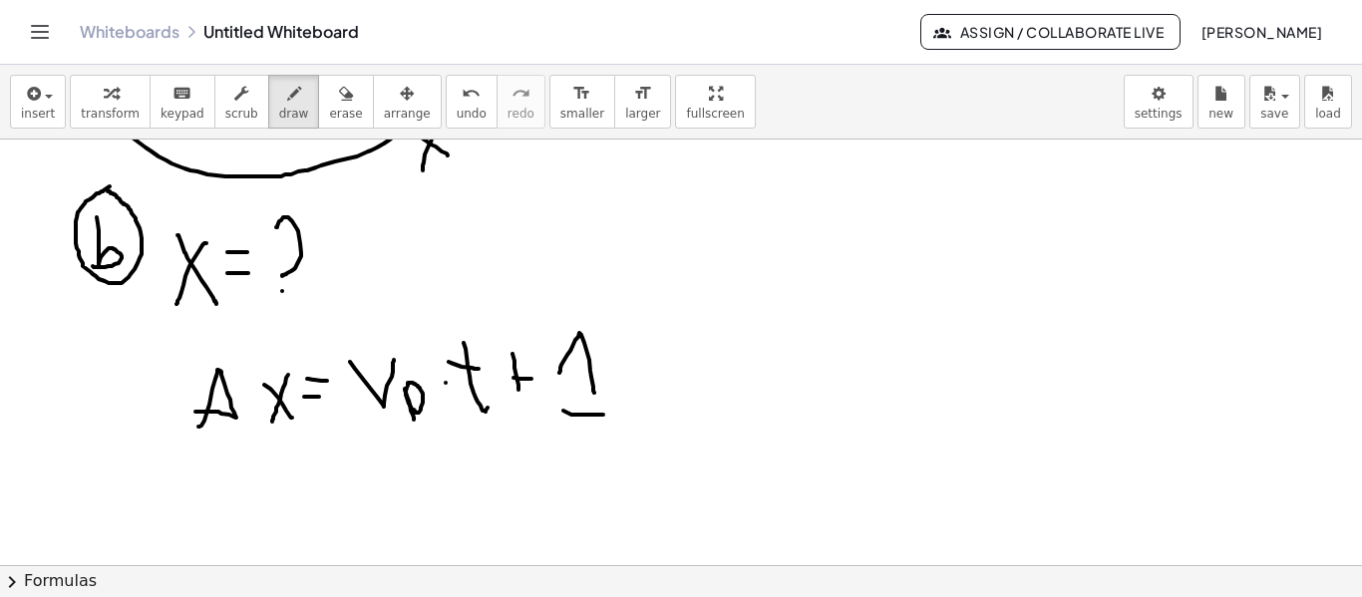
drag, startPoint x: 572, startPoint y: 415, endPoint x: 613, endPoint y: 417, distance: 41.9
drag, startPoint x: 588, startPoint y: 439, endPoint x: 608, endPoint y: 470, distance: 36.8
drag, startPoint x: 639, startPoint y: 373, endPoint x: 665, endPoint y: 406, distance: 41.9
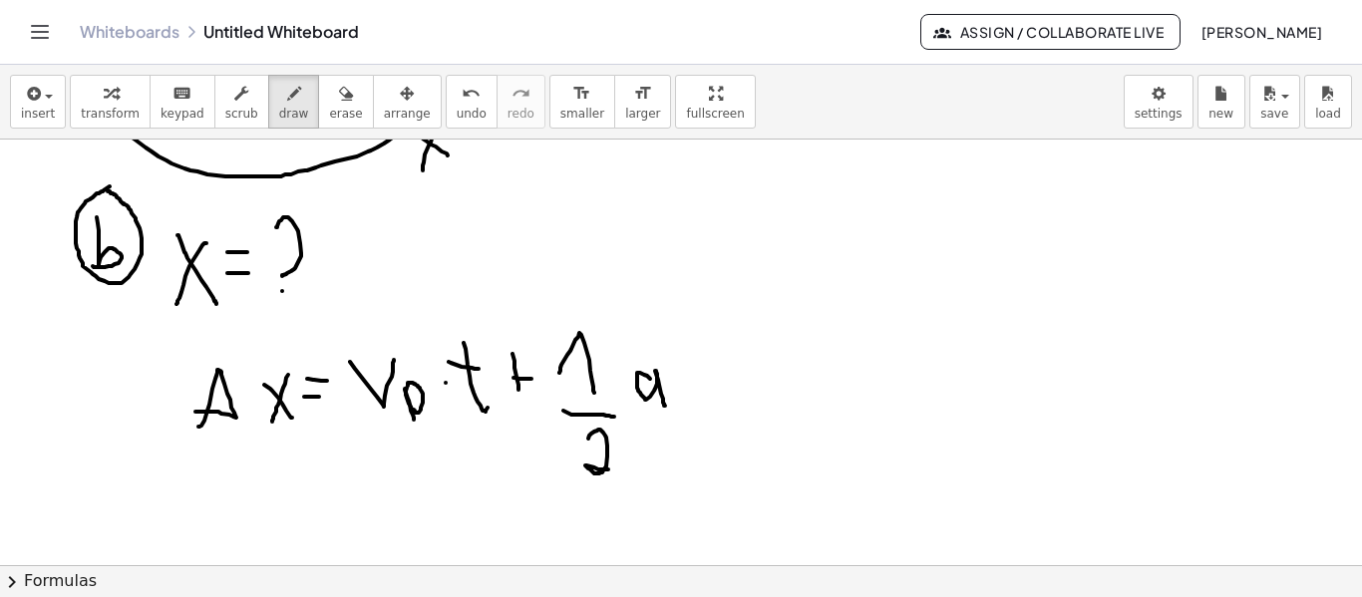
drag, startPoint x: 697, startPoint y: 340, endPoint x: 706, endPoint y: 395, distance: 55.6
drag, startPoint x: 680, startPoint y: 375, endPoint x: 714, endPoint y: 381, distance: 34.4
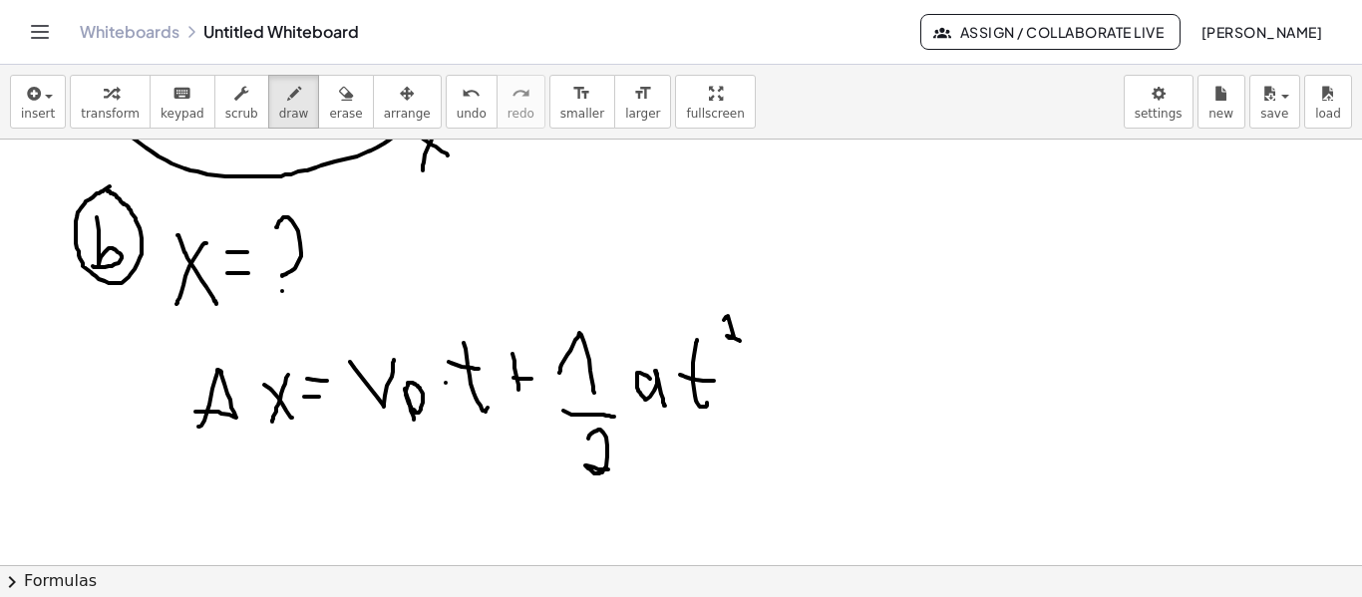
drag, startPoint x: 724, startPoint y: 320, endPoint x: 742, endPoint y: 341, distance: 27.6
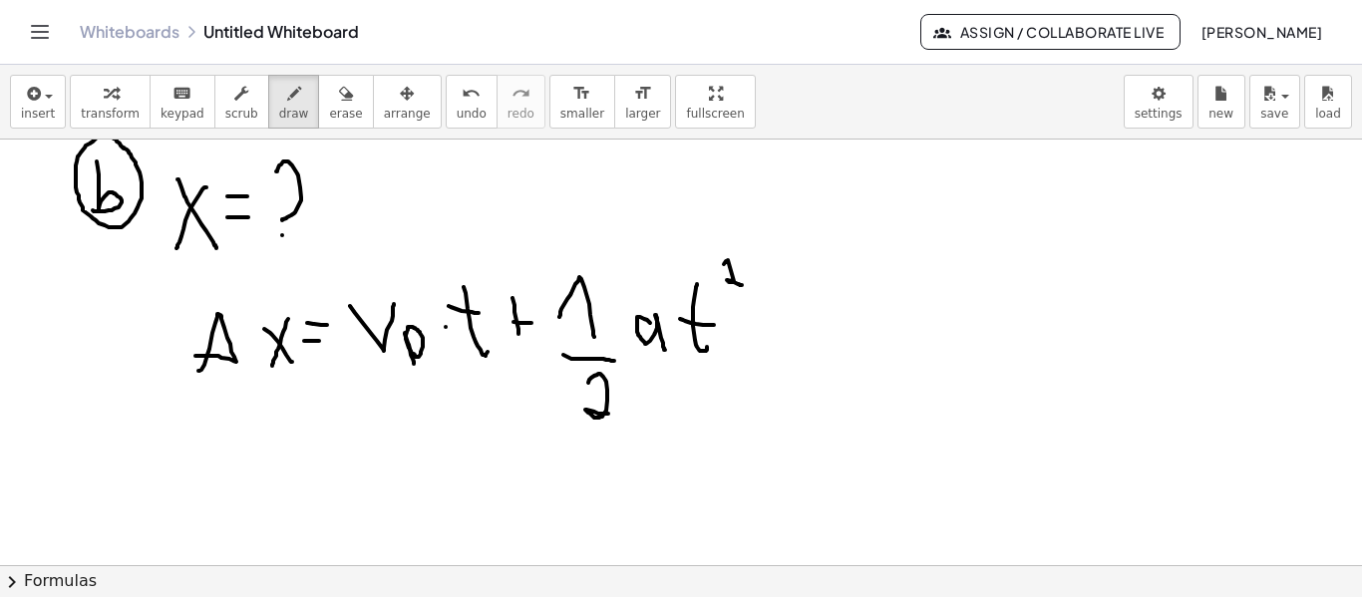
scroll to position [1649, 0]
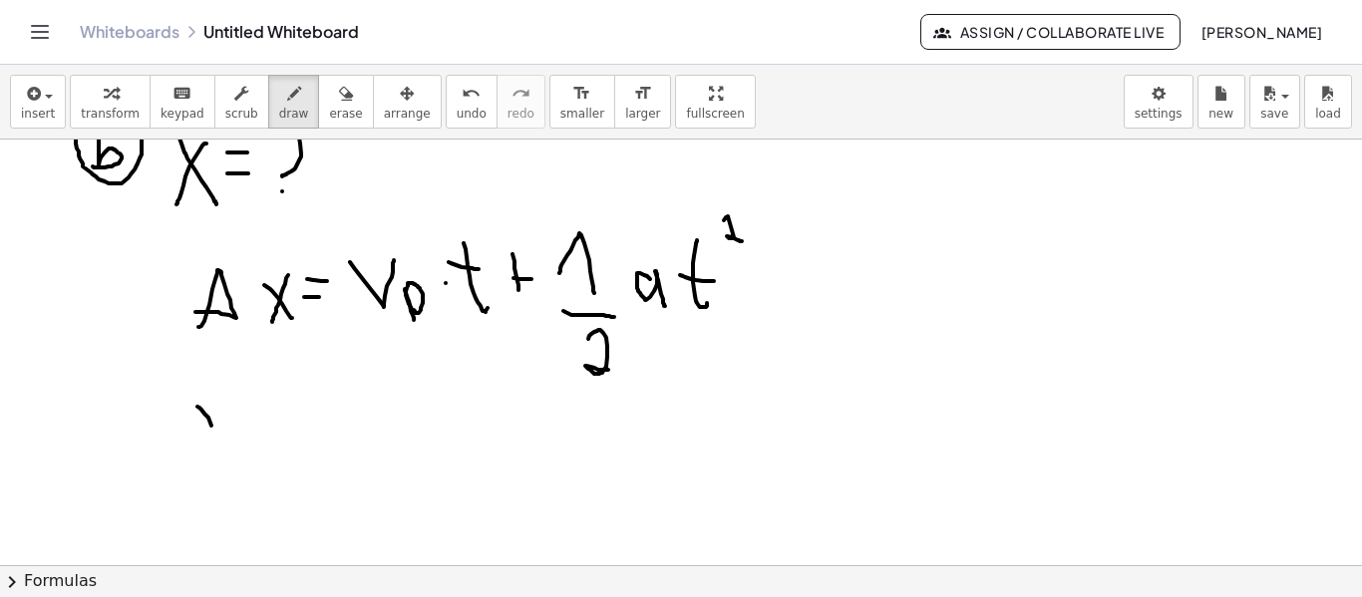
drag, startPoint x: 211, startPoint y: 426, endPoint x: 223, endPoint y: 450, distance: 26.8
drag, startPoint x: 219, startPoint y: 421, endPoint x: 219, endPoint y: 460, distance: 38.9
drag, startPoint x: 237, startPoint y: 439, endPoint x: 242, endPoint y: 465, distance: 26.4
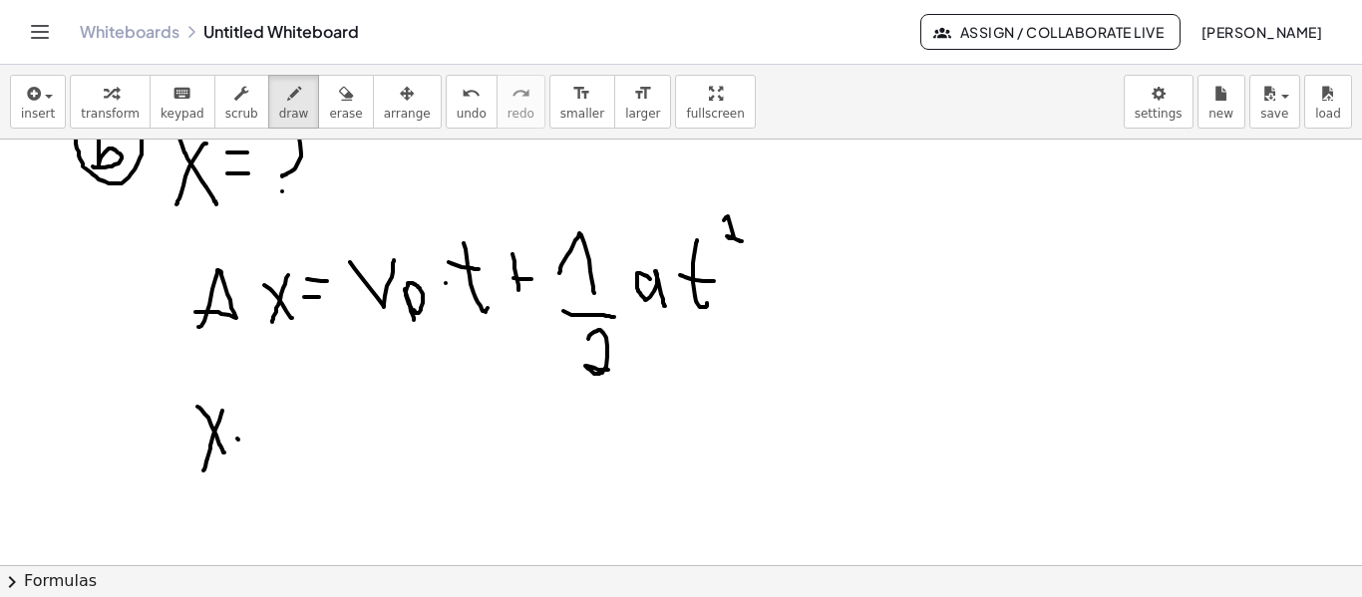
drag, startPoint x: 236, startPoint y: 434, endPoint x: 258, endPoint y: 435, distance: 22.0
drag, startPoint x: 243, startPoint y: 451, endPoint x: 265, endPoint y: 446, distance: 22.5
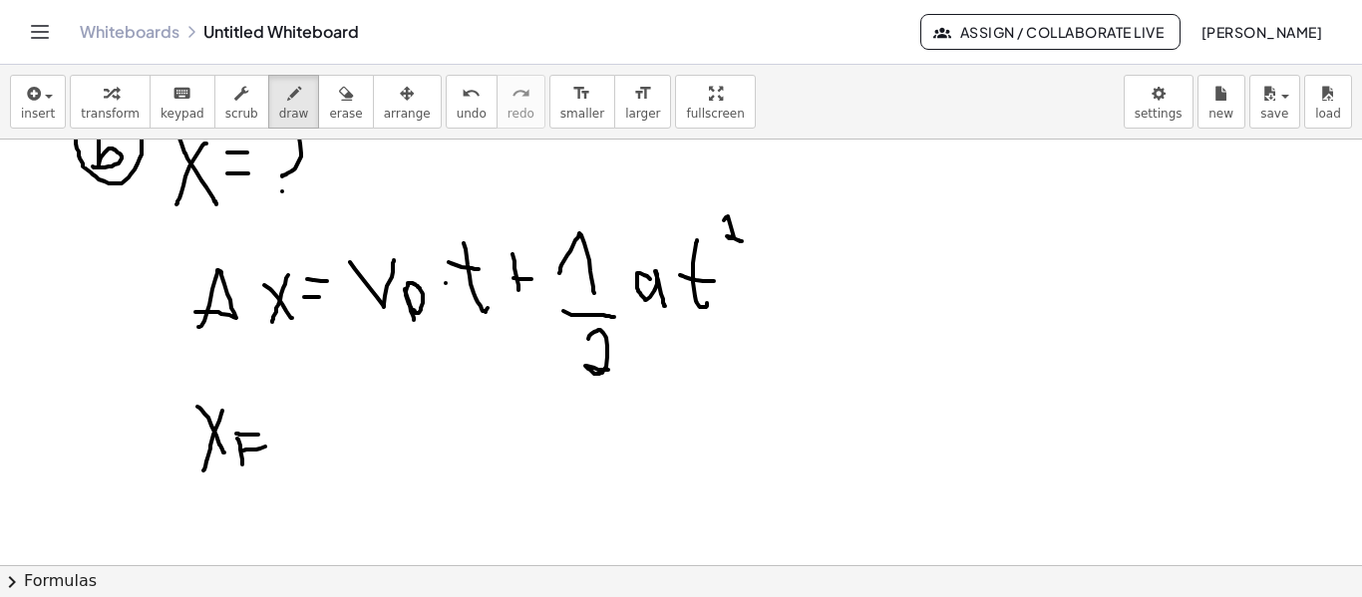
drag, startPoint x: 302, startPoint y: 436, endPoint x: 321, endPoint y: 429, distance: 20.2
drag, startPoint x: 337, startPoint y: 409, endPoint x: 378, endPoint y: 445, distance: 54.4
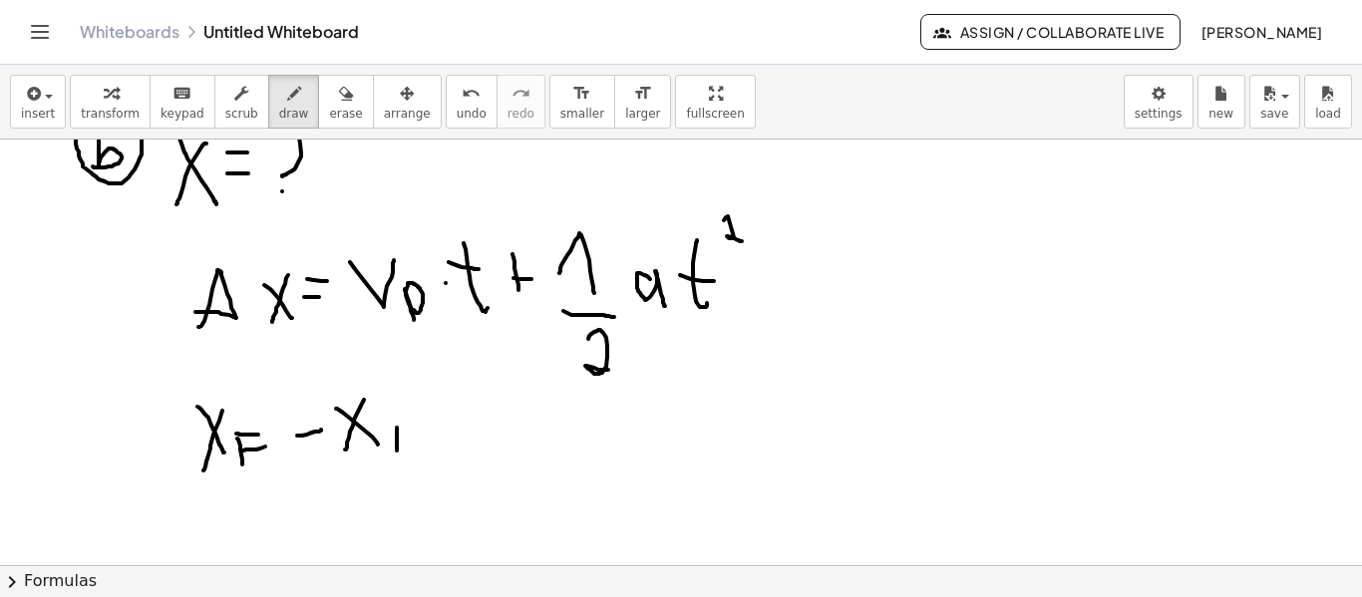
drag, startPoint x: 397, startPoint y: 429, endPoint x: 398, endPoint y: 457, distance: 27.9
drag, startPoint x: 426, startPoint y: 420, endPoint x: 458, endPoint y: 428, distance: 32.9
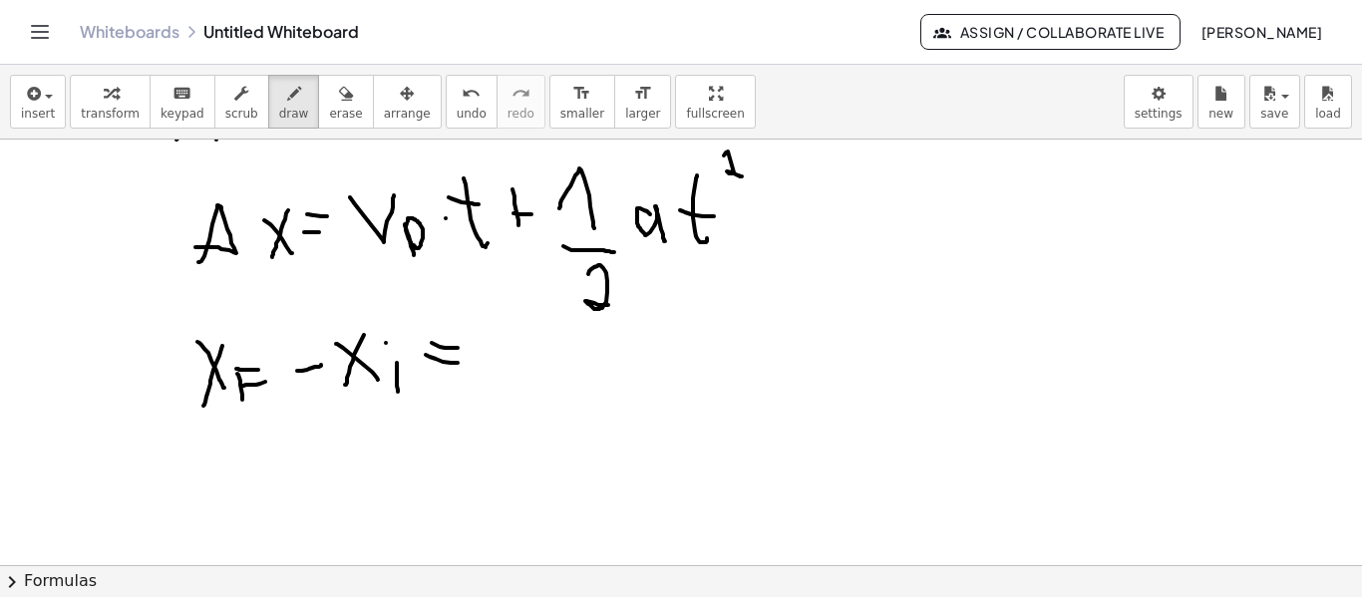
scroll to position [1748, 0]
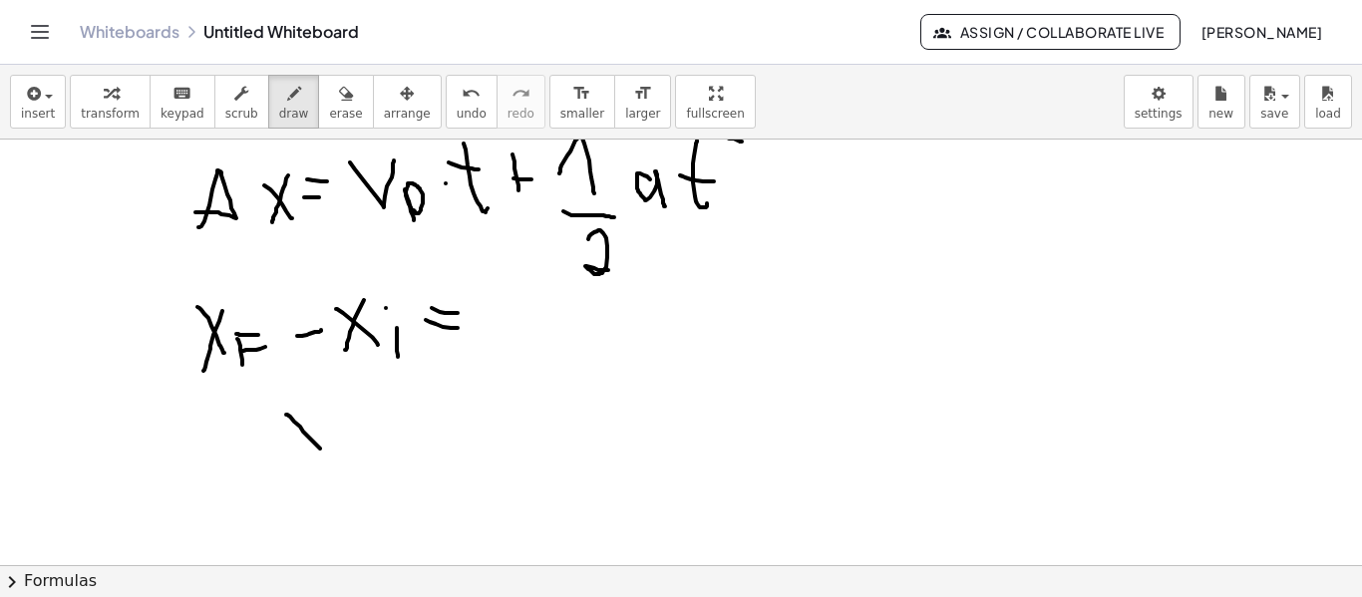
drag, startPoint x: 286, startPoint y: 415, endPoint x: 320, endPoint y: 435, distance: 39.3
drag, startPoint x: 310, startPoint y: 432, endPoint x: 301, endPoint y: 455, distance: 24.6
drag, startPoint x: 337, startPoint y: 441, endPoint x: 344, endPoint y: 463, distance: 23.0
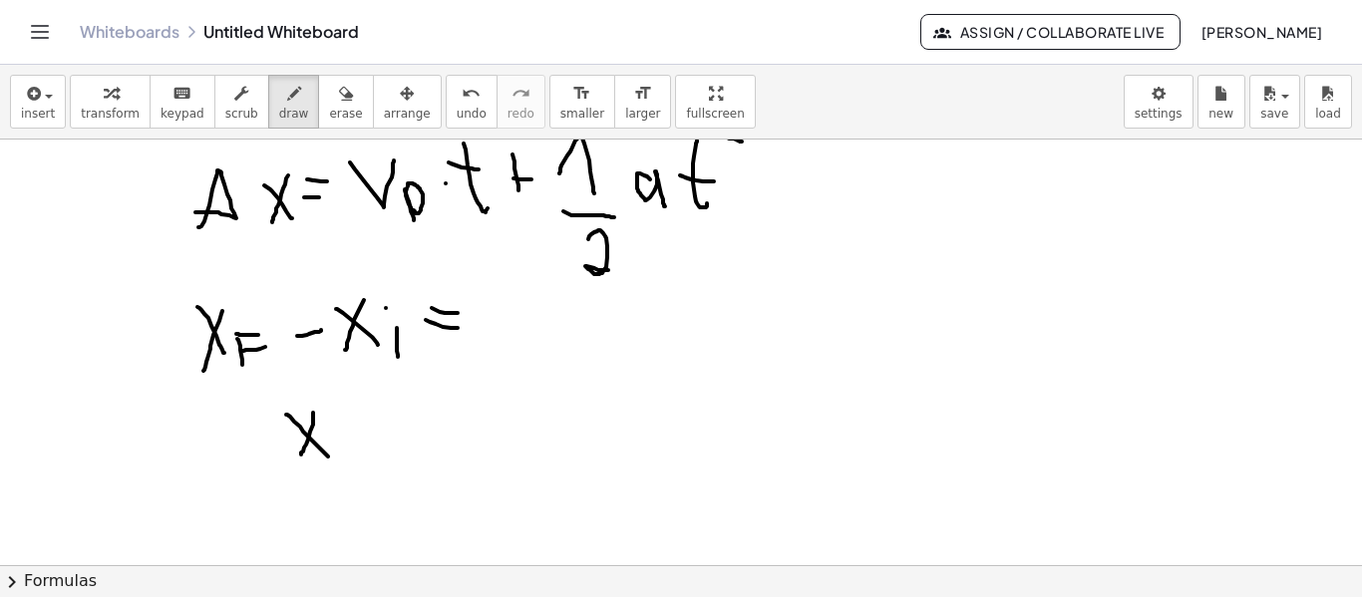
drag, startPoint x: 342, startPoint y: 446, endPoint x: 367, endPoint y: 444, distance: 25.0
drag, startPoint x: 396, startPoint y: 433, endPoint x: 420, endPoint y: 432, distance: 24.0
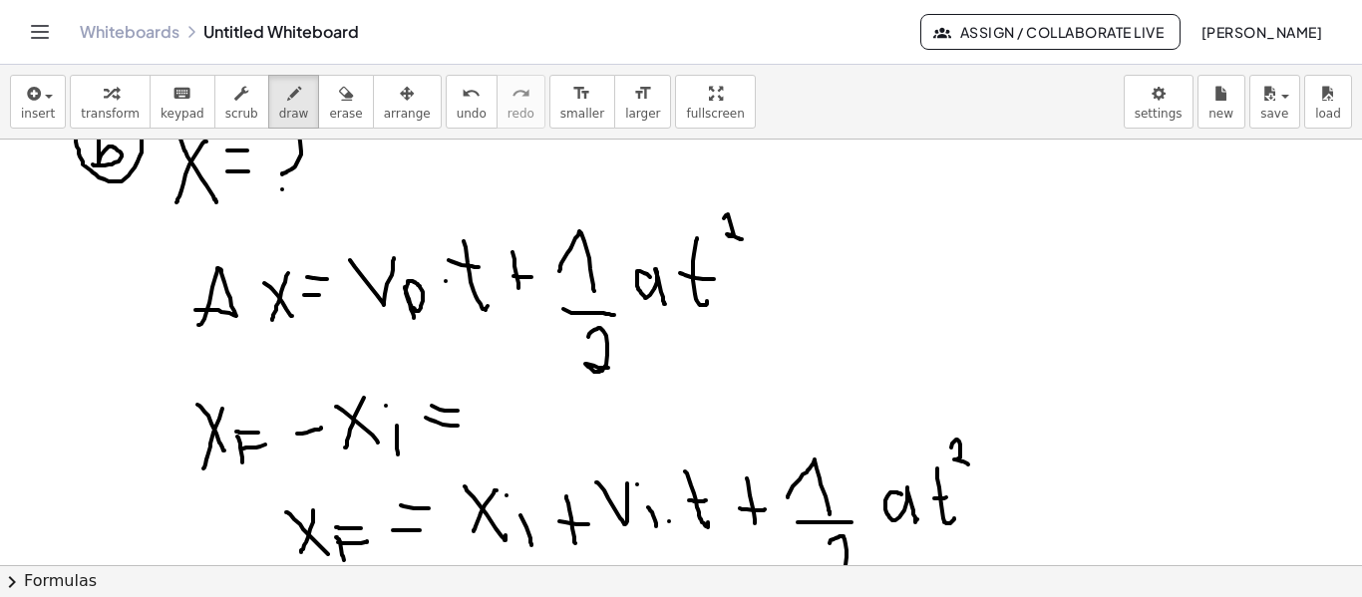
scroll to position [1649, 0]
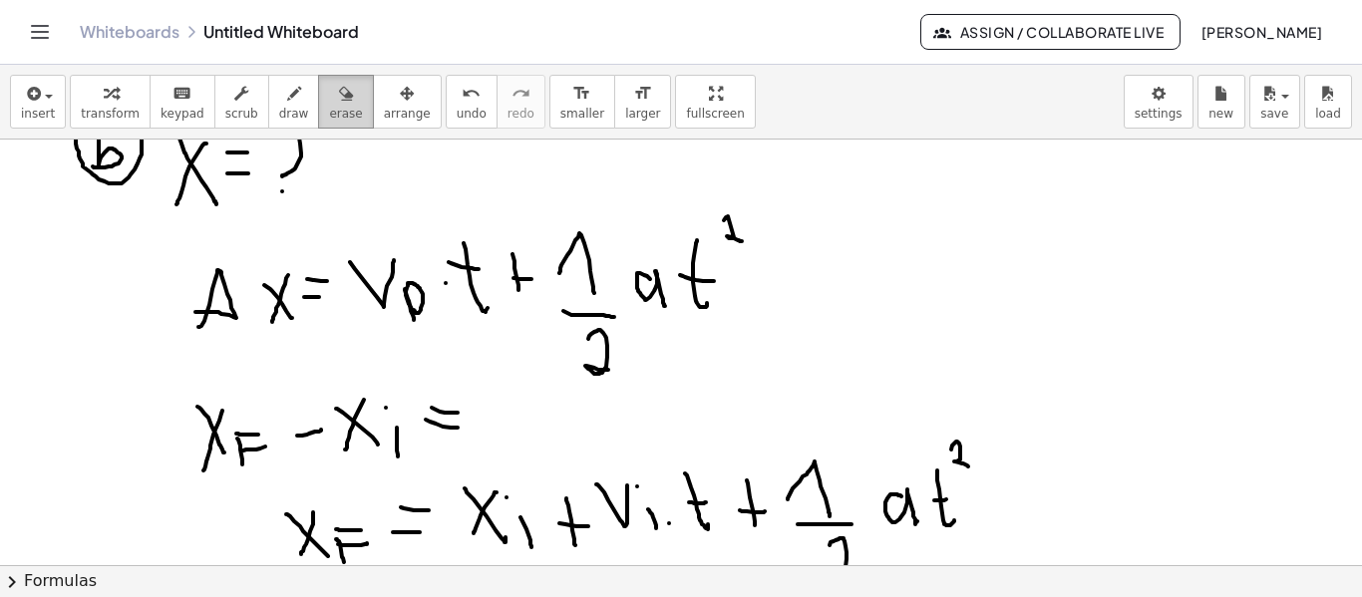
click at [329, 107] on span "erase" at bounding box center [345, 114] width 33 height 14
drag, startPoint x: 188, startPoint y: 299, endPoint x: 197, endPoint y: 313, distance: 17.2
click at [339, 97] on icon "button" at bounding box center [346, 94] width 14 height 24
drag, startPoint x: 210, startPoint y: 318, endPoint x: 214, endPoint y: 267, distance: 51.0
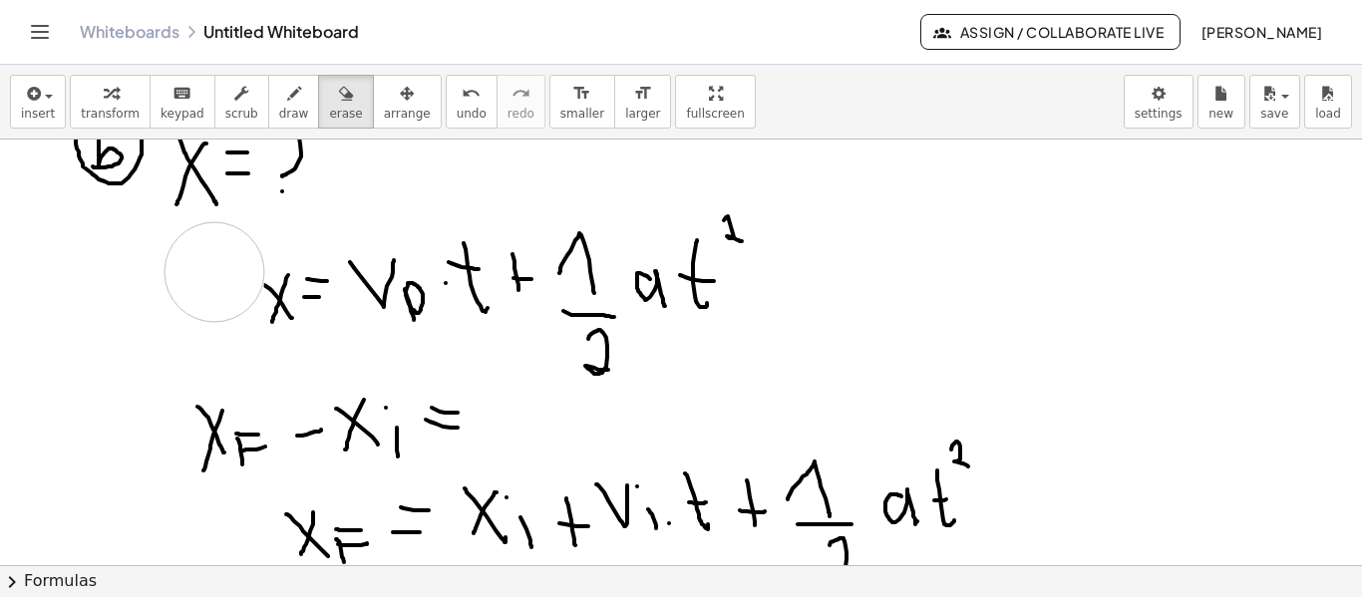
click at [287, 105] on icon "button" at bounding box center [294, 94] width 14 height 24
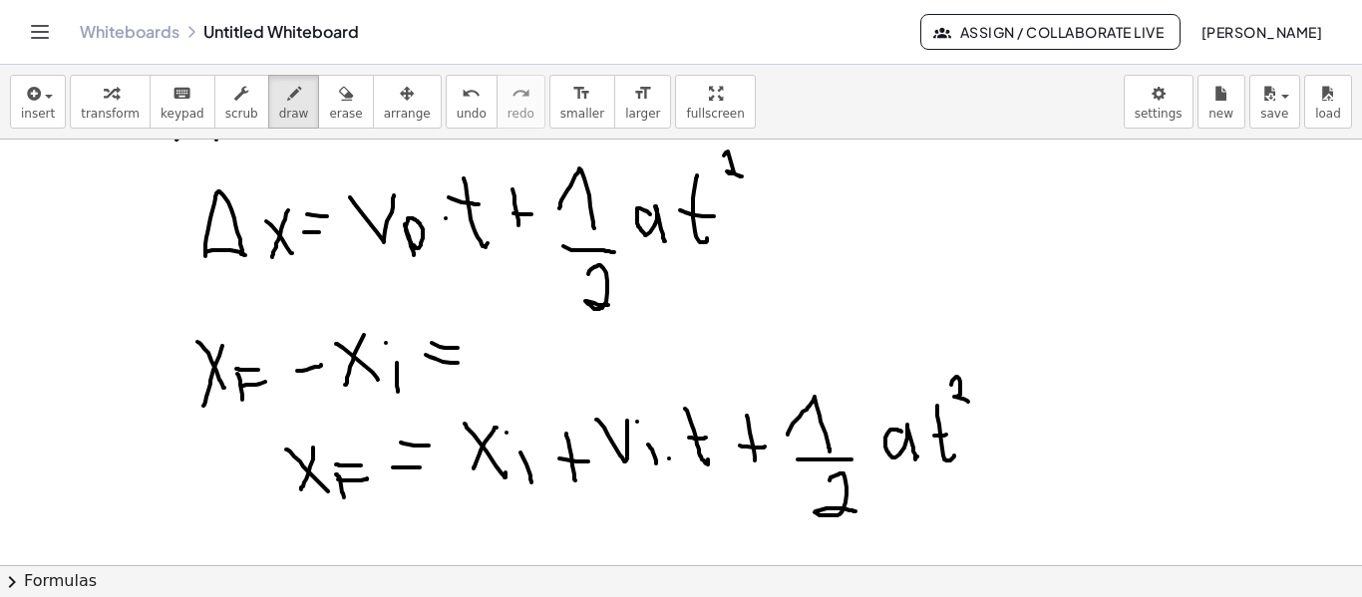
scroll to position [1813, 0]
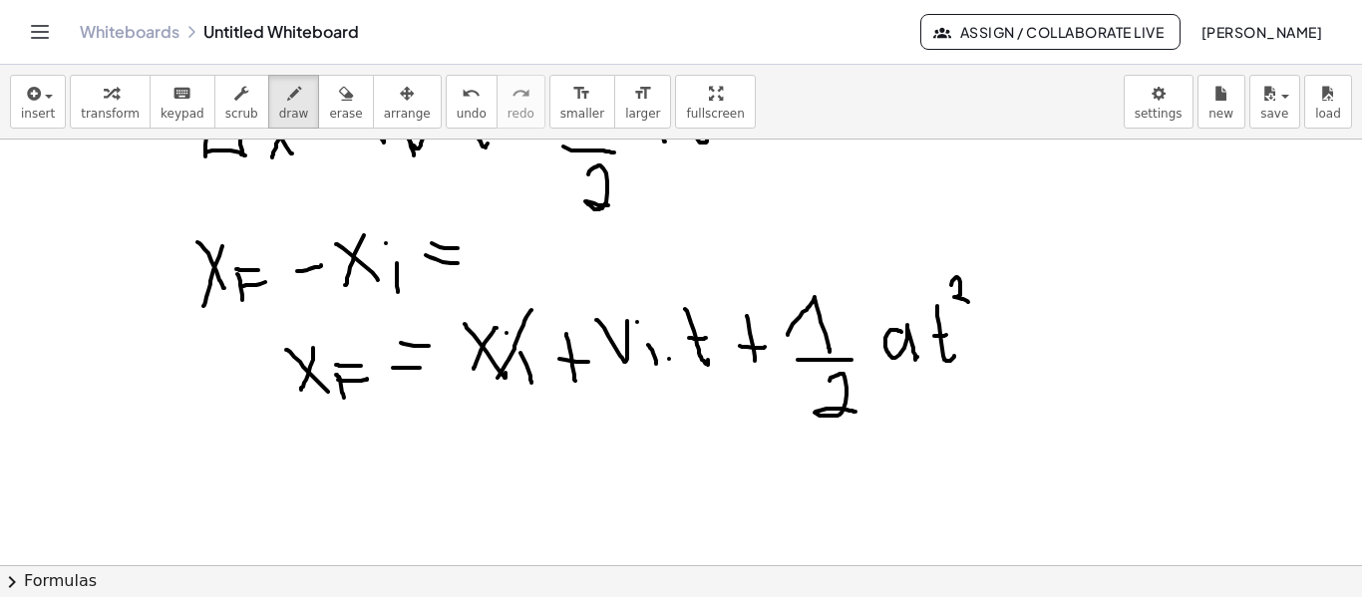
drag, startPoint x: 532, startPoint y: 310, endPoint x: 484, endPoint y: 400, distance: 101.7
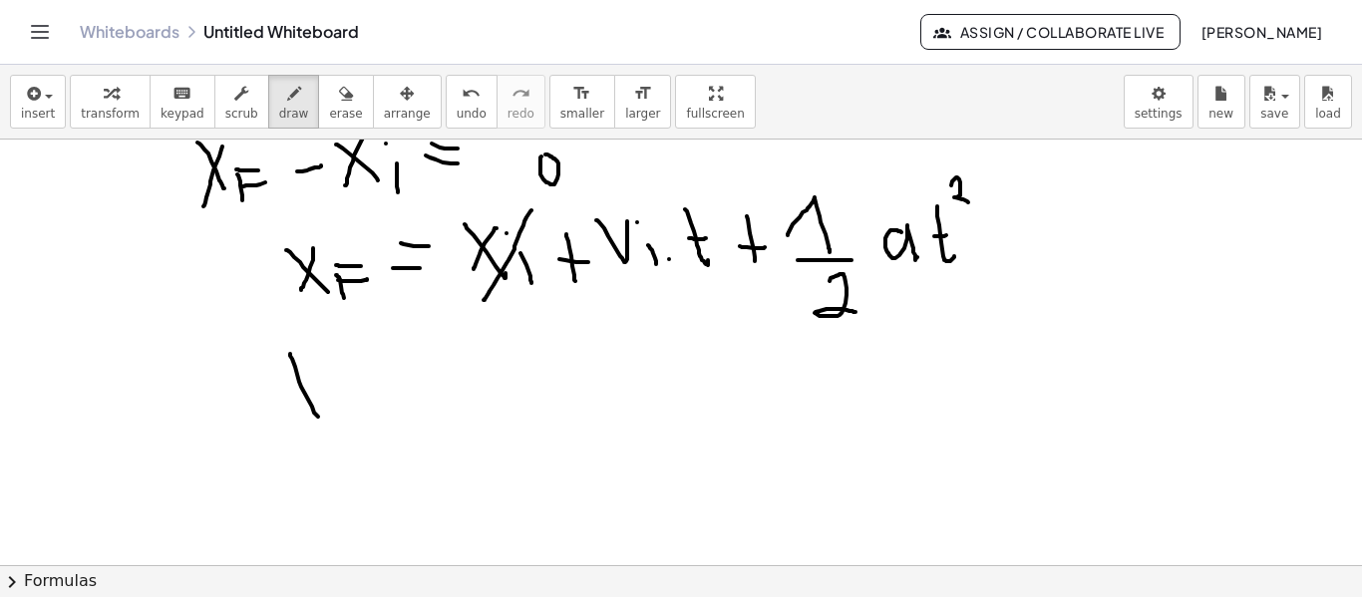
drag, startPoint x: 290, startPoint y: 354, endPoint x: 317, endPoint y: 403, distance: 55.8
drag, startPoint x: 311, startPoint y: 364, endPoint x: 280, endPoint y: 419, distance: 63.0
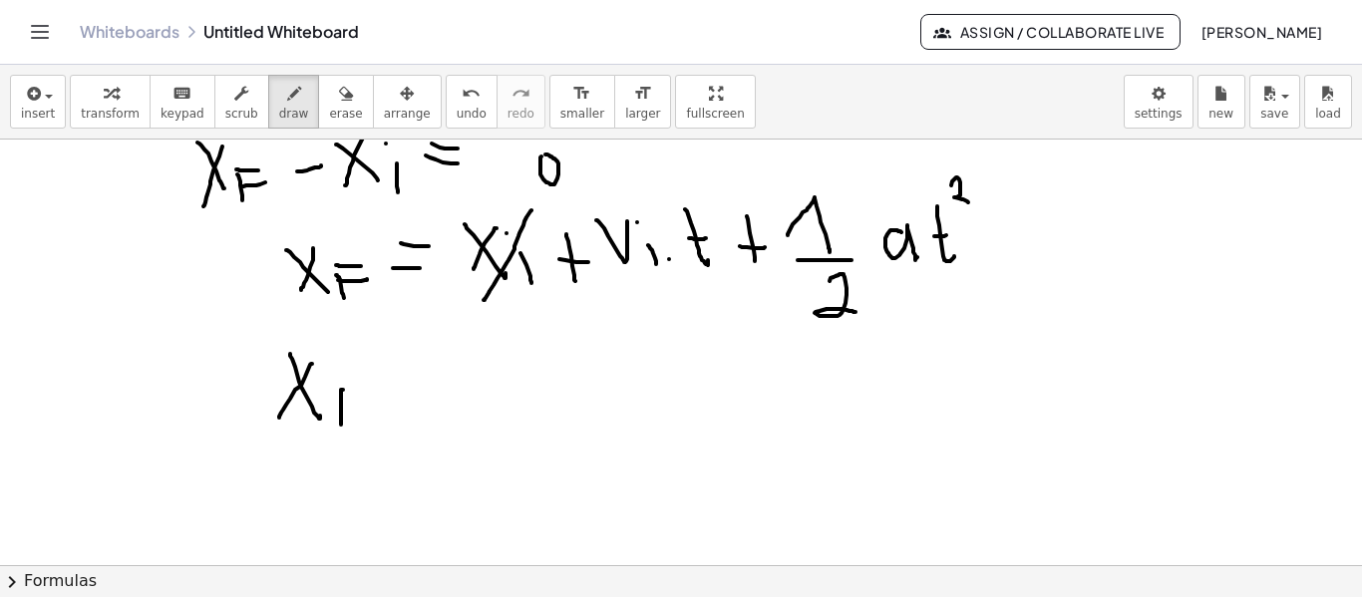
drag, startPoint x: 341, startPoint y: 390, endPoint x: 361, endPoint y: 387, distance: 20.2
drag, startPoint x: 336, startPoint y: 405, endPoint x: 355, endPoint y: 405, distance: 19.0
drag, startPoint x: 398, startPoint y: 387, endPoint x: 407, endPoint y: 372, distance: 17.4
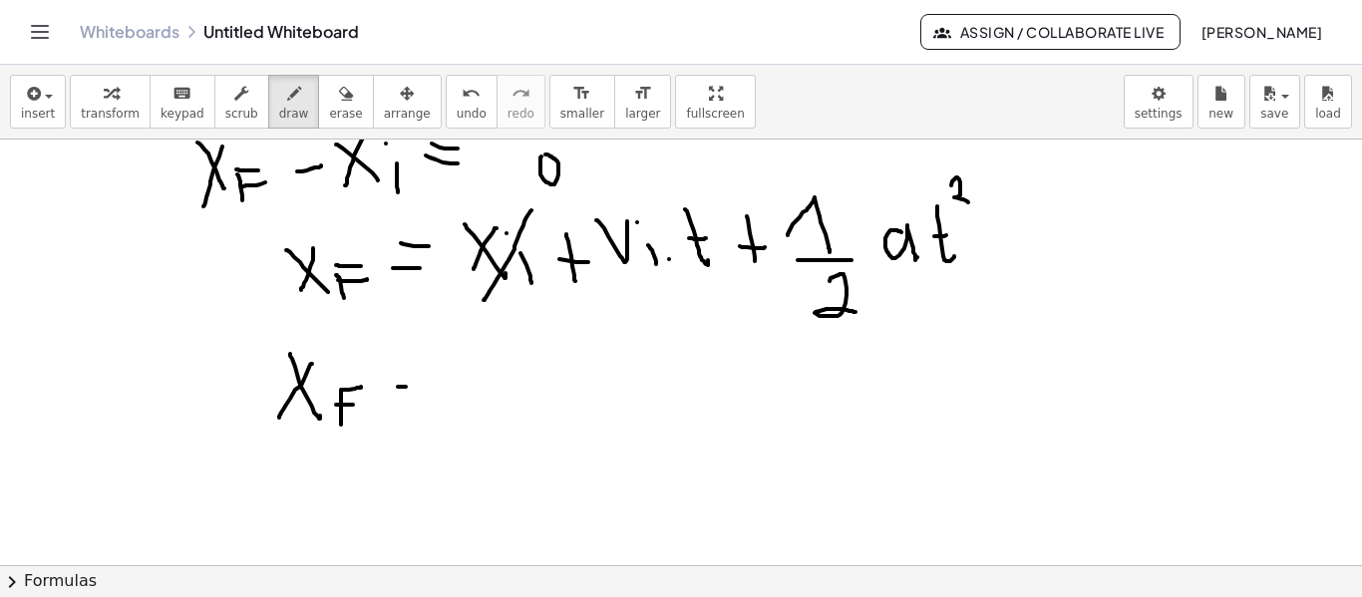
drag, startPoint x: 400, startPoint y: 366, endPoint x: 419, endPoint y: 371, distance: 19.6
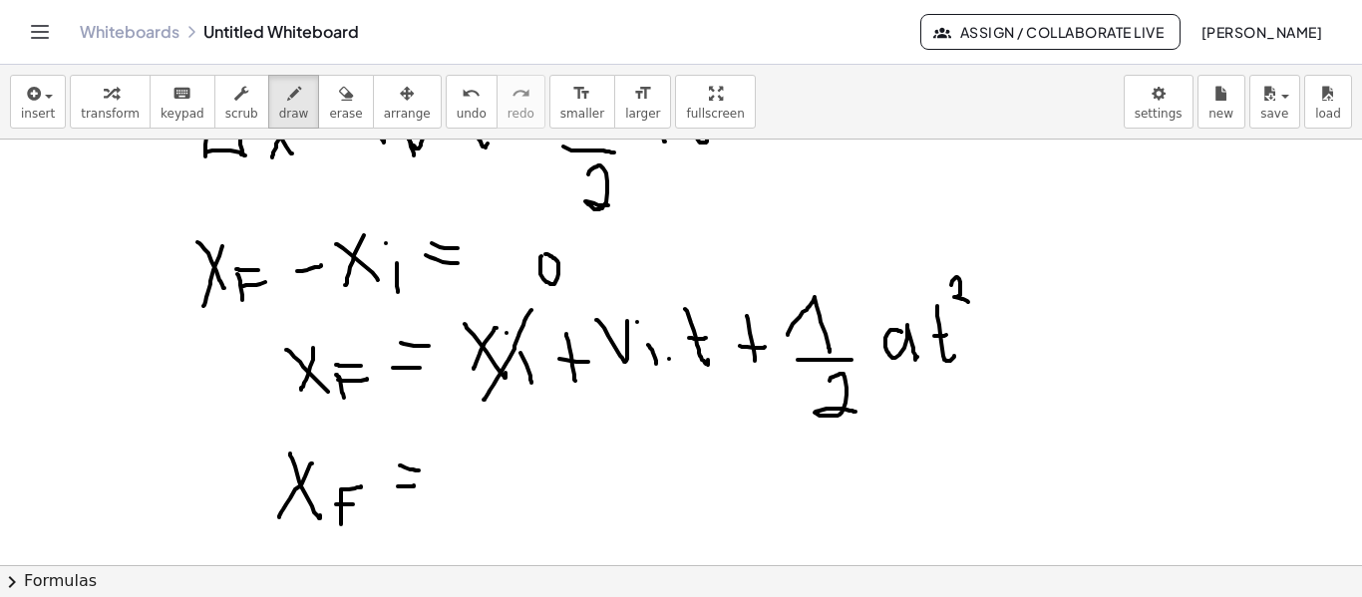
scroll to position [2013, 0]
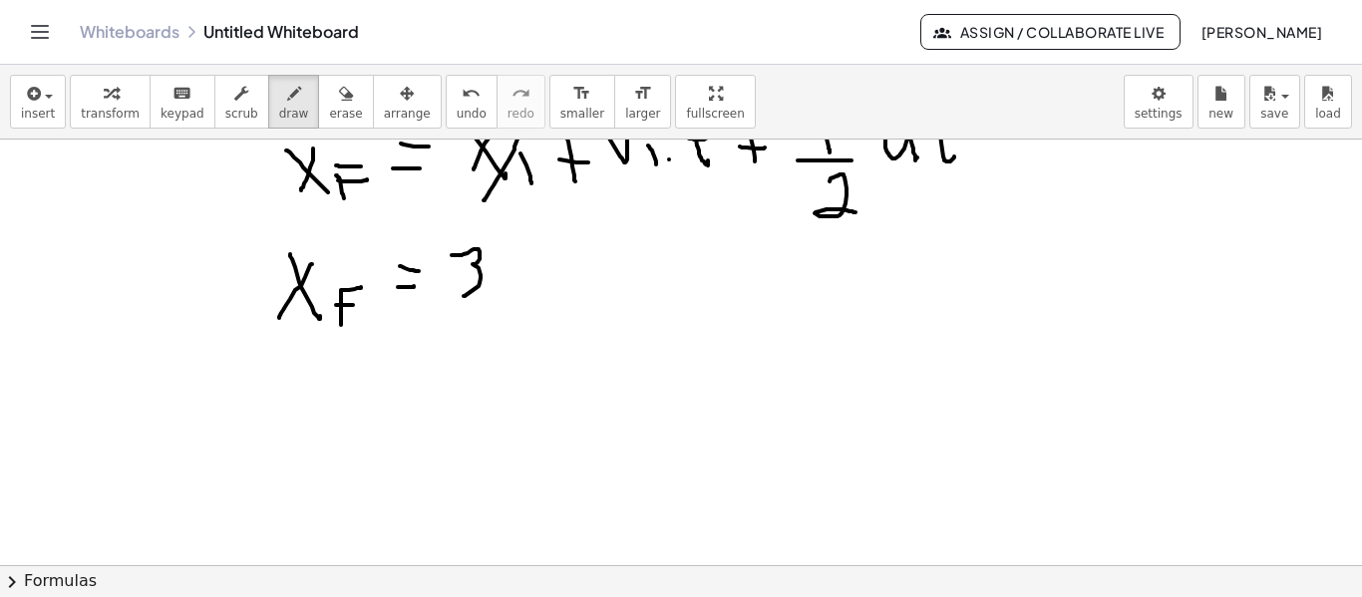
drag, startPoint x: 452, startPoint y: 255, endPoint x: 455, endPoint y: 294, distance: 39.0
drag, startPoint x: 526, startPoint y: 269, endPoint x: 566, endPoint y: 289, distance: 44.6
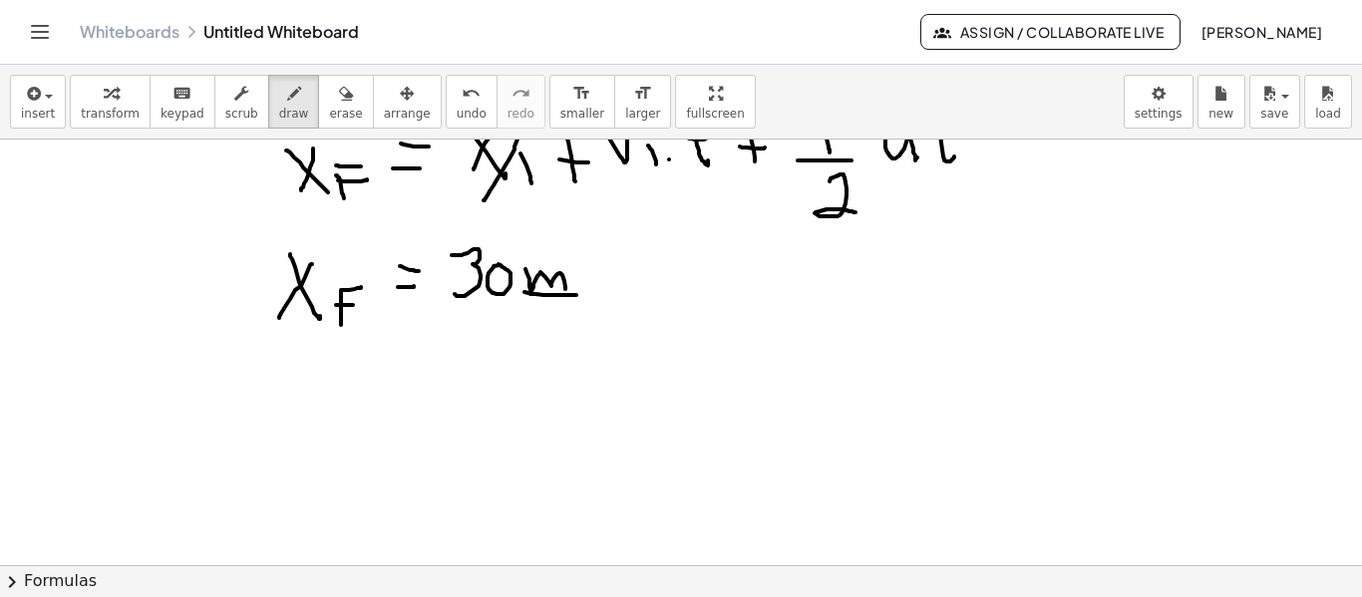
drag, startPoint x: 525, startPoint y: 292, endPoint x: 577, endPoint y: 295, distance: 52.0
drag, startPoint x: 560, startPoint y: 310, endPoint x: 545, endPoint y: 329, distance: 24.1
drag, startPoint x: 603, startPoint y: 242, endPoint x: 599, endPoint y: 289, distance: 47.0
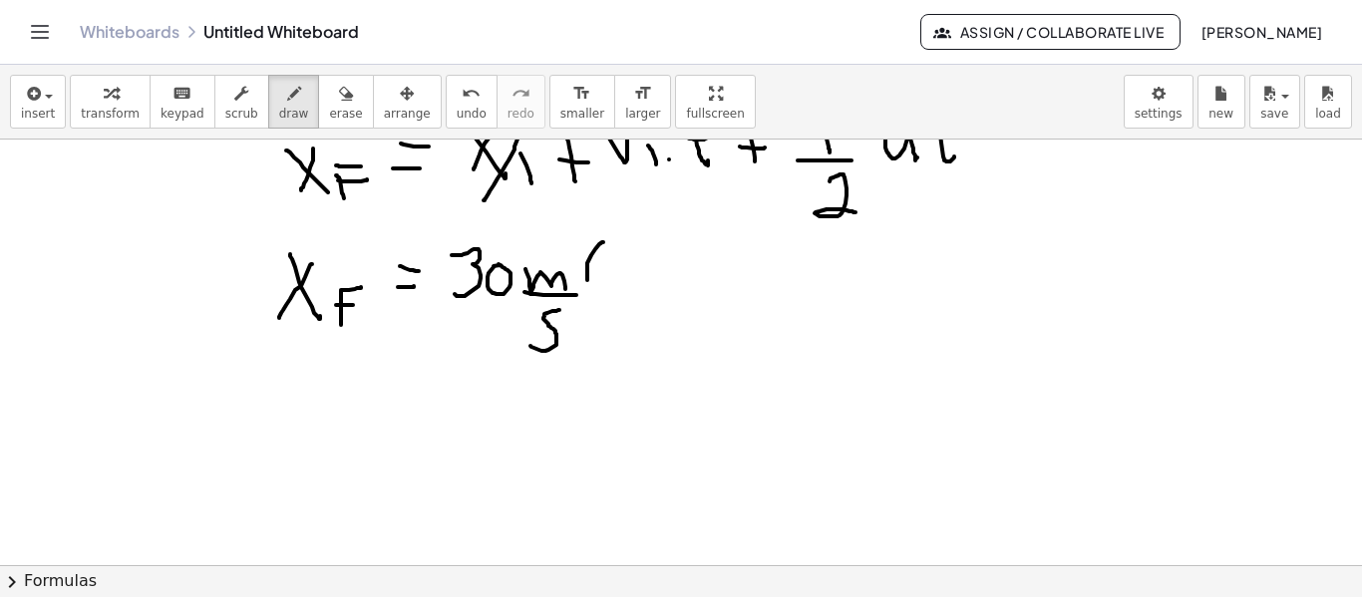
drag, startPoint x: 602, startPoint y: 252, endPoint x: 620, endPoint y: 286, distance: 38.4
drag, startPoint x: 650, startPoint y: 254, endPoint x: 644, endPoint y: 291, distance: 37.4
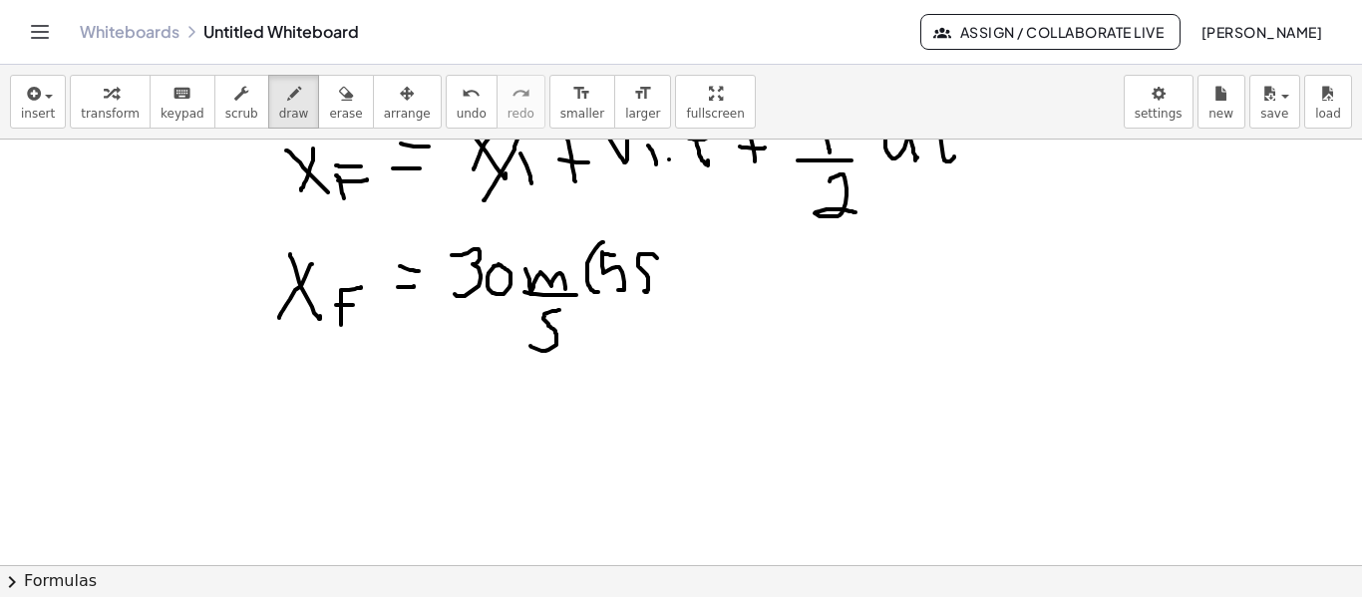
drag, startPoint x: 672, startPoint y: 236, endPoint x: 675, endPoint y: 308, distance: 71.9
drag, startPoint x: 749, startPoint y: 248, endPoint x: 747, endPoint y: 279, distance: 31.0
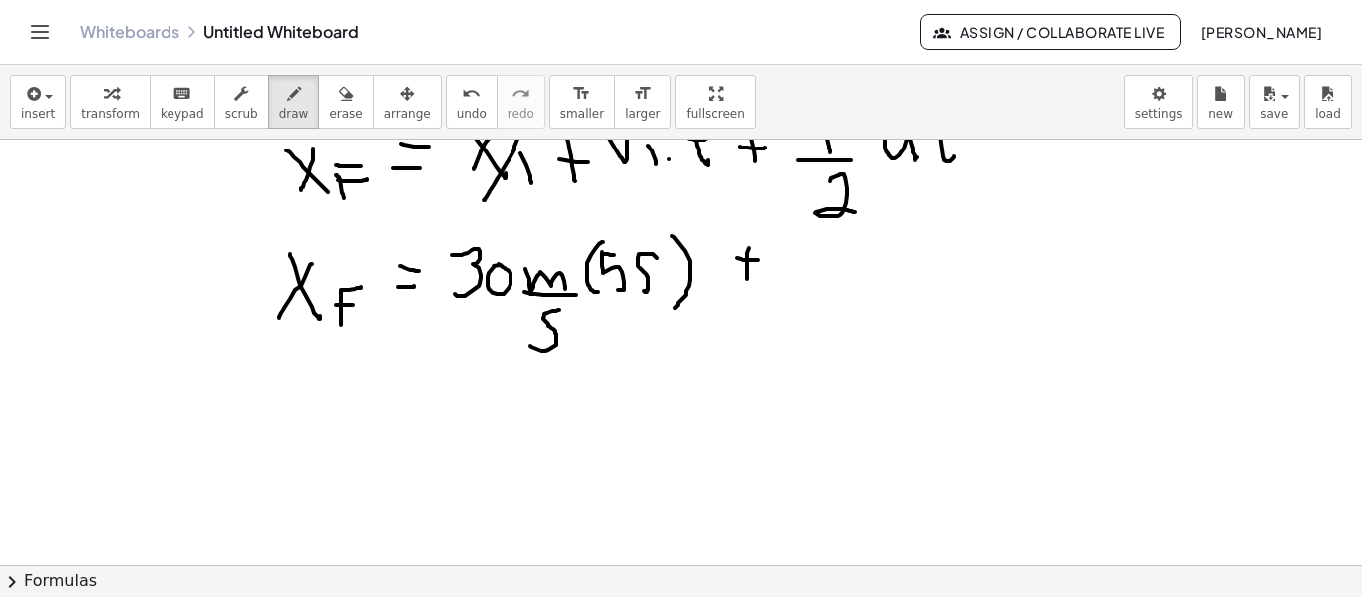
drag, startPoint x: 790, startPoint y: 260, endPoint x: 808, endPoint y: 277, distance: 24.7
drag, startPoint x: 784, startPoint y: 284, endPoint x: 820, endPoint y: 286, distance: 36.0
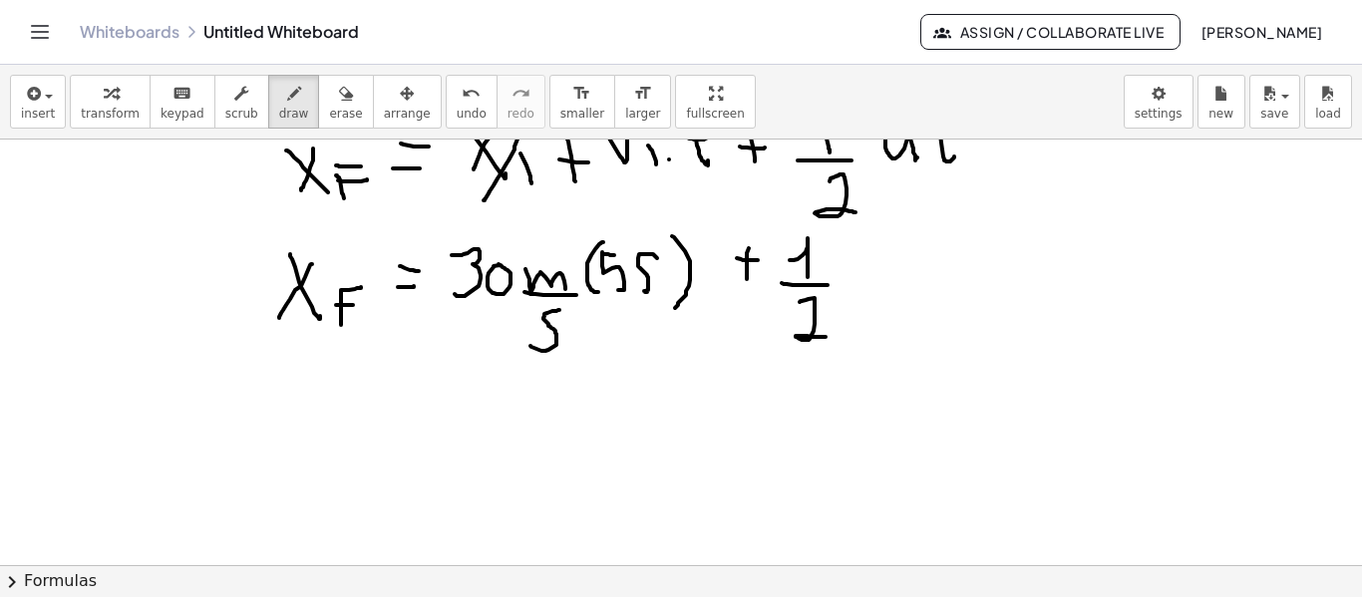
drag, startPoint x: 815, startPoint y: 298, endPoint x: 826, endPoint y: 320, distance: 24.5
drag, startPoint x: 851, startPoint y: 231, endPoint x: 844, endPoint y: 289, distance: 58.3
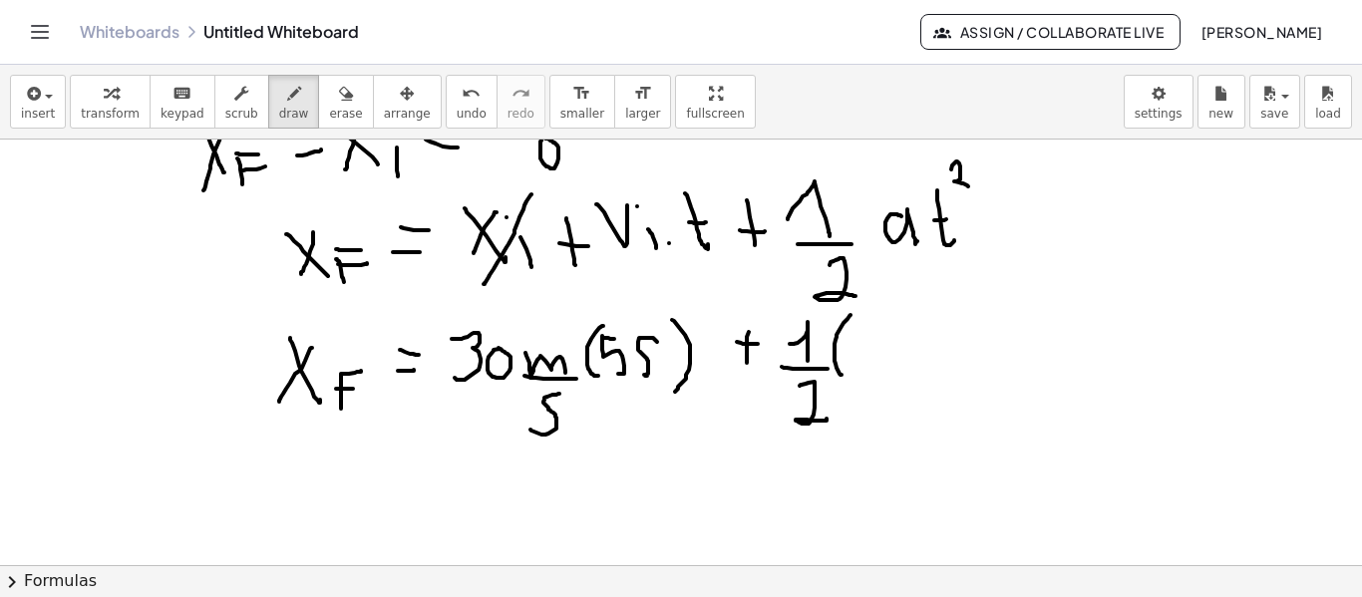
scroll to position [1913, 0]
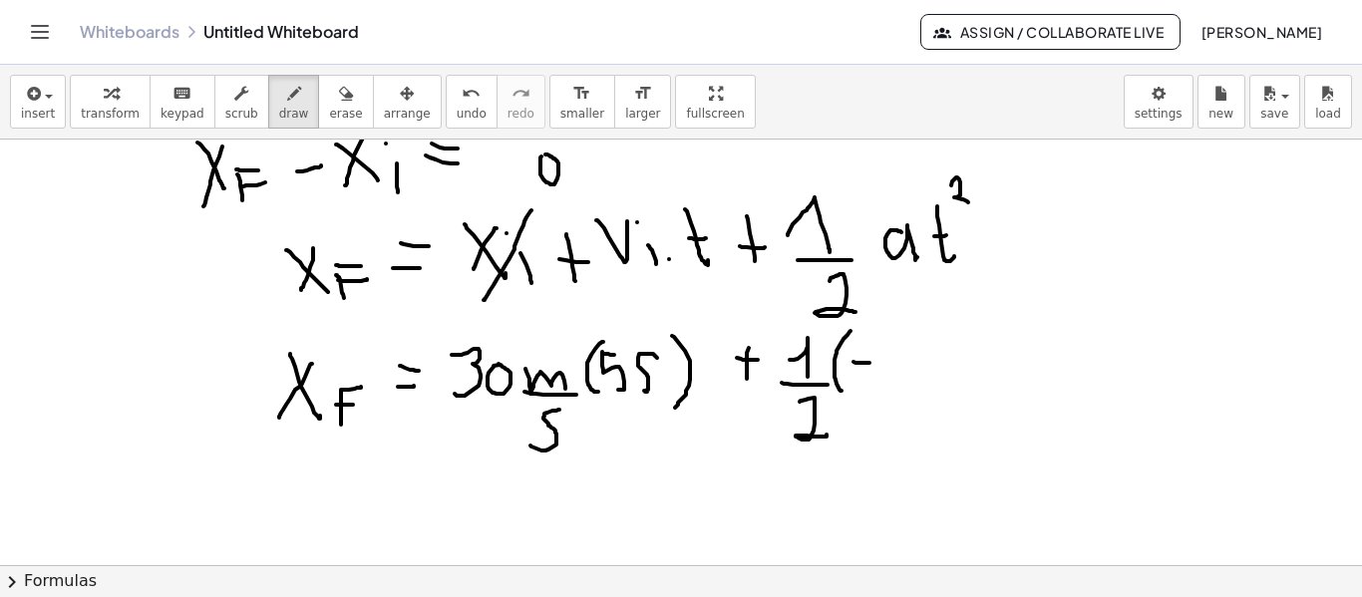
drag, startPoint x: 854, startPoint y: 362, endPoint x: 870, endPoint y: 363, distance: 16.0
drag, startPoint x: 885, startPoint y: 350, endPoint x: 925, endPoint y: 379, distance: 49.3
drag, startPoint x: 945, startPoint y: 350, endPoint x: 1005, endPoint y: 366, distance: 62.9
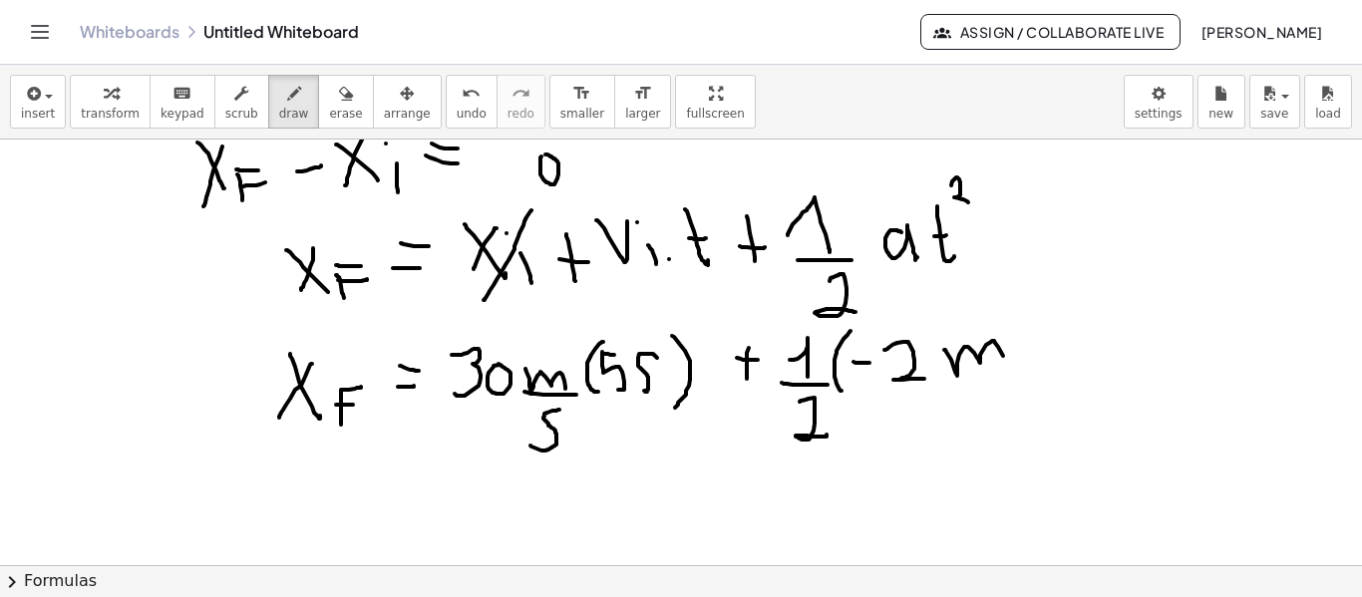
drag, startPoint x: 1006, startPoint y: 387, endPoint x: 1025, endPoint y: 387, distance: 19.0
drag, startPoint x: 981, startPoint y: 410, endPoint x: 959, endPoint y: 425, distance: 27.4
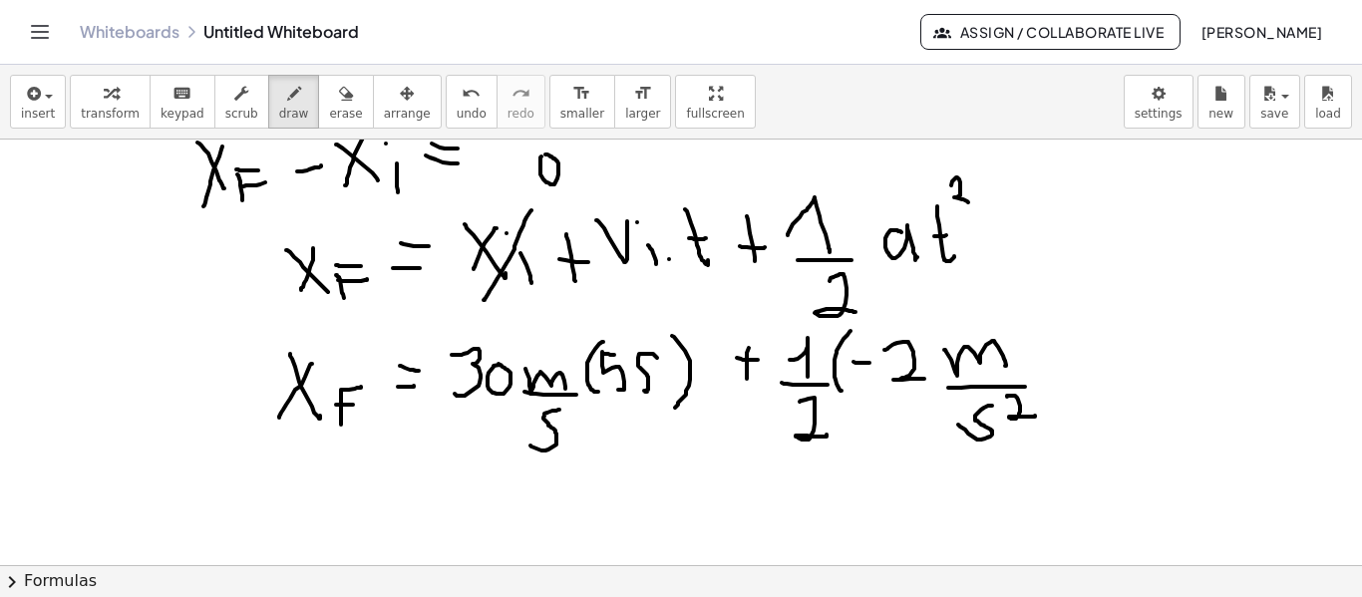
drag, startPoint x: 1007, startPoint y: 397, endPoint x: 1055, endPoint y: 375, distance: 52.7
drag, startPoint x: 1086, startPoint y: 337, endPoint x: 1107, endPoint y: 337, distance: 20.9
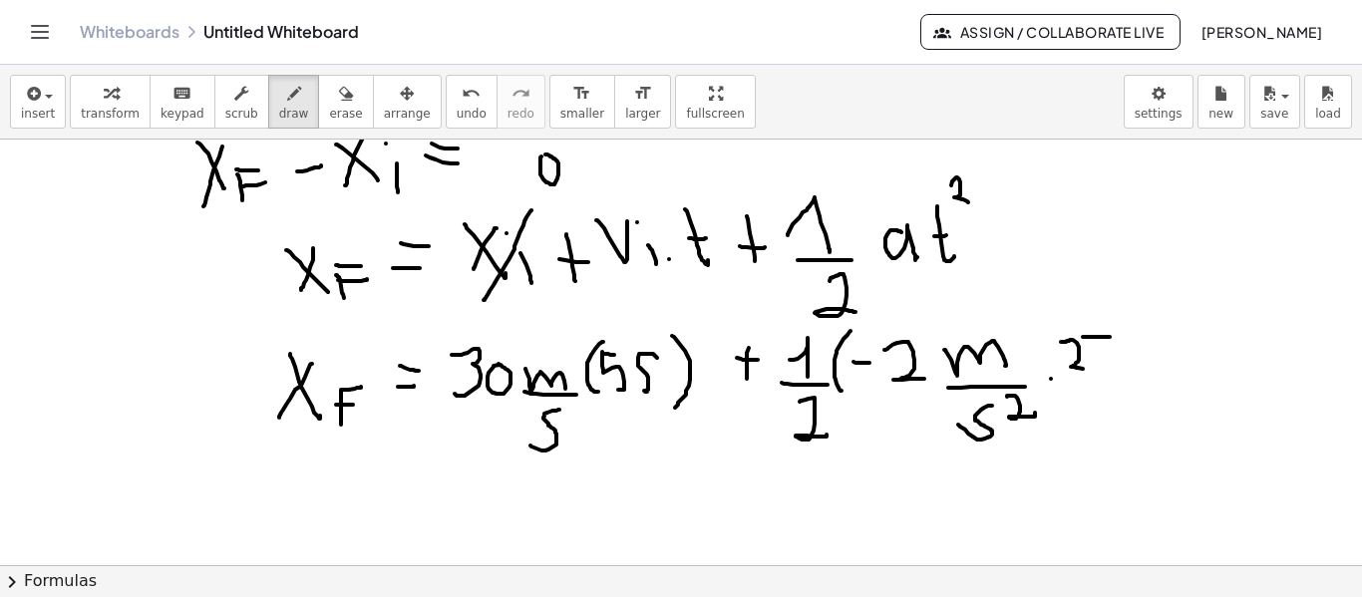
drag, startPoint x: 1061, startPoint y: 342, endPoint x: 1083, endPoint y: 360, distance: 28.4
drag, startPoint x: 1083, startPoint y: 337, endPoint x: 1100, endPoint y: 370, distance: 37.0
drag, startPoint x: 1149, startPoint y: 338, endPoint x: 1139, endPoint y: 362, distance: 25.9
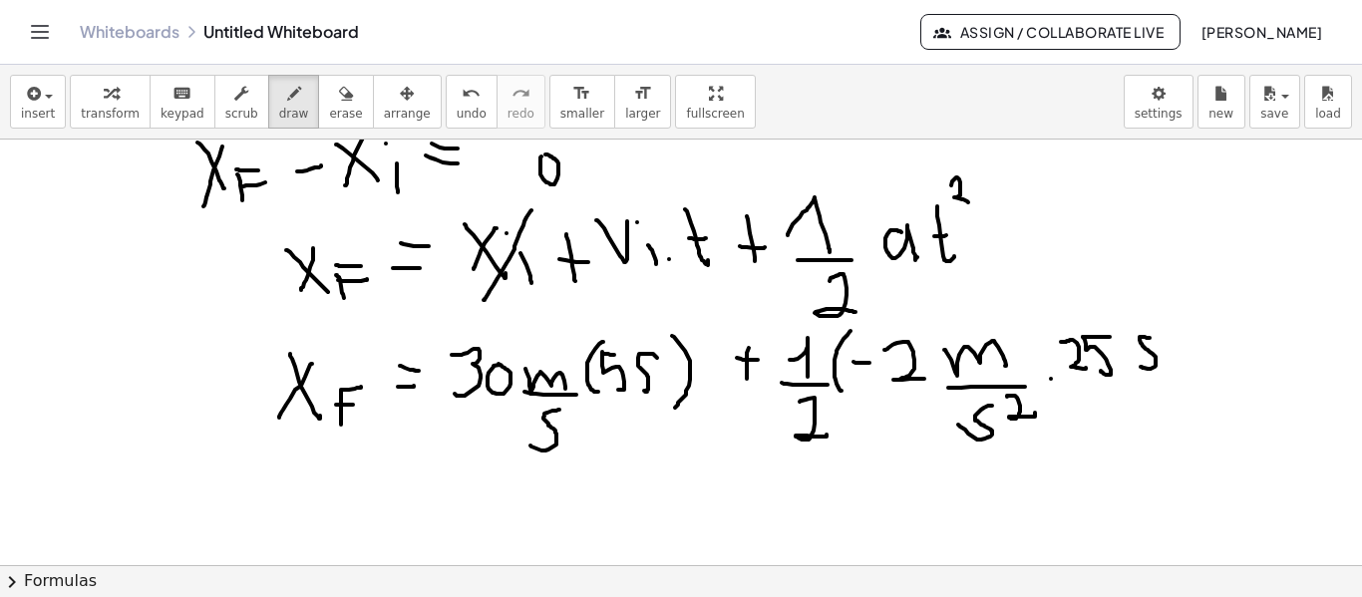
drag, startPoint x: 1150, startPoint y: 320, endPoint x: 1177, endPoint y: 340, distance: 33.5
drag, startPoint x: 1184, startPoint y: 320, endPoint x: 1189, endPoint y: 376, distance: 56.1
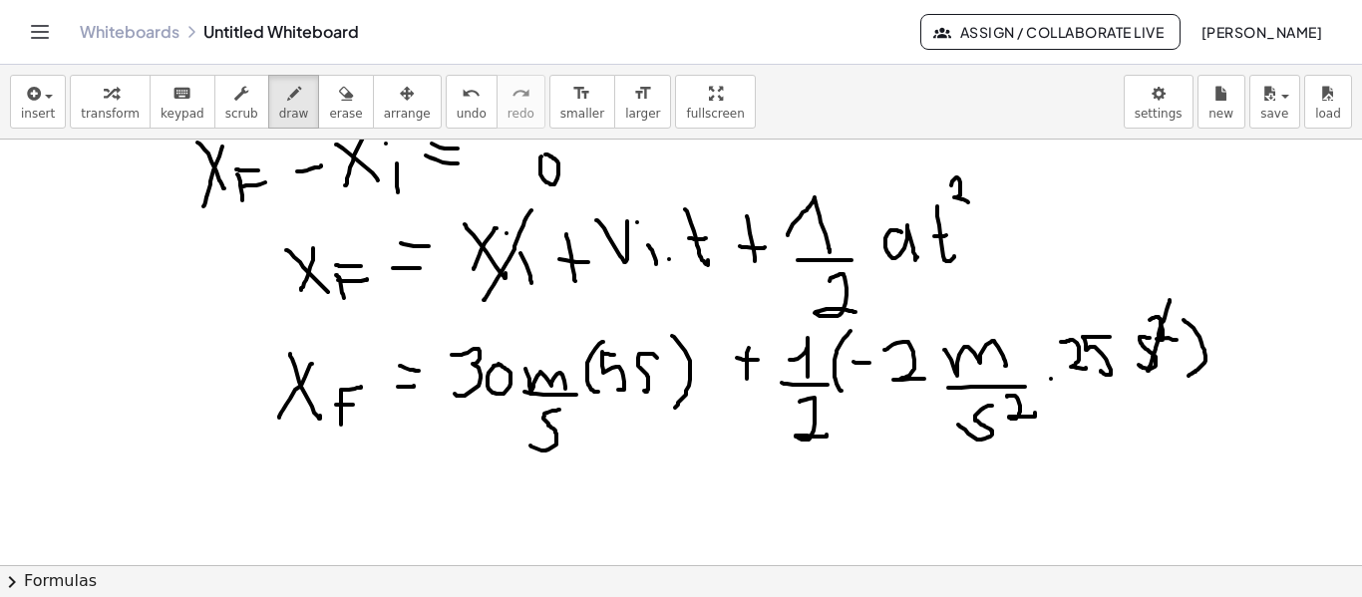
drag, startPoint x: 1170, startPoint y: 300, endPoint x: 1148, endPoint y: 371, distance: 74.1
drag, startPoint x: 1021, startPoint y: 391, endPoint x: 975, endPoint y: 445, distance: 70.8
drag, startPoint x: 555, startPoint y: 401, endPoint x: 539, endPoint y: 466, distance: 66.8
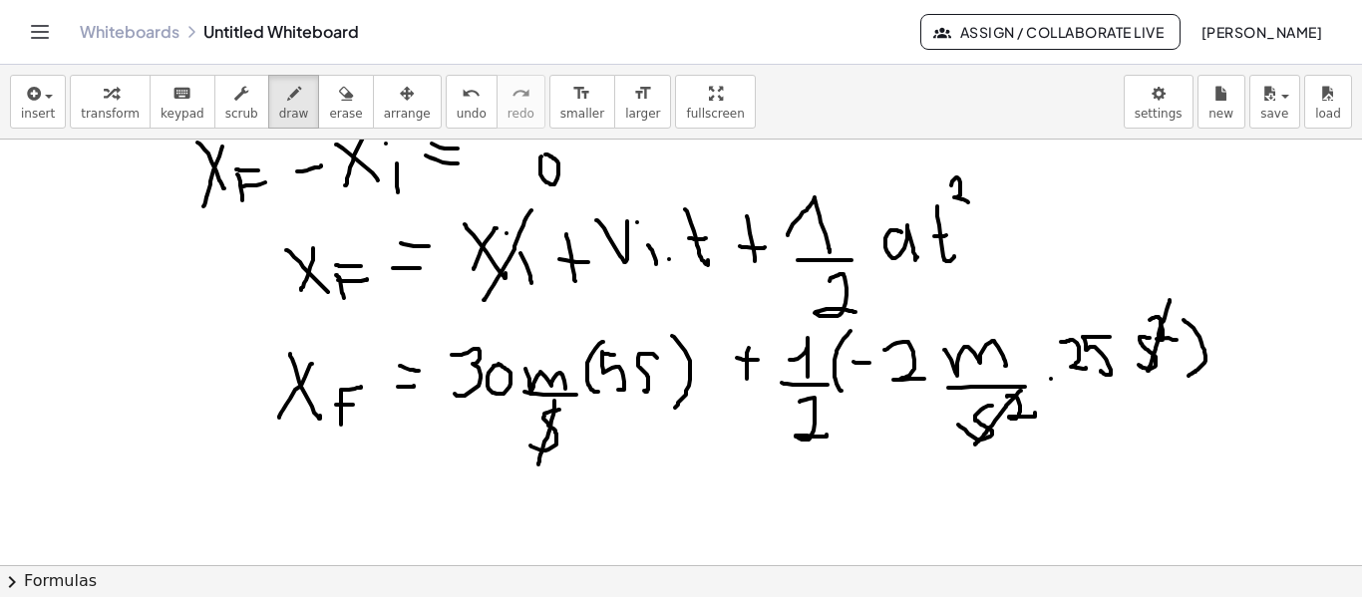
drag, startPoint x: 656, startPoint y: 329, endPoint x: 636, endPoint y: 410, distance: 83.2
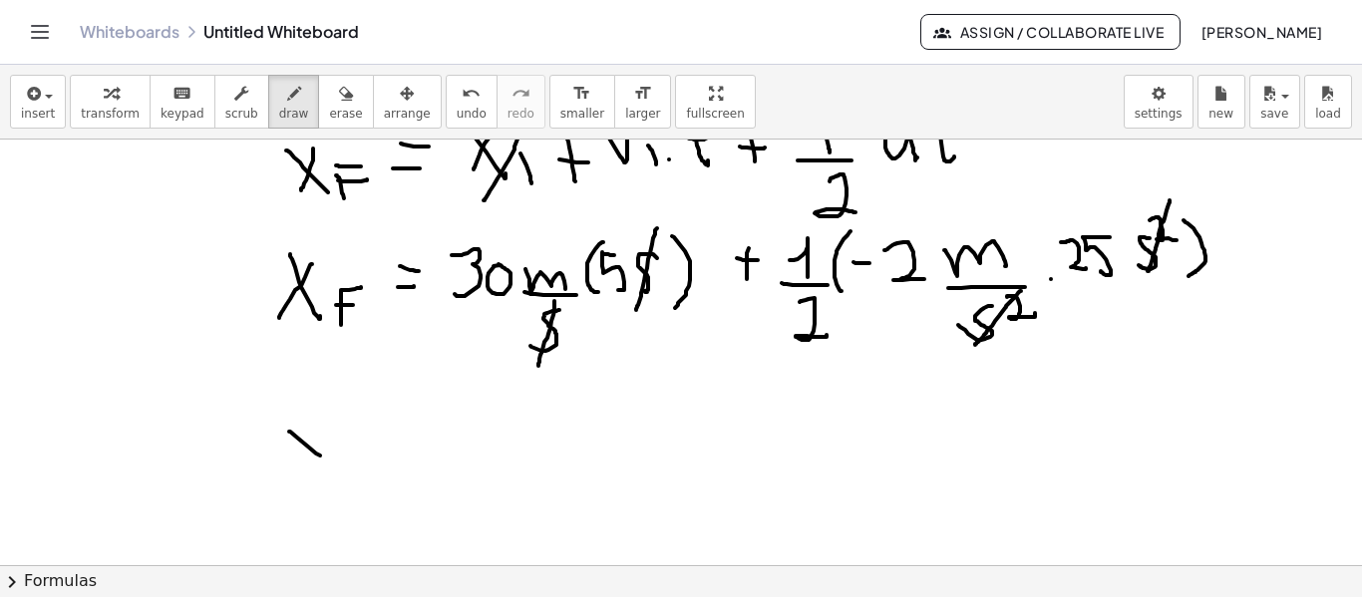
drag, startPoint x: 289, startPoint y: 432, endPoint x: 338, endPoint y: 466, distance: 59.5
drag, startPoint x: 305, startPoint y: 468, endPoint x: 296, endPoint y: 481, distance: 15.8
drag, startPoint x: 360, startPoint y: 469, endPoint x: 357, endPoint y: 458, distance: 11.4
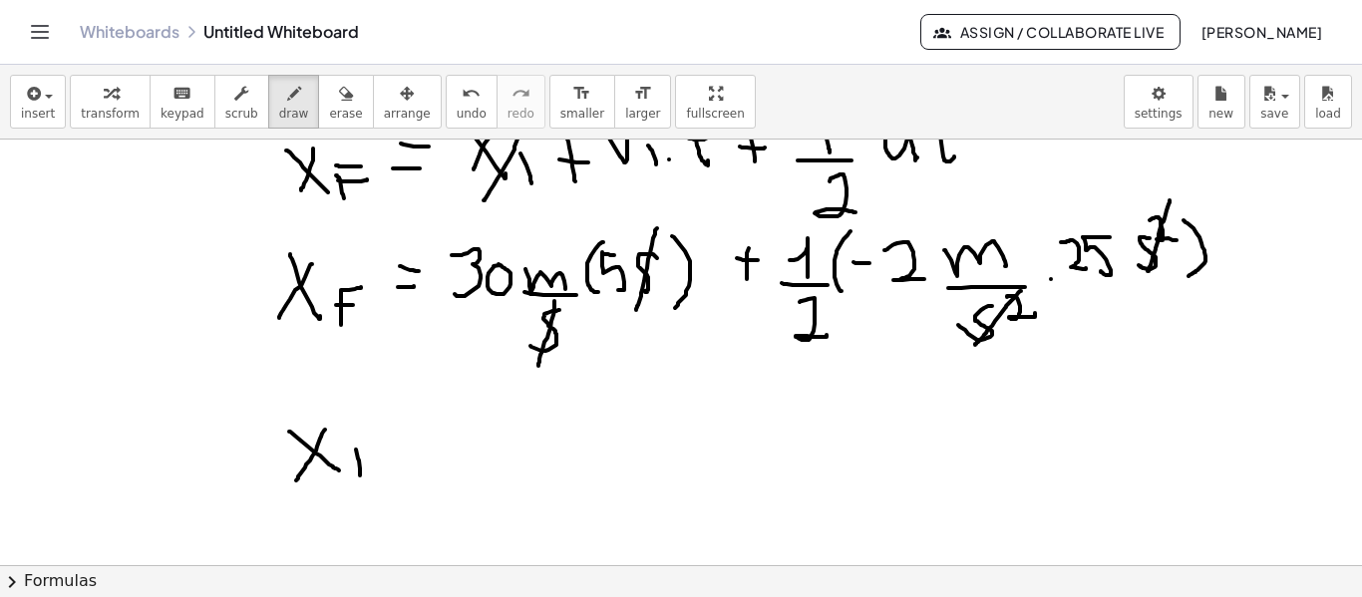
drag, startPoint x: 356, startPoint y: 451, endPoint x: 368, endPoint y: 451, distance: 12.0
drag, startPoint x: 351, startPoint y: 461, endPoint x: 365, endPoint y: 461, distance: 14.0
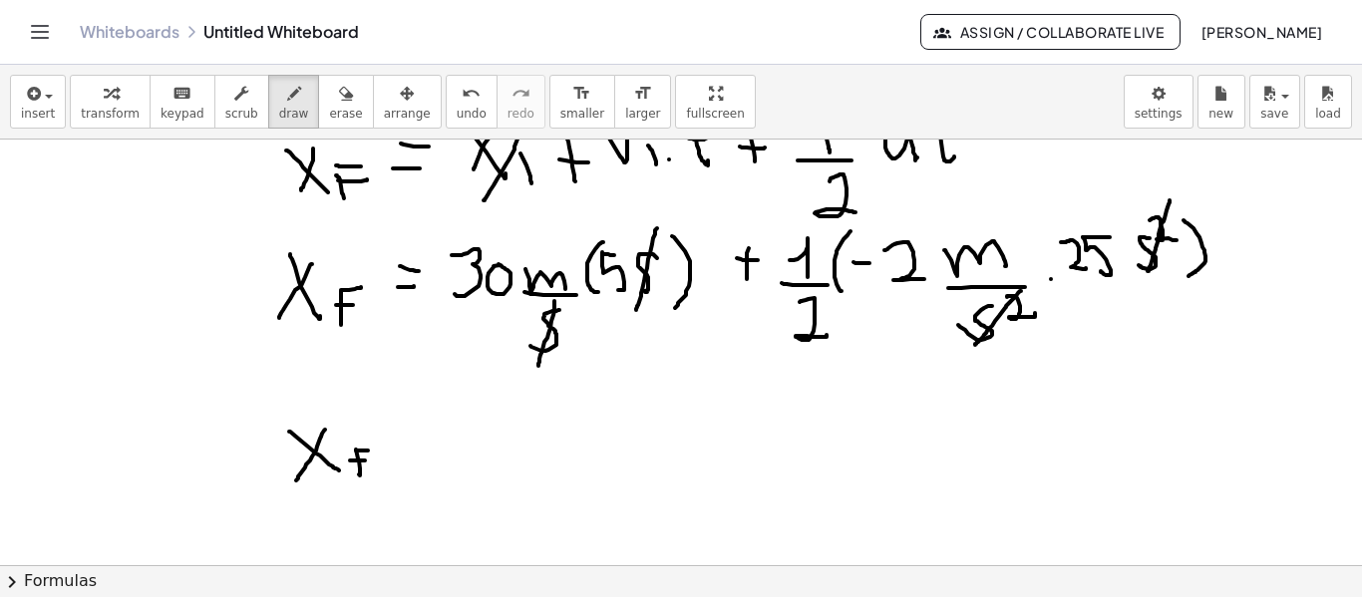
drag, startPoint x: 417, startPoint y: 440, endPoint x: 430, endPoint y: 440, distance: 13.0
drag, startPoint x: 416, startPoint y: 424, endPoint x: 431, endPoint y: 424, distance: 15.0
drag, startPoint x: 820, startPoint y: 299, endPoint x: 806, endPoint y: 353, distance: 55.6
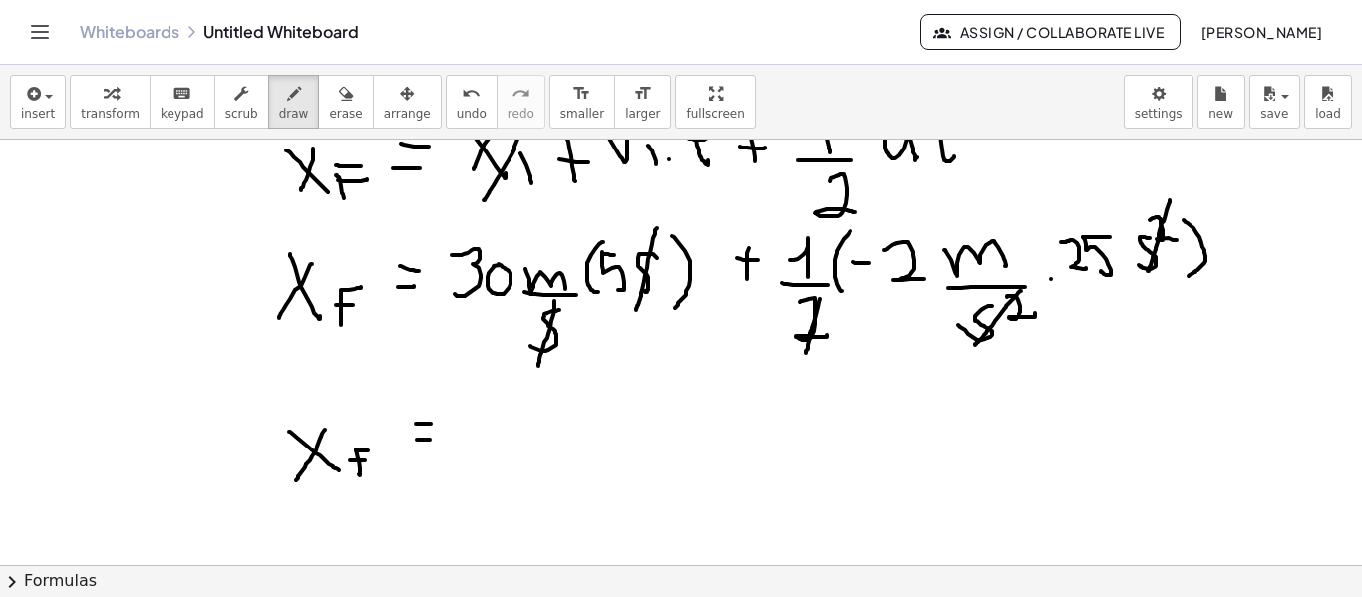
drag, startPoint x: 841, startPoint y: 355, endPoint x: 841, endPoint y: 379, distance: 23.9
drag, startPoint x: 913, startPoint y: 220, endPoint x: 895, endPoint y: 307, distance: 88.6
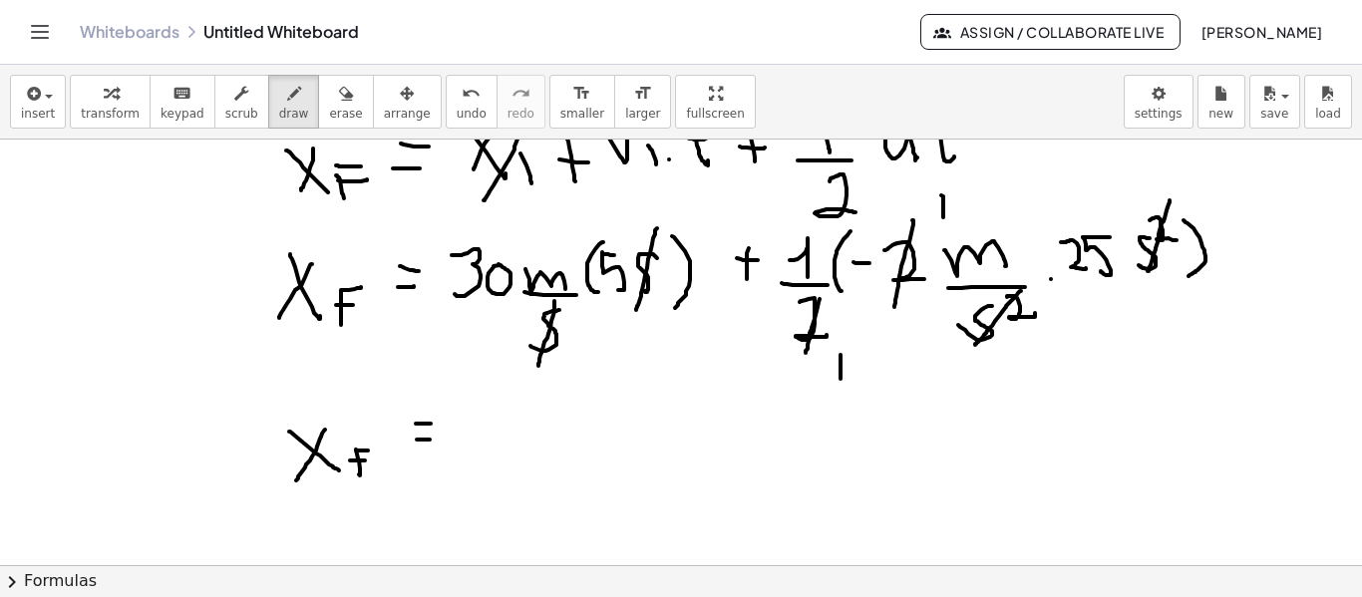
drag, startPoint x: 942, startPoint y: 195, endPoint x: 944, endPoint y: 217, distance: 22.0
drag, startPoint x: 478, startPoint y: 410, endPoint x: 505, endPoint y: 413, distance: 27.1
drag, startPoint x: 498, startPoint y: 435, endPoint x: 499, endPoint y: 402, distance: 32.9
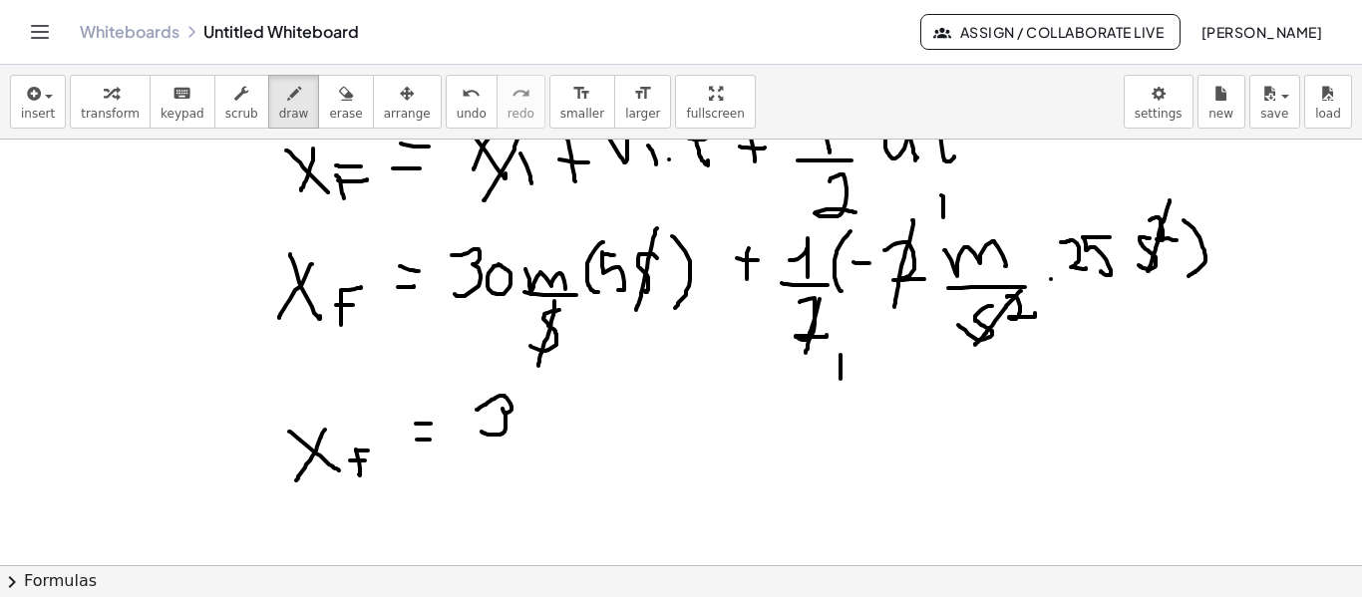
click at [329, 114] on span "erase" at bounding box center [345, 114] width 33 height 14
drag, startPoint x: 512, startPoint y: 475, endPoint x: 492, endPoint y: 425, distance: 53.7
click at [287, 103] on icon "button" at bounding box center [294, 94] width 14 height 24
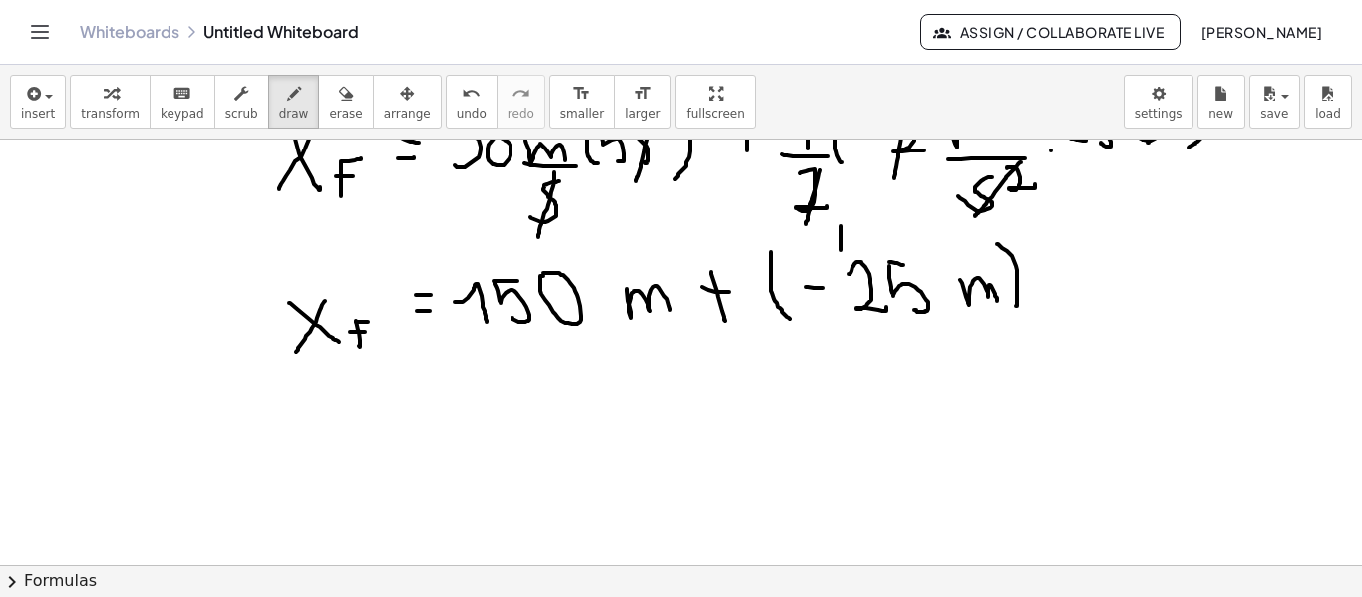
scroll to position [2144, 0]
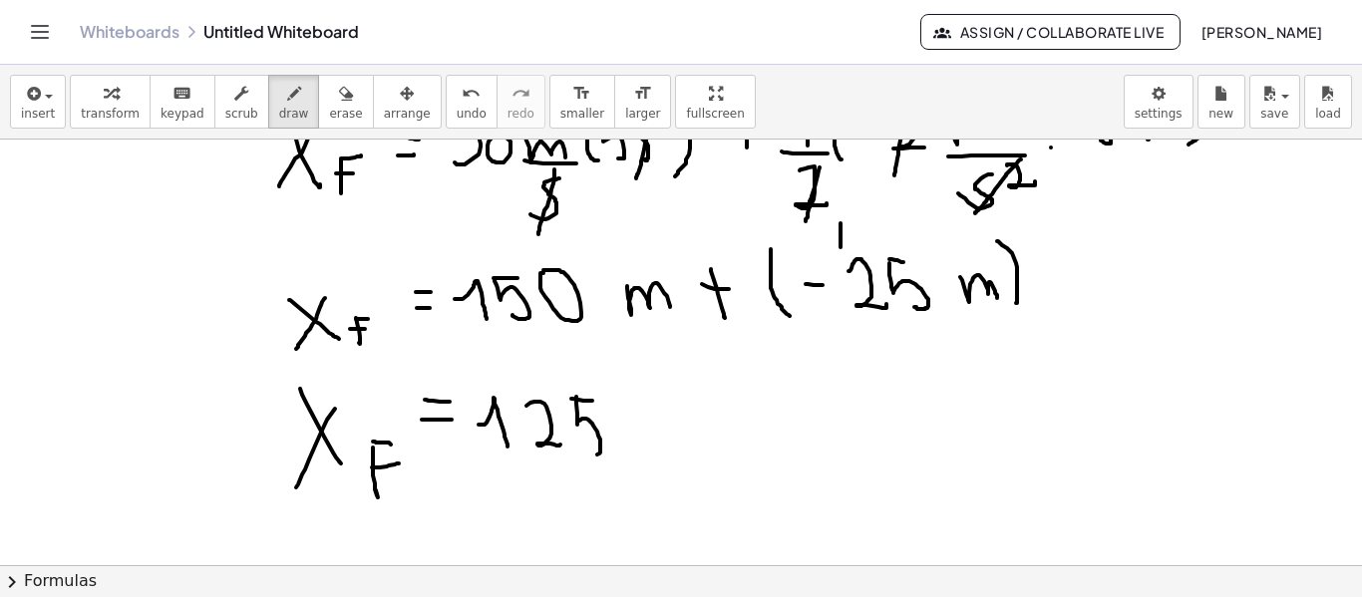
drag, startPoint x: 650, startPoint y: 427, endPoint x: 698, endPoint y: 434, distance: 48.4
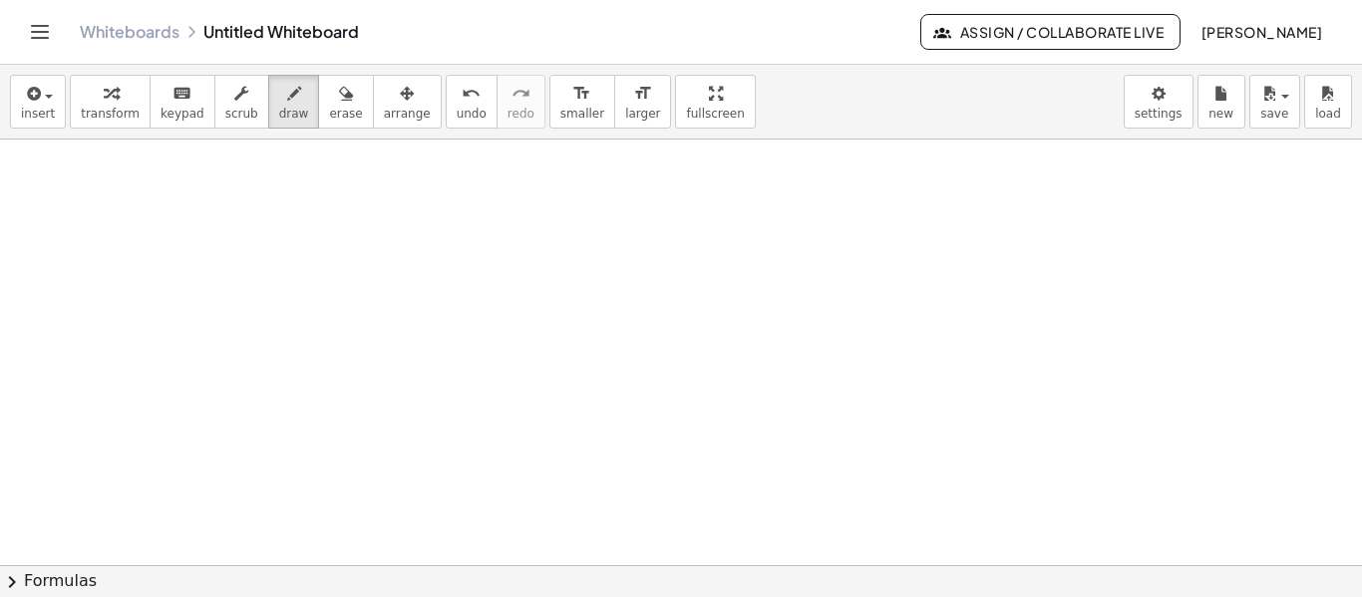
scroll to position [2543, 0]
click at [279, 90] on div "button" at bounding box center [294, 93] width 30 height 24
drag, startPoint x: 227, startPoint y: 217, endPoint x: 224, endPoint y: 292, distance: 74.9
drag, startPoint x: 270, startPoint y: 308, endPoint x: 269, endPoint y: 278, distance: 29.9
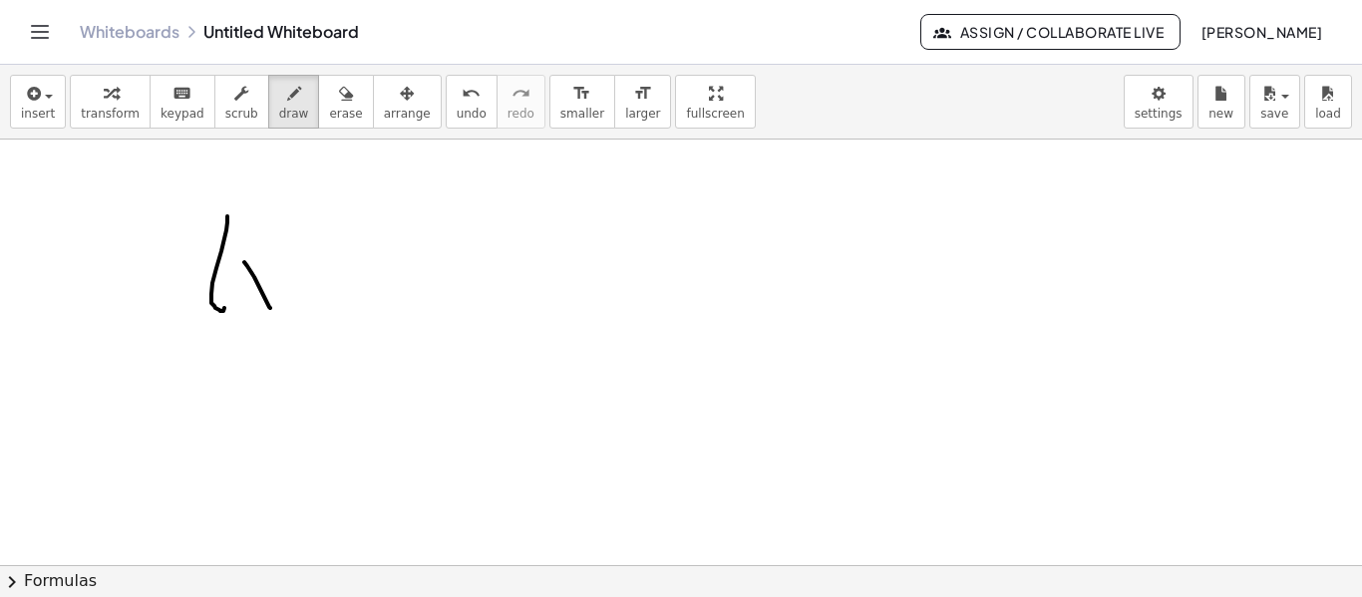
drag, startPoint x: 261, startPoint y: 273, endPoint x: 249, endPoint y: 305, distance: 34.1
drag, startPoint x: 298, startPoint y: 277, endPoint x: 297, endPoint y: 307, distance: 29.9
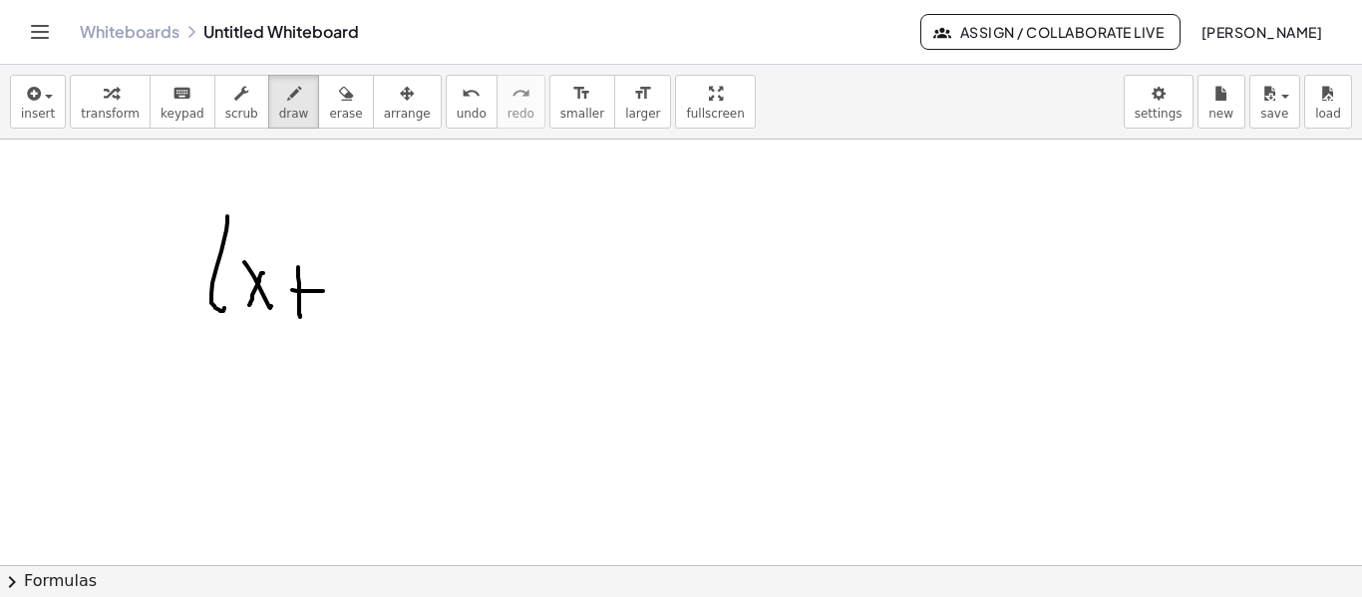
drag, startPoint x: 343, startPoint y: 266, endPoint x: 371, endPoint y: 289, distance: 36.1
drag, startPoint x: 392, startPoint y: 235, endPoint x: 411, endPoint y: 308, distance: 75.2
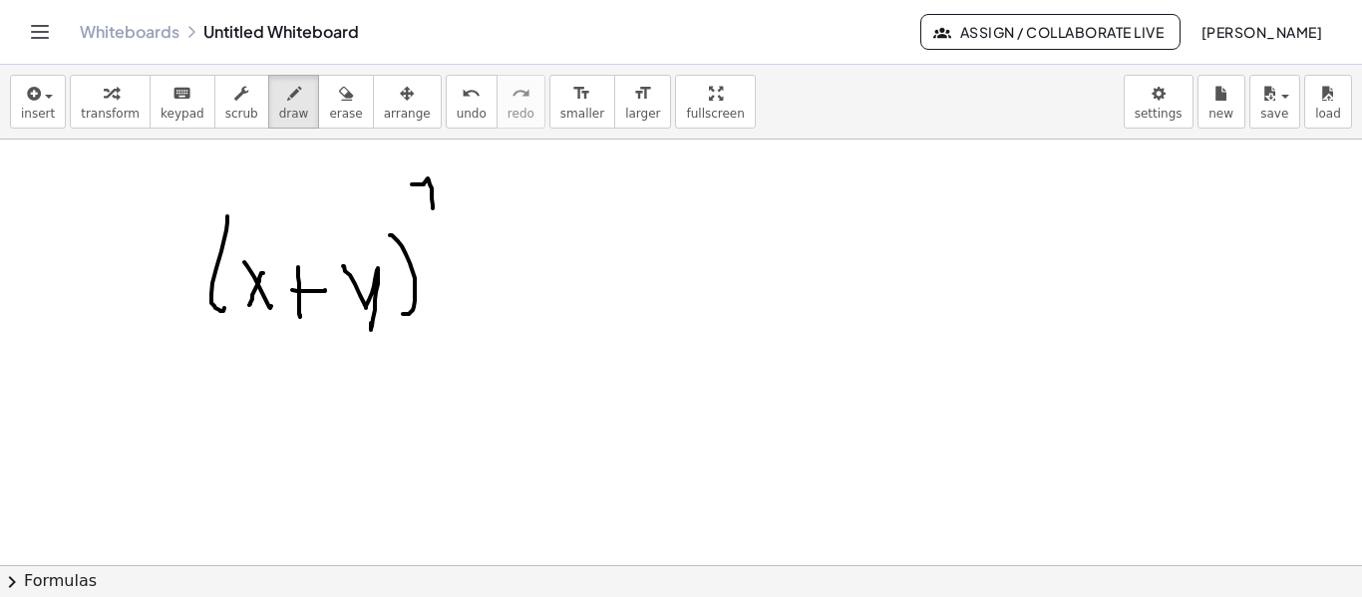
drag, startPoint x: 412, startPoint y: 185, endPoint x: 433, endPoint y: 208, distance: 31.8
drag, startPoint x: 253, startPoint y: 373, endPoint x: 273, endPoint y: 377, distance: 20.3
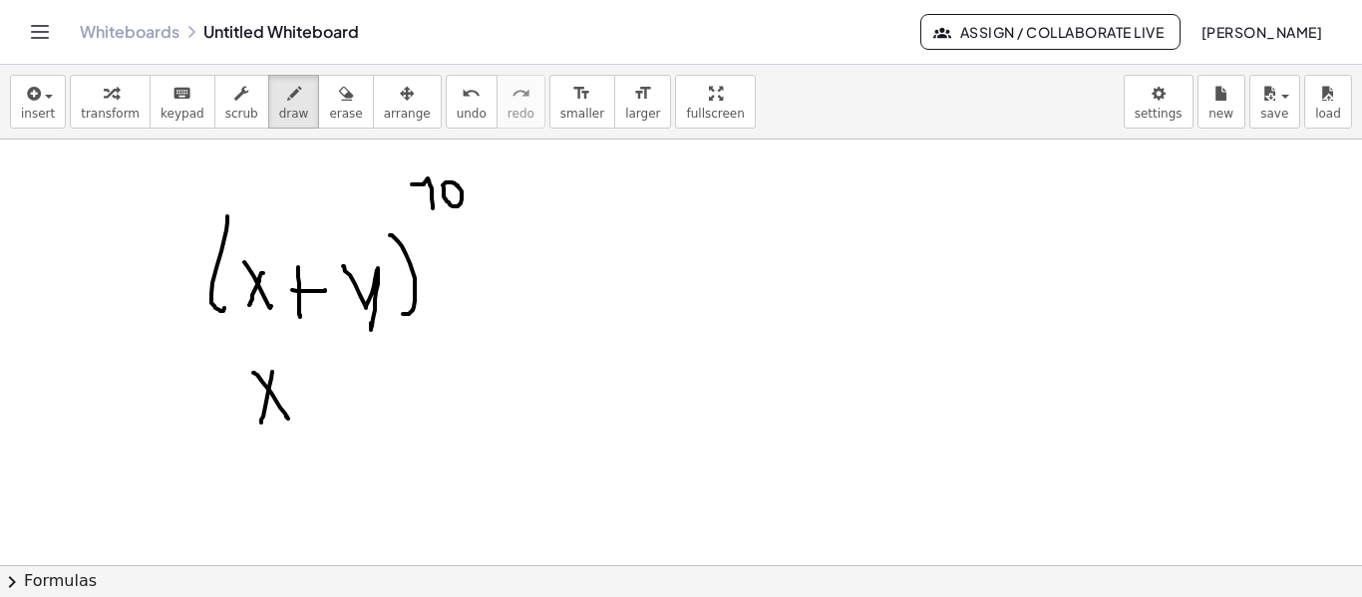
drag, startPoint x: 272, startPoint y: 372, endPoint x: 291, endPoint y: 391, distance: 26.8
drag, startPoint x: 300, startPoint y: 414, endPoint x: 285, endPoint y: 397, distance: 22.6
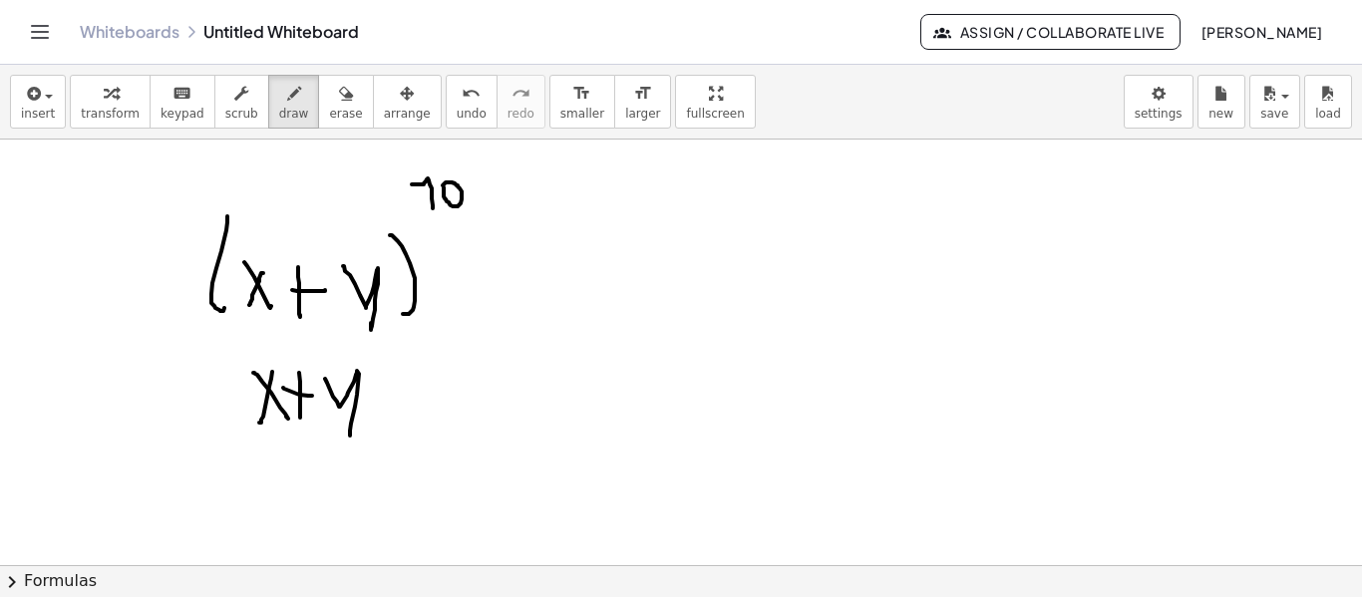
drag, startPoint x: 325, startPoint y: 379, endPoint x: 248, endPoint y: 384, distance: 77.0
drag, startPoint x: 232, startPoint y: 381, endPoint x: 274, endPoint y: 429, distance: 63.6
drag, startPoint x: 380, startPoint y: 371, endPoint x: 376, endPoint y: 439, distance: 67.9
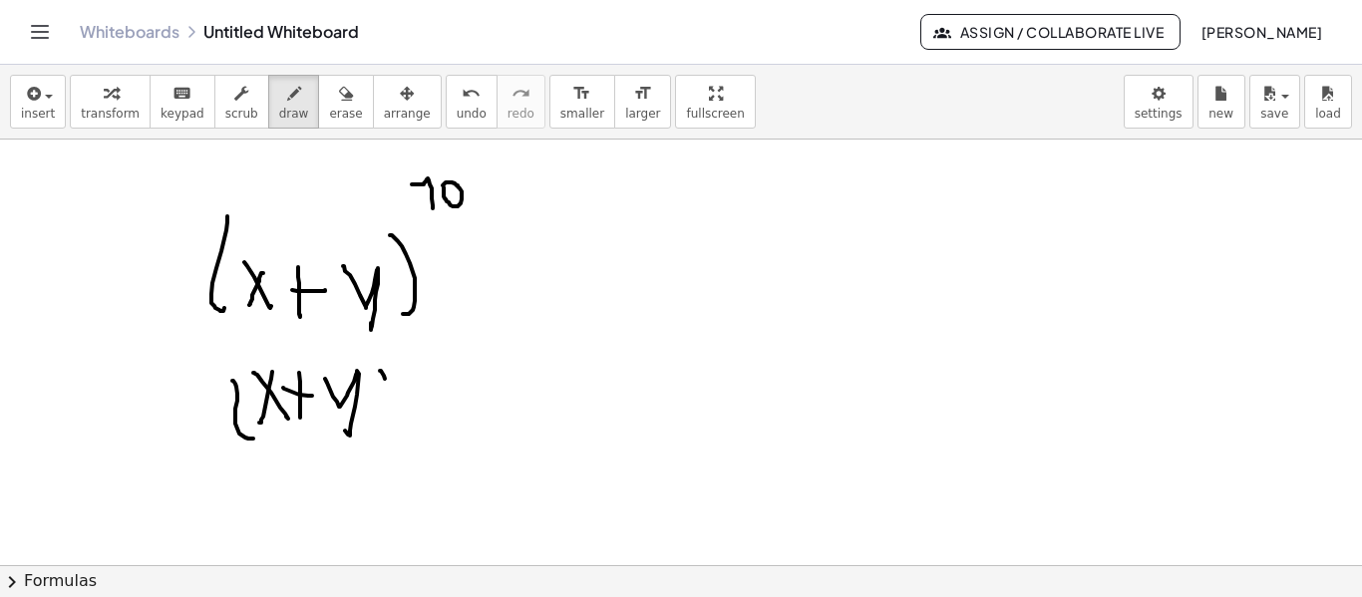
drag, startPoint x: 466, startPoint y: 391, endPoint x: 488, endPoint y: 395, distance: 22.3
drag, startPoint x: 488, startPoint y: 377, endPoint x: 516, endPoint y: 389, distance: 30.4
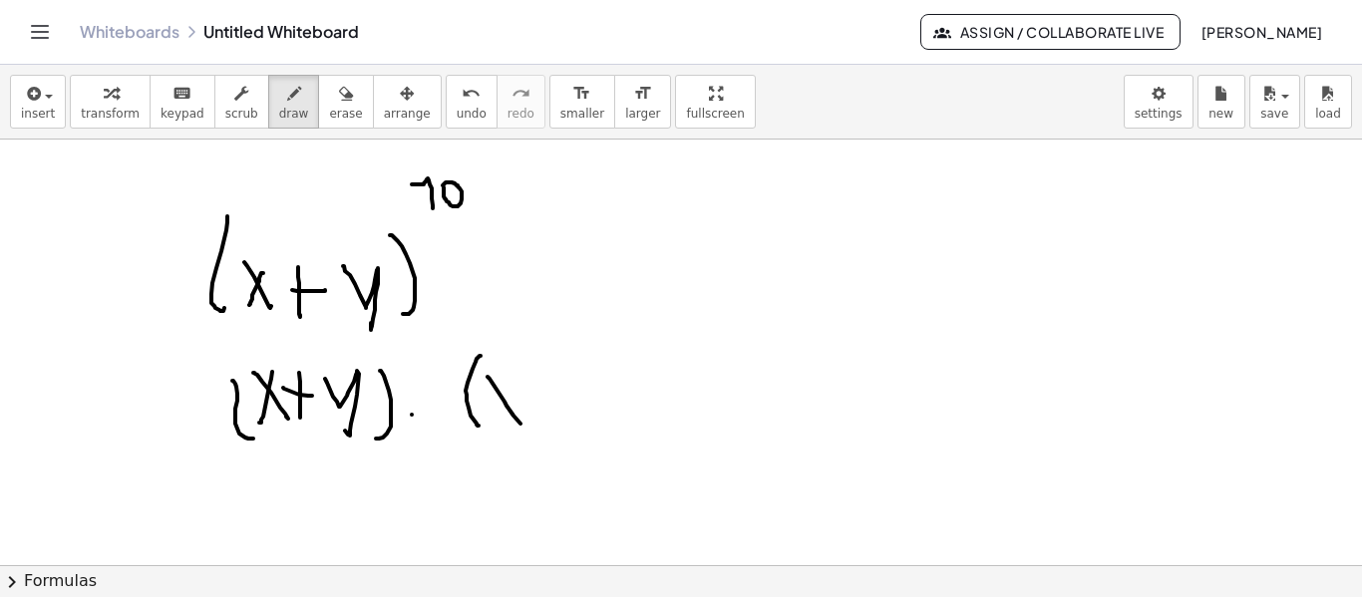
drag, startPoint x: 514, startPoint y: 387, endPoint x: 491, endPoint y: 426, distance: 45.2
drag, startPoint x: 532, startPoint y: 411, endPoint x: 512, endPoint y: 418, distance: 21.1
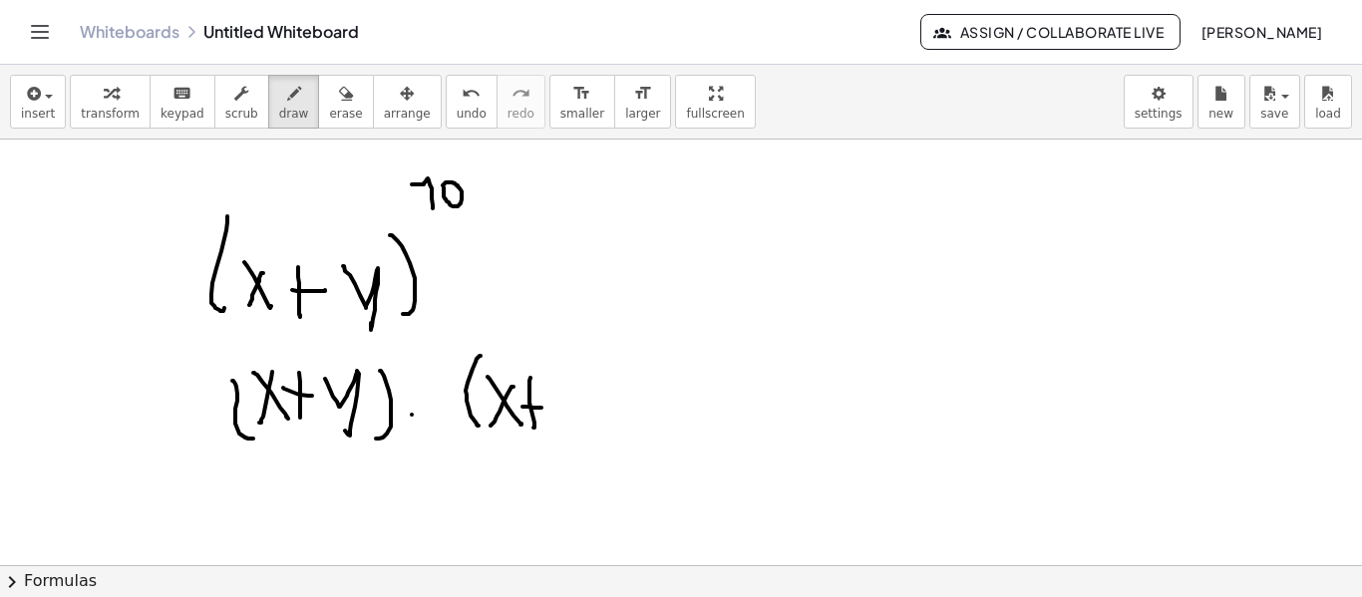
drag, startPoint x: 567, startPoint y: 364, endPoint x: 606, endPoint y: 357, distance: 40.5
drag, startPoint x: 602, startPoint y: 347, endPoint x: 610, endPoint y: 416, distance: 69.3
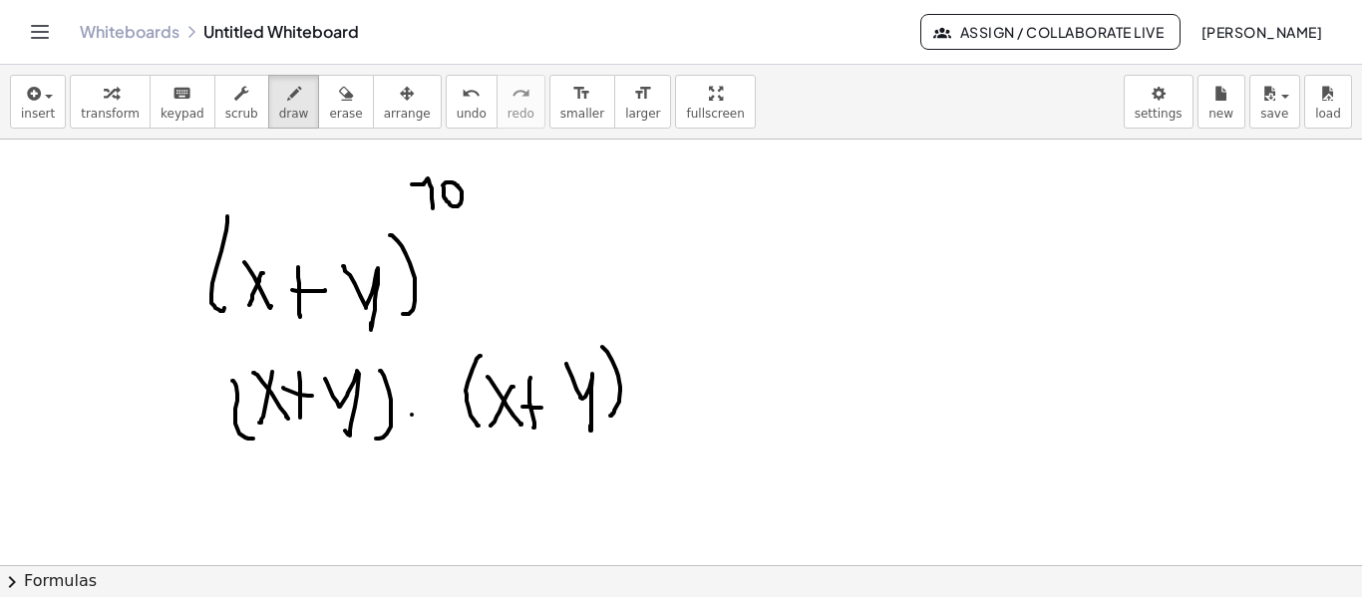
drag, startPoint x: 660, startPoint y: 409, endPoint x: 684, endPoint y: 362, distance: 52.6
drag, startPoint x: 700, startPoint y: 333, endPoint x: 730, endPoint y: 420, distance: 91.8
drag, startPoint x: 749, startPoint y: 374, endPoint x: 776, endPoint y: 366, distance: 28.1
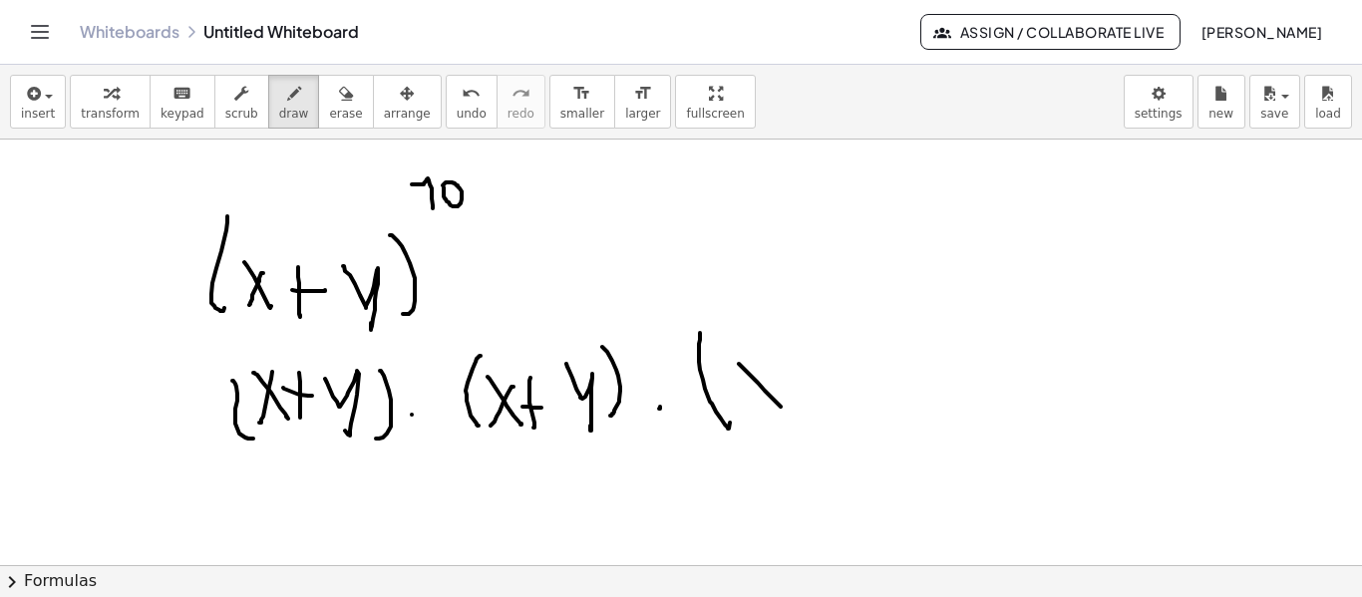
drag, startPoint x: 770, startPoint y: 370, endPoint x: 753, endPoint y: 408, distance: 41.5
drag, startPoint x: 801, startPoint y: 366, endPoint x: 801, endPoint y: 385, distance: 19.0
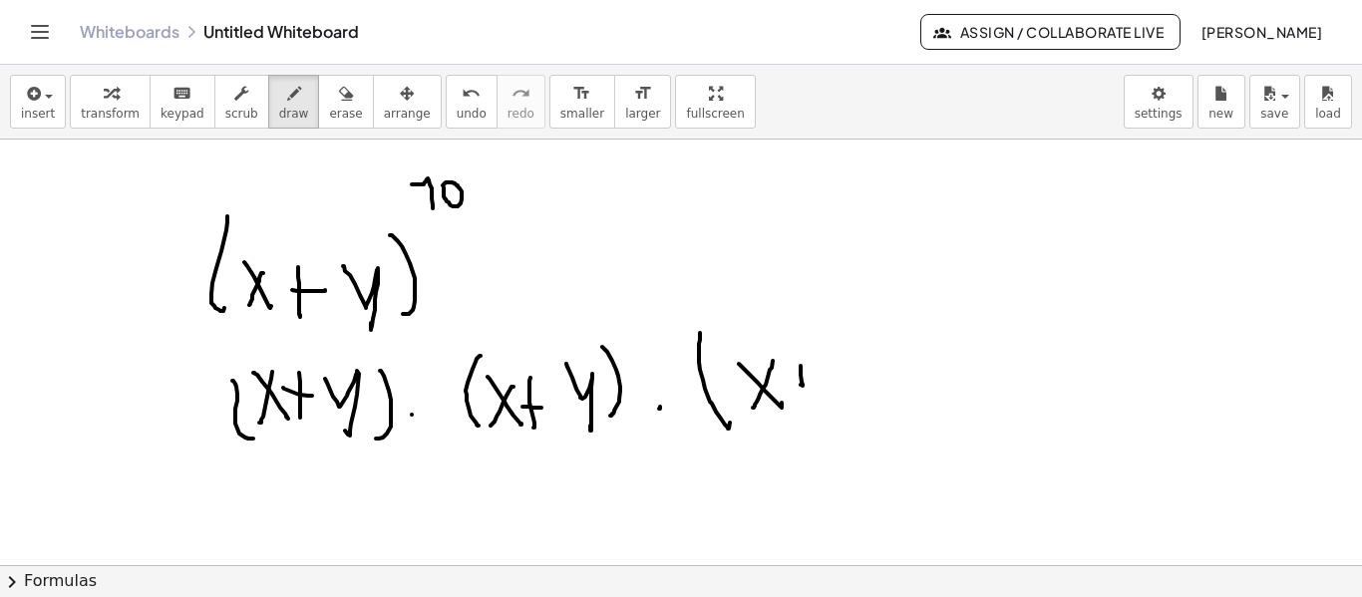
drag, startPoint x: 792, startPoint y: 371, endPoint x: 815, endPoint y: 374, distance: 23.1
drag, startPoint x: 830, startPoint y: 348, endPoint x: 876, endPoint y: 354, distance: 46.3
drag, startPoint x: 891, startPoint y: 360, endPoint x: 905, endPoint y: 423, distance: 64.4
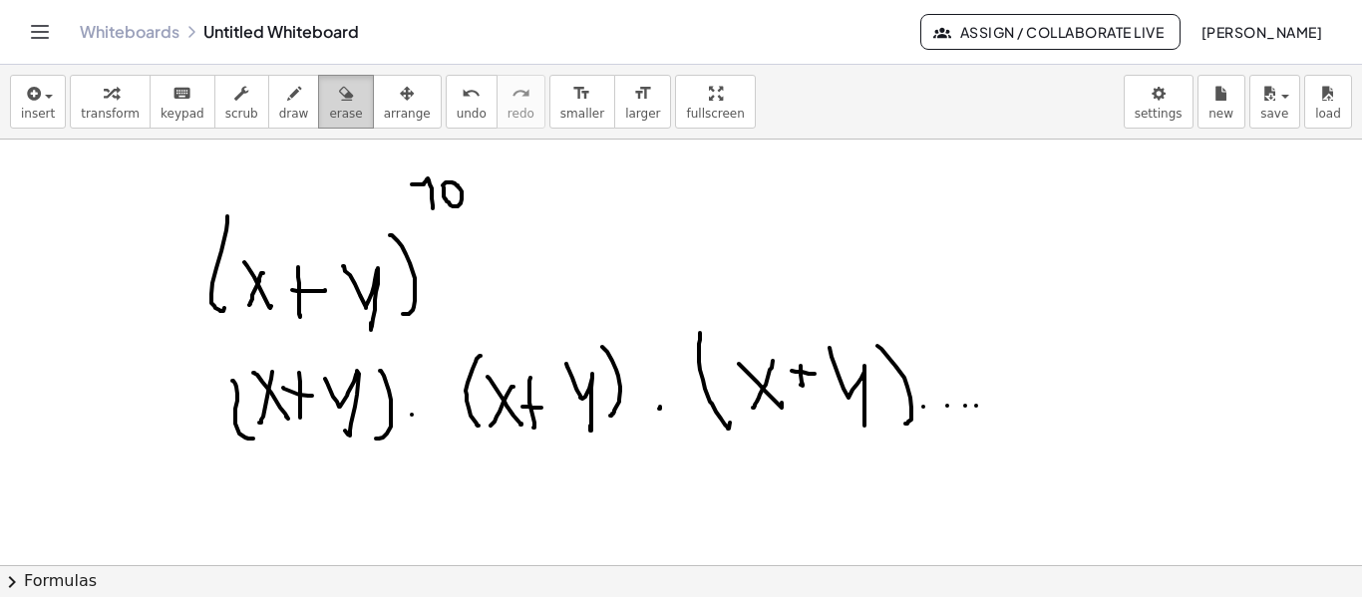
click at [329, 110] on span "erase" at bounding box center [345, 114] width 33 height 14
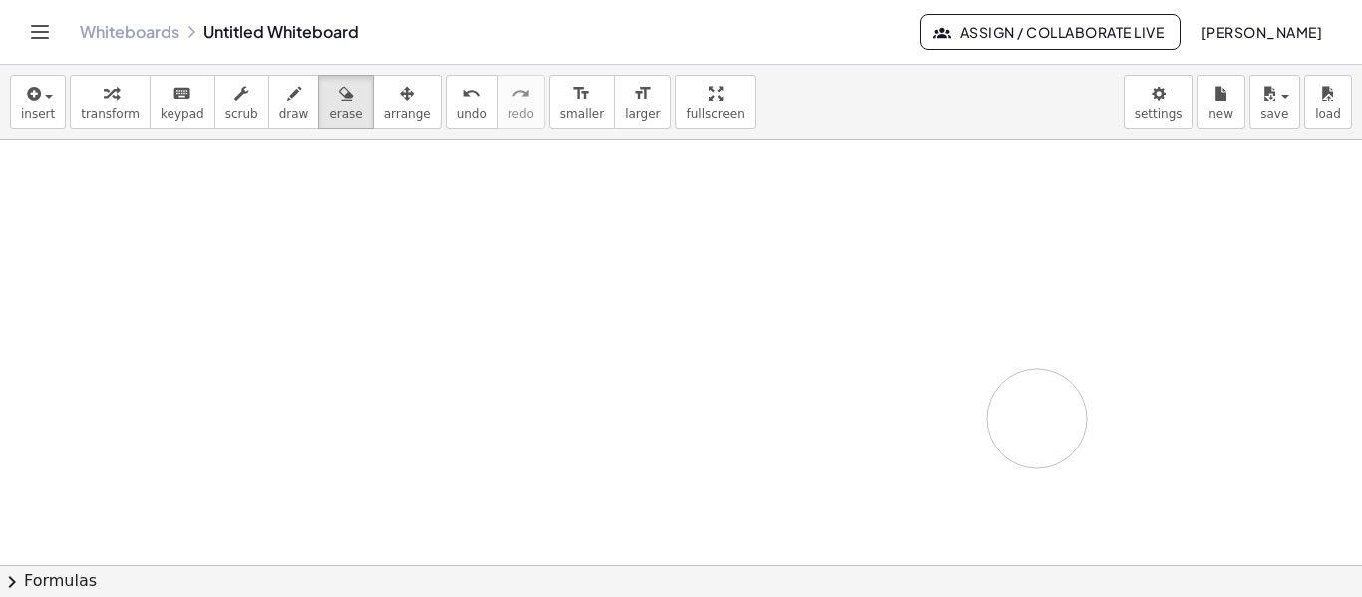
drag, startPoint x: 494, startPoint y: 200, endPoint x: 722, endPoint y: 591, distance: 452.8
click at [287, 89] on icon "button" at bounding box center [294, 94] width 14 height 24
drag, startPoint x: 400, startPoint y: 238, endPoint x: 415, endPoint y: 295, distance: 58.8
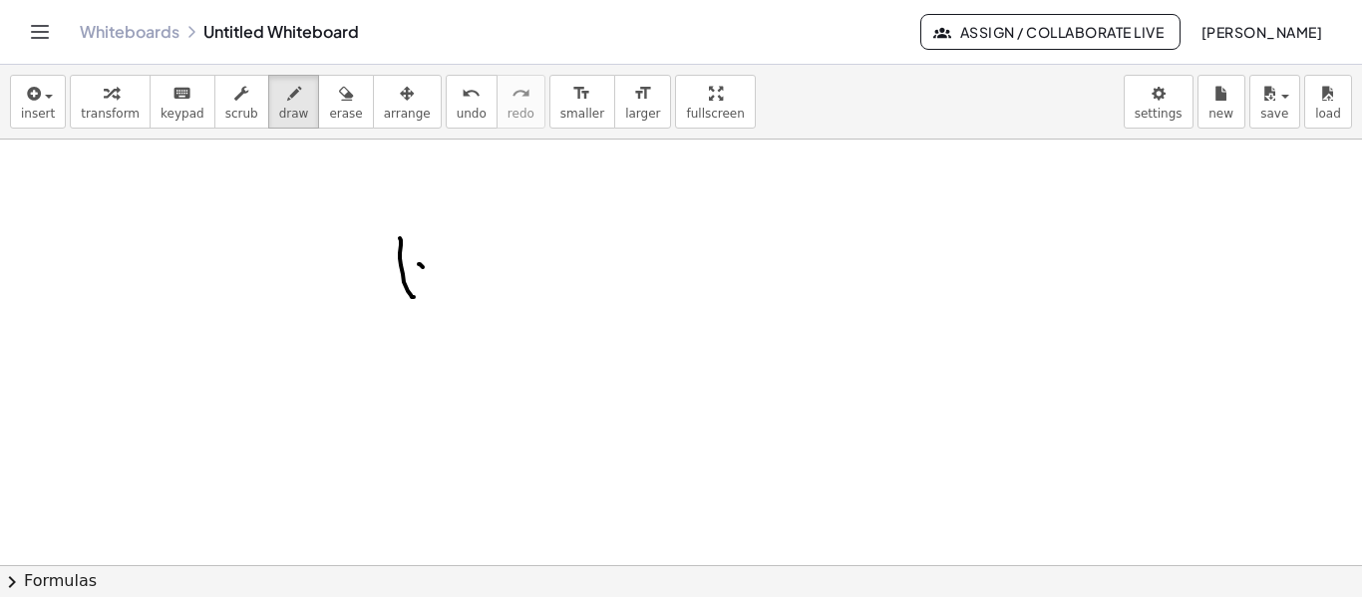
drag, startPoint x: 420, startPoint y: 264, endPoint x: 446, endPoint y: 279, distance: 29.9
drag, startPoint x: 440, startPoint y: 258, endPoint x: 429, endPoint y: 304, distance: 47.2
drag, startPoint x: 469, startPoint y: 270, endPoint x: 476, endPoint y: 299, distance: 29.8
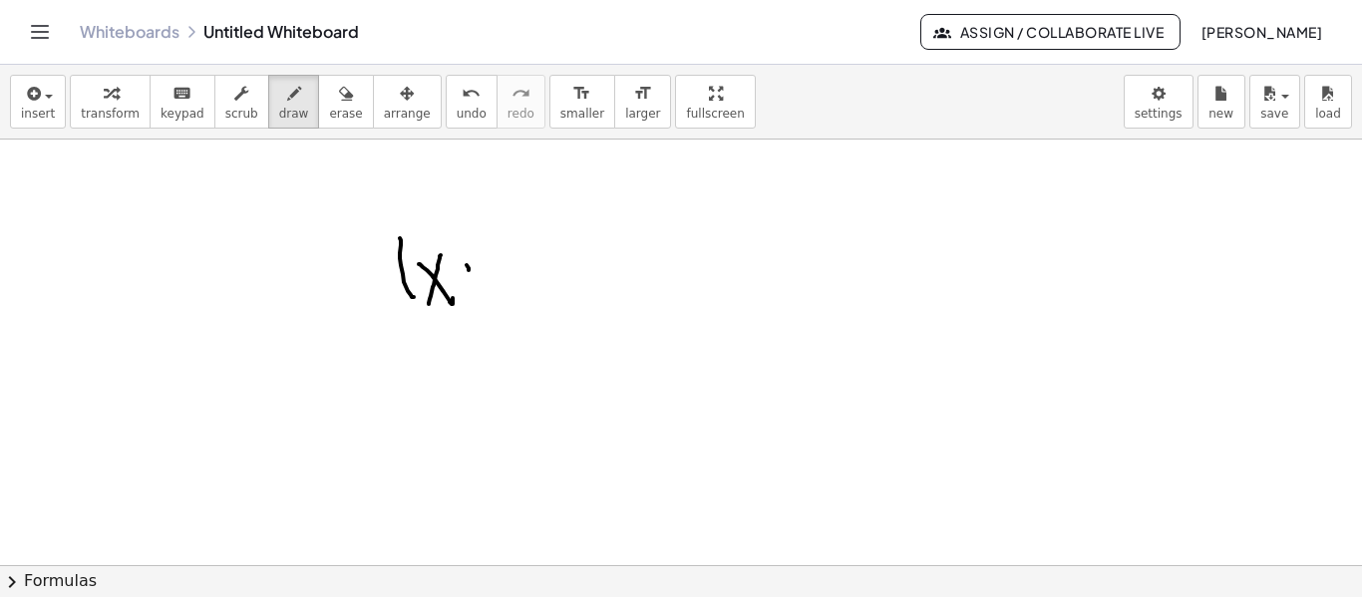
drag, startPoint x: 497, startPoint y: 261, endPoint x: 548, endPoint y: 292, distance: 59.5
drag, startPoint x: 551, startPoint y: 238, endPoint x: 590, endPoint y: 271, distance: 51.7
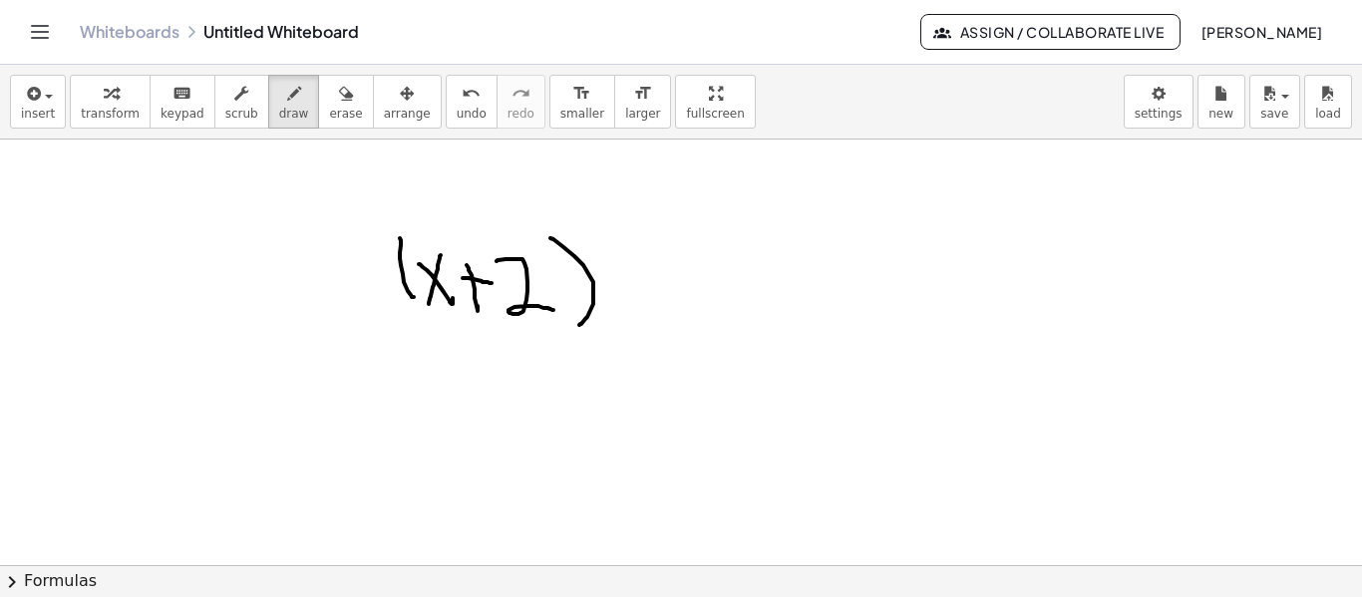
drag, startPoint x: 599, startPoint y: 221, endPoint x: 625, endPoint y: 241, distance: 32.7
drag, startPoint x: 634, startPoint y: 215, endPoint x: 636, endPoint y: 240, distance: 25.0
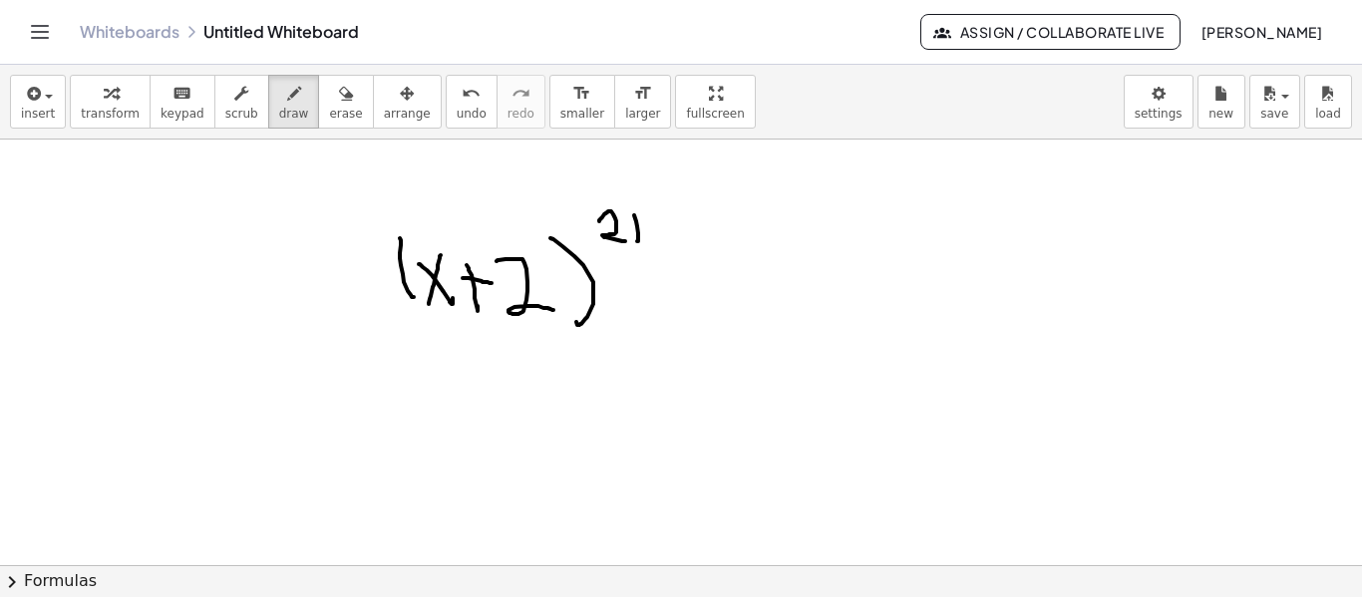
drag, startPoint x: 631, startPoint y: 229, endPoint x: 649, endPoint y: 230, distance: 18.0
drag, startPoint x: 658, startPoint y: 226, endPoint x: 678, endPoint y: 240, distance: 24.4
drag, startPoint x: 698, startPoint y: 296, endPoint x: 672, endPoint y: 280, distance: 30.5
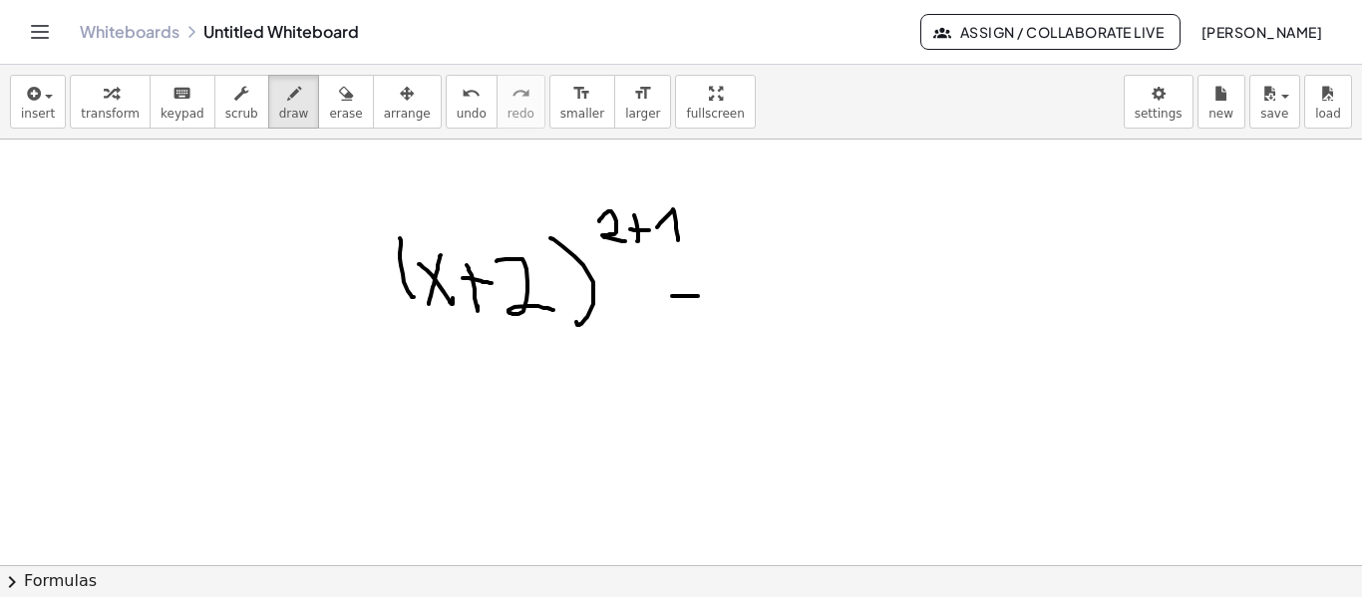
drag, startPoint x: 780, startPoint y: 261, endPoint x: 813, endPoint y: 305, distance: 54.9
drag, startPoint x: 809, startPoint y: 258, endPoint x: 776, endPoint y: 304, distance: 56.5
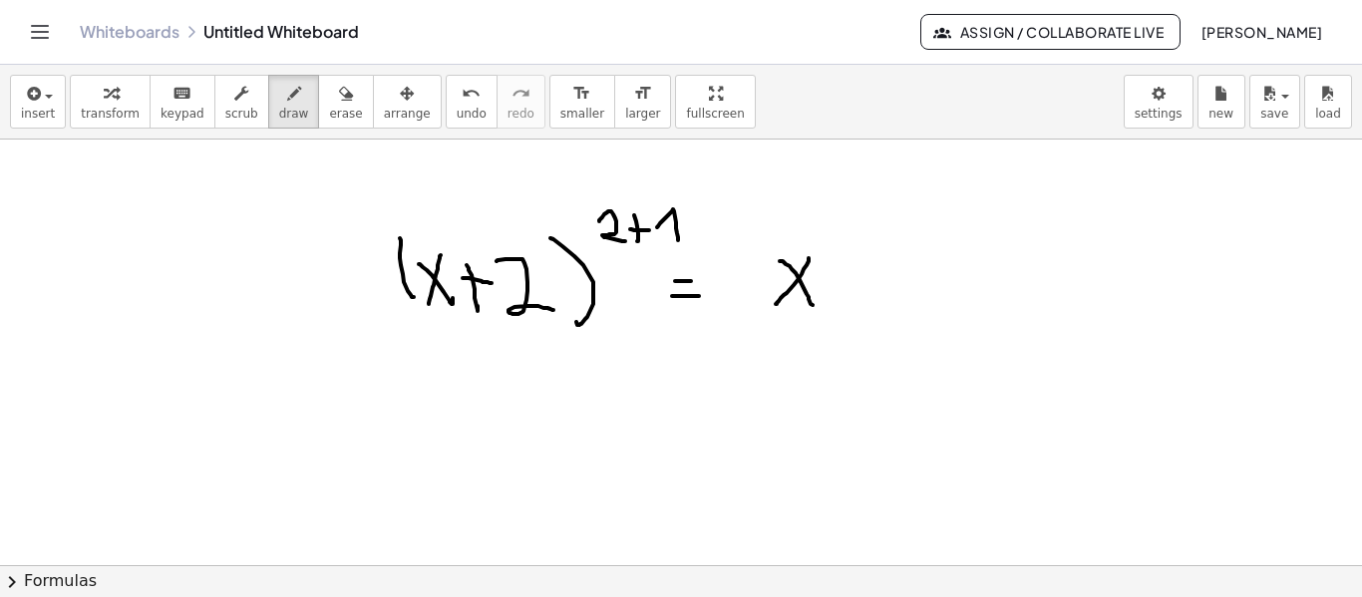
drag, startPoint x: 828, startPoint y: 269, endPoint x: 833, endPoint y: 287, distance: 18.6
drag, startPoint x: 864, startPoint y: 266, endPoint x: 847, endPoint y: 284, distance: 24.7
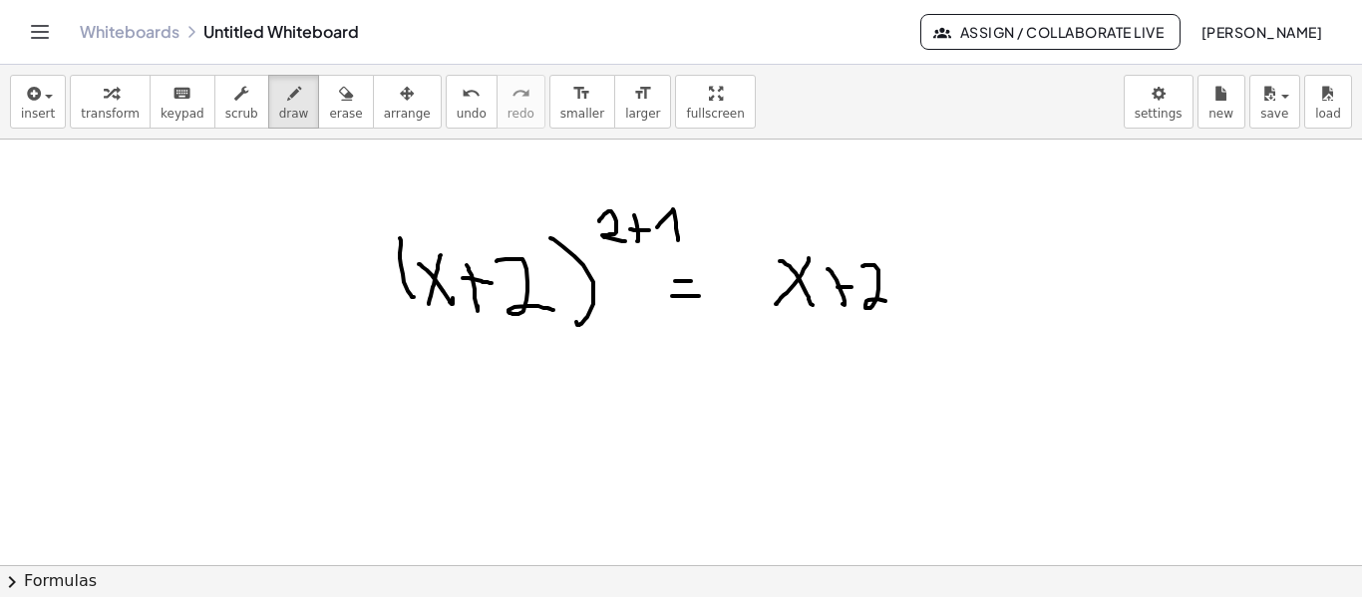
drag, startPoint x: 747, startPoint y: 251, endPoint x: 785, endPoint y: 310, distance: 70.0
drag, startPoint x: 892, startPoint y: 251, endPoint x: 899, endPoint y: 305, distance: 54.3
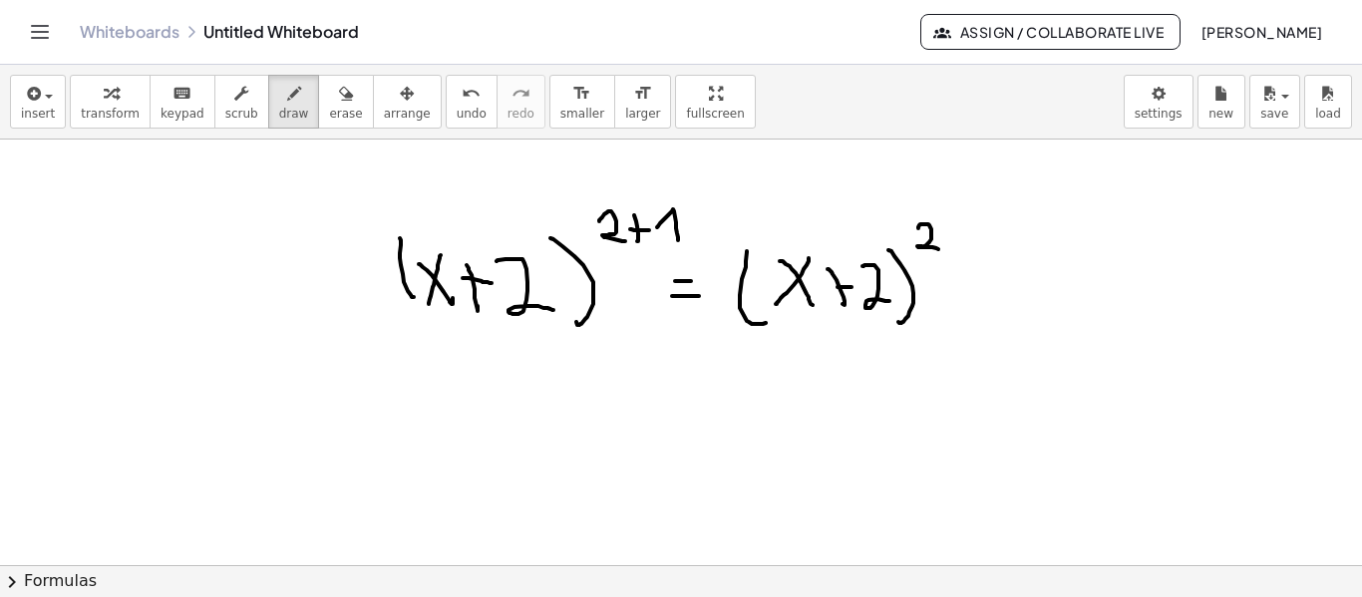
drag, startPoint x: 920, startPoint y: 225, endPoint x: 939, endPoint y: 249, distance: 30.5
drag, startPoint x: 1019, startPoint y: 240, endPoint x: 1012, endPoint y: 330, distance: 90.0
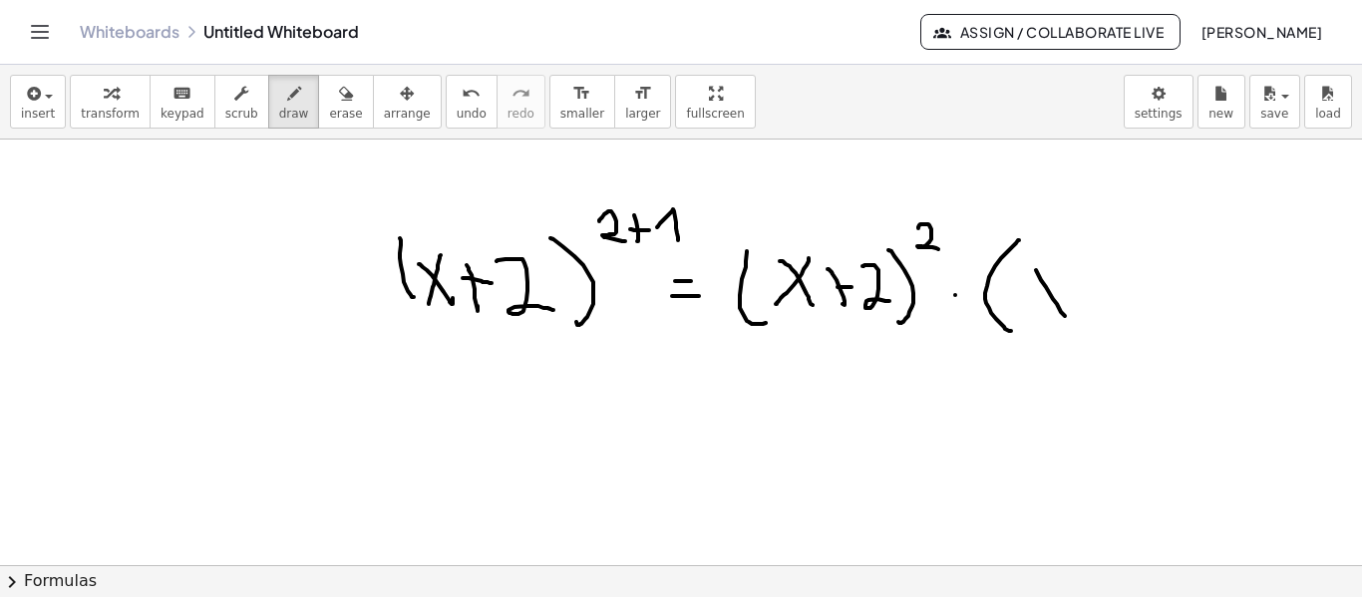
drag, startPoint x: 1057, startPoint y: 304, endPoint x: 1065, endPoint y: 316, distance: 14.4
drag, startPoint x: 1061, startPoint y: 273, endPoint x: 1026, endPoint y: 316, distance: 55.3
drag, startPoint x: 1090, startPoint y: 277, endPoint x: 1082, endPoint y: 288, distance: 13.6
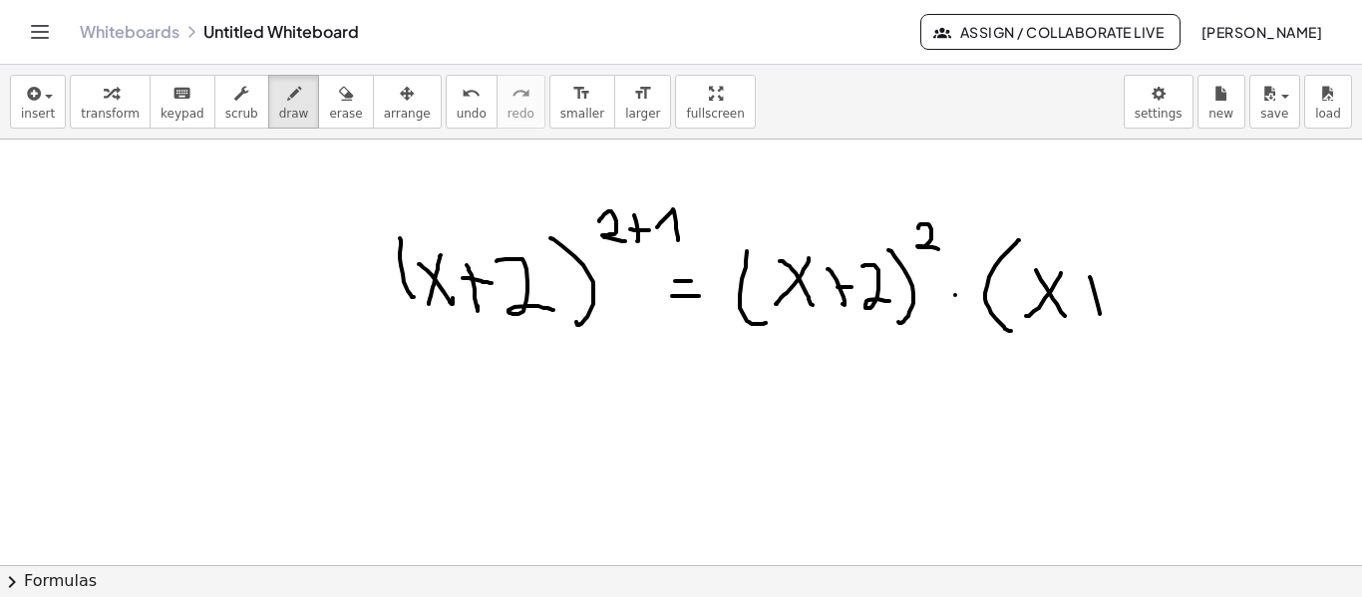
drag, startPoint x: 1089, startPoint y: 286, endPoint x: 1113, endPoint y: 284, distance: 24.0
drag, startPoint x: 1136, startPoint y: 247, endPoint x: 1183, endPoint y: 279, distance: 56.7
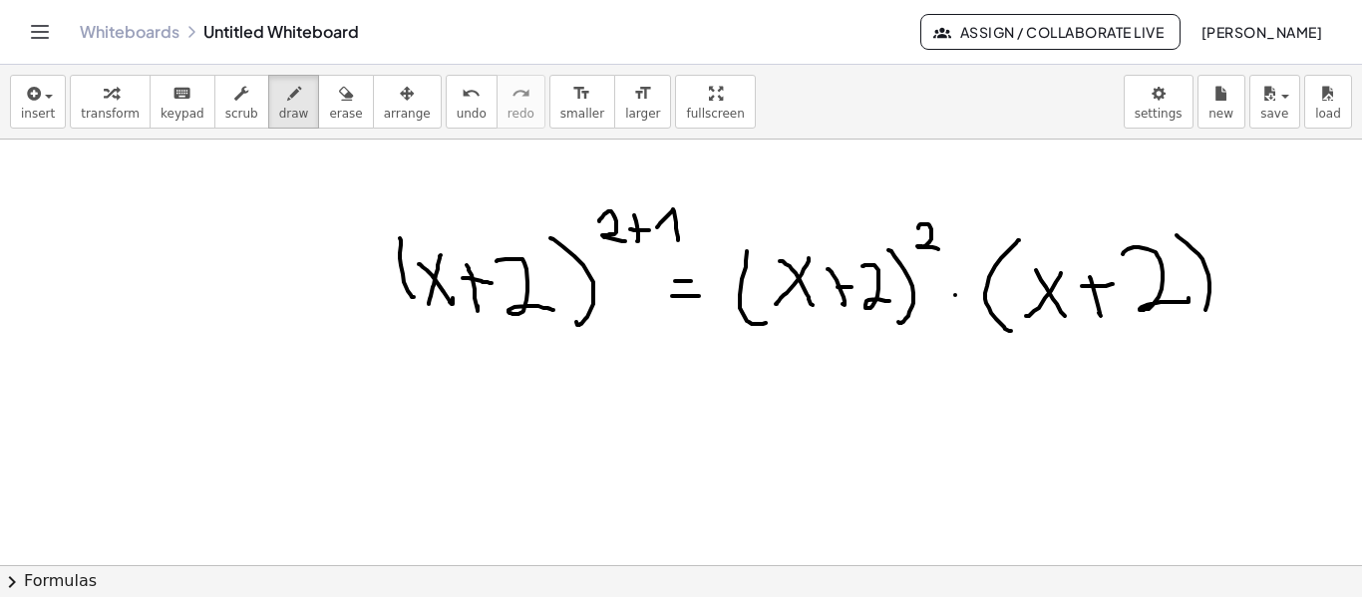
drag, startPoint x: 1177, startPoint y: 235, endPoint x: 1221, endPoint y: 273, distance: 58.0
drag, startPoint x: 1197, startPoint y: 218, endPoint x: 1212, endPoint y: 238, distance: 24.9
drag, startPoint x: 492, startPoint y: 397, endPoint x: 532, endPoint y: 454, distance: 69.5
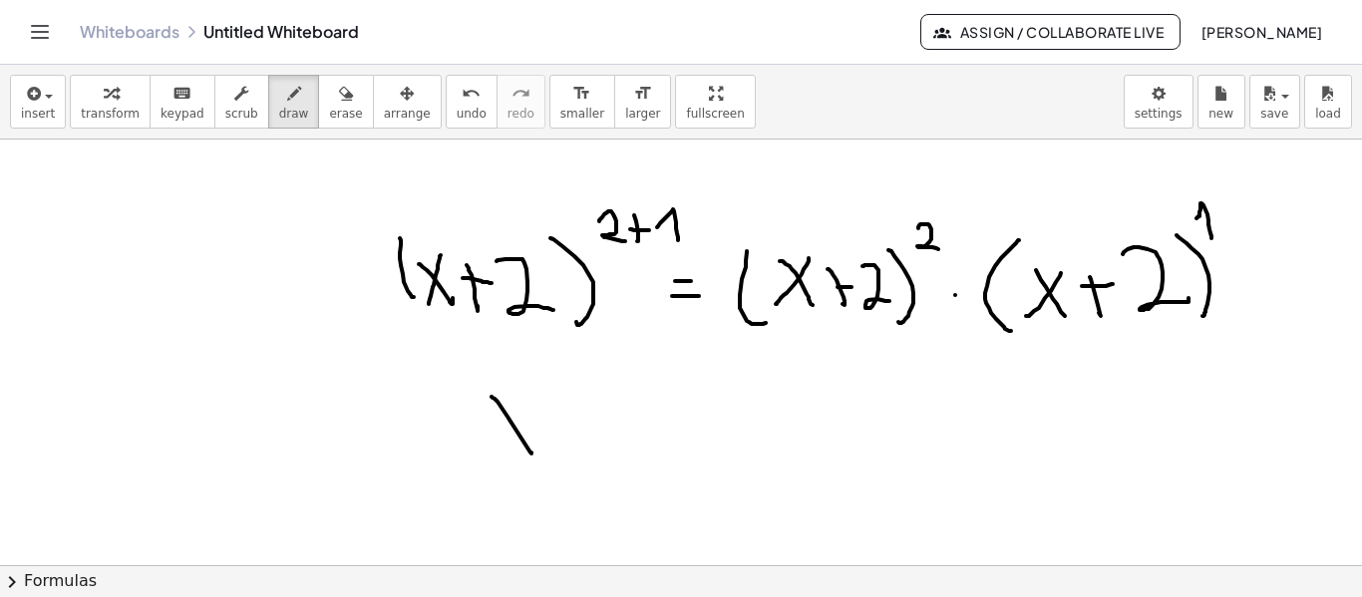
drag, startPoint x: 502, startPoint y: 457, endPoint x: 489, endPoint y: 480, distance: 26.4
drag, startPoint x: 540, startPoint y: 372, endPoint x: 569, endPoint y: 400, distance: 40.2
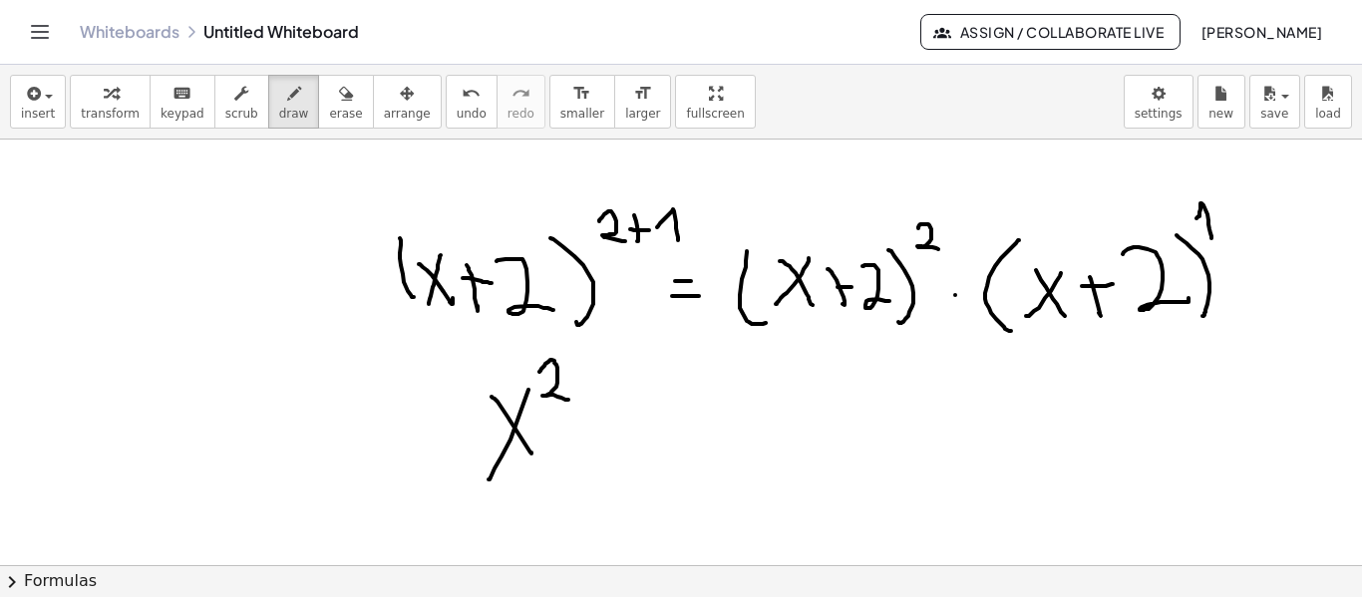
drag, startPoint x: 632, startPoint y: 404, endPoint x: 656, endPoint y: 414, distance: 25.9
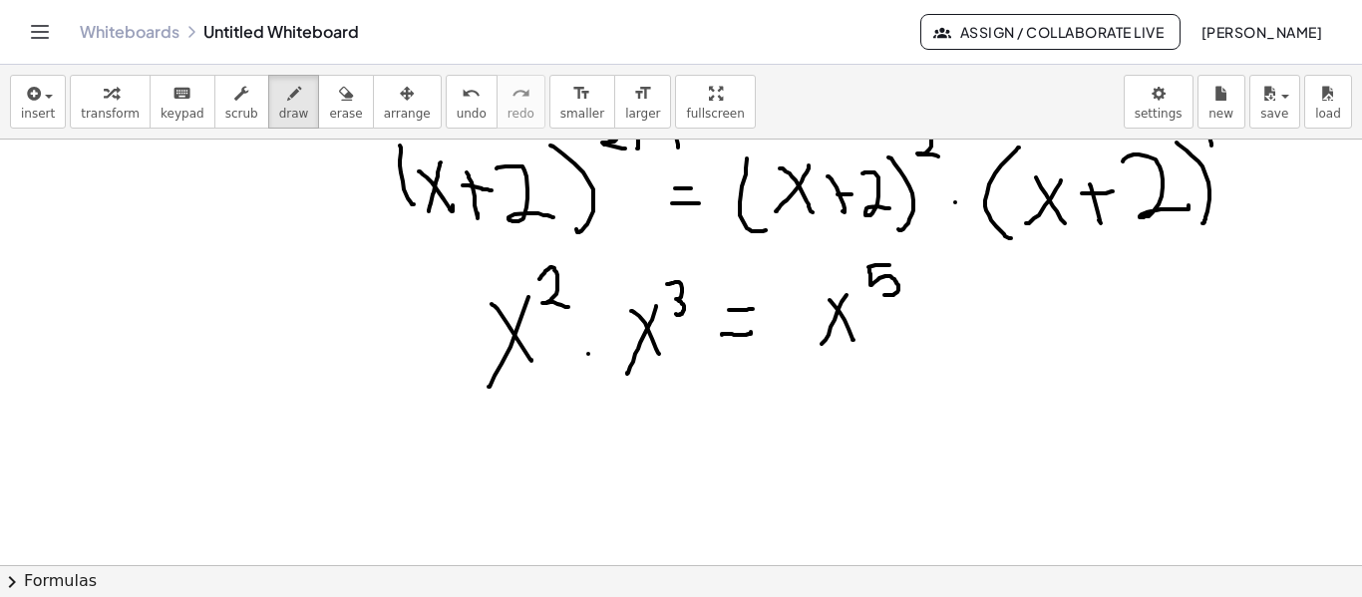
scroll to position [2670, 0]
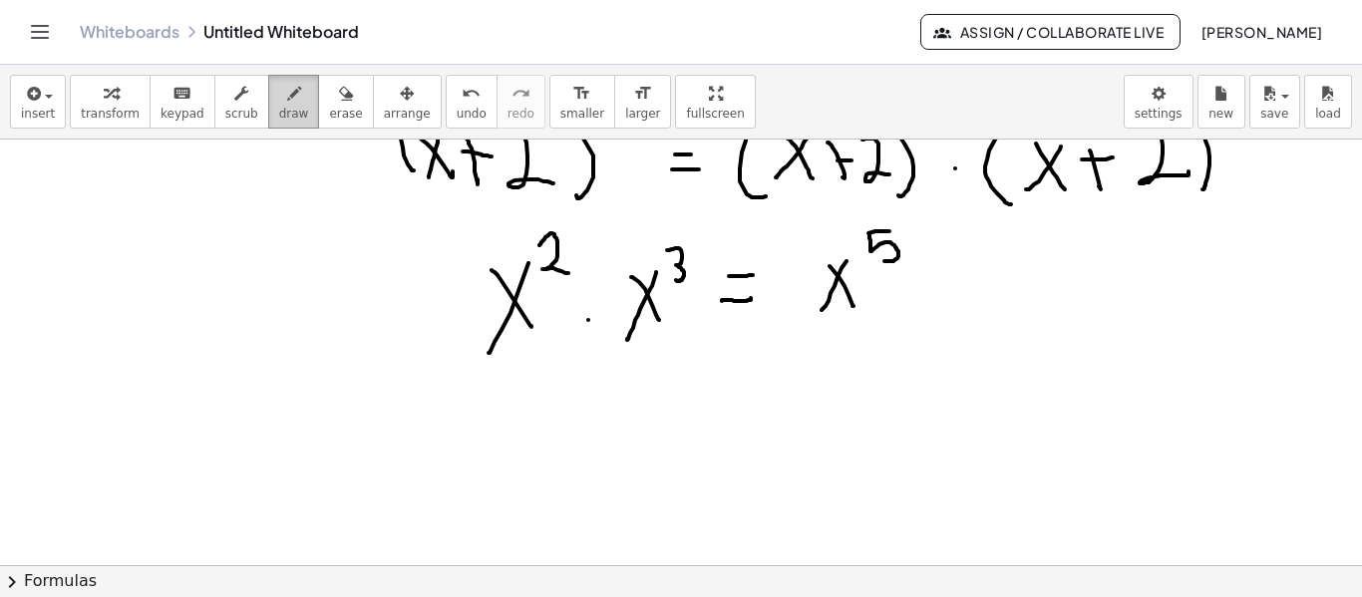
click at [279, 100] on div "button" at bounding box center [294, 93] width 30 height 24
drag, startPoint x: 612, startPoint y: 458, endPoint x: 649, endPoint y: 500, distance: 55.8
drag, startPoint x: 631, startPoint y: 439, endPoint x: 595, endPoint y: 484, distance: 57.5
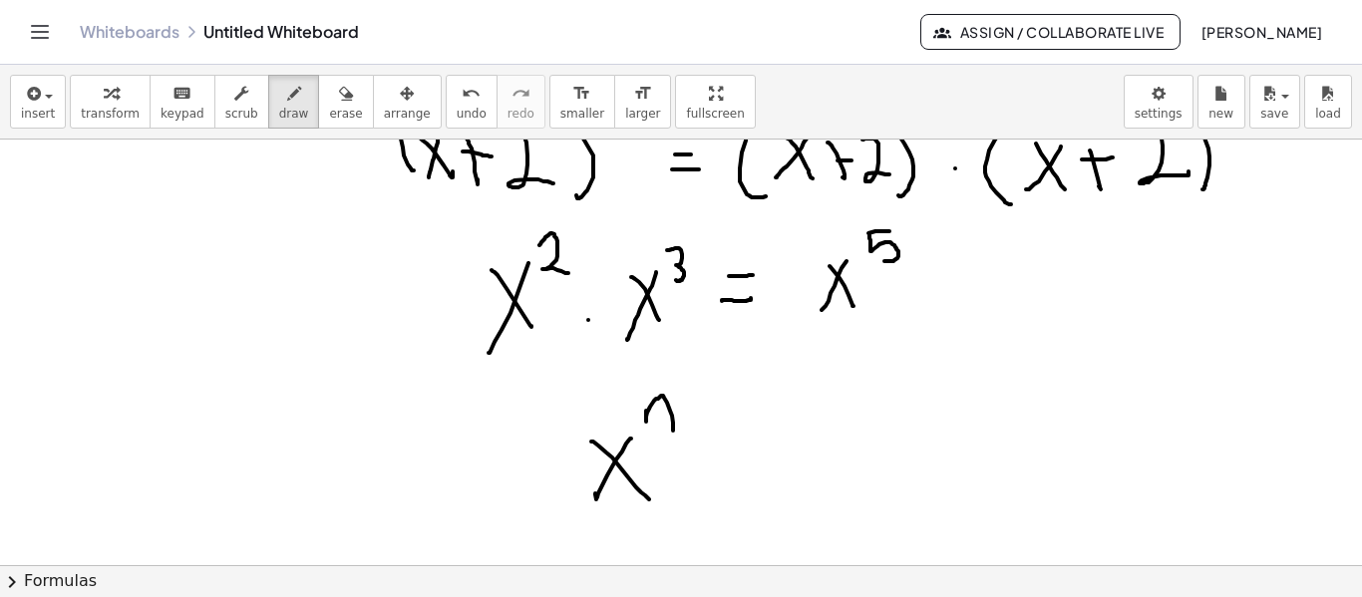
drag, startPoint x: 646, startPoint y: 411, endPoint x: 688, endPoint y: 412, distance: 41.9
drag, startPoint x: 689, startPoint y: 408, endPoint x: 725, endPoint y: 404, distance: 36.1
drag, startPoint x: 733, startPoint y: 393, endPoint x: 739, endPoint y: 414, distance: 21.8
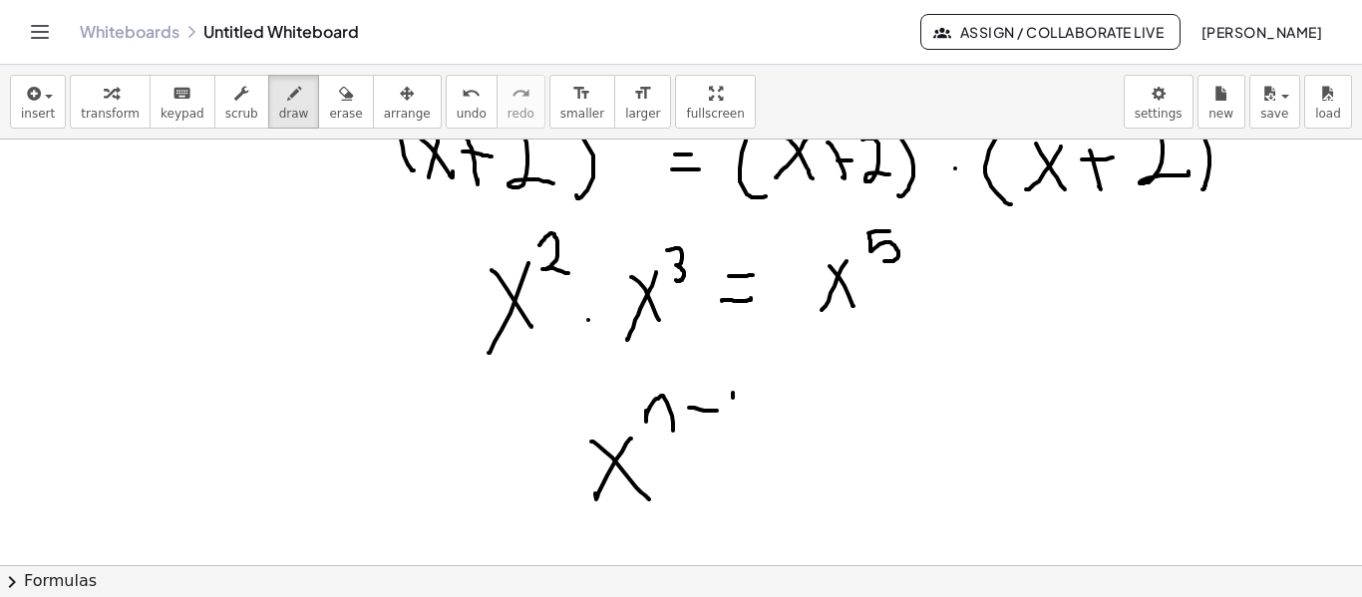
drag, startPoint x: 753, startPoint y: 392, endPoint x: 768, endPoint y: 425, distance: 36.2
drag, startPoint x: 855, startPoint y: 456, endPoint x: 879, endPoint y: 432, distance: 33.9
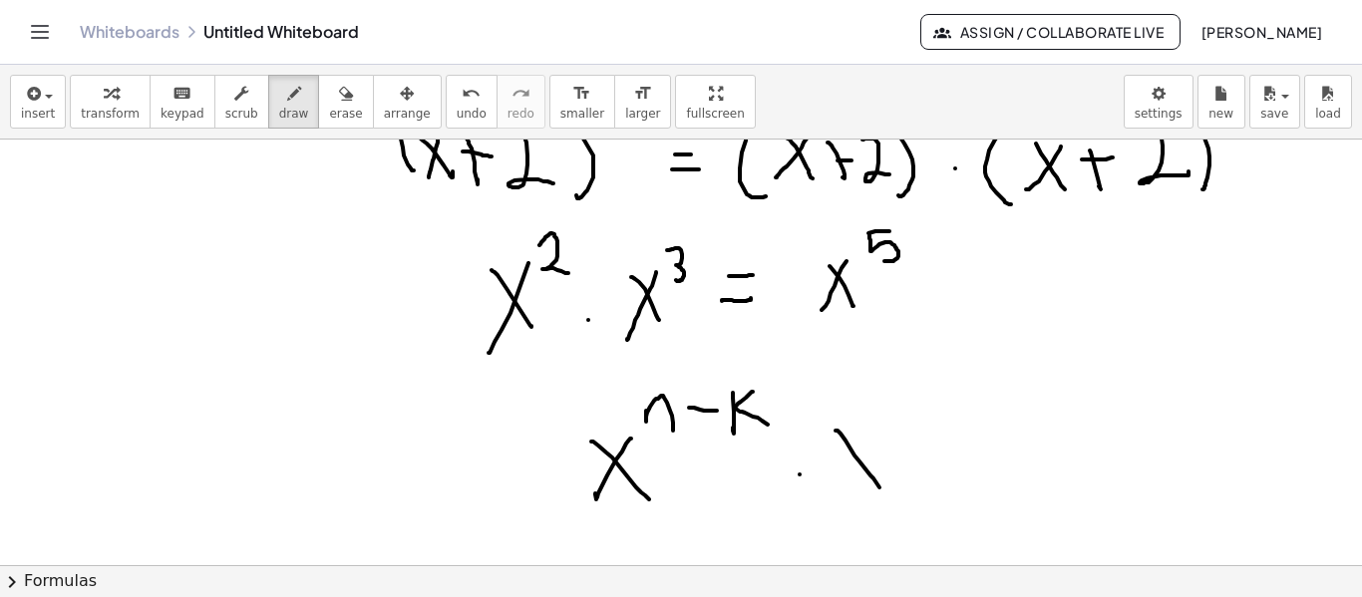
drag, startPoint x: 877, startPoint y: 421, endPoint x: 870, endPoint y: 436, distance: 16.5
drag, startPoint x: 888, startPoint y: 401, endPoint x: 898, endPoint y: 421, distance: 22.3
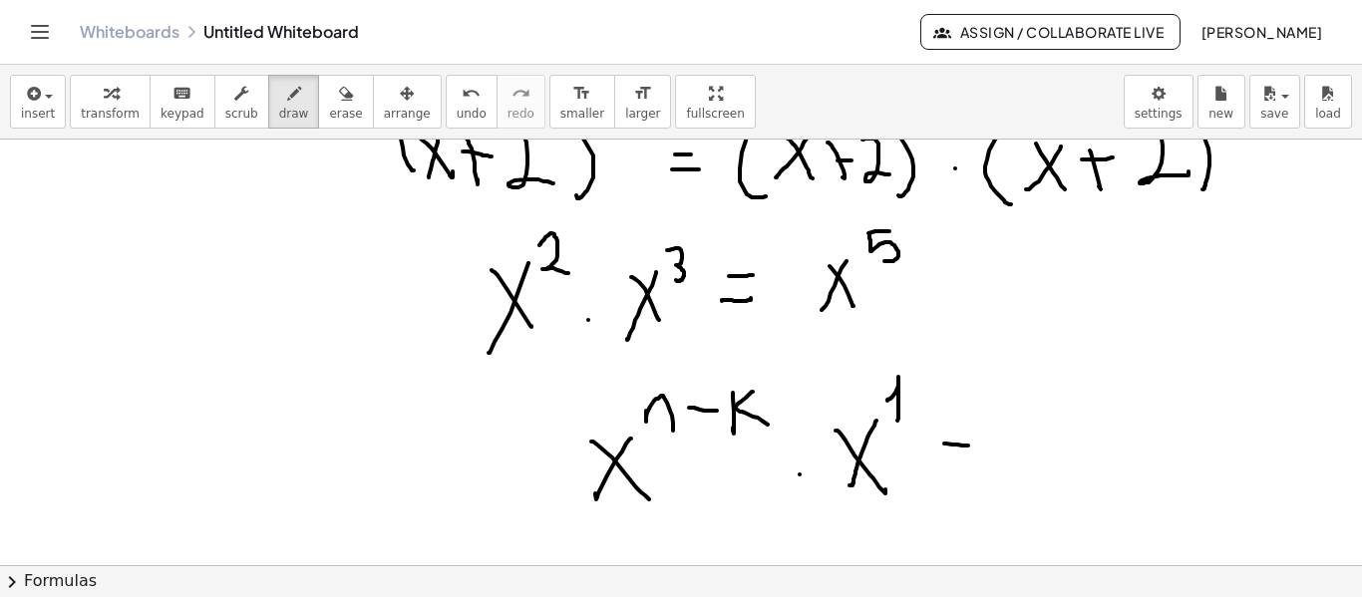
drag, startPoint x: 953, startPoint y: 427, endPoint x: 974, endPoint y: 428, distance: 22.0
drag, startPoint x: 1039, startPoint y: 412, endPoint x: 1081, endPoint y: 464, distance: 66.7
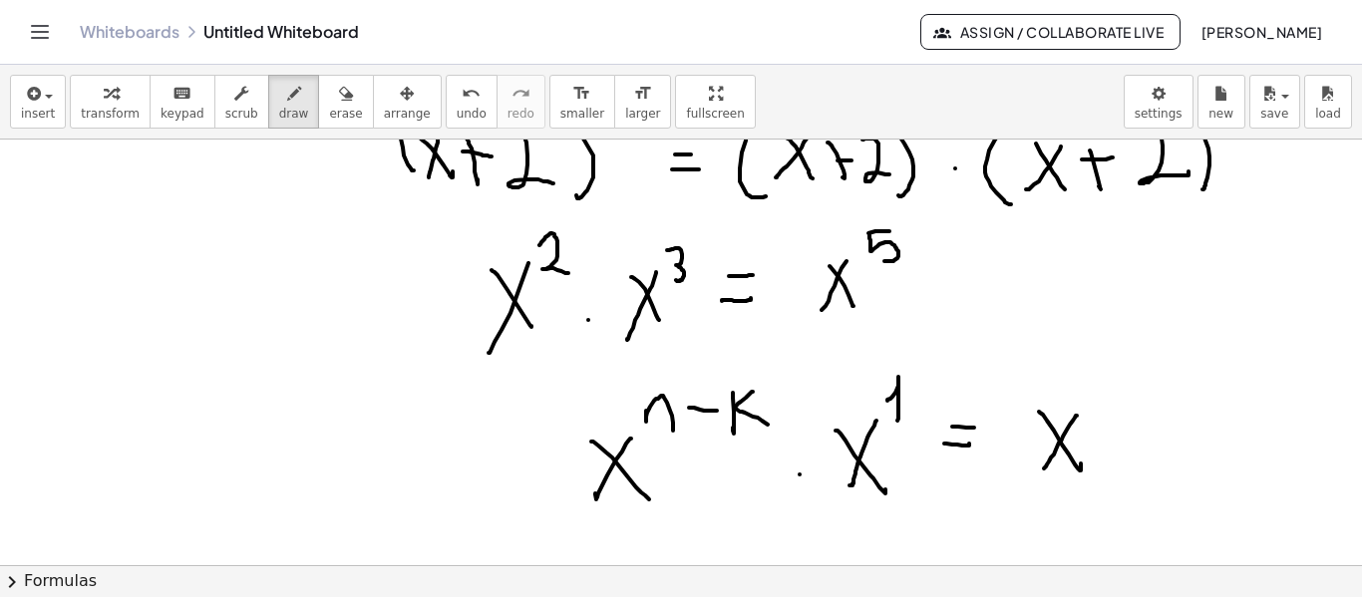
drag, startPoint x: 1077, startPoint y: 416, endPoint x: 1042, endPoint y: 458, distance: 54.5
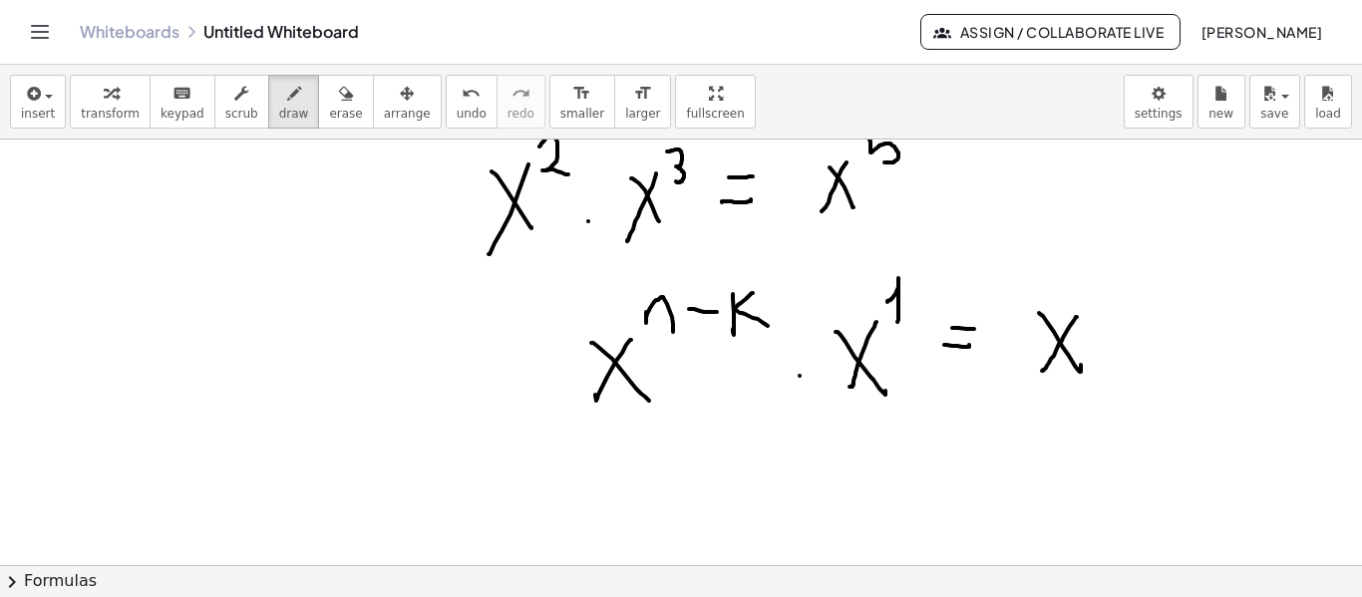
scroll to position [2770, 0]
drag, startPoint x: 1080, startPoint y: 279, endPoint x: 1106, endPoint y: 296, distance: 31.0
drag, startPoint x: 1143, startPoint y: 256, endPoint x: 1156, endPoint y: 275, distance: 23.0
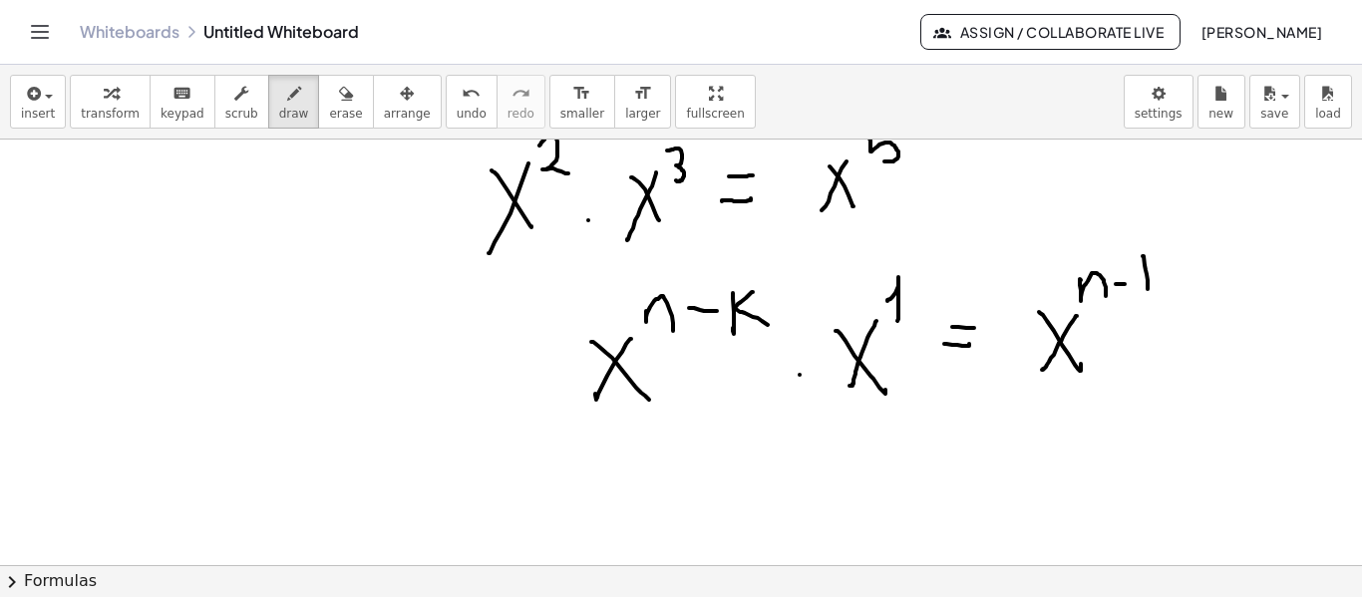
drag, startPoint x: 1161, startPoint y: 261, endPoint x: 1148, endPoint y: 274, distance: 18.3
drag, startPoint x: 1146, startPoint y: 272, endPoint x: 1168, endPoint y: 293, distance: 30.3
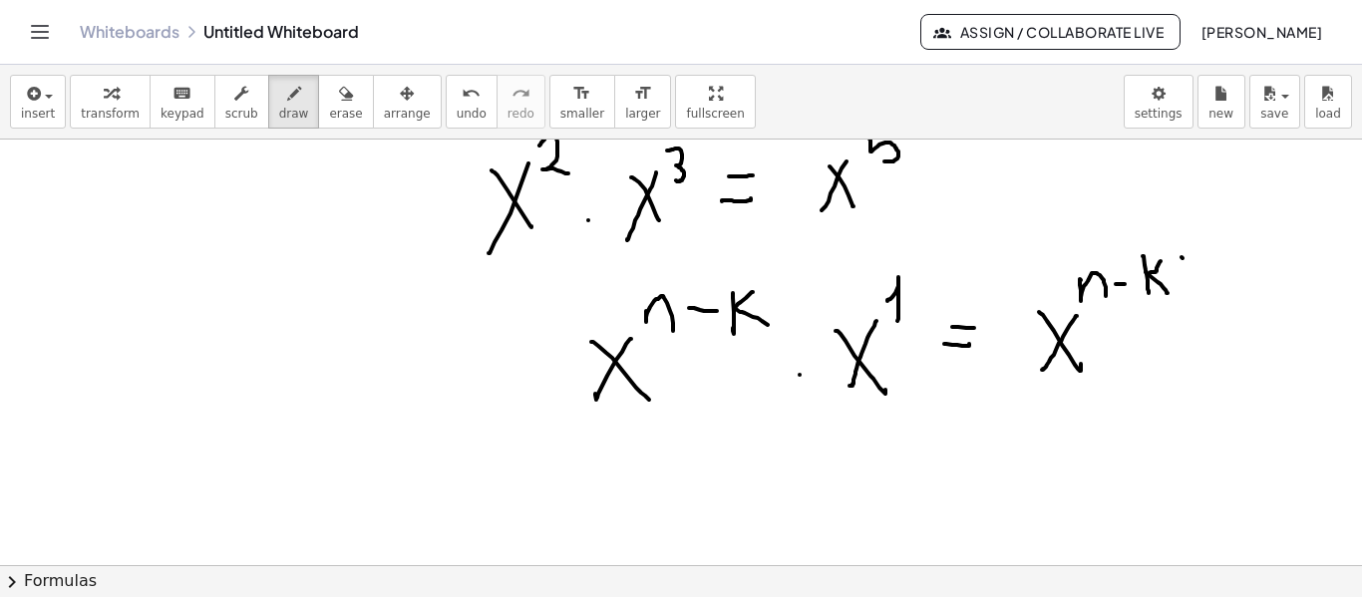
drag, startPoint x: 1182, startPoint y: 257, endPoint x: 1192, endPoint y: 284, distance: 28.7
drag, startPoint x: 1213, startPoint y: 267, endPoint x: 1232, endPoint y: 291, distance: 30.5
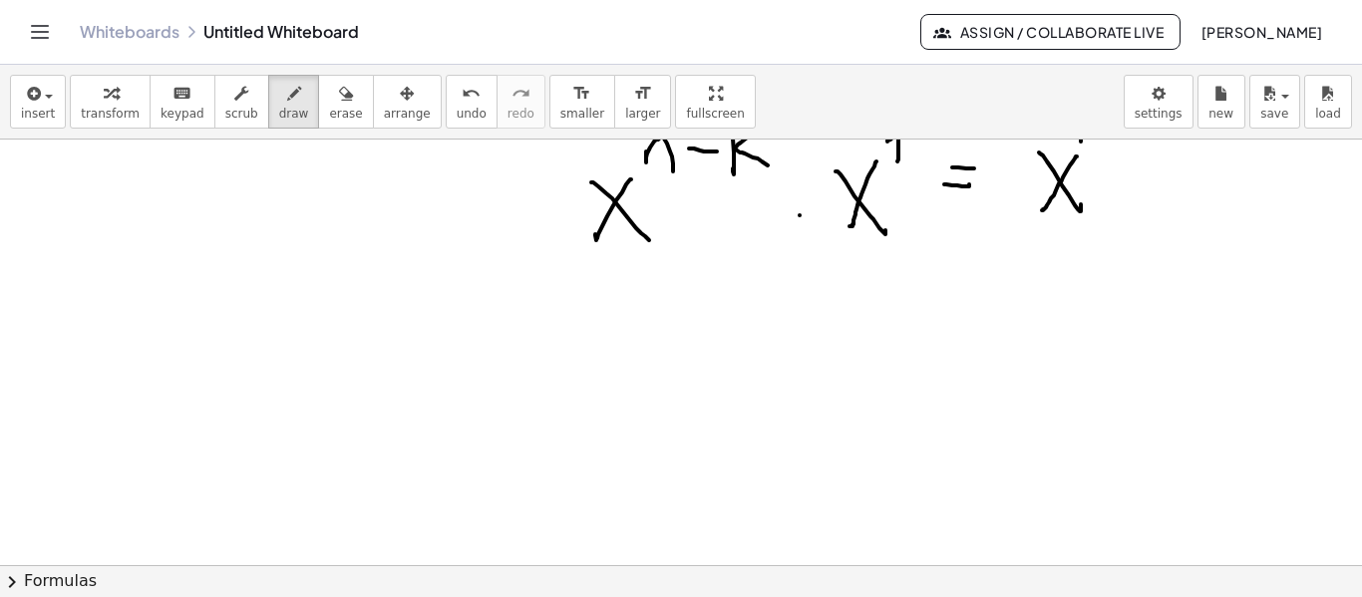
scroll to position [2969, 0]
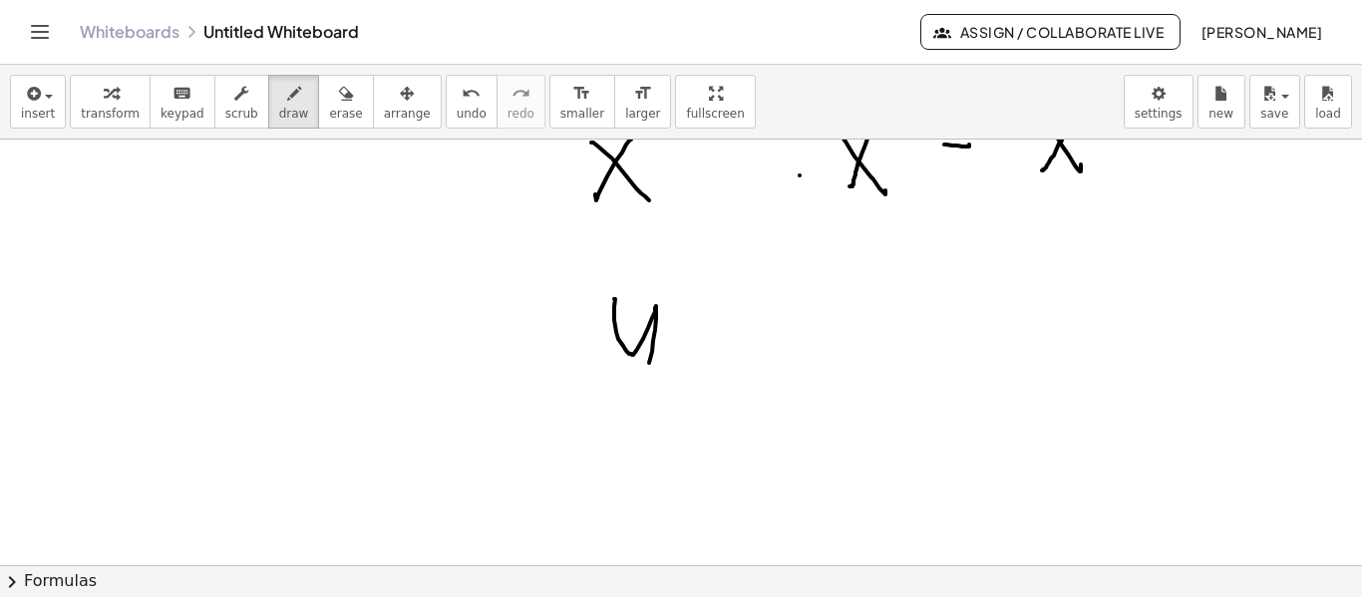
drag, startPoint x: 615, startPoint y: 299, endPoint x: 643, endPoint y: 370, distance: 76.1
drag, startPoint x: 672, startPoint y: 281, endPoint x: 676, endPoint y: 304, distance: 23.3
drag, startPoint x: 689, startPoint y: 283, endPoint x: 700, endPoint y: 312, distance: 30.9
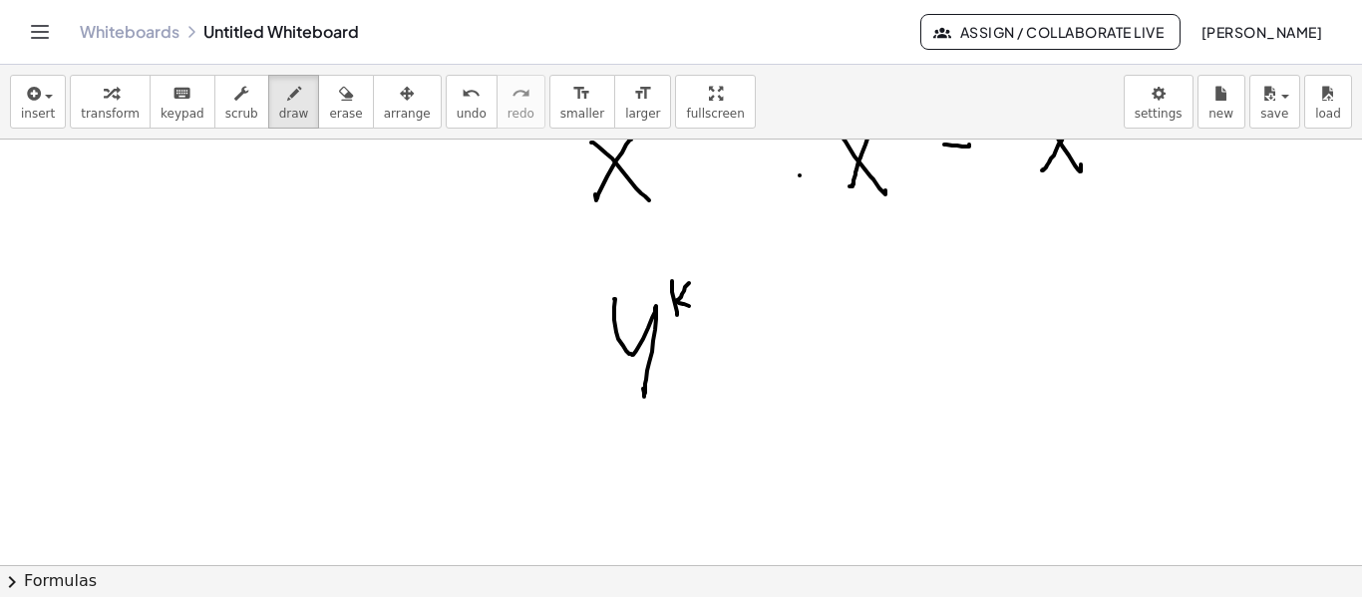
drag, startPoint x: 825, startPoint y: 289, endPoint x: 873, endPoint y: 320, distance: 57.0
drag, startPoint x: 889, startPoint y: 284, endPoint x: 895, endPoint y: 299, distance: 16.1
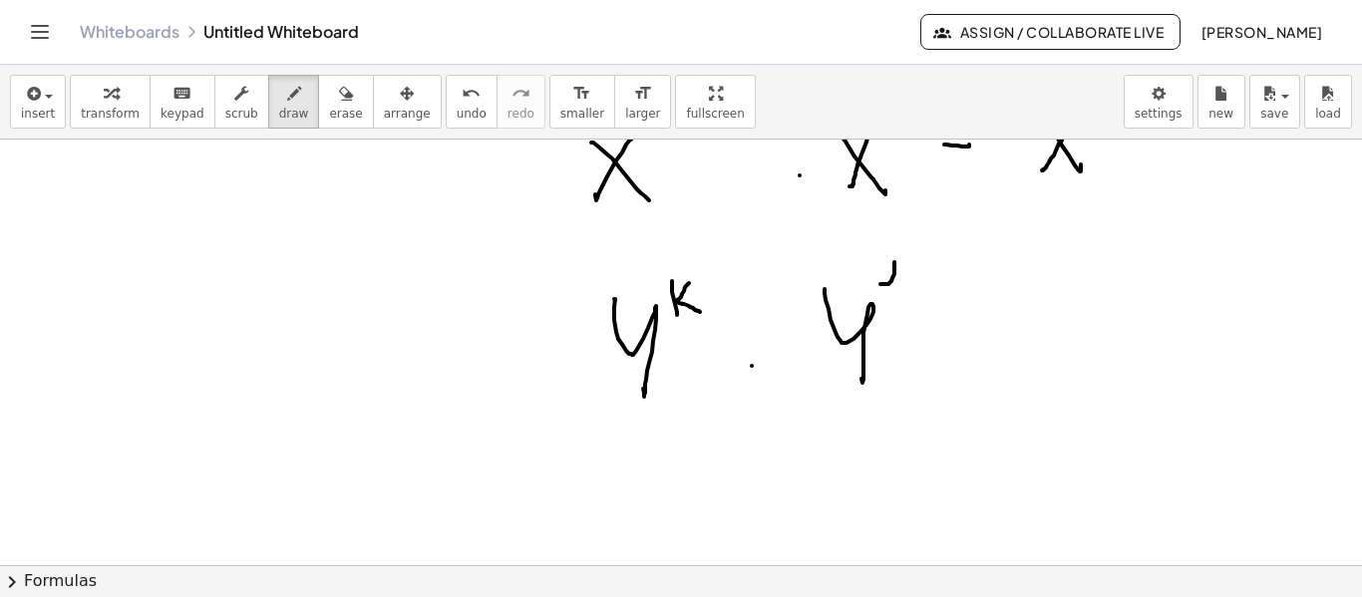
drag, startPoint x: 976, startPoint y: 342, endPoint x: 947, endPoint y: 319, distance: 37.7
drag, startPoint x: 943, startPoint y: 315, endPoint x: 970, endPoint y: 319, distance: 27.2
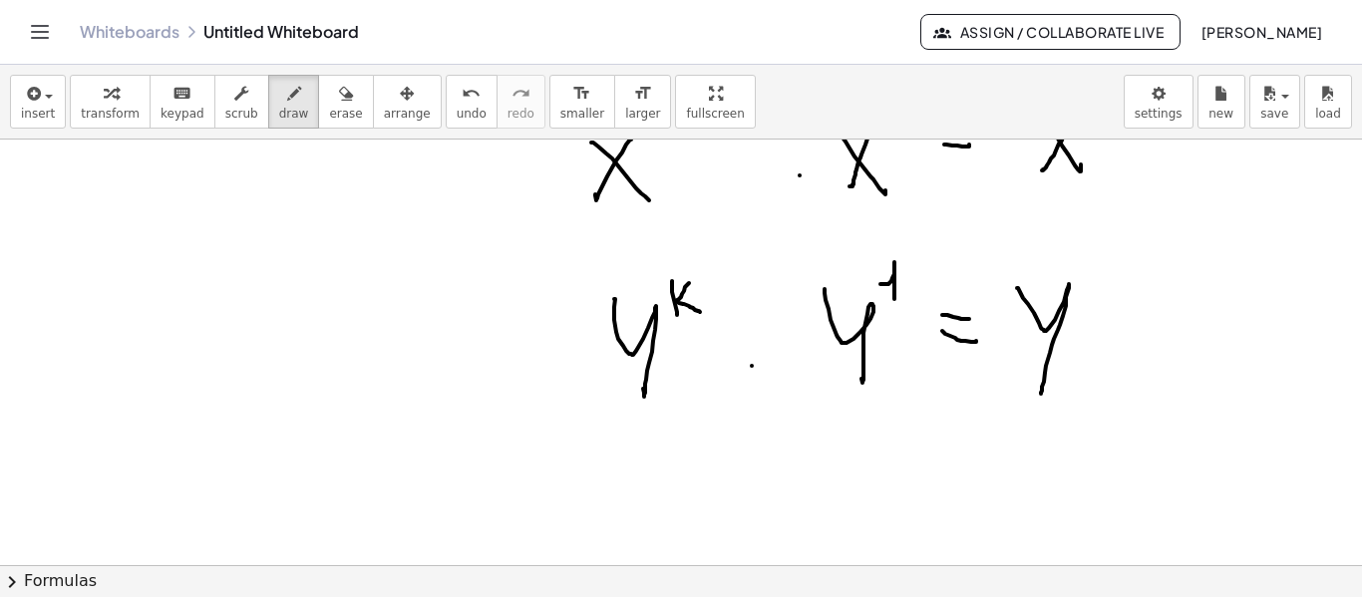
drag, startPoint x: 1017, startPoint y: 288, endPoint x: 1041, endPoint y: 394, distance: 108.4
drag, startPoint x: 1074, startPoint y: 227, endPoint x: 1084, endPoint y: 234, distance: 12.2
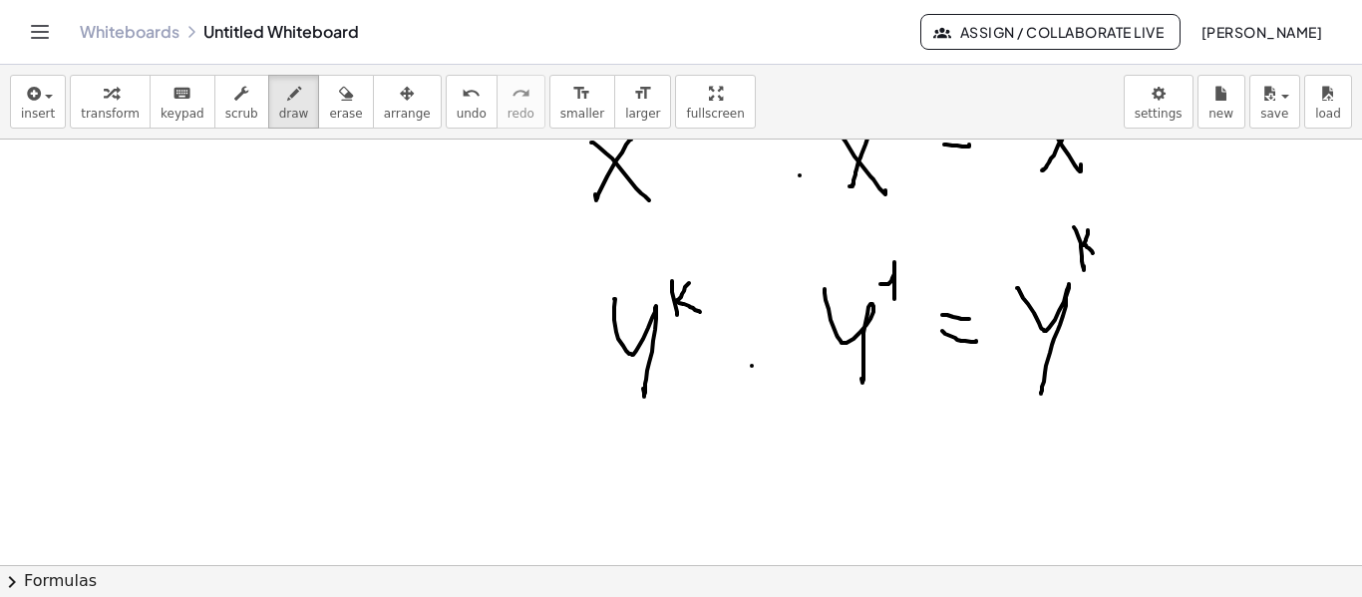
drag, startPoint x: 1084, startPoint y: 245, endPoint x: 1118, endPoint y: 244, distance: 33.9
drag, startPoint x: 1125, startPoint y: 228, endPoint x: 1125, endPoint y: 254, distance: 25.9
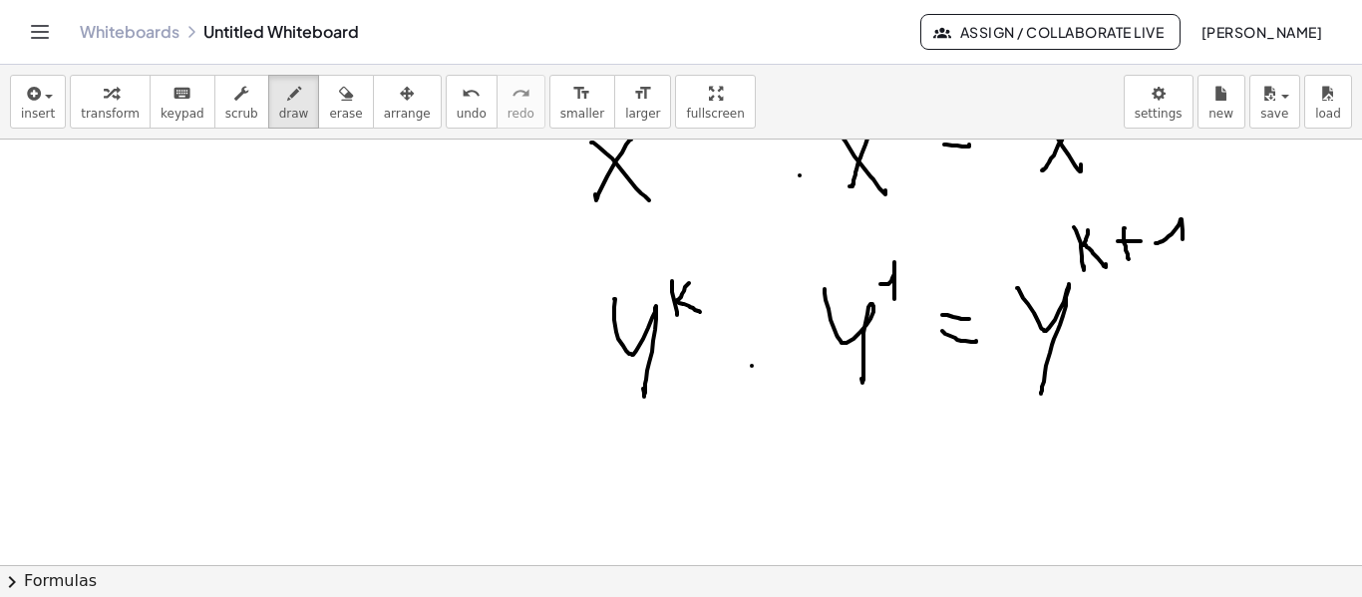
drag, startPoint x: 1166, startPoint y: 239, endPoint x: 1185, endPoint y: 275, distance: 40.6
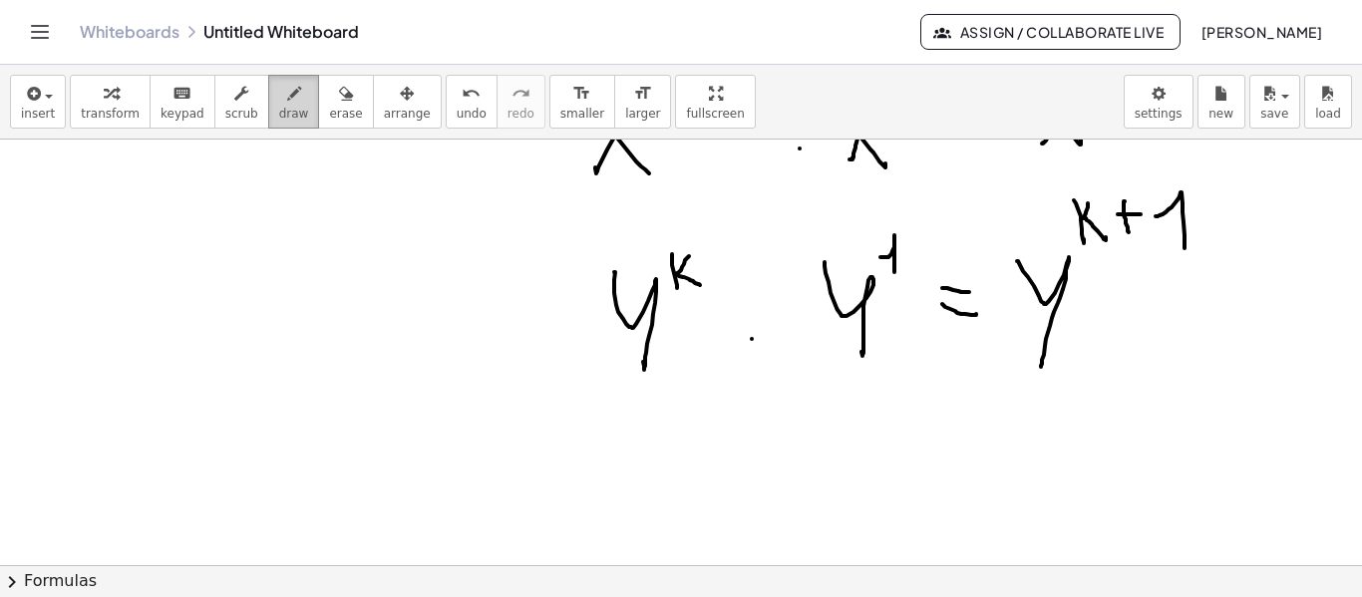
click at [280, 105] on button "draw" at bounding box center [294, 102] width 52 height 54
drag, startPoint x: 618, startPoint y: 435, endPoint x: 617, endPoint y: 485, distance: 49.9
drag, startPoint x: 638, startPoint y: 439, endPoint x: 646, endPoint y: 480, distance: 41.7
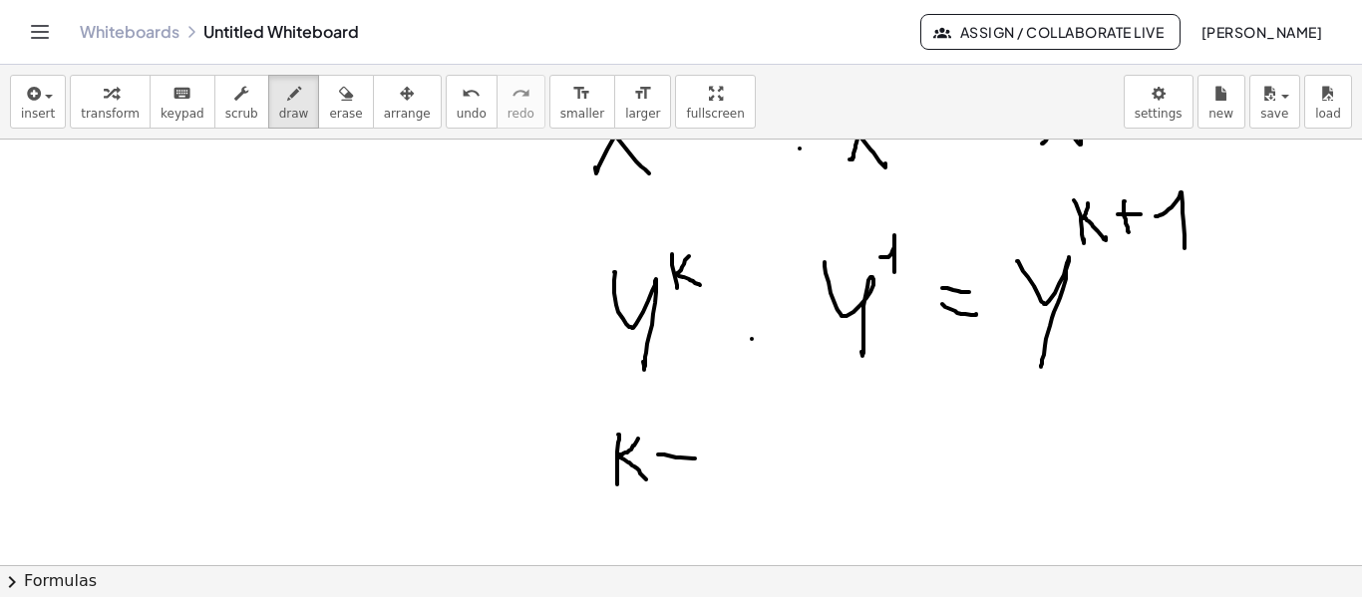
drag, startPoint x: 658, startPoint y: 455, endPoint x: 695, endPoint y: 459, distance: 37.1
drag, startPoint x: 663, startPoint y: 468, endPoint x: 700, endPoint y: 471, distance: 37.0
drag, startPoint x: 716, startPoint y: 467, endPoint x: 759, endPoint y: 480, distance: 44.8
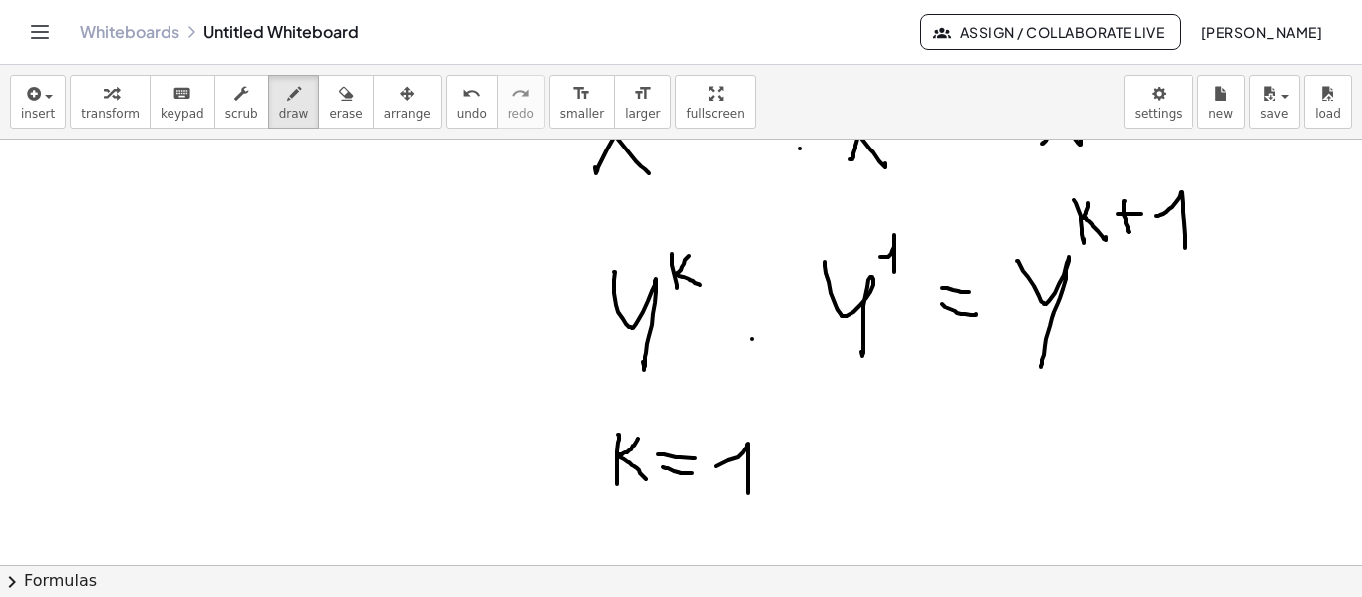
drag, startPoint x: 793, startPoint y: 457, endPoint x: 860, endPoint y: 455, distance: 66.9
drag, startPoint x: 862, startPoint y: 434, endPoint x: 806, endPoint y: 480, distance: 72.3
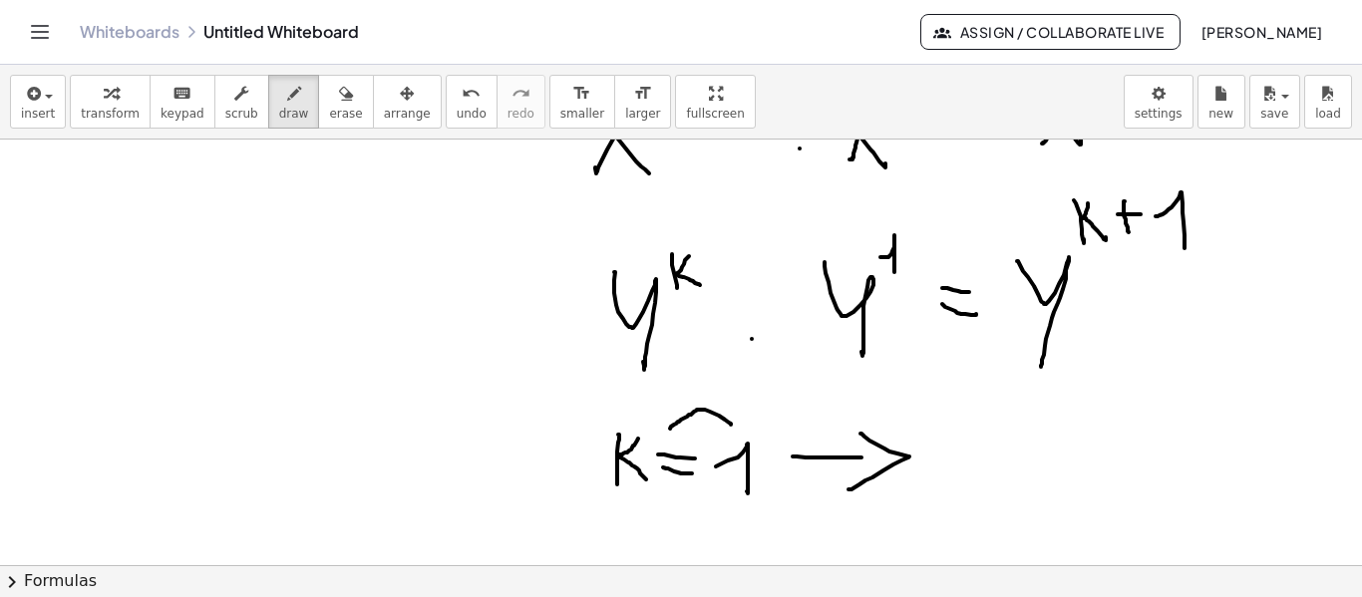
drag, startPoint x: 731, startPoint y: 425, endPoint x: 669, endPoint y: 430, distance: 62.0
drag, startPoint x: 661, startPoint y: 422, endPoint x: 694, endPoint y: 438, distance: 36.6
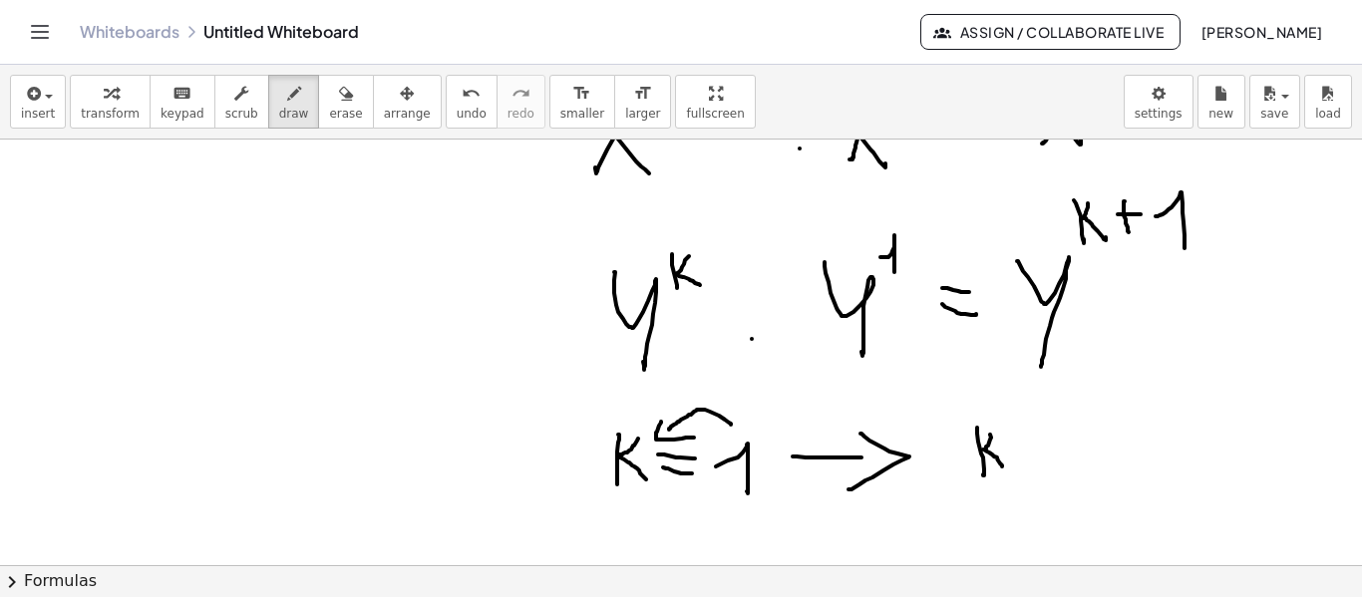
drag, startPoint x: 990, startPoint y: 435, endPoint x: 1004, endPoint y: 468, distance: 35.8
drag, startPoint x: 1015, startPoint y: 451, endPoint x: 1055, endPoint y: 450, distance: 39.9
drag, startPoint x: 1069, startPoint y: 447, endPoint x: 1098, endPoint y: 467, distance: 35.1
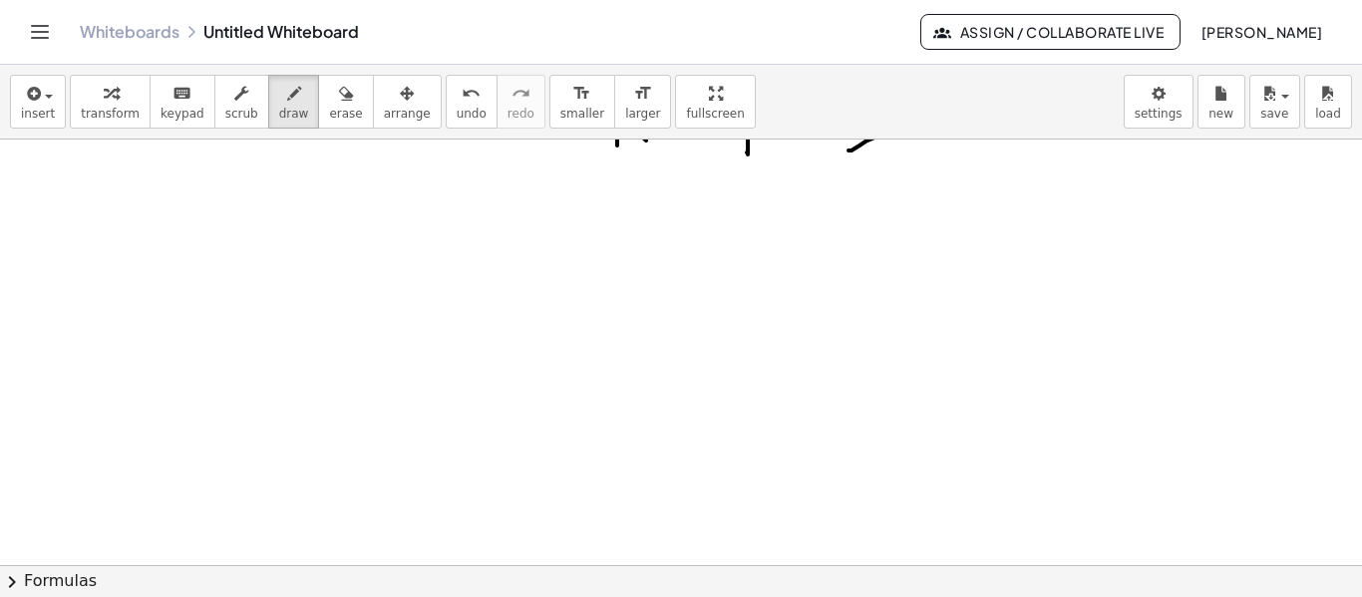
scroll to position [3395, 0]
click at [279, 111] on span "draw" at bounding box center [294, 114] width 30 height 14
drag, startPoint x: 670, startPoint y: 244, endPoint x: 710, endPoint y: 276, distance: 51.1
drag, startPoint x: 721, startPoint y: 265, endPoint x: 726, endPoint y: 280, distance: 15.8
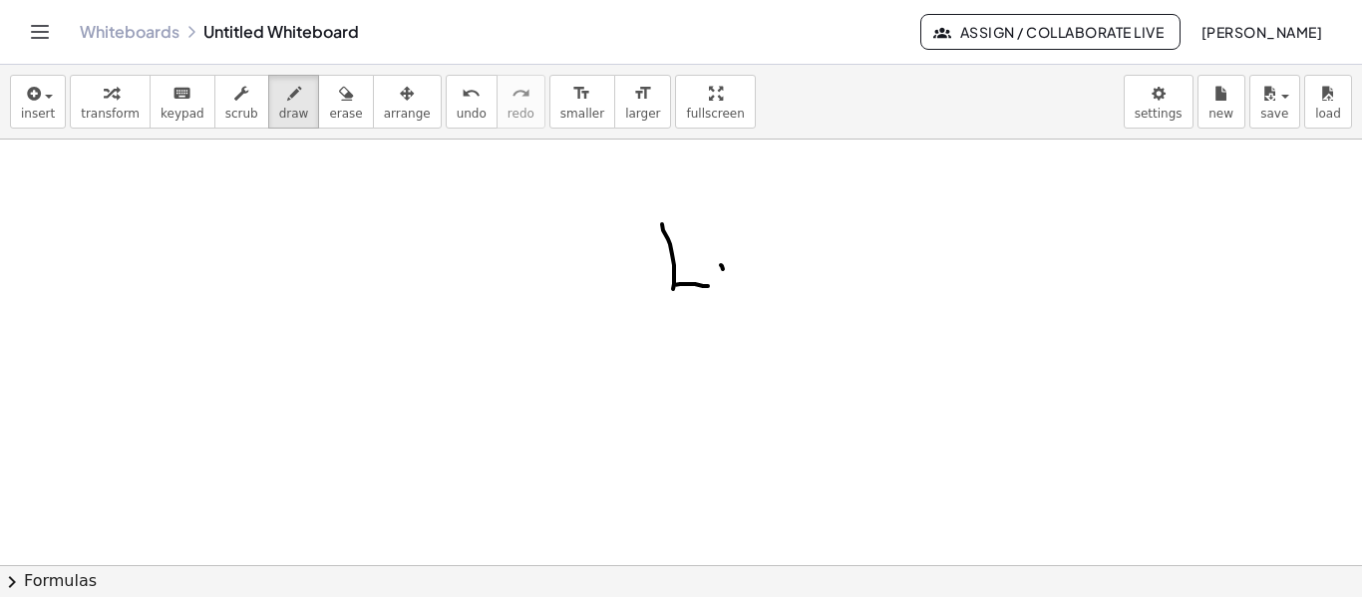
drag, startPoint x: 744, startPoint y: 279, endPoint x: 802, endPoint y: 278, distance: 57.9
drag, startPoint x: 667, startPoint y: 317, endPoint x: 695, endPoint y: 350, distance: 43.2
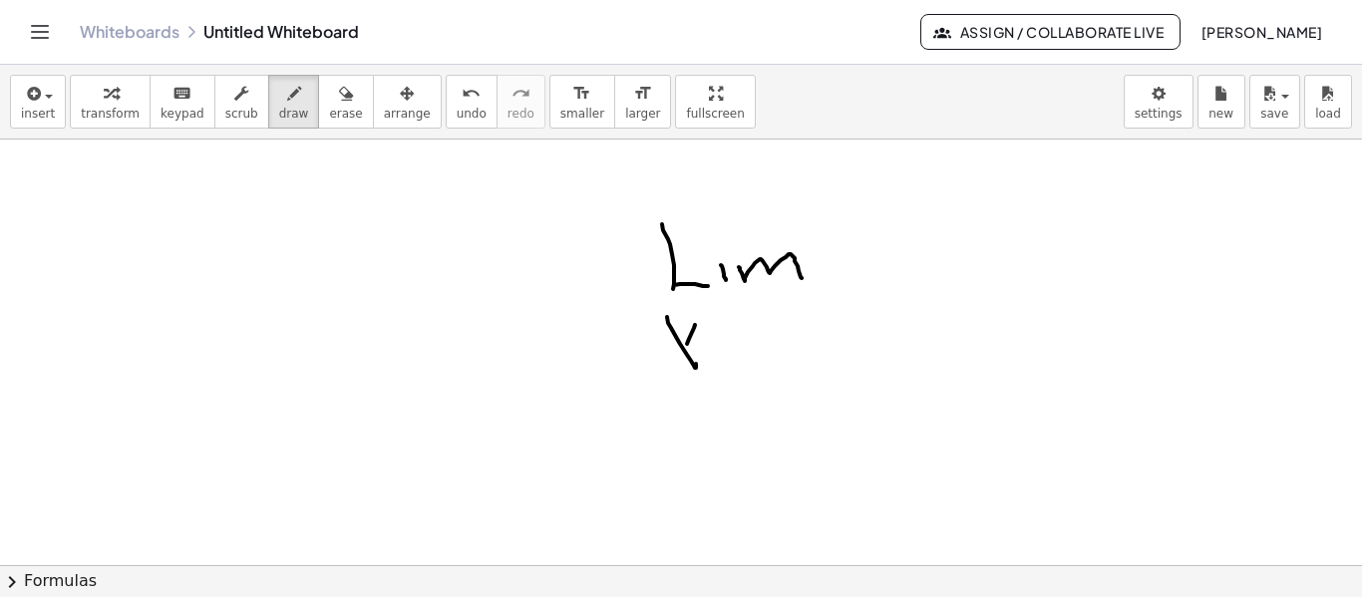
drag, startPoint x: 695, startPoint y: 325, endPoint x: 674, endPoint y: 372, distance: 51.3
drag, startPoint x: 713, startPoint y: 349, endPoint x: 759, endPoint y: 343, distance: 46.3
drag, startPoint x: 759, startPoint y: 339, endPoint x: 763, endPoint y: 349, distance: 10.7
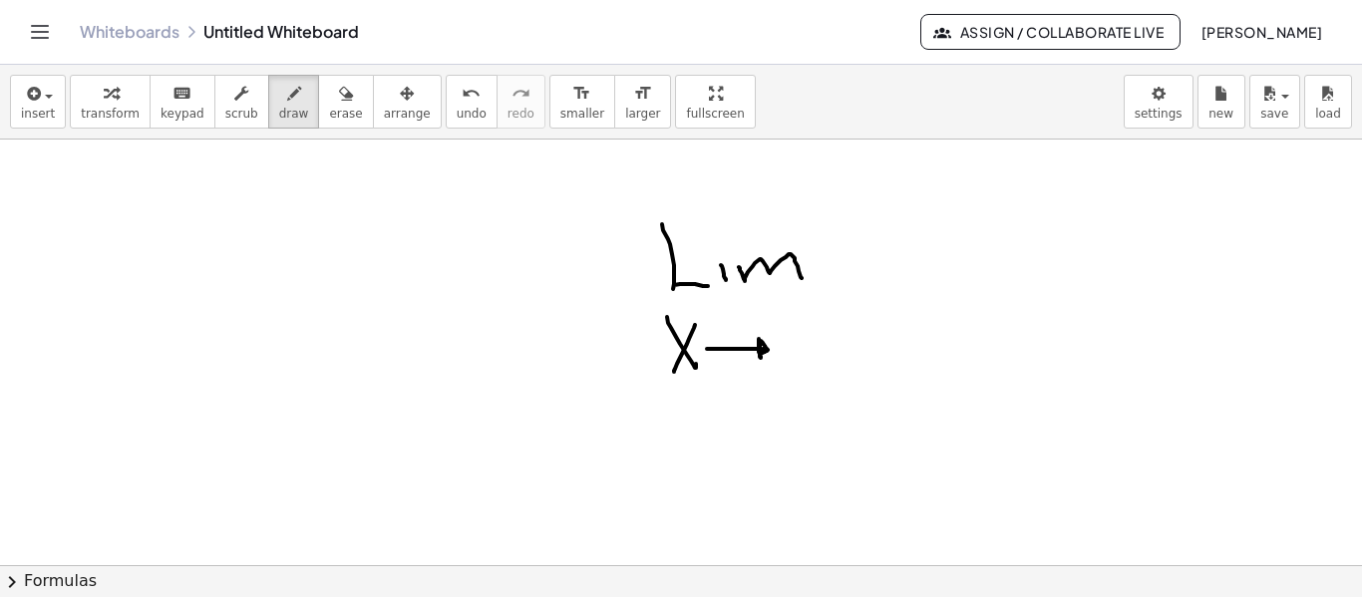
drag, startPoint x: 790, startPoint y: 341, endPoint x: 812, endPoint y: 368, distance: 34.7
drag, startPoint x: 827, startPoint y: 344, endPoint x: 900, endPoint y: 334, distance: 73.5
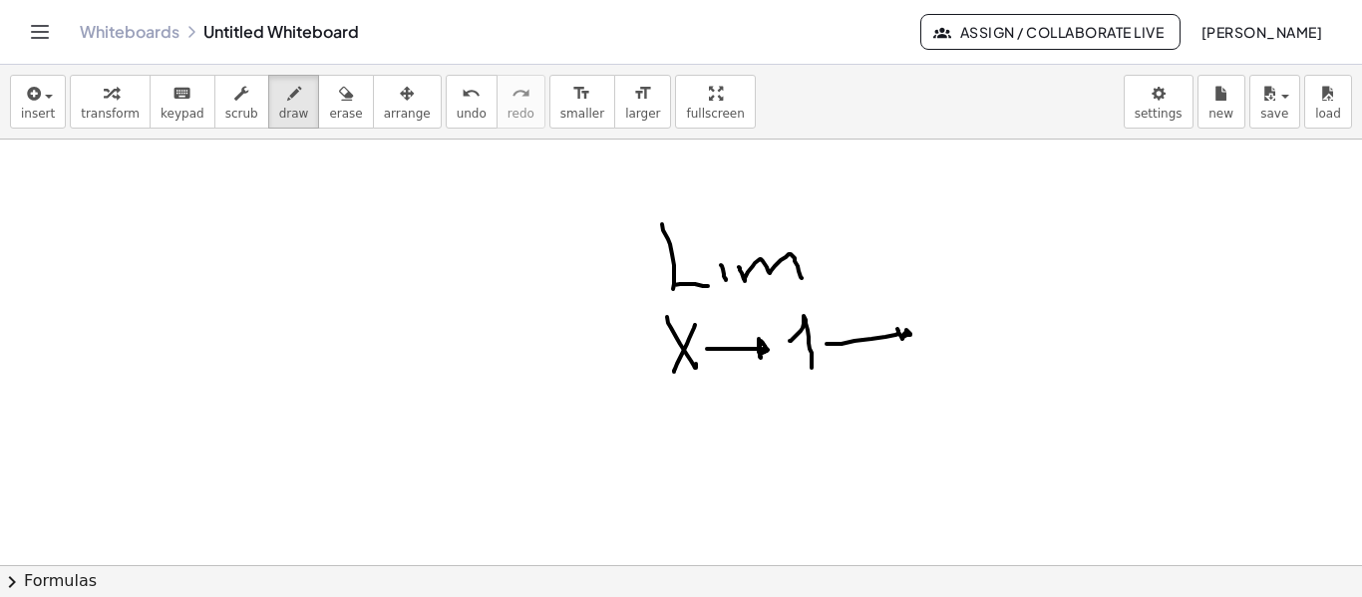
drag, startPoint x: 975, startPoint y: 335, endPoint x: 992, endPoint y: 311, distance: 29.3
drag, startPoint x: 943, startPoint y: 384, endPoint x: 966, endPoint y: 389, distance: 23.5
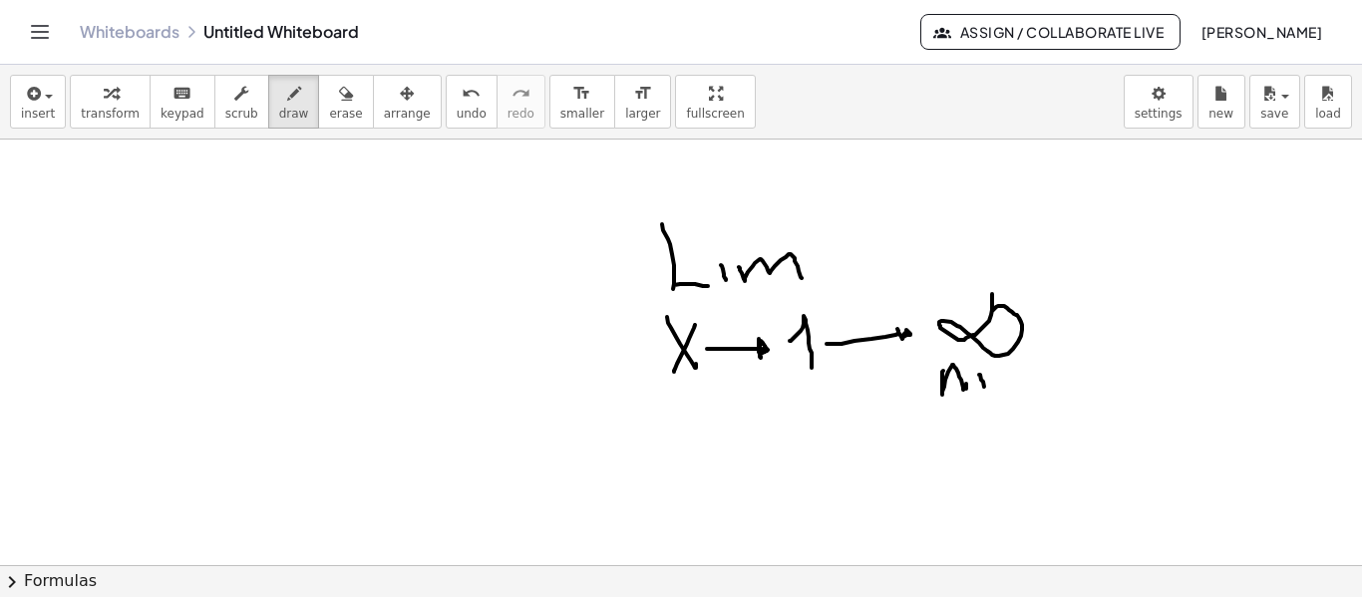
drag, startPoint x: 979, startPoint y: 375, endPoint x: 982, endPoint y: 391, distance: 16.2
drag, startPoint x: 978, startPoint y: 386, endPoint x: 992, endPoint y: 386, distance: 14.0
drag, startPoint x: 1005, startPoint y: 384, endPoint x: 1025, endPoint y: 386, distance: 20.0
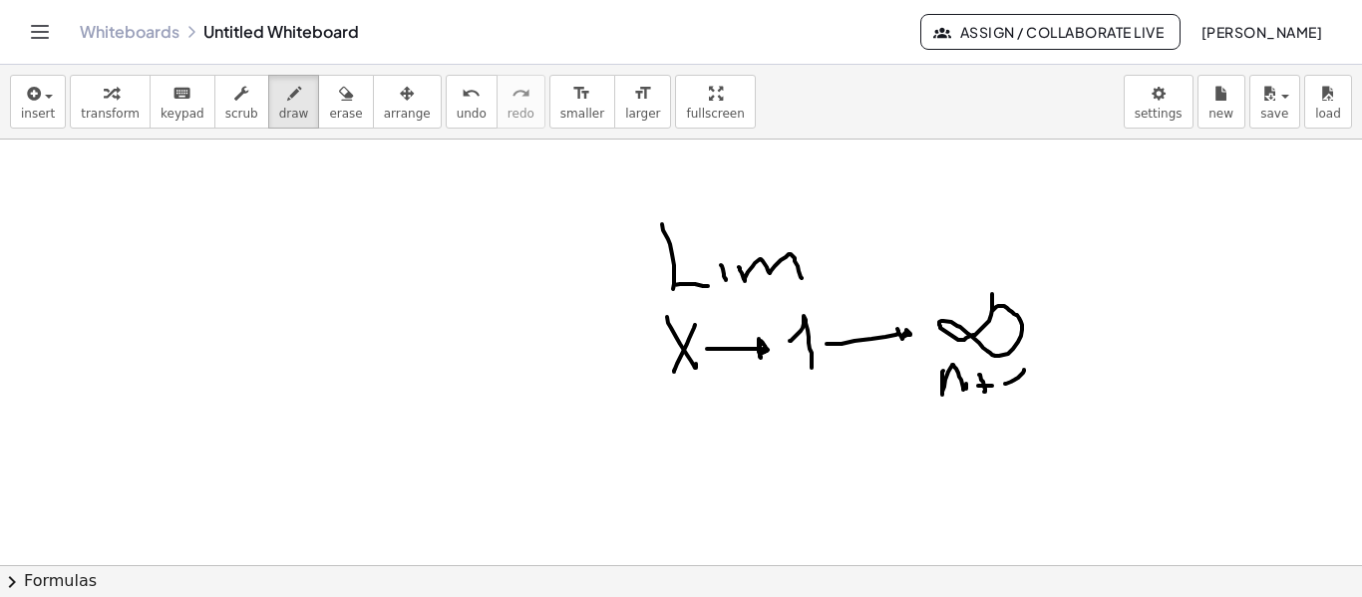
drag, startPoint x: 904, startPoint y: 231, endPoint x: 918, endPoint y: 258, distance: 30.3
drag, startPoint x: 932, startPoint y: 206, endPoint x: 934, endPoint y: 237, distance: 31.0
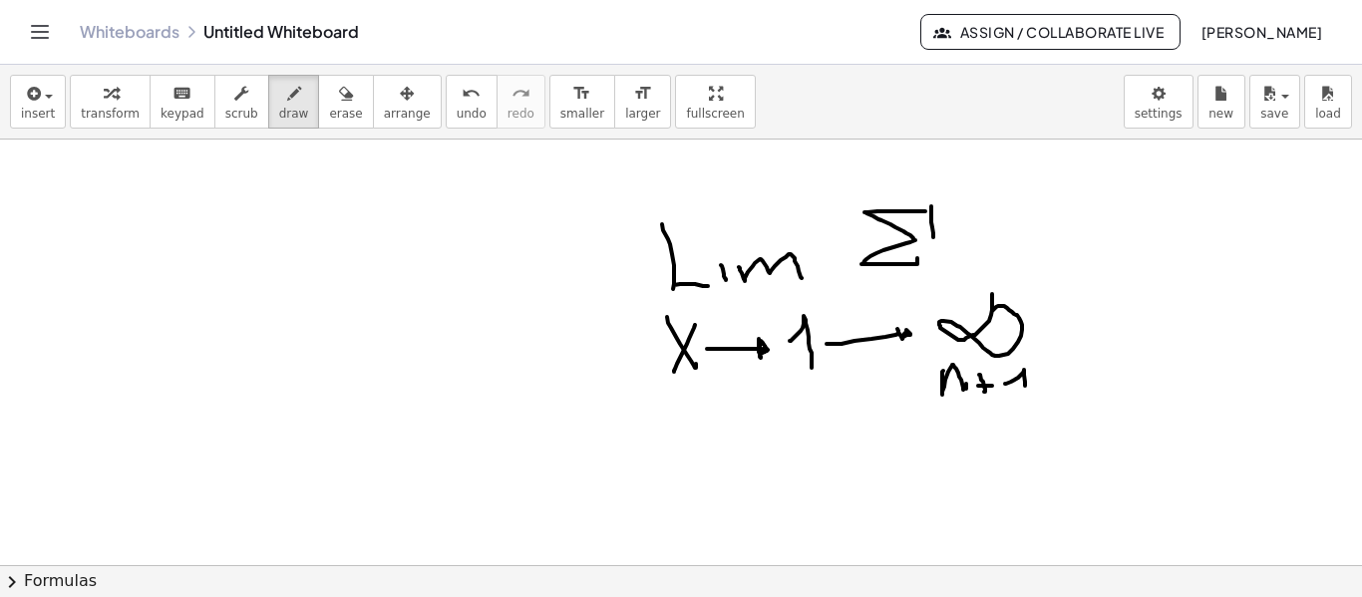
click at [329, 108] on span "erase" at bounding box center [345, 114] width 33 height 14
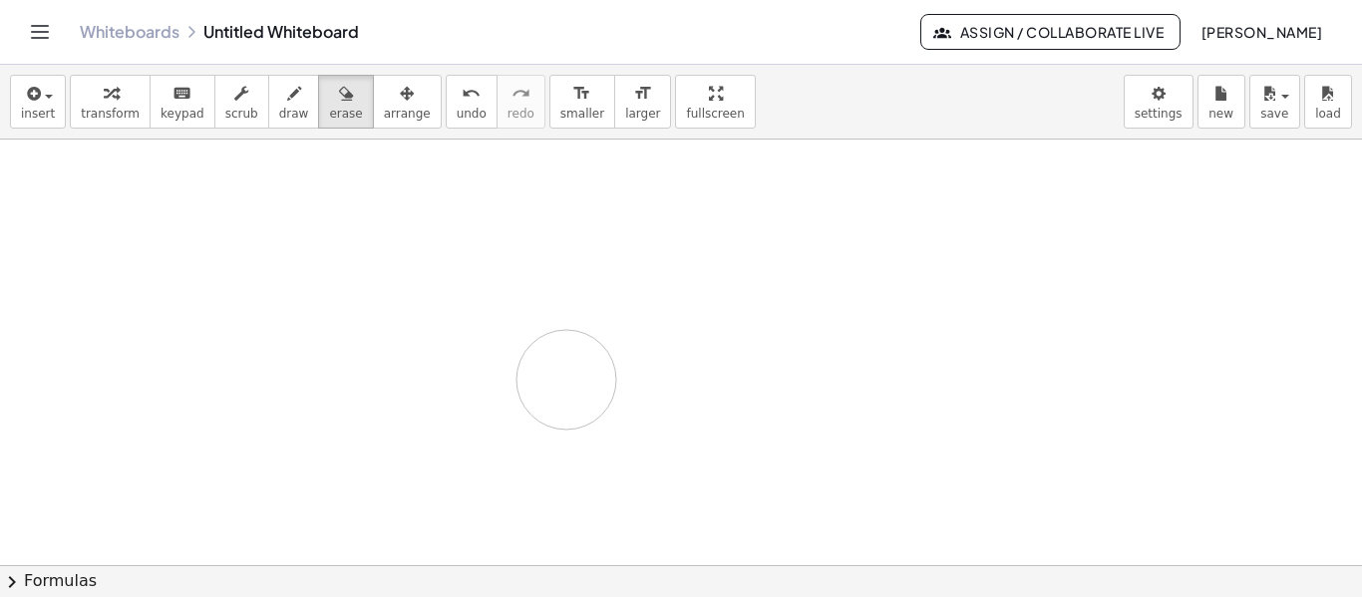
drag, startPoint x: 996, startPoint y: 229, endPoint x: 567, endPoint y: 380, distance: 455.5
click at [279, 109] on span "draw" at bounding box center [294, 114] width 30 height 14
